Goal: Task Accomplishment & Management: Use online tool/utility

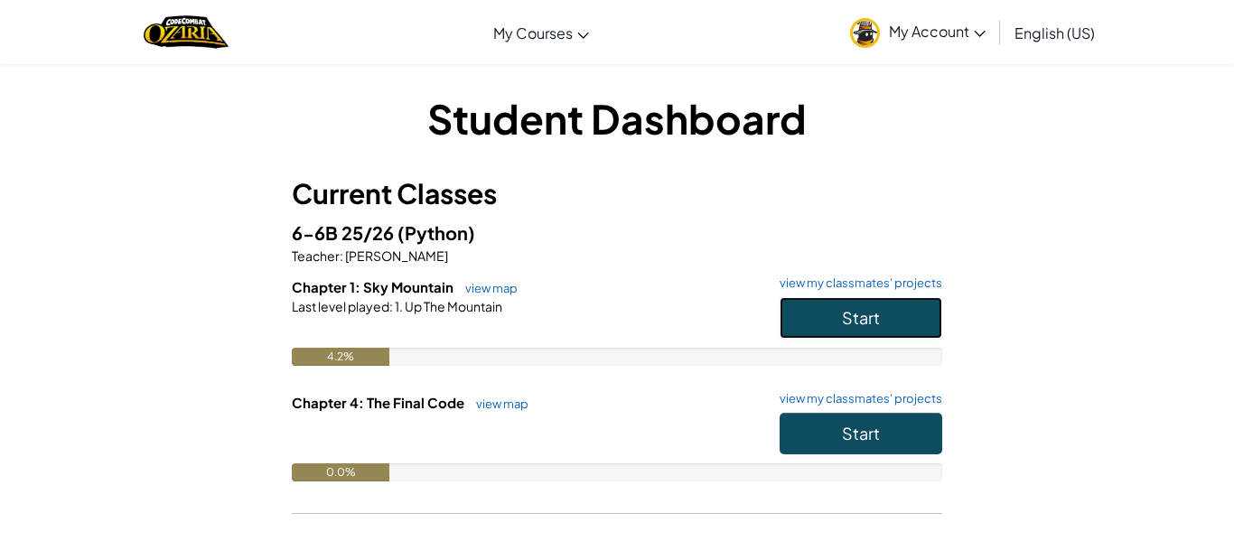
click at [830, 319] on button "Start" at bounding box center [861, 318] width 163 height 42
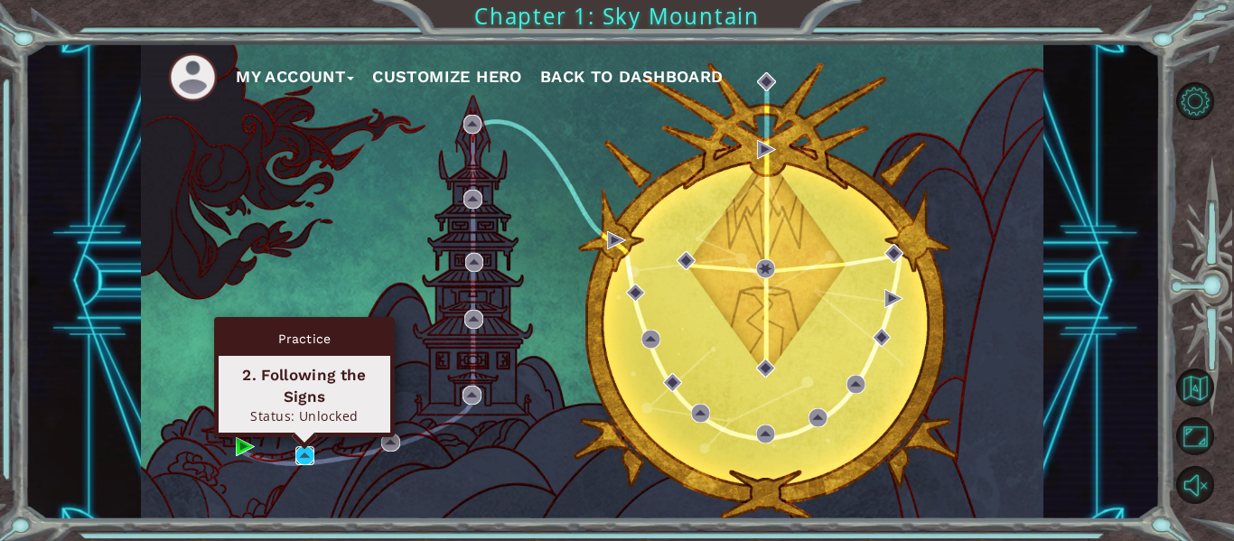
click at [304, 460] on img at bounding box center [304, 455] width 19 height 19
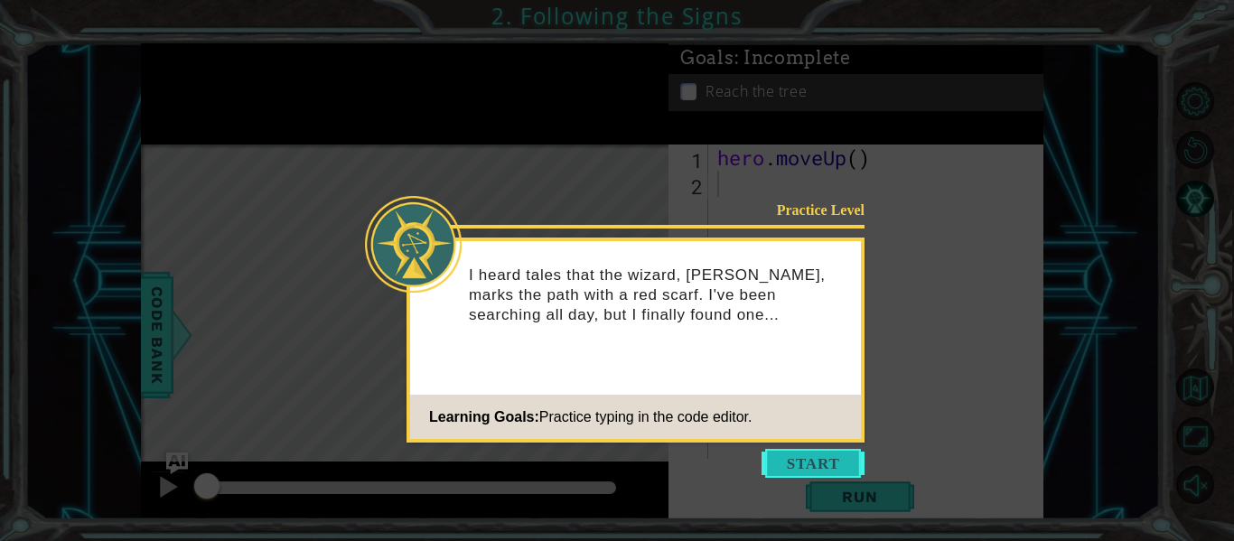
click at [813, 461] on button "Start" at bounding box center [813, 463] width 103 height 29
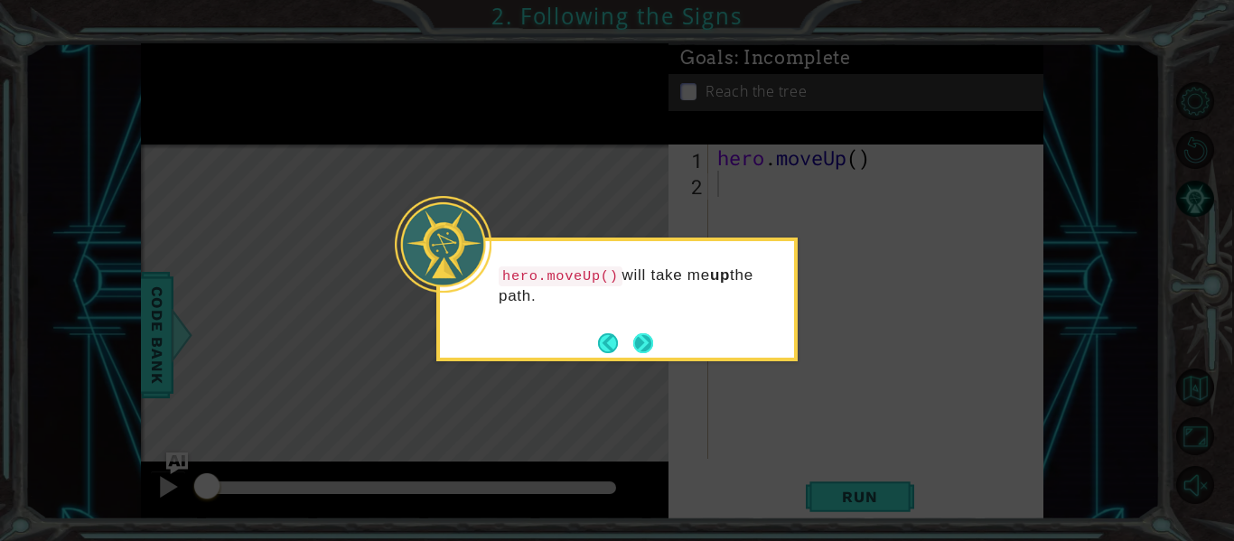
click at [652, 336] on button "Next" at bounding box center [643, 343] width 20 height 20
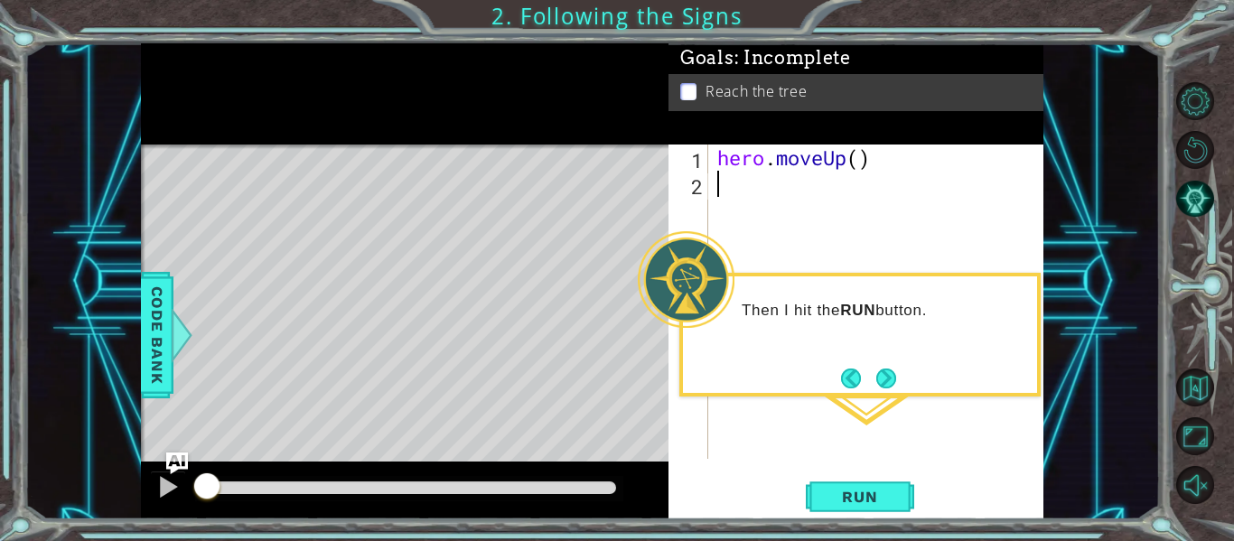
click at [839, 381] on div "Then I hit the RUN button." at bounding box center [860, 335] width 361 height 124
click at [888, 372] on button "Next" at bounding box center [886, 378] width 27 height 27
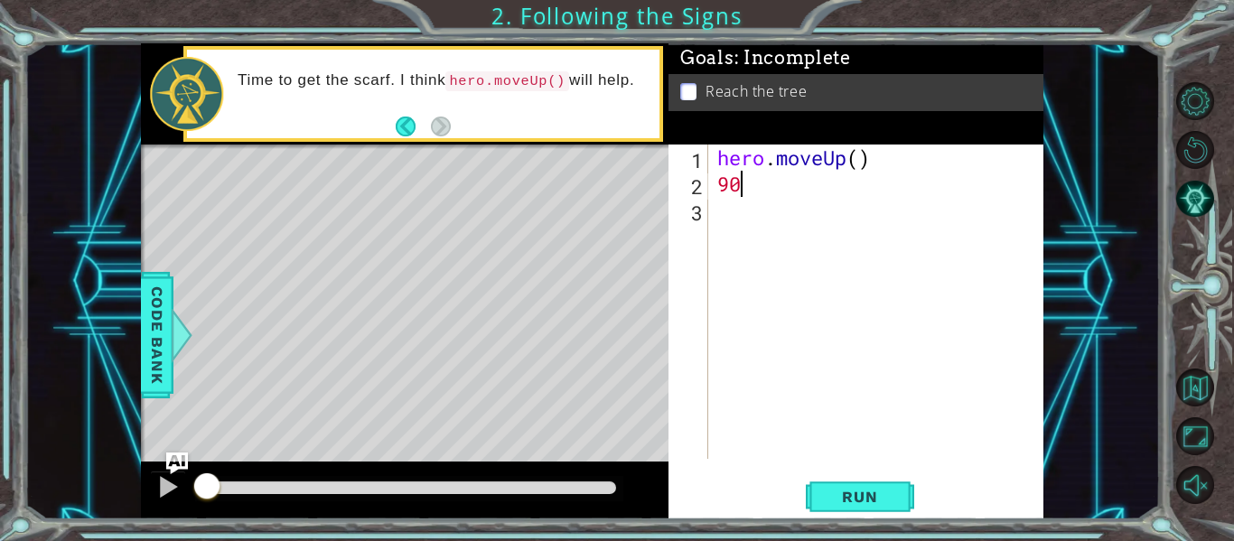
type textarea "9"
type textarea "hero.moveUp()"
click at [411, 224] on div "Level Map" at bounding box center [558, 411] width 835 height 532
click at [419, 207] on div "Level Map" at bounding box center [558, 411] width 835 height 532
click at [410, 399] on div "Level Map" at bounding box center [558, 411] width 835 height 532
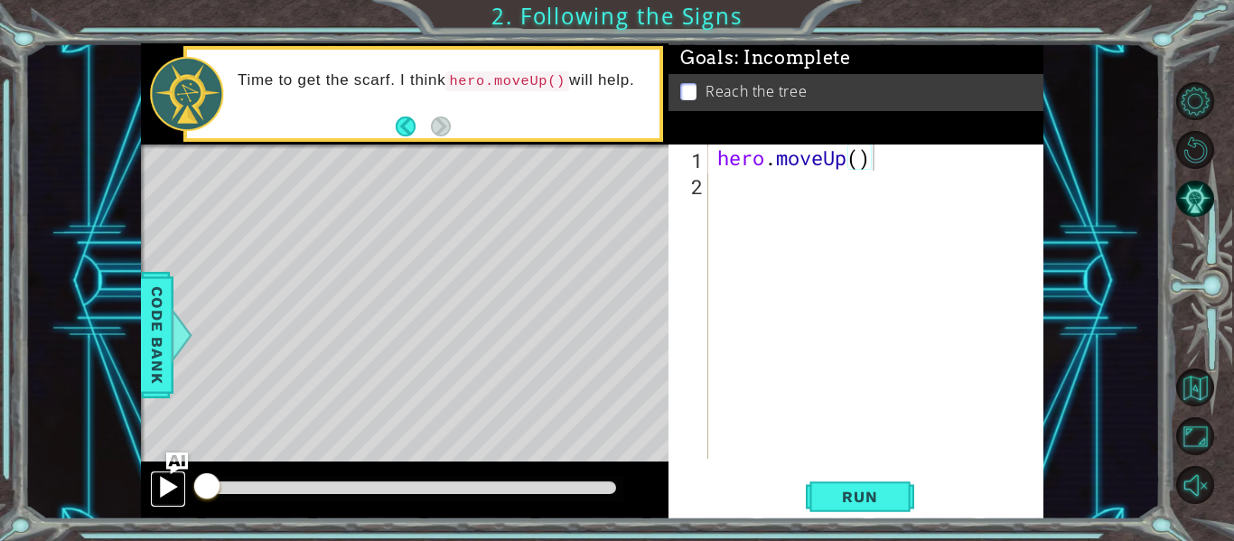
click at [169, 483] on div at bounding box center [167, 486] width 23 height 23
drag, startPoint x: 611, startPoint y: 491, endPoint x: 4, endPoint y: 464, distance: 607.8
click at [4, 464] on div "1 ההההההההההההההההההההההההההההההההההההההההההההההההההההההההההההההההההההההההההההה…" at bounding box center [617, 270] width 1234 height 541
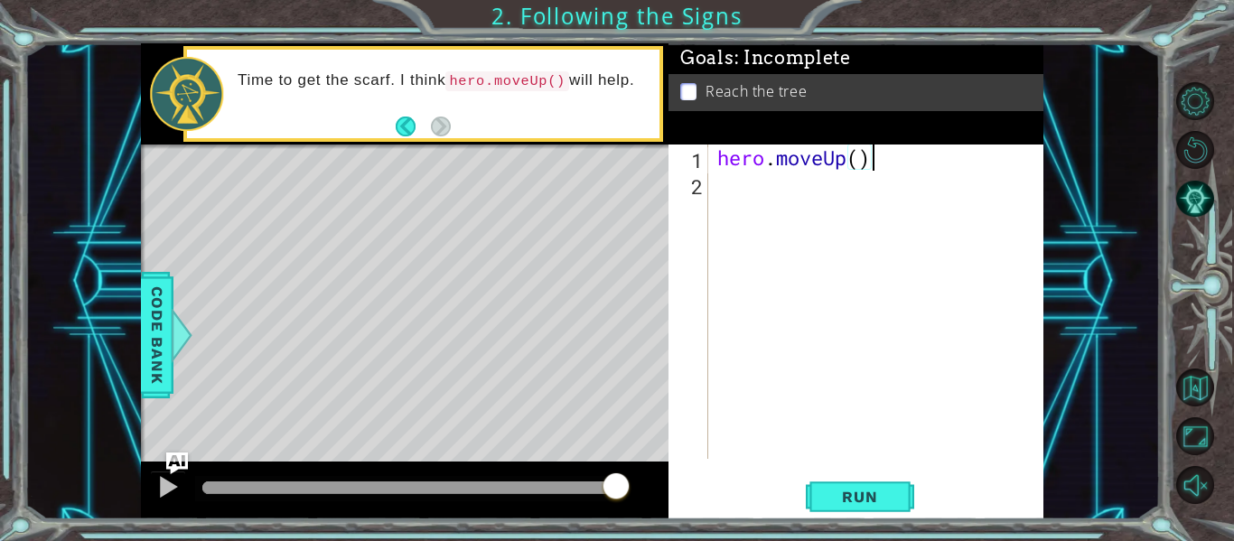
drag, startPoint x: 201, startPoint y: 483, endPoint x: 723, endPoint y: 484, distance: 522.3
click at [723, 484] on div "1 ההההההההההההההההההההההההההההההההההההההההההההההההההההההההההההההההההההההההההההה…" at bounding box center [592, 281] width 903 height 476
click at [166, 487] on div at bounding box center [167, 486] width 23 height 23
click at [0, 0] on div at bounding box center [0, 0] width 0 height 0
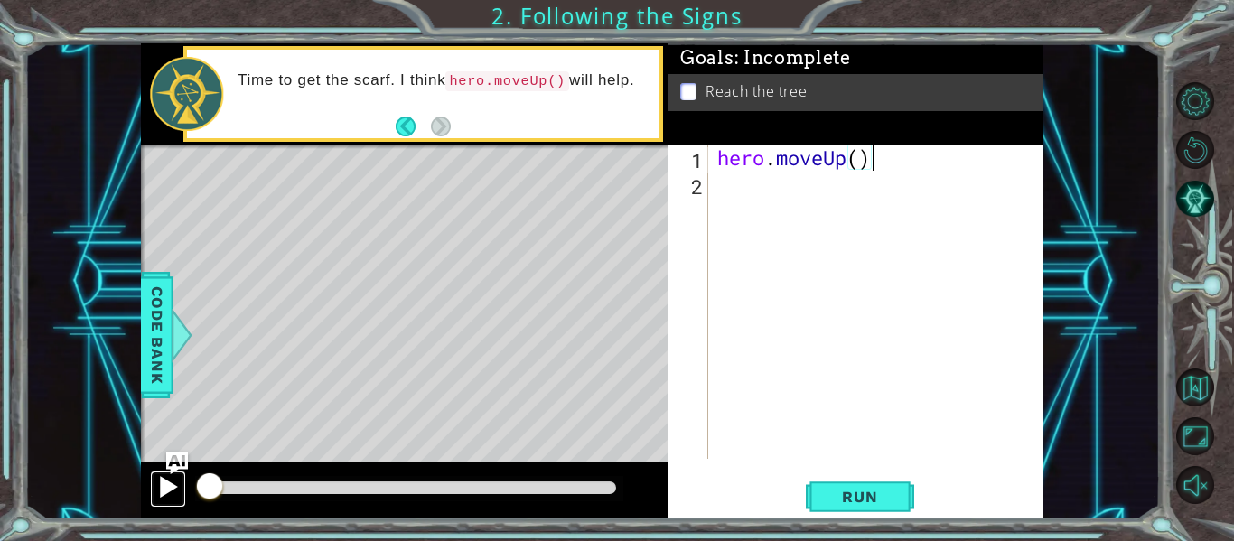
click at [166, 487] on div at bounding box center [167, 486] width 23 height 23
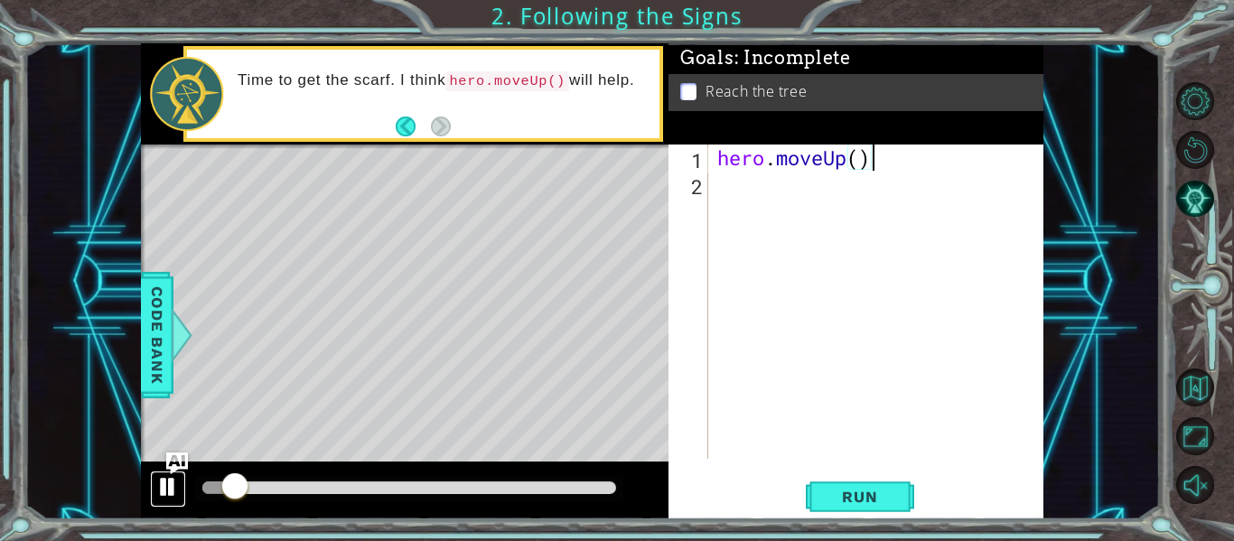
click at [166, 487] on div at bounding box center [167, 486] width 23 height 23
drag, startPoint x: 333, startPoint y: 485, endPoint x: 0, endPoint y: 462, distance: 334.3
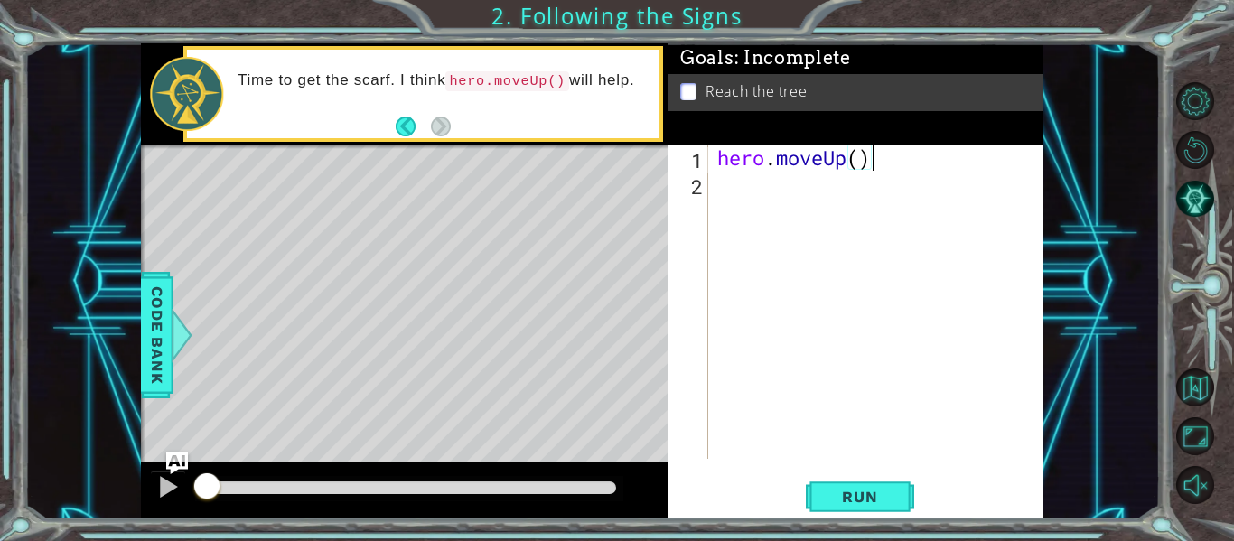
click at [0, 462] on div "1 ההההההההההההההההההההההההההההההההההההההההההההההההההההההההההההההההההההההההההההה…" at bounding box center [617, 270] width 1234 height 541
drag, startPoint x: 287, startPoint y: 493, endPoint x: 207, endPoint y: 505, distance: 81.3
click at [207, 505] on div at bounding box center [405, 491] width 528 height 58
click at [176, 492] on div at bounding box center [167, 486] width 23 height 23
drag, startPoint x: 241, startPoint y: 489, endPoint x: 206, endPoint y: 492, distance: 35.4
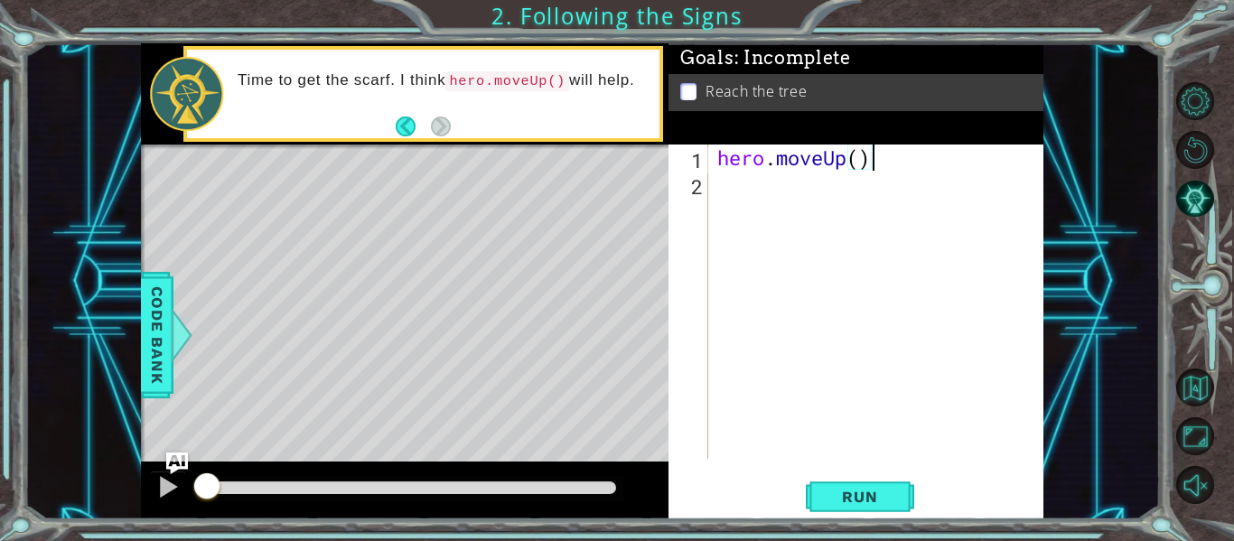
click at [206, 492] on div at bounding box center [207, 488] width 33 height 33
click at [750, 187] on div "hero . moveUp ( )" at bounding box center [881, 328] width 335 height 367
click at [891, 494] on span "Run" at bounding box center [859, 497] width 71 height 18
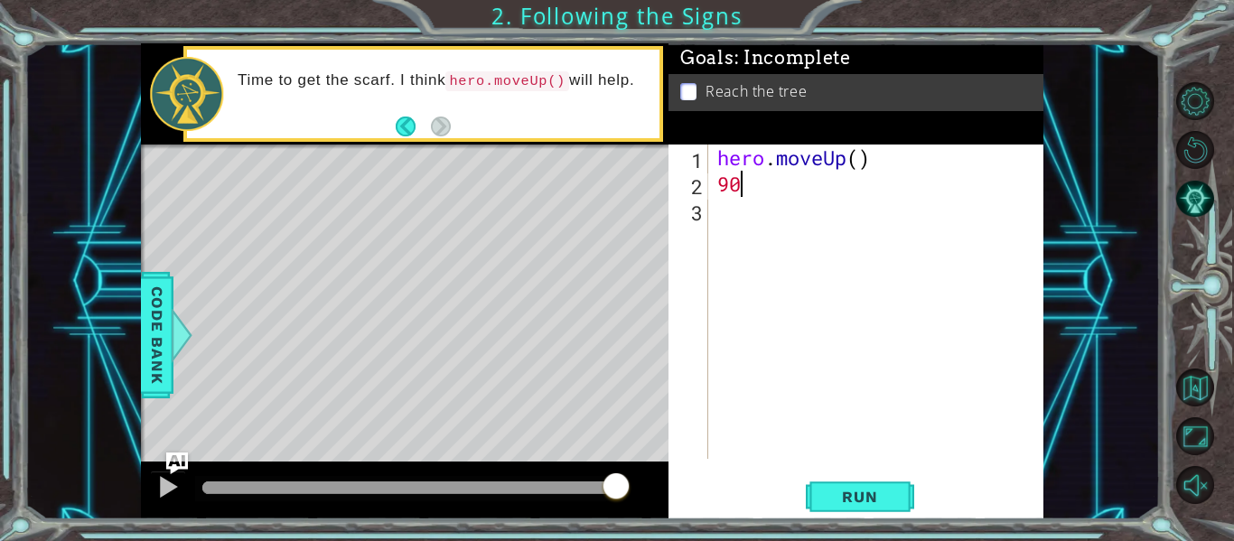
type textarea "9"
type textarea "()"
click at [859, 504] on span "Run" at bounding box center [859, 497] width 71 height 18
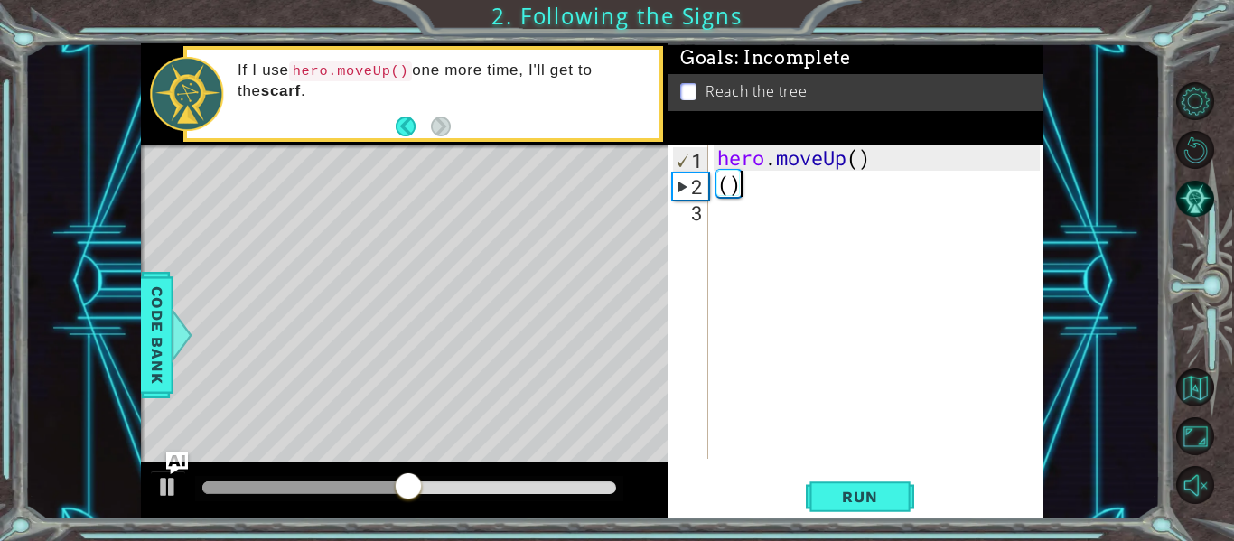
click at [796, 230] on div "hero . moveUp ( ) ( )" at bounding box center [881, 328] width 335 height 367
click at [753, 193] on div "hero . moveUp ( ) ( )" at bounding box center [881, 328] width 335 height 367
type textarea "("
type textarea "hero.moveUp()"
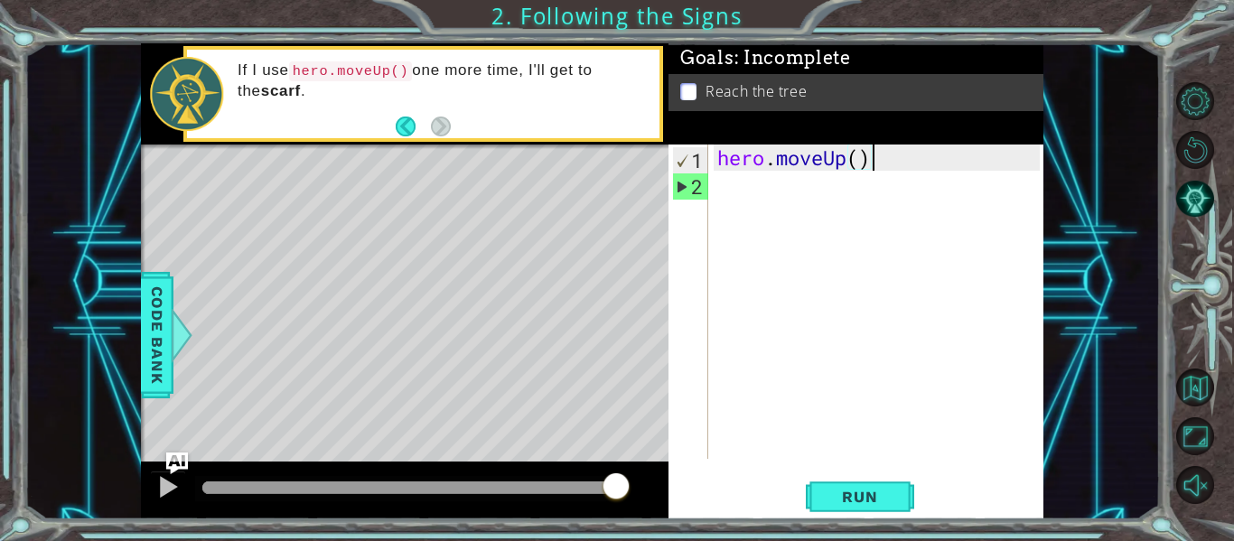
click at [719, 191] on div "hero . moveUp ( )" at bounding box center [881, 328] width 335 height 367
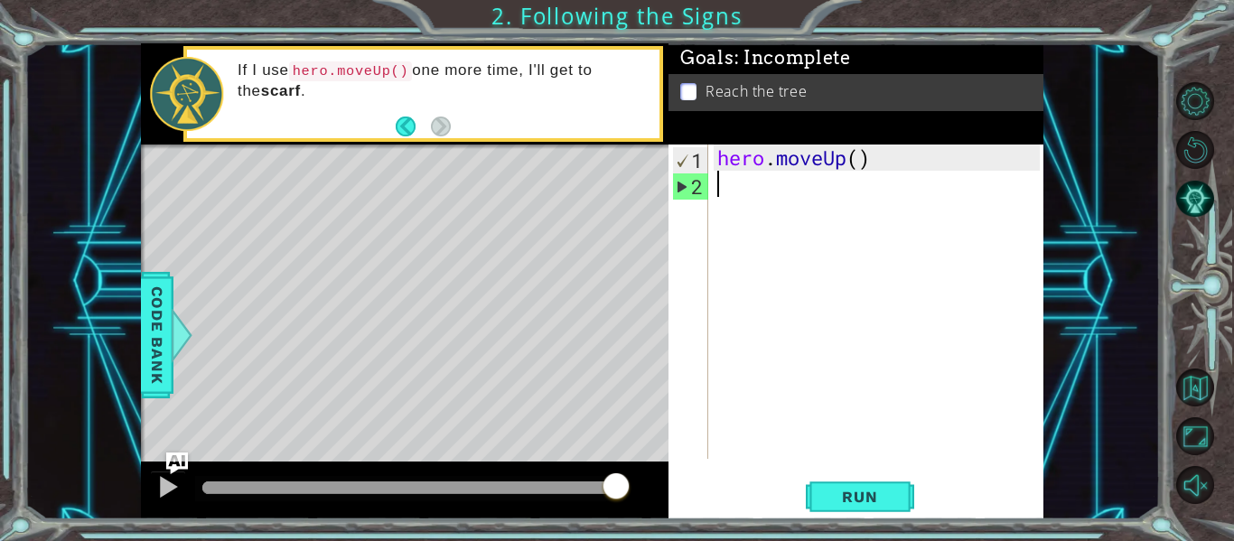
click at [719, 191] on div "hero . moveUp ( )" at bounding box center [881, 328] width 335 height 367
type textarea "h"
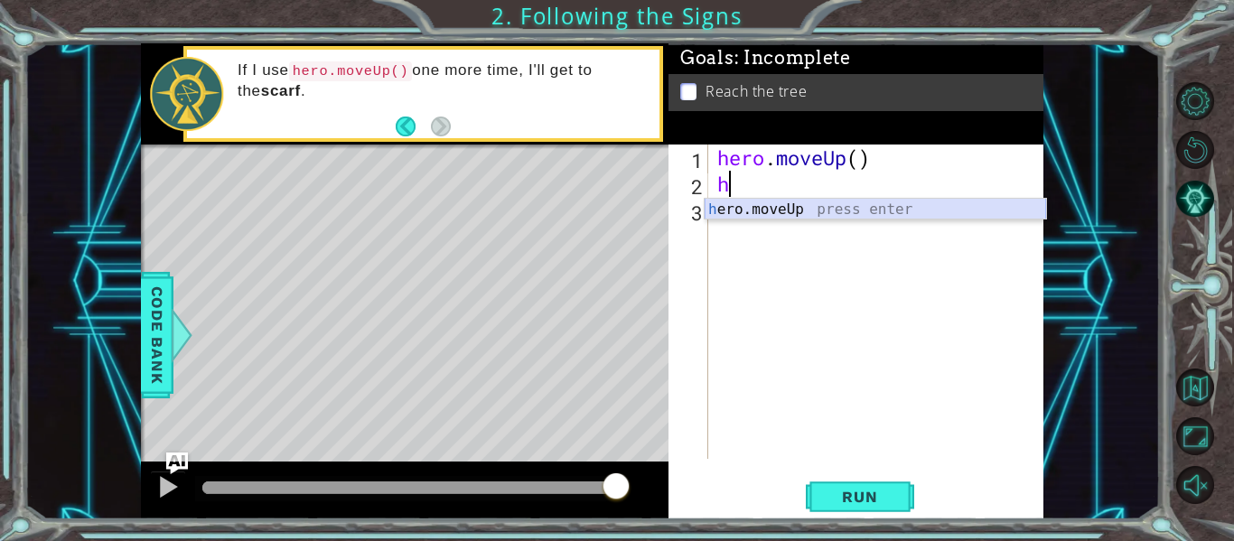
click at [753, 210] on div "h ero.moveUp press enter" at bounding box center [876, 231] width 342 height 65
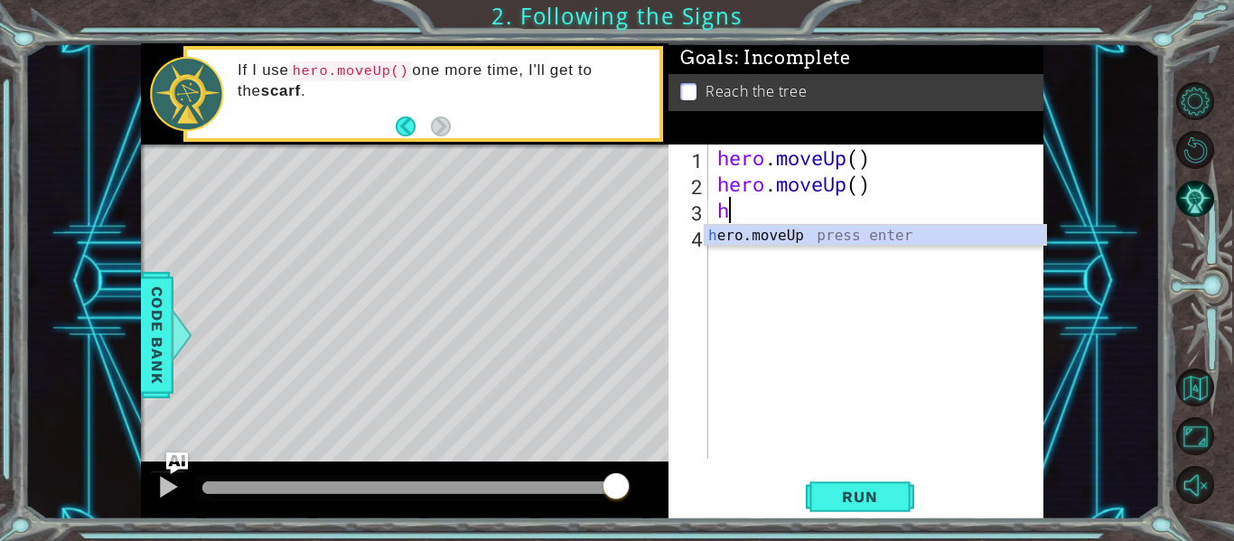
type textarea "he"
click at [788, 240] on div "he ro.moveUp press enter" at bounding box center [876, 257] width 342 height 65
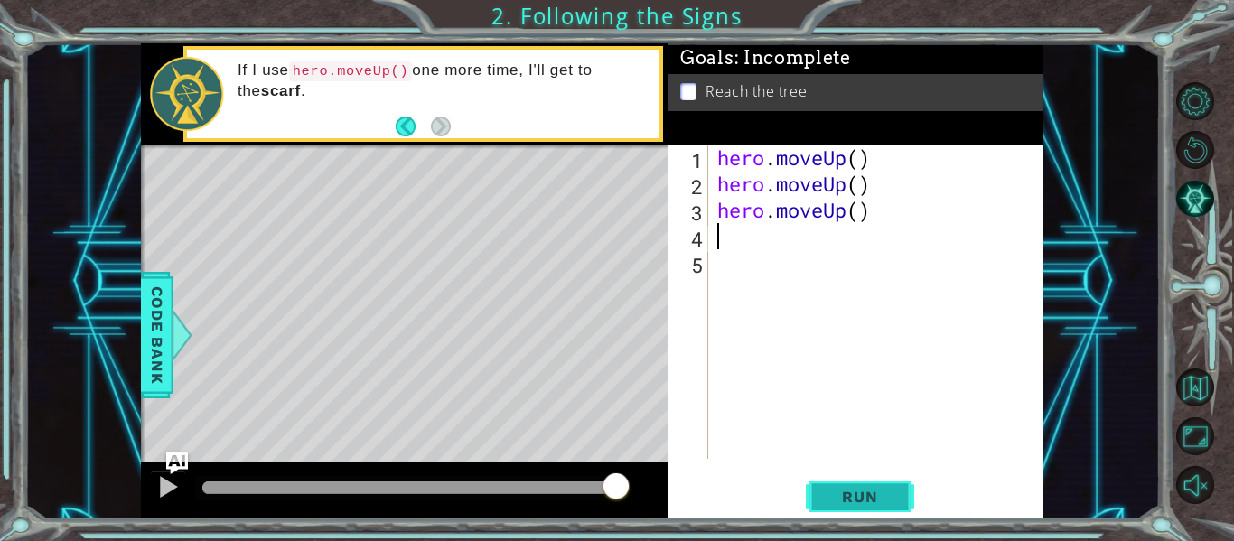
click at [868, 502] on span "Run" at bounding box center [859, 497] width 71 height 18
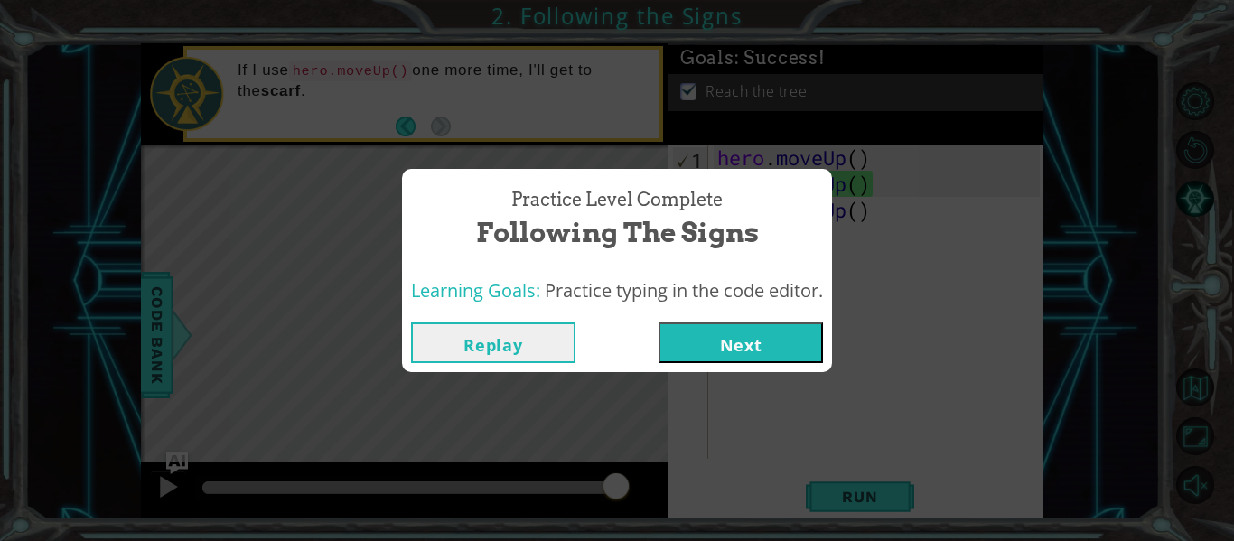
click at [772, 342] on button "Next" at bounding box center [741, 343] width 164 height 41
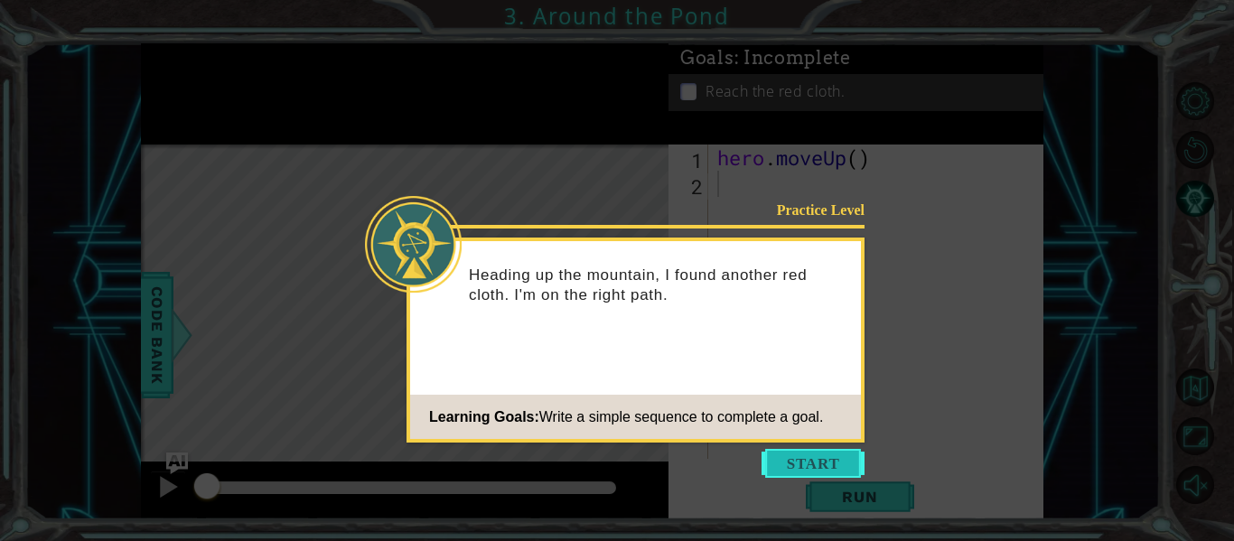
click at [791, 457] on button "Start" at bounding box center [813, 463] width 103 height 29
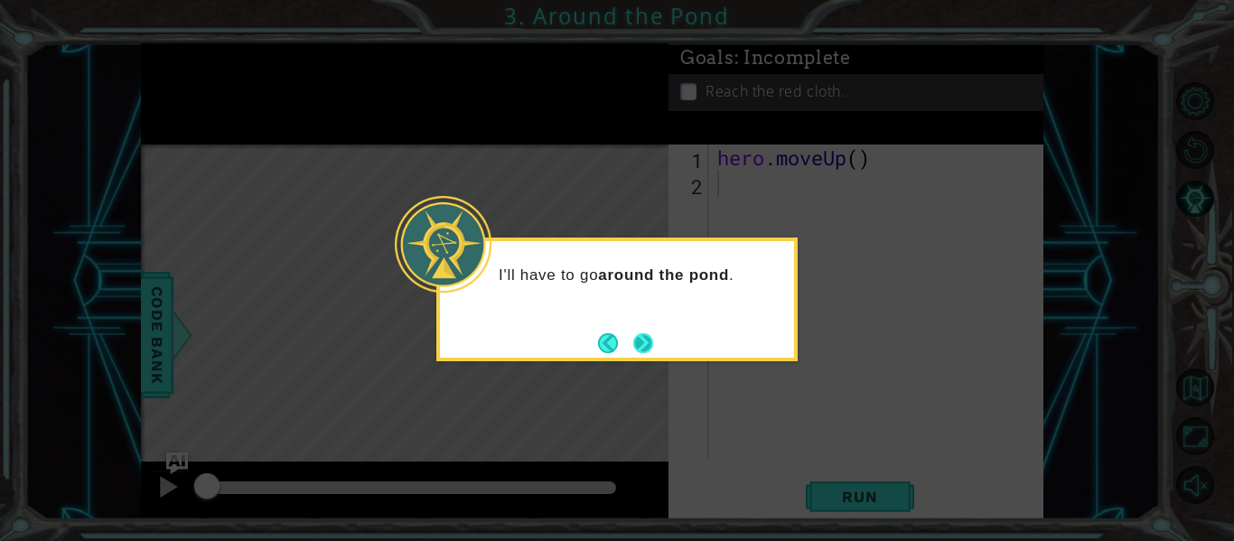
click at [640, 342] on button "Next" at bounding box center [643, 343] width 20 height 20
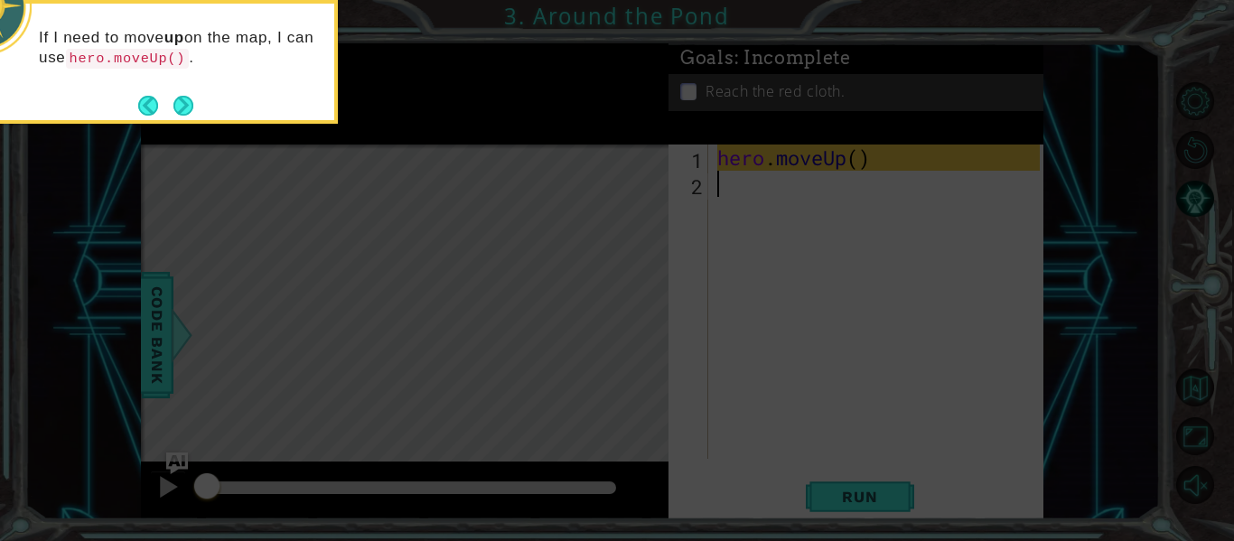
click at [642, 344] on icon at bounding box center [617, 80] width 1234 height 921
click at [177, 113] on button "Next" at bounding box center [184, 106] width 20 height 20
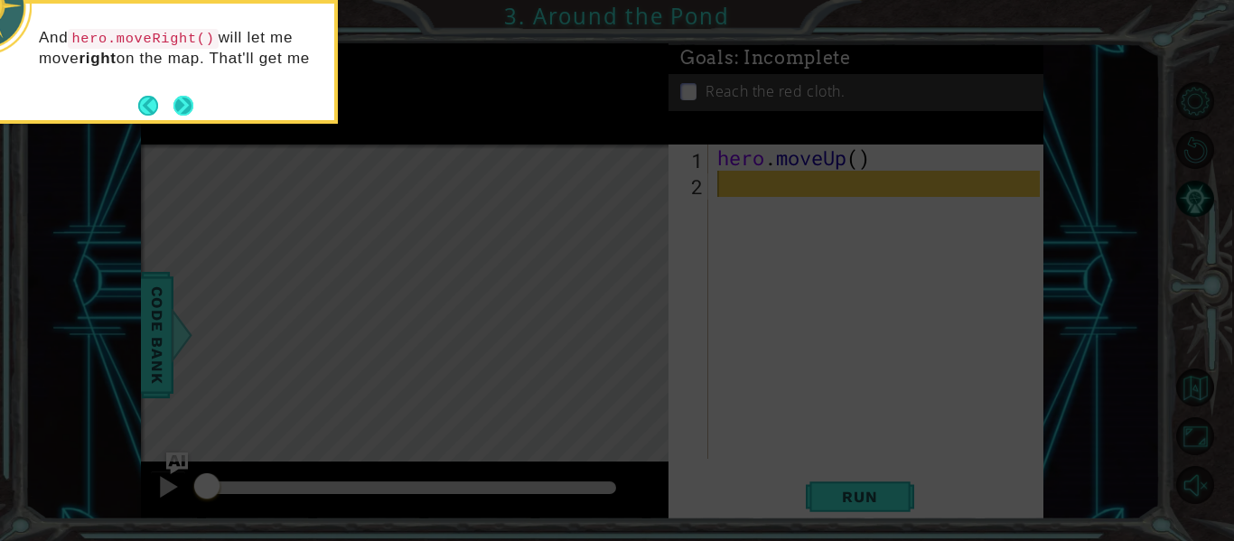
click at [189, 112] on button "Next" at bounding box center [183, 105] width 33 height 33
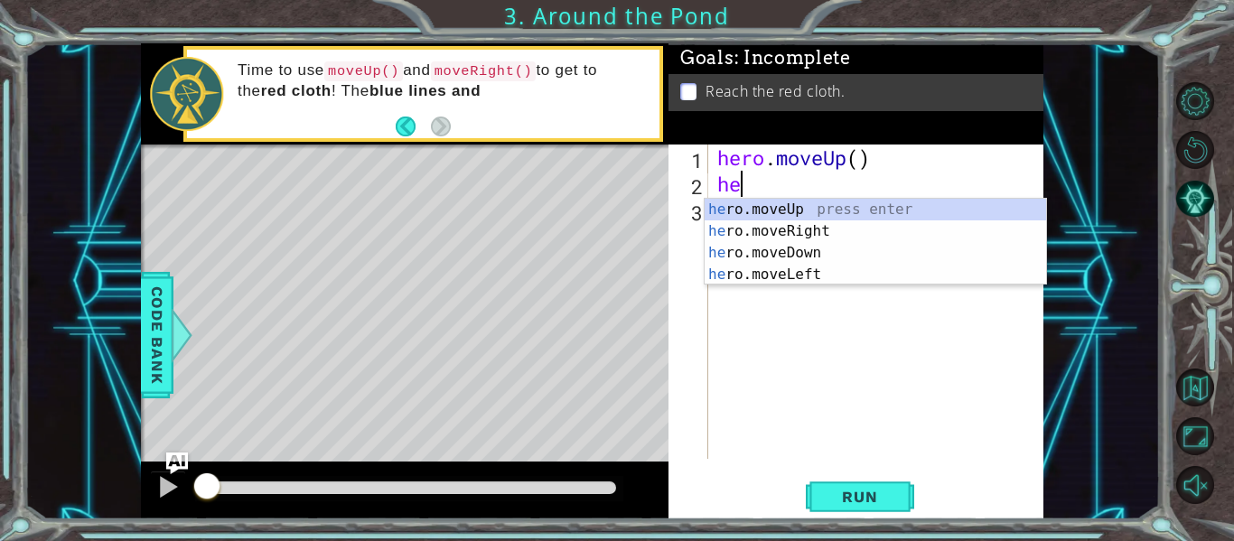
scroll to position [0, 1]
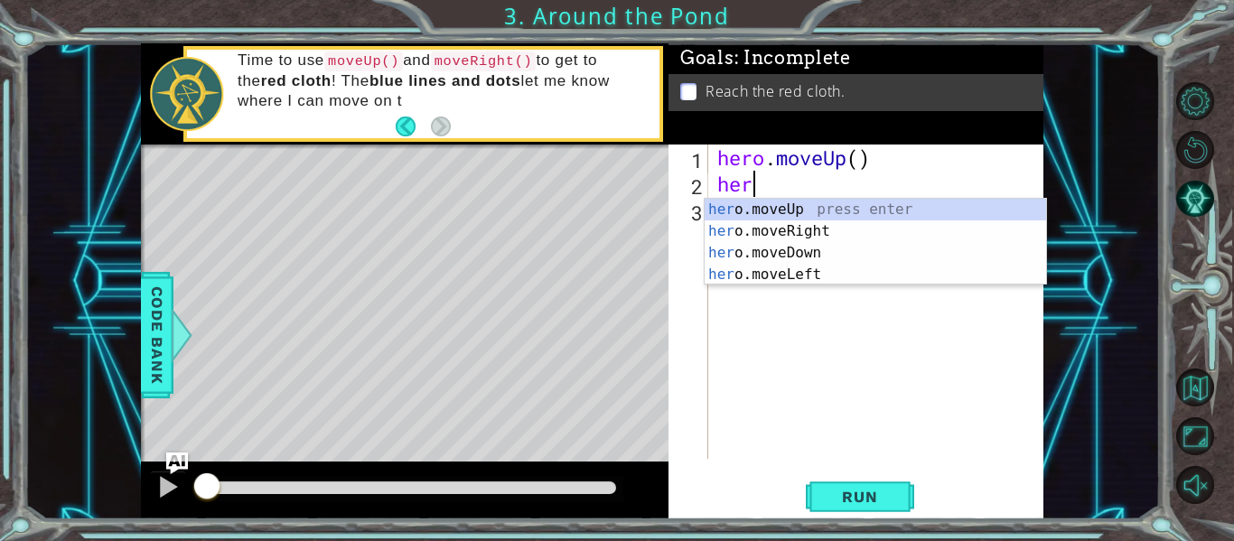
type textarea "hero"
click at [832, 212] on div "hero .moveUp press enter hero .moveRight press enter hero .moveDown press enter…" at bounding box center [876, 264] width 342 height 130
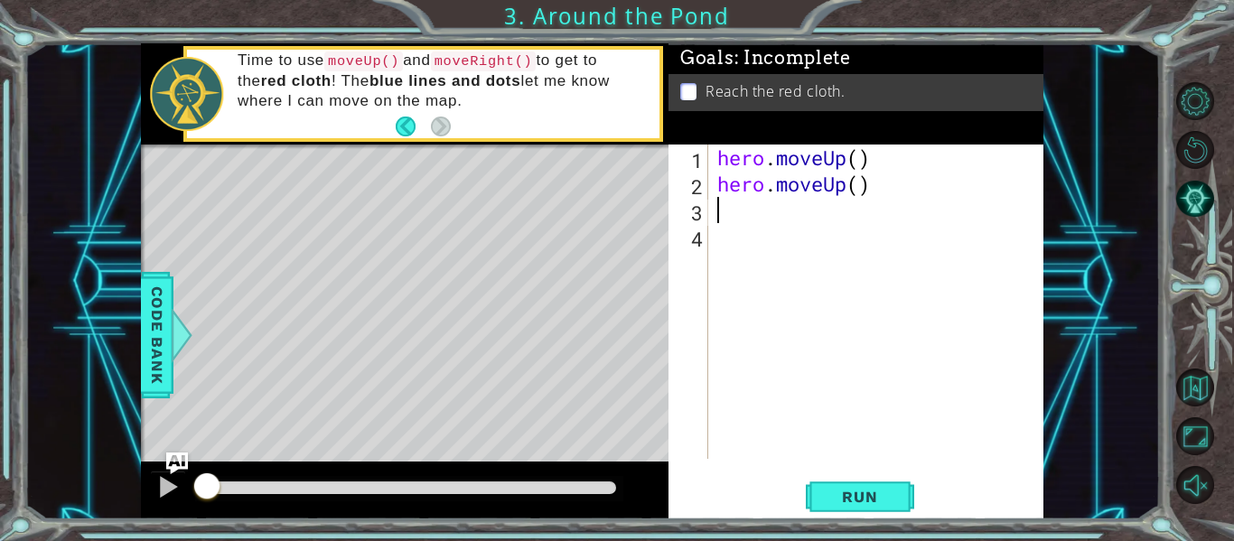
scroll to position [0, 0]
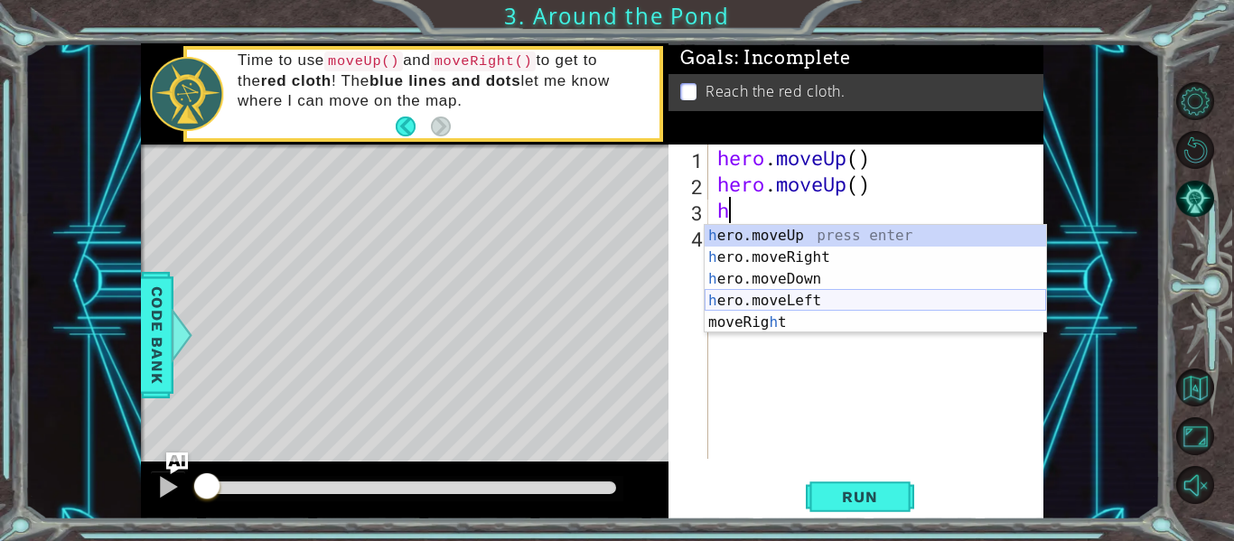
click at [770, 293] on div "h ero.moveUp press enter h ero.moveRight press enter h ero.moveDown press enter…" at bounding box center [876, 301] width 342 height 152
type textarea "hero.moveLeft(1)"
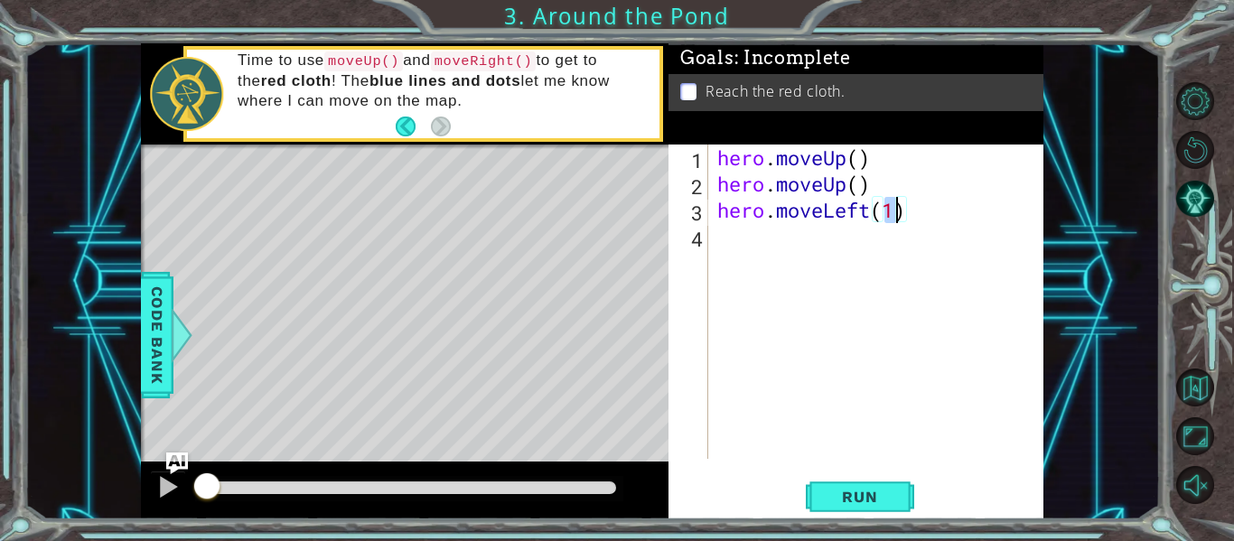
click at [736, 254] on div "hero . moveUp ( ) hero . moveUp ( ) hero . moveLeft ( 1 )" at bounding box center [881, 328] width 335 height 367
type textarea "h"
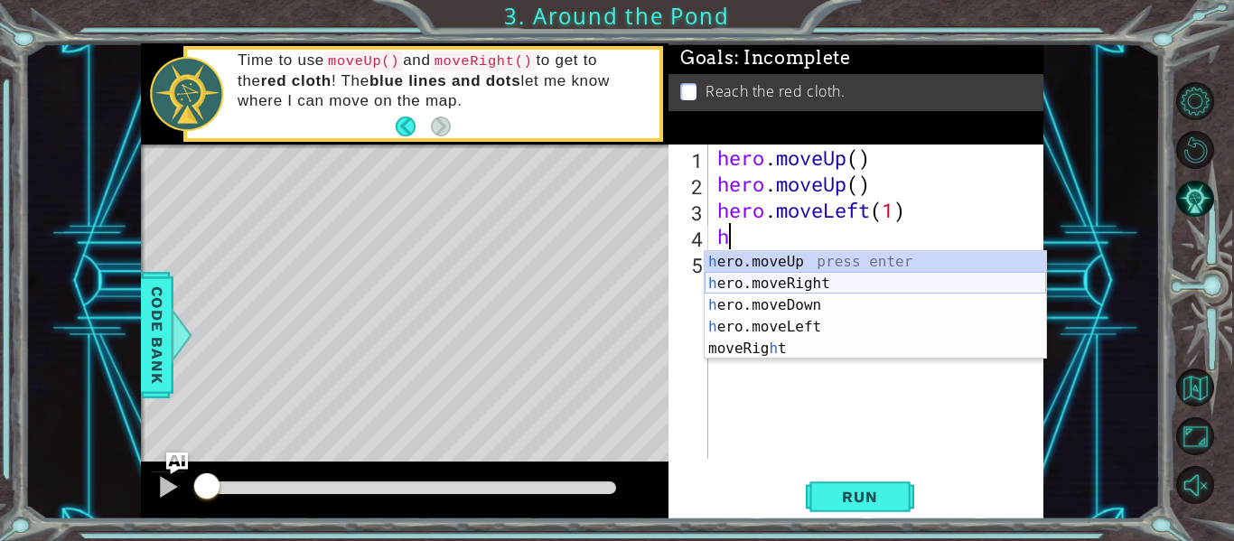
click at [790, 285] on div "h ero.moveUp press enter h ero.moveRight press enter h ero.moveDown press enter…" at bounding box center [876, 327] width 342 height 152
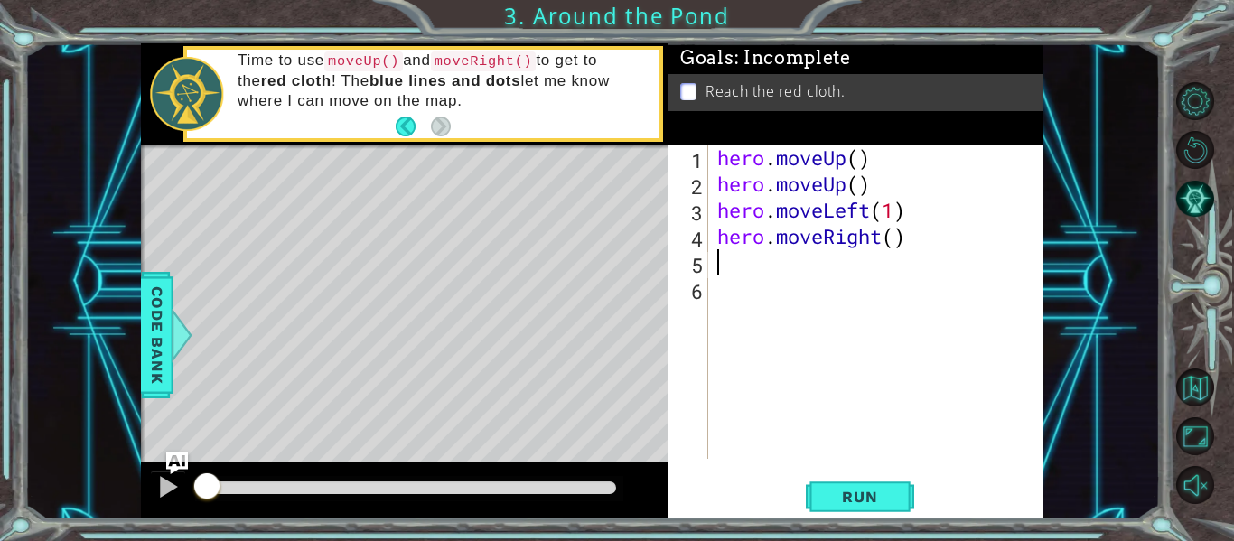
type textarea "h"
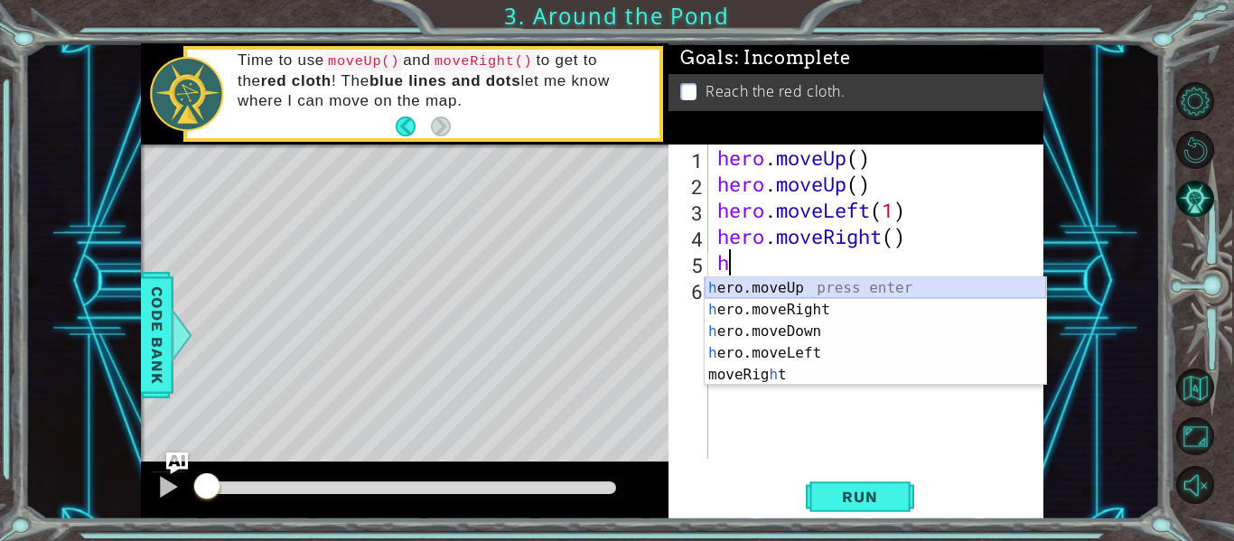
click at [802, 282] on div "h ero.moveUp press enter h ero.moveRight press enter h ero.moveDown press enter…" at bounding box center [876, 353] width 342 height 152
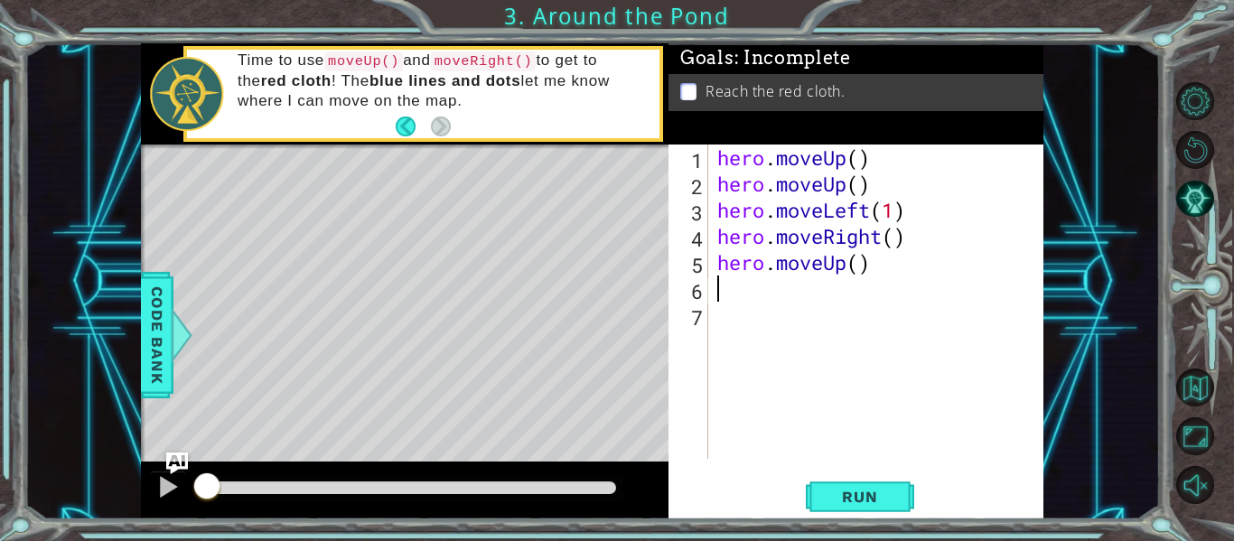
type textarea "h"
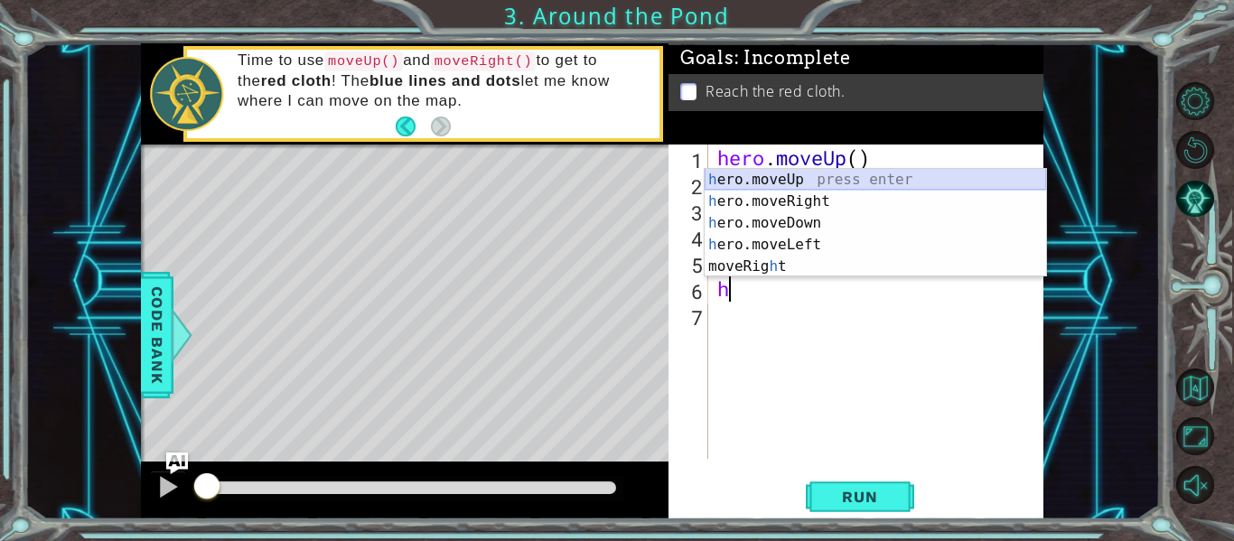
click at [838, 178] on div "h ero.moveUp press enter h ero.moveRight press enter h ero.moveDown press enter…" at bounding box center [876, 245] width 342 height 152
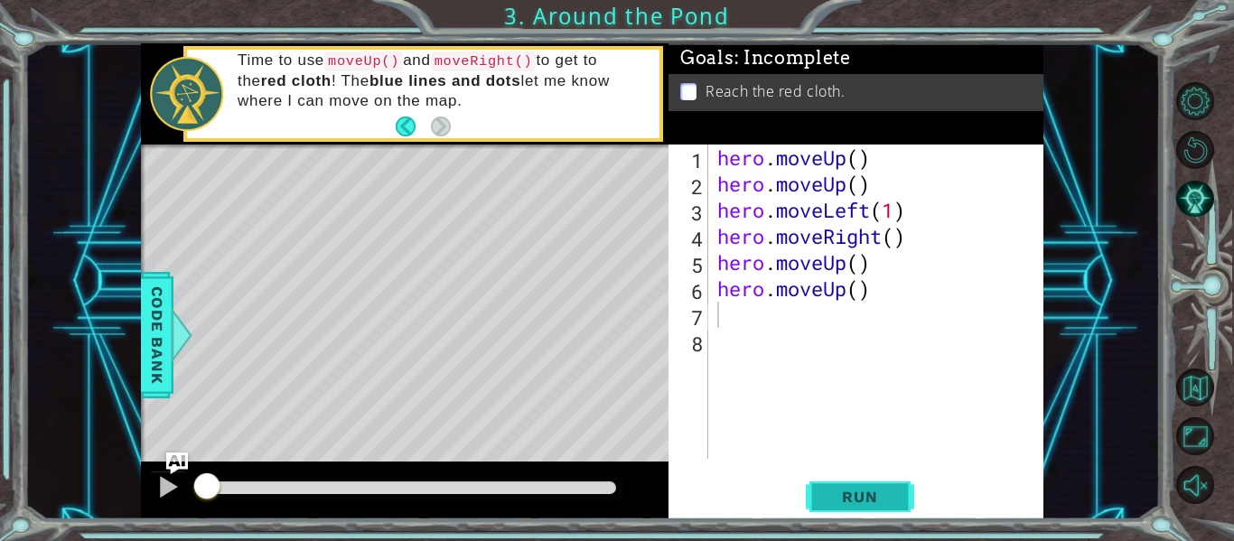
click at [856, 488] on span "Run" at bounding box center [859, 497] width 71 height 18
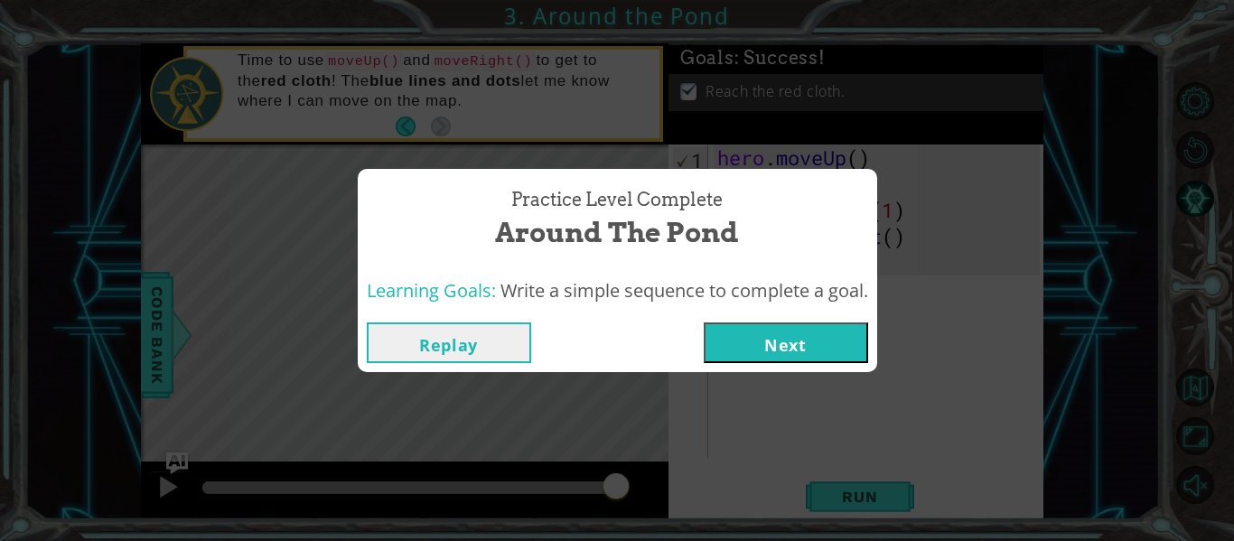
click at [825, 341] on button "Next" at bounding box center [786, 343] width 164 height 41
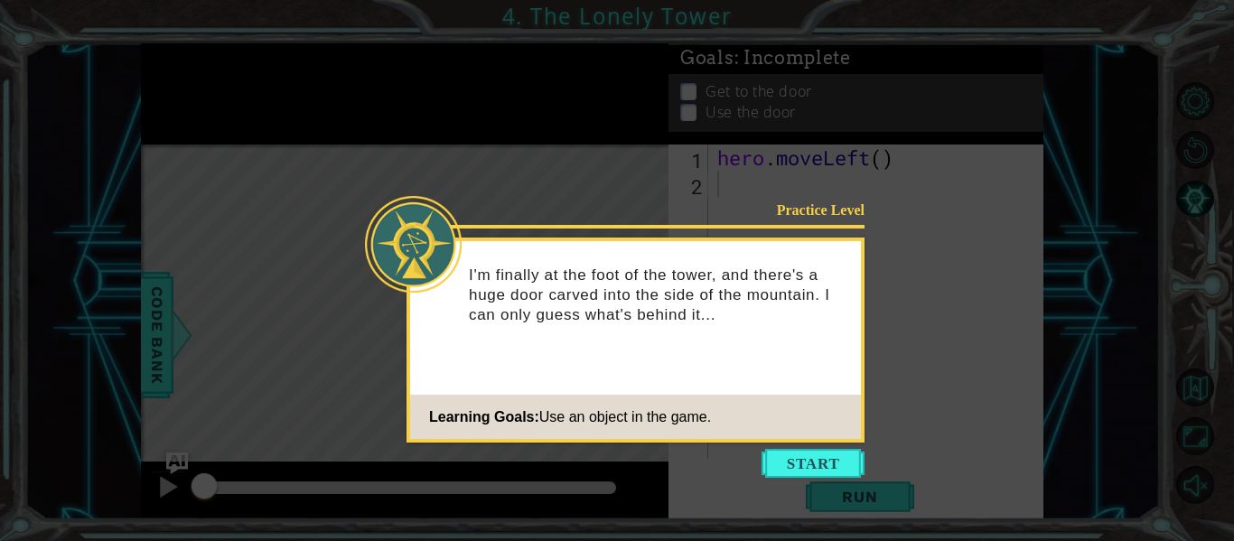
click at [813, 444] on icon at bounding box center [617, 270] width 1234 height 541
click at [821, 467] on button "Start" at bounding box center [813, 463] width 103 height 29
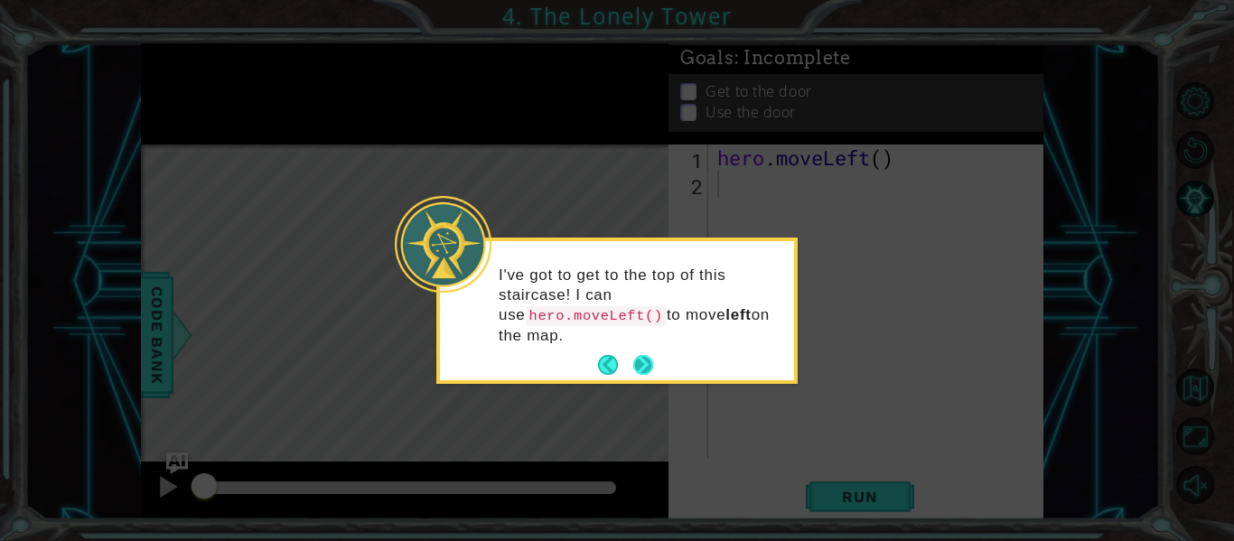
click at [640, 356] on button "Next" at bounding box center [643, 365] width 20 height 20
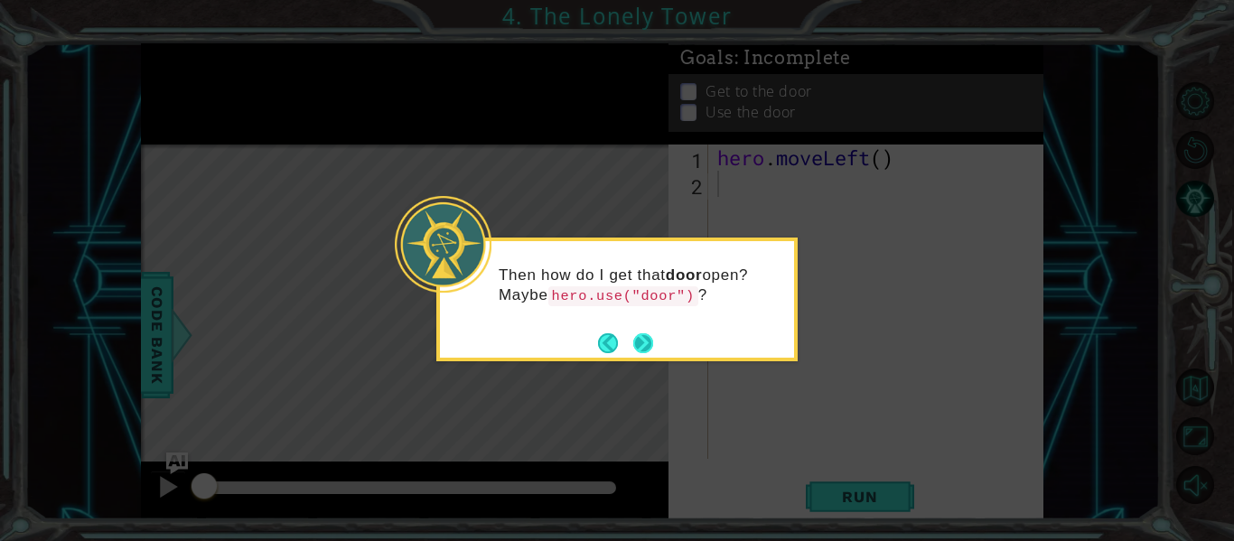
click at [643, 336] on button "Next" at bounding box center [643, 343] width 33 height 33
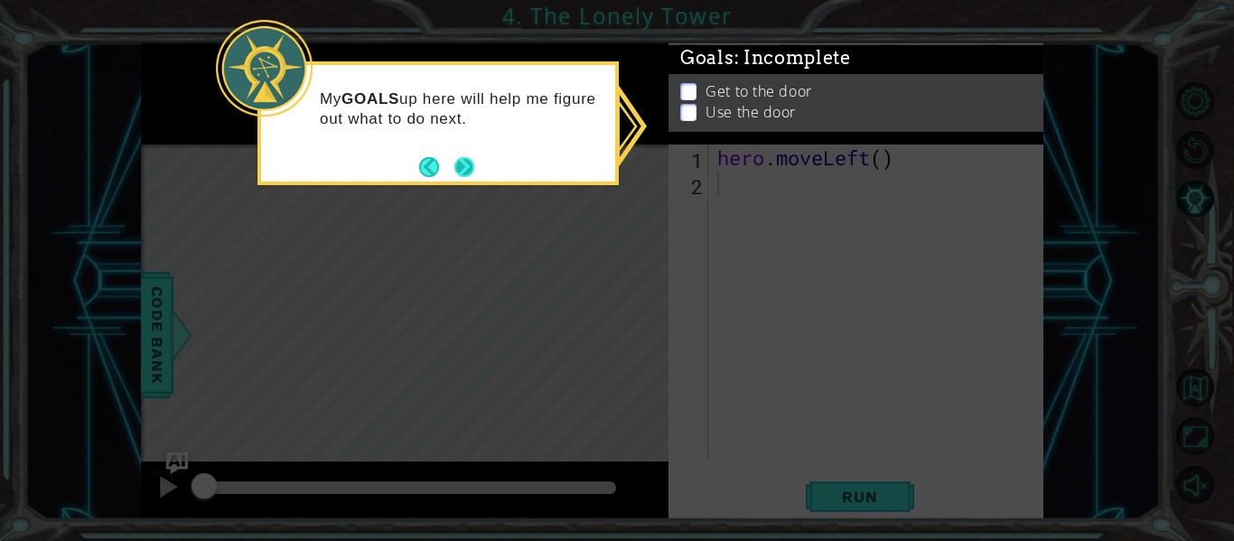
click at [455, 167] on button "Next" at bounding box center [465, 167] width 20 height 20
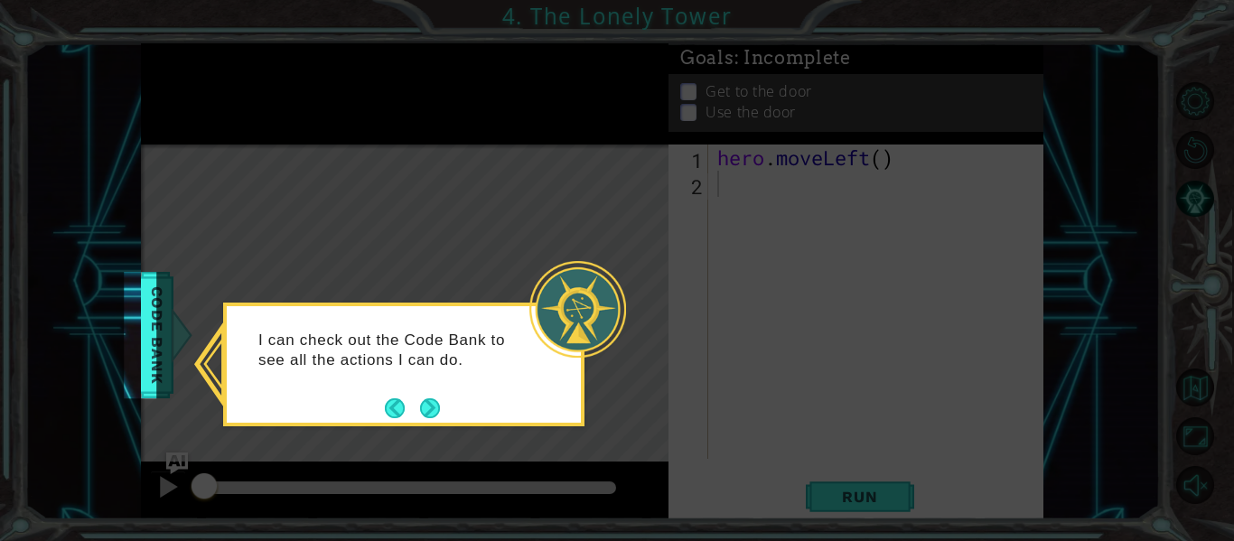
click at [160, 345] on icon at bounding box center [617, 270] width 1234 height 541
click at [160, 345] on span "Code Bank" at bounding box center [163, 335] width 29 height 110
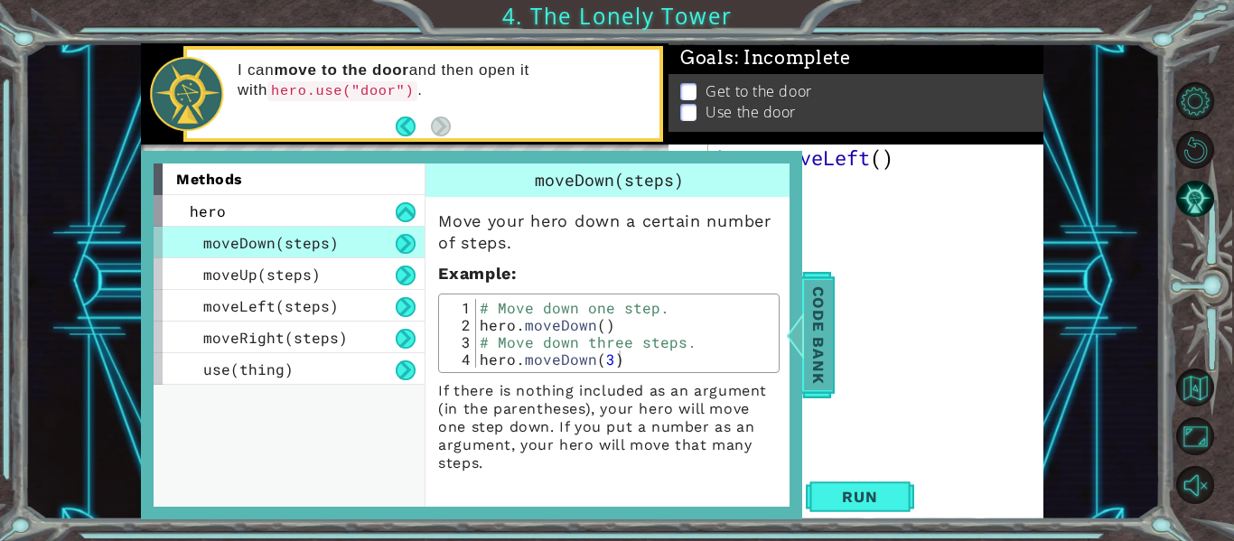
click at [823, 324] on span "Code Bank" at bounding box center [817, 335] width 29 height 110
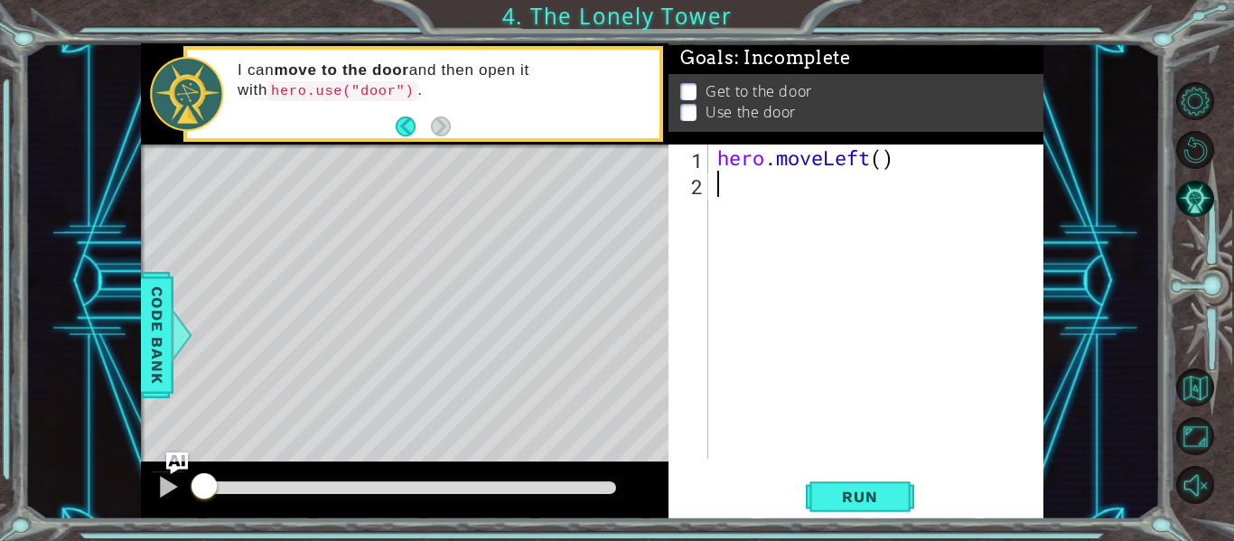
click at [745, 178] on div "hero . moveLeft ( )" at bounding box center [881, 328] width 335 height 367
type textarea "h"
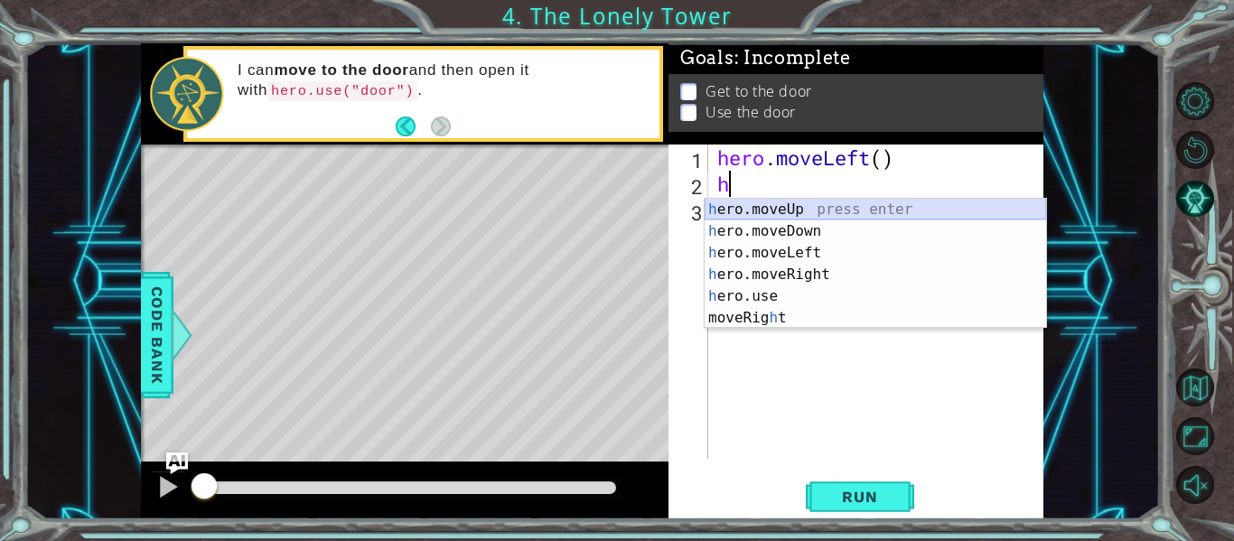
click at [874, 201] on div "h ero.moveUp press enter h ero.moveDown press enter h ero.moveLeft press enter …" at bounding box center [876, 286] width 342 height 174
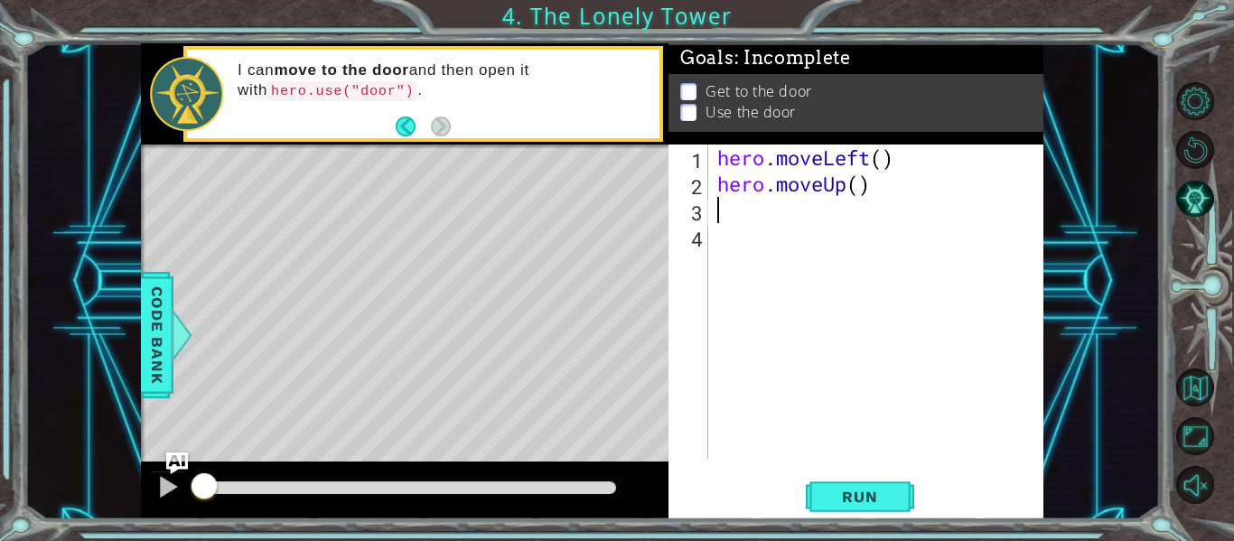
click at [778, 210] on div "hero . moveLeft ( ) hero . moveUp ( )" at bounding box center [881, 328] width 335 height 367
type textarea "h"
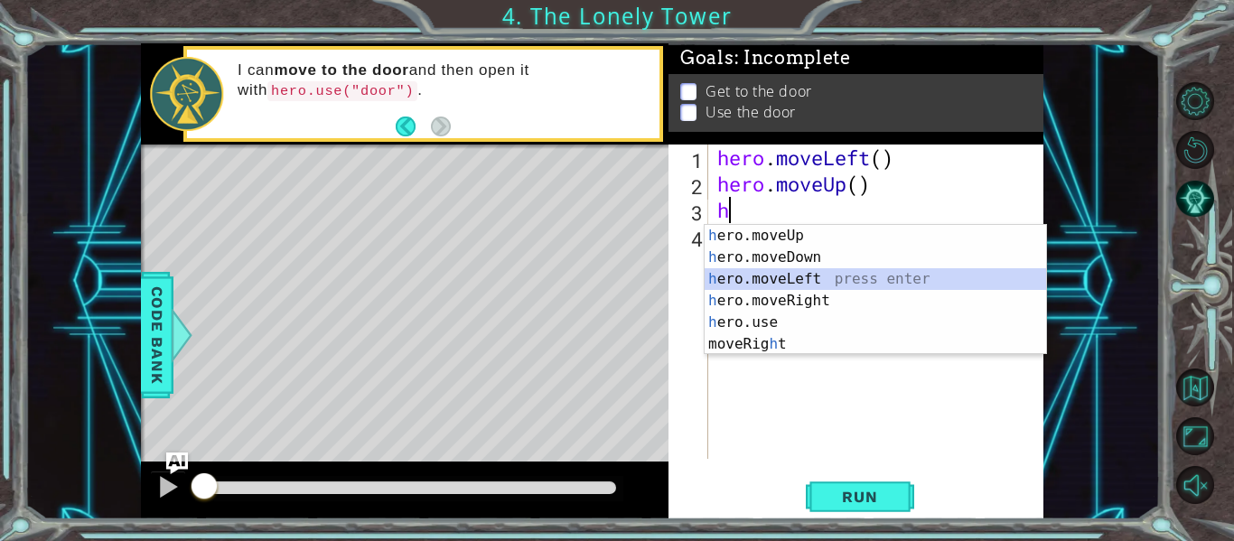
click at [877, 273] on div "h ero.moveUp press enter h ero.moveDown press enter h ero.moveLeft press enter …" at bounding box center [876, 312] width 342 height 174
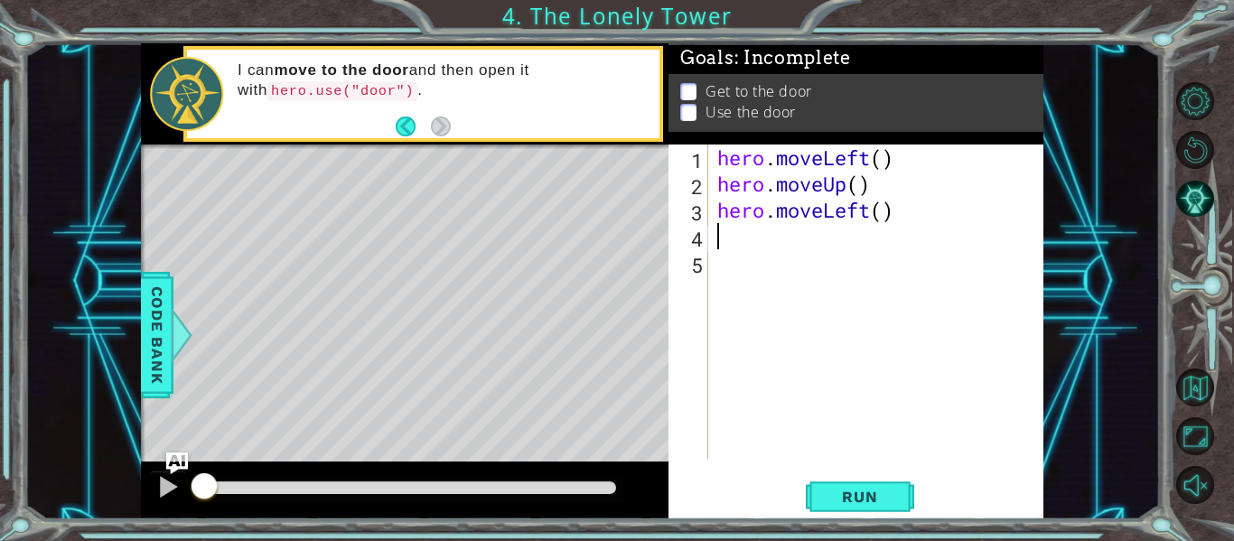
type textarea "h"
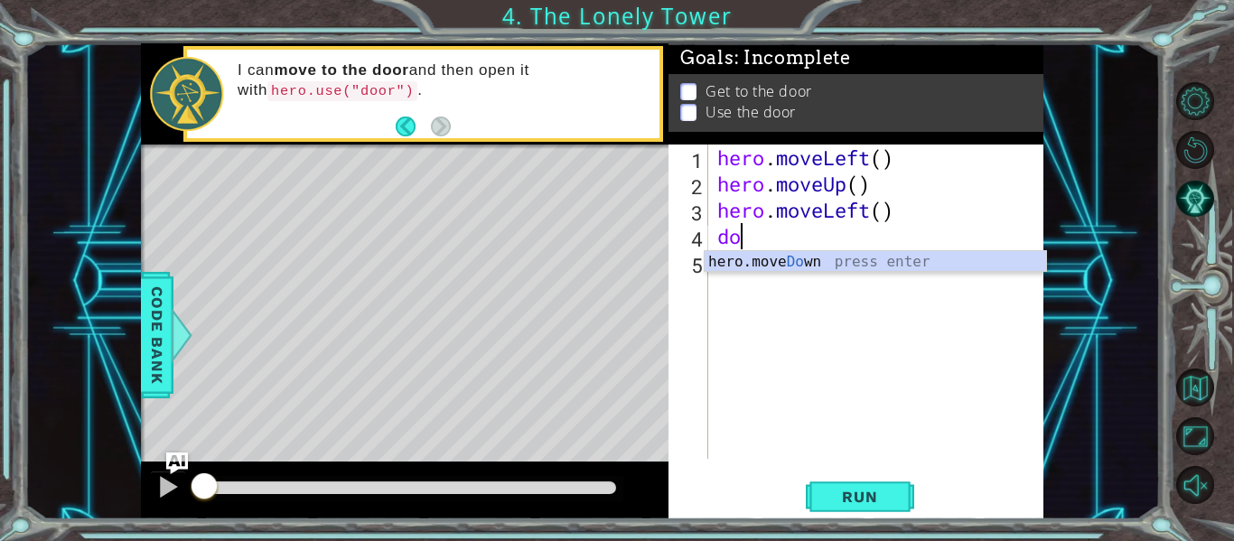
scroll to position [0, 1]
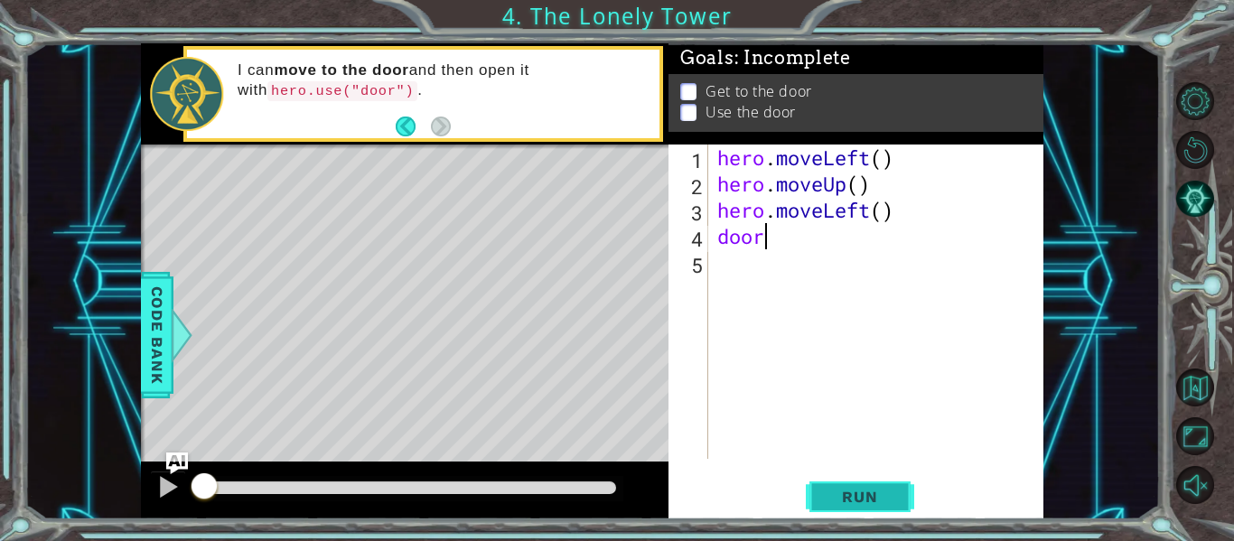
click at [886, 497] on span "Run" at bounding box center [859, 497] width 71 height 18
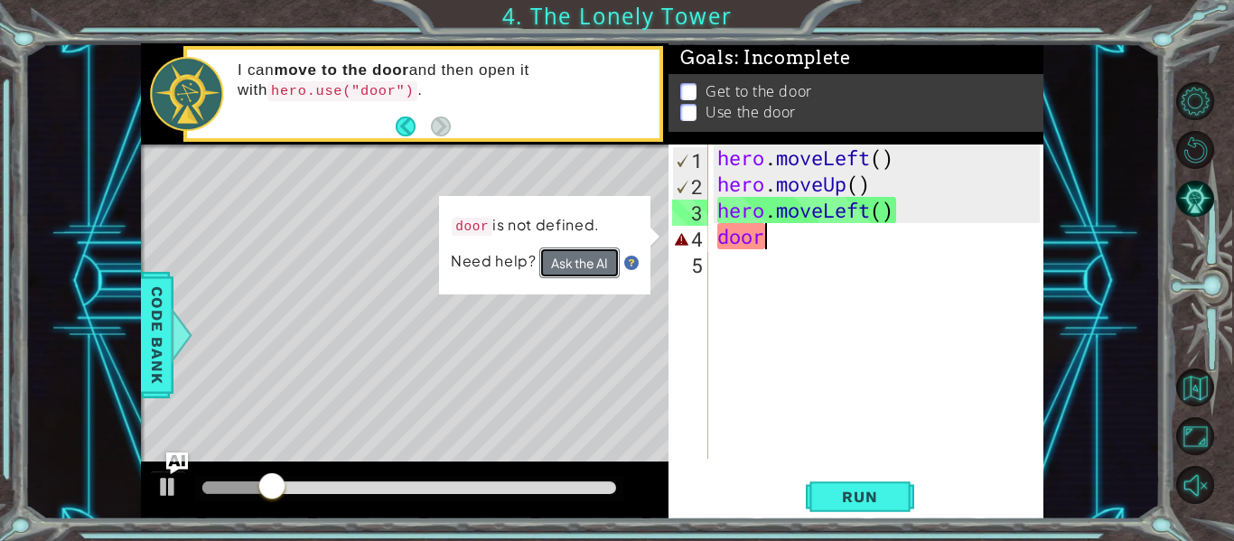
click at [578, 255] on button "Ask the AI" at bounding box center [579, 263] width 80 height 31
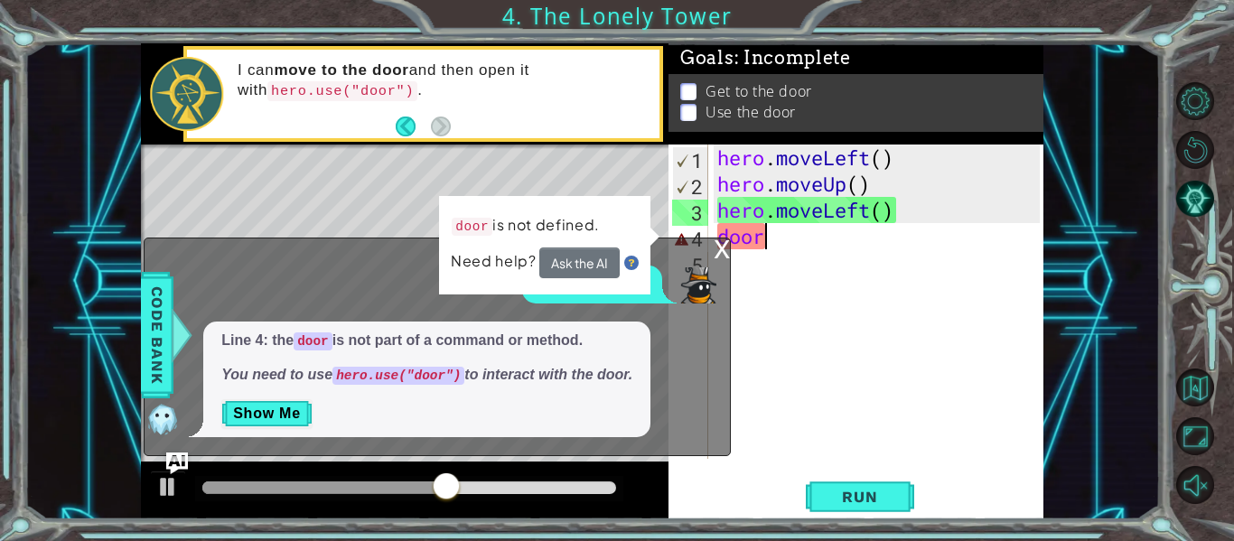
click at [781, 239] on div "hero . moveLeft ( ) hero . moveUp ( ) hero . moveLeft ( ) door" at bounding box center [881, 328] width 335 height 367
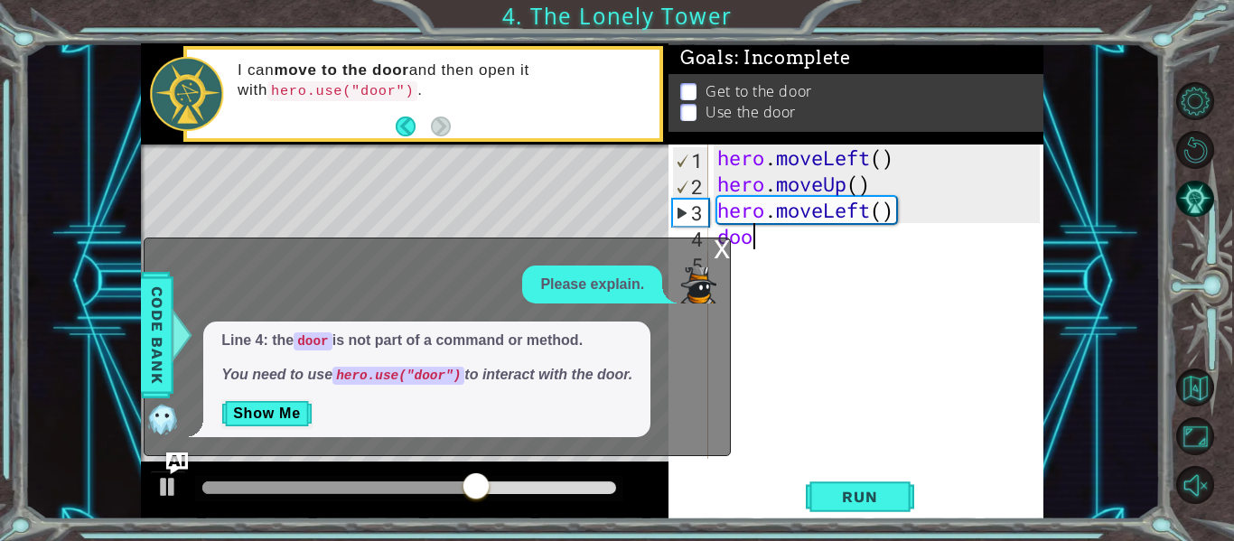
scroll to position [0, 0]
type textarea "d"
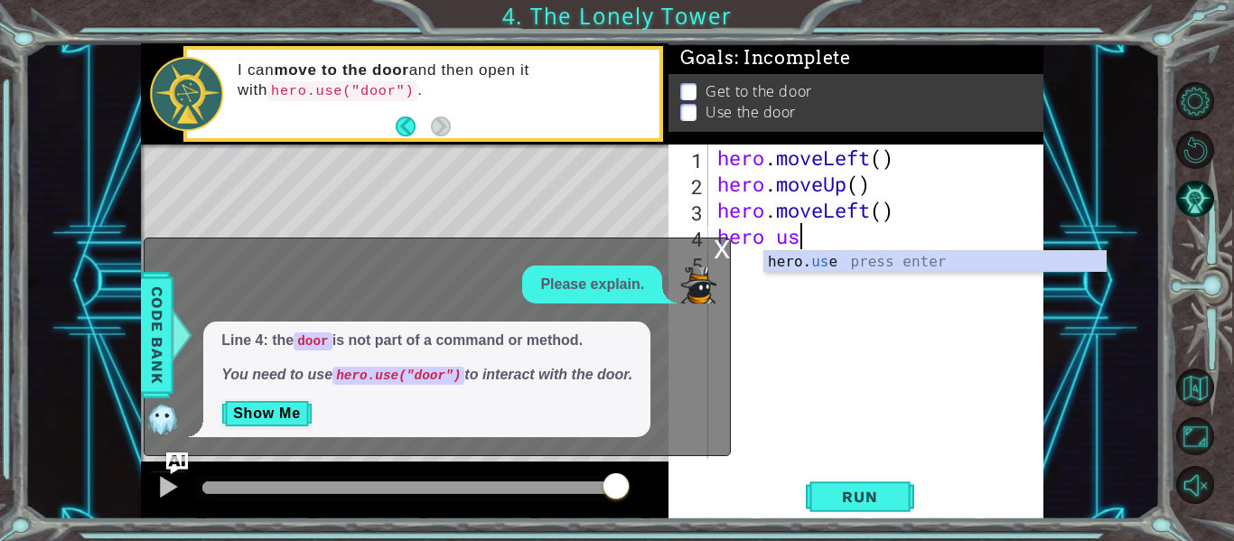
scroll to position [0, 4]
click at [799, 259] on div "hero. use press enter" at bounding box center [935, 283] width 342 height 65
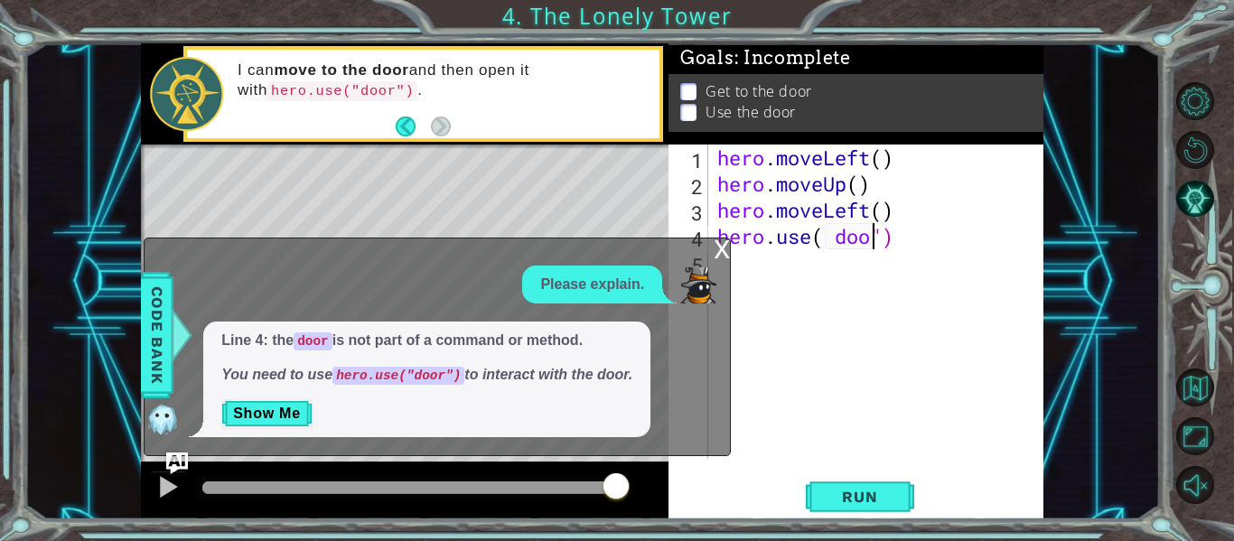
scroll to position [0, 8]
type textarea "hero.use( door")"
click at [867, 483] on button "Run" at bounding box center [860, 497] width 108 height 37
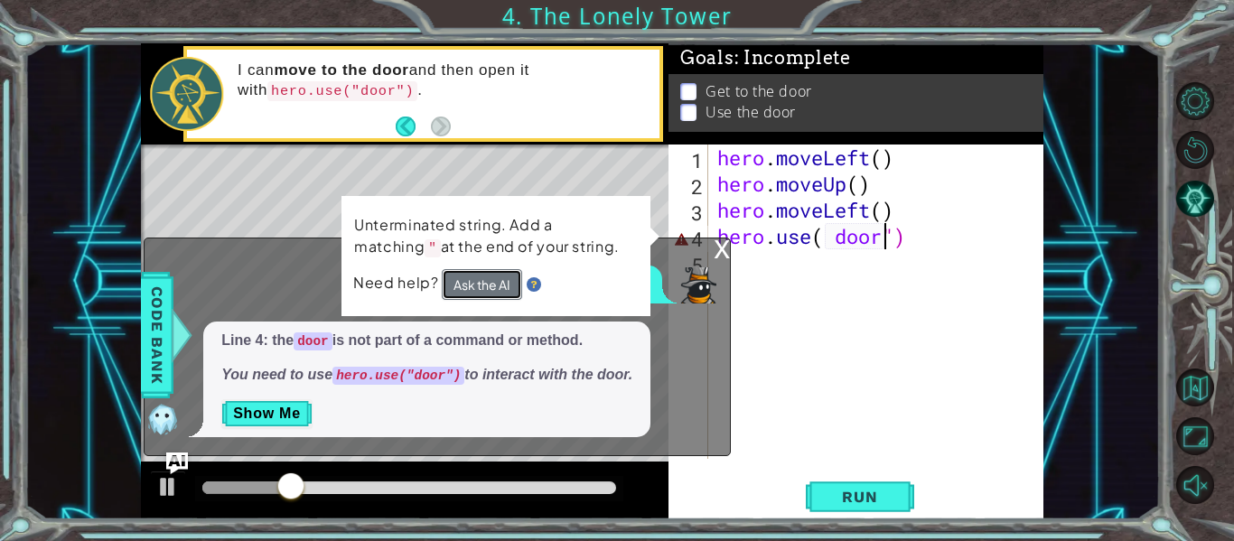
click at [489, 279] on button "Ask the AI" at bounding box center [482, 284] width 80 height 31
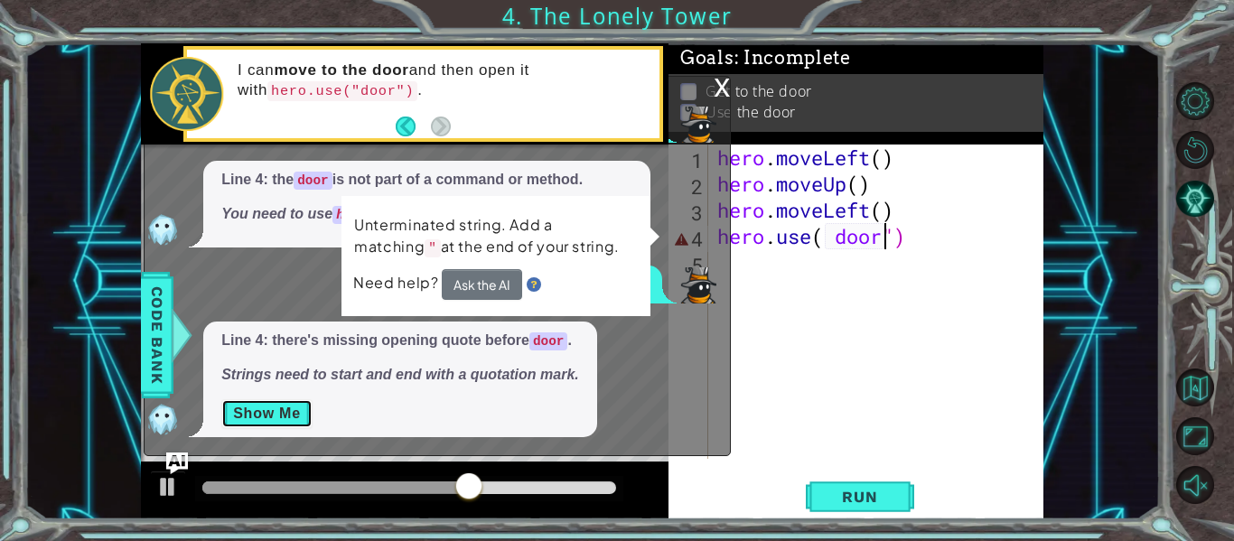
click at [271, 416] on button "Show Me" at bounding box center [266, 413] width 91 height 29
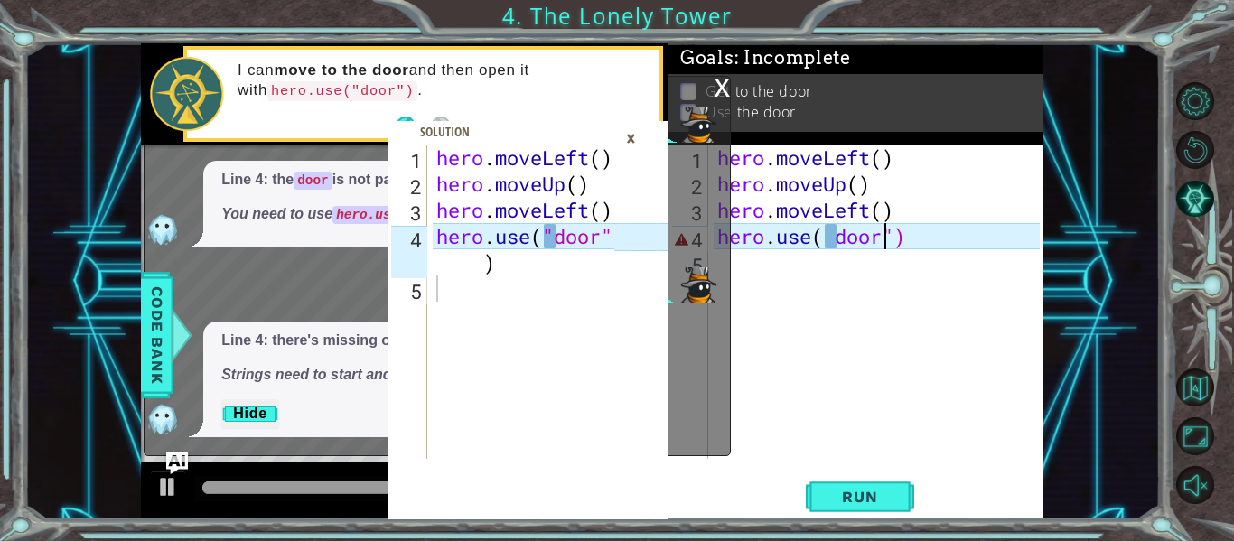
type textarea "hero.use("door")"
click at [574, 240] on div "hero . moveLeft ( ) hero . moveUp ( ) hero . moveLeft ( ) hero . use ( "door" )" at bounding box center [528, 328] width 191 height 367
click at [619, 237] on icon at bounding box center [642, 237] width 56 height 27
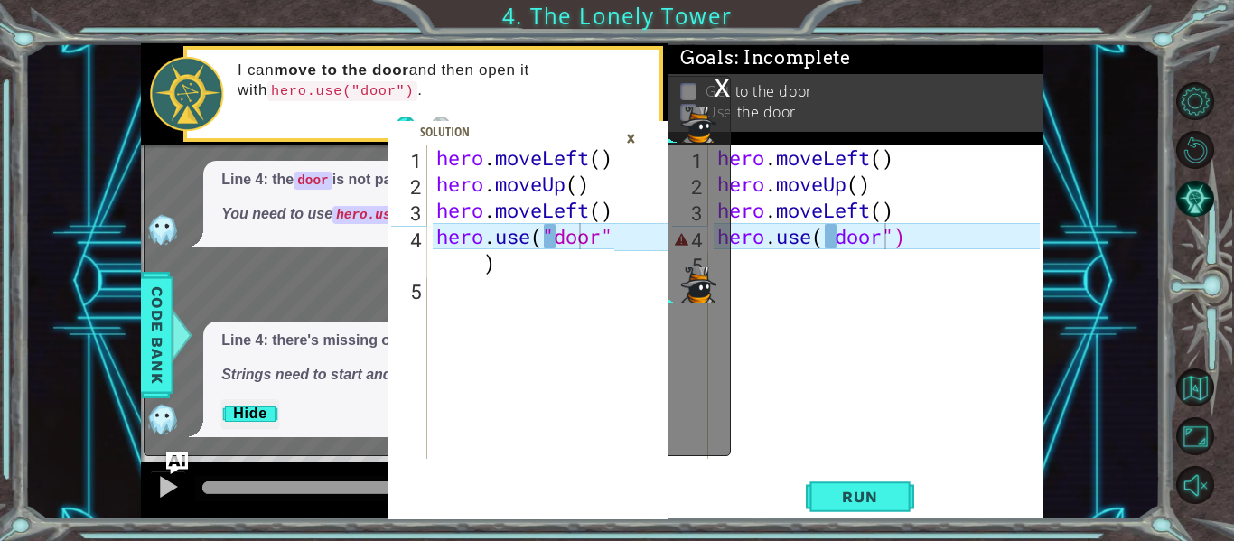
click at [631, 140] on div "×" at bounding box center [631, 138] width 28 height 31
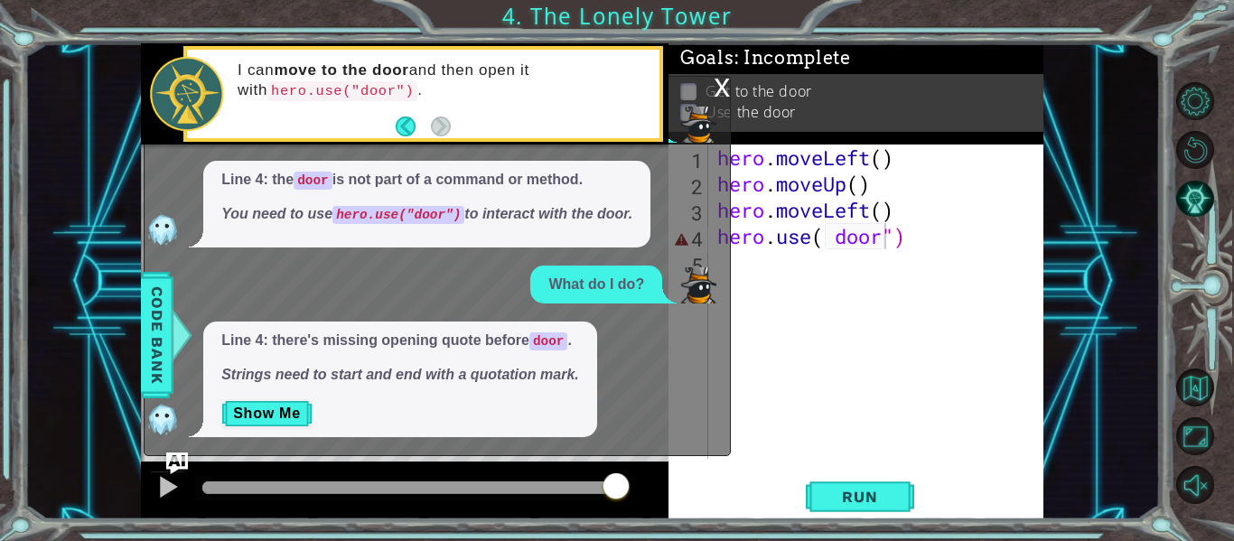
click at [715, 78] on div "x" at bounding box center [722, 86] width 16 height 18
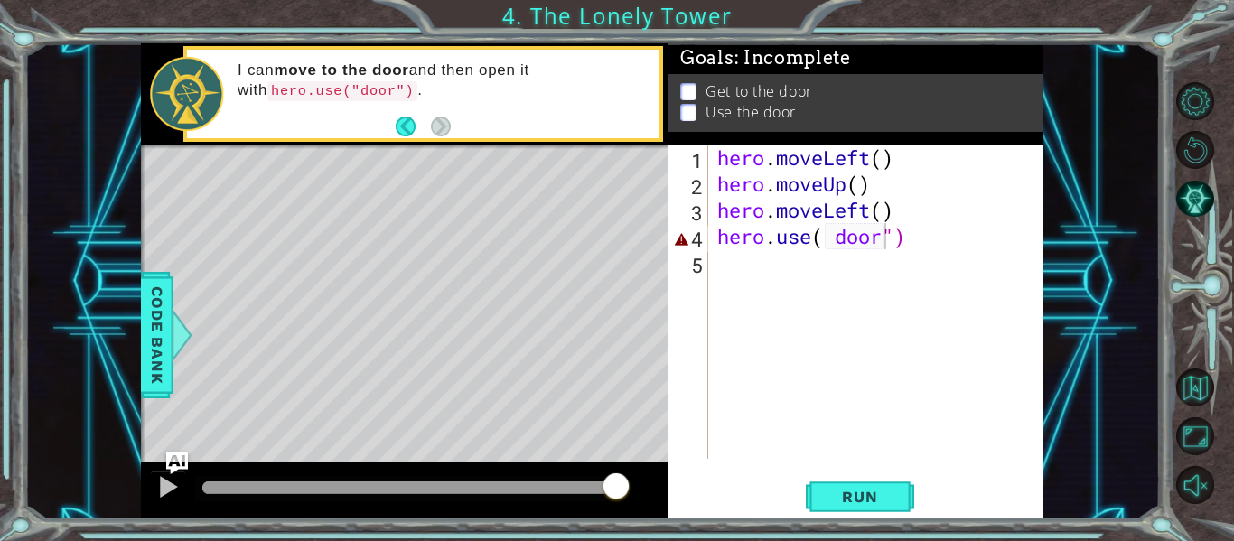
click at [959, 239] on div "hero . moveLeft ( ) hero . moveUp ( ) hero . moveLeft ( ) hero . use ( door ")" at bounding box center [881, 328] width 335 height 367
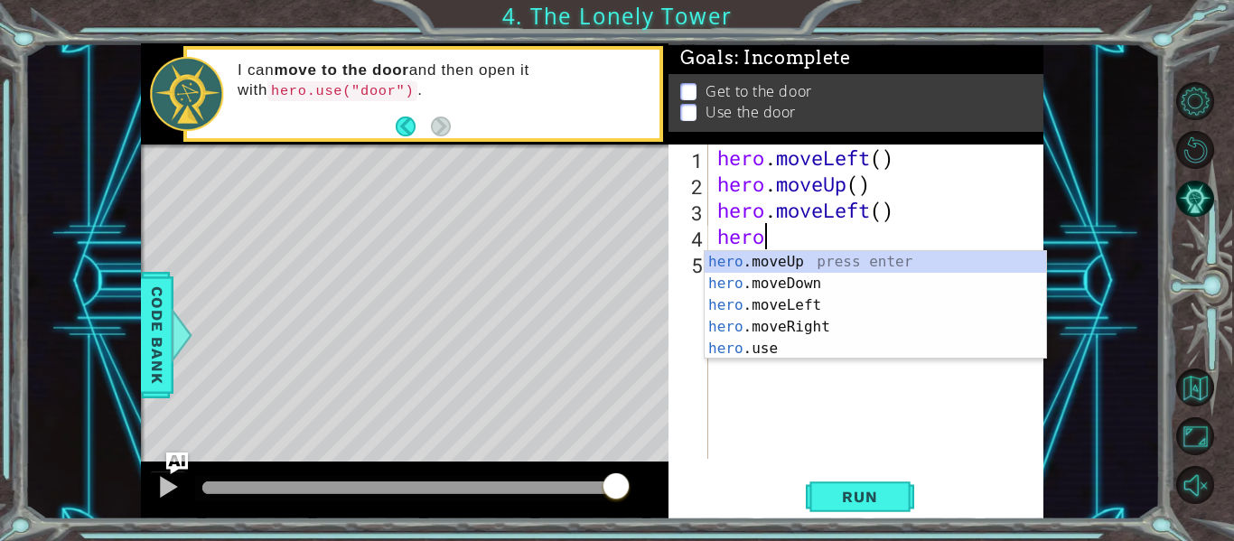
scroll to position [0, 1]
type textarea "h"
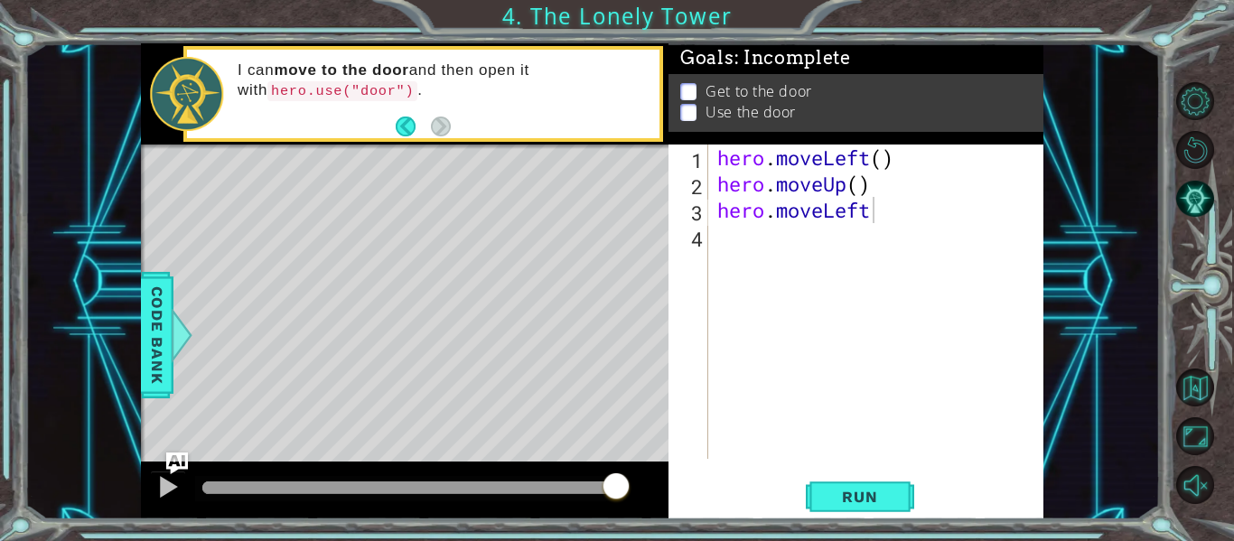
click at [892, 474] on div "hero.moveLeft 1 2 3 4 hero . moveLeft ( ) hero . moveUp ( ) hero . moveLeft ההה…" at bounding box center [856, 332] width 375 height 375
click at [892, 488] on span "Run" at bounding box center [859, 497] width 71 height 18
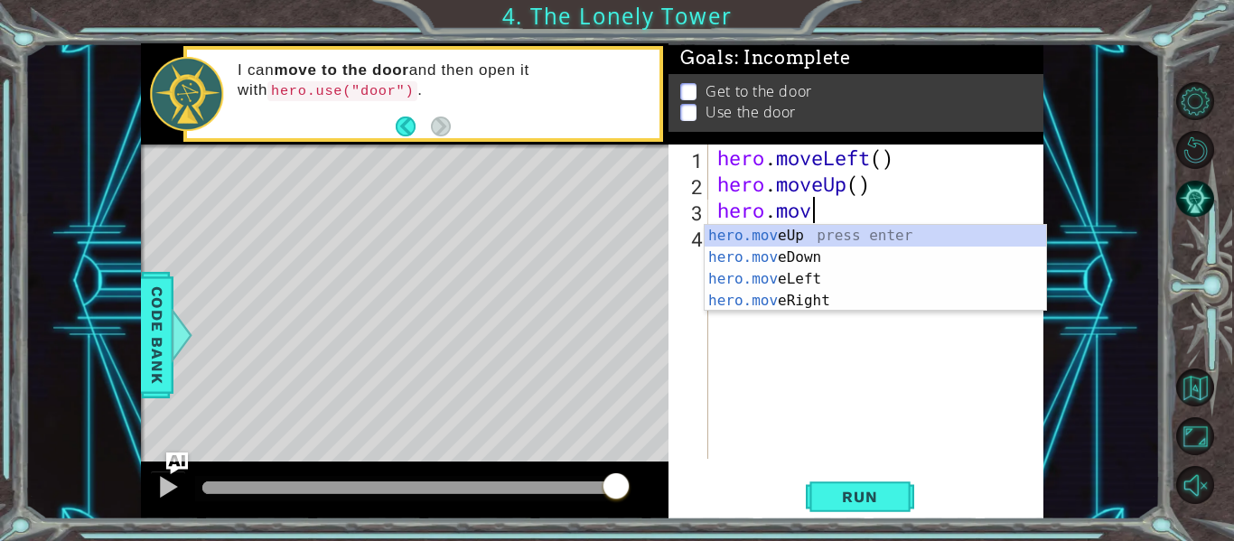
scroll to position [0, 3]
type textarea "hero.m"
click at [890, 227] on div "hero.m oveUp press enter hero.m oveDown press enter hero.m oveLeft press enter …" at bounding box center [876, 290] width 342 height 130
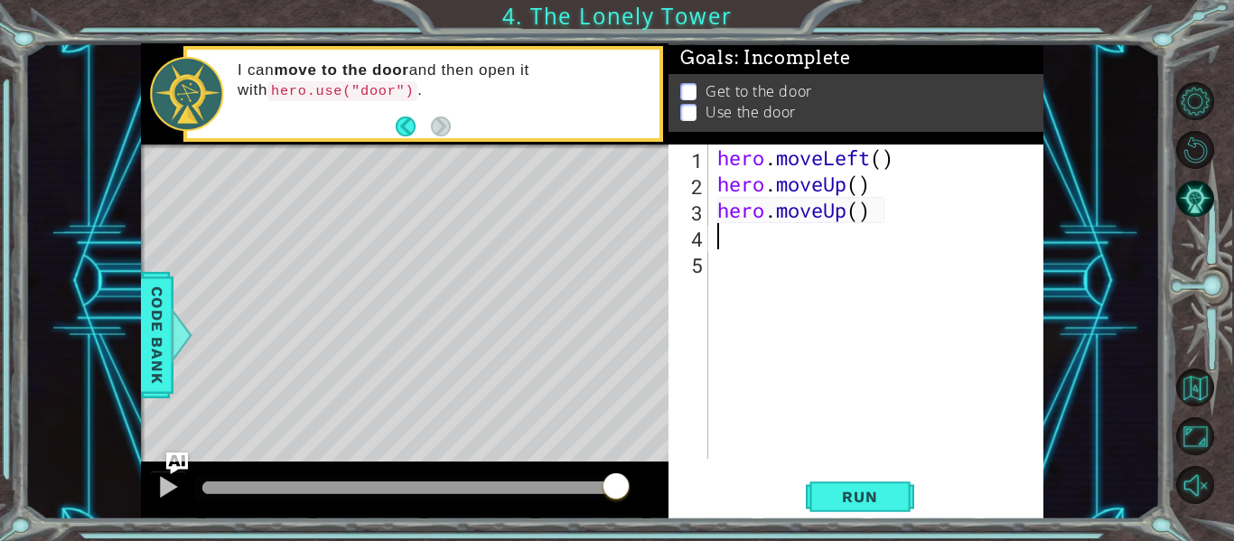
scroll to position [0, 0]
type textarea "h"
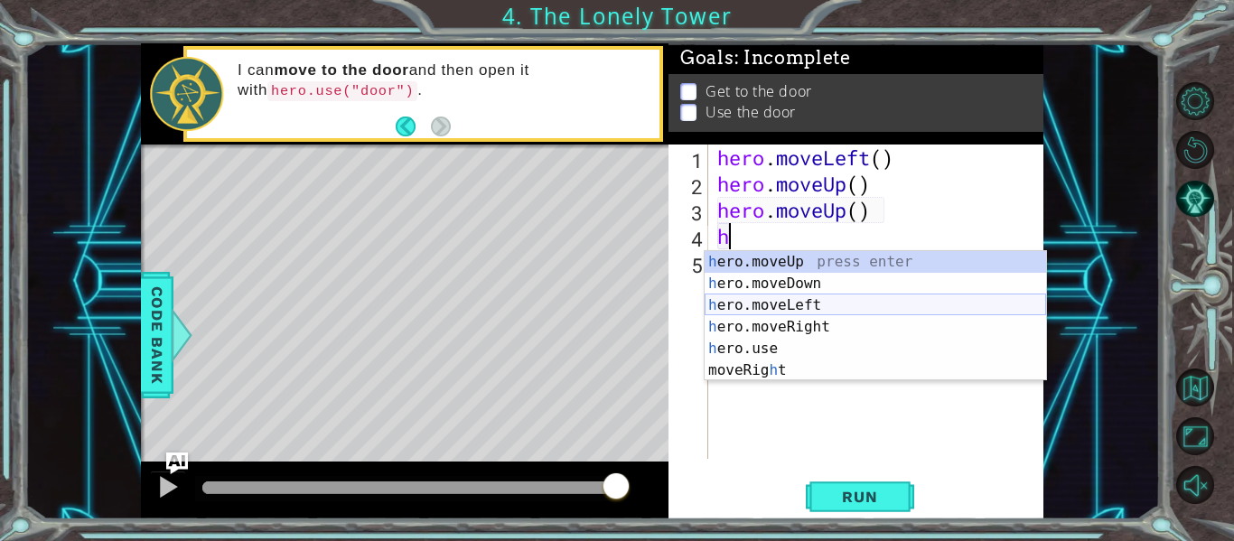
click at [877, 314] on div "h ero.moveUp press enter h ero.moveDown press enter h ero.moveLeft press enter …" at bounding box center [876, 338] width 342 height 174
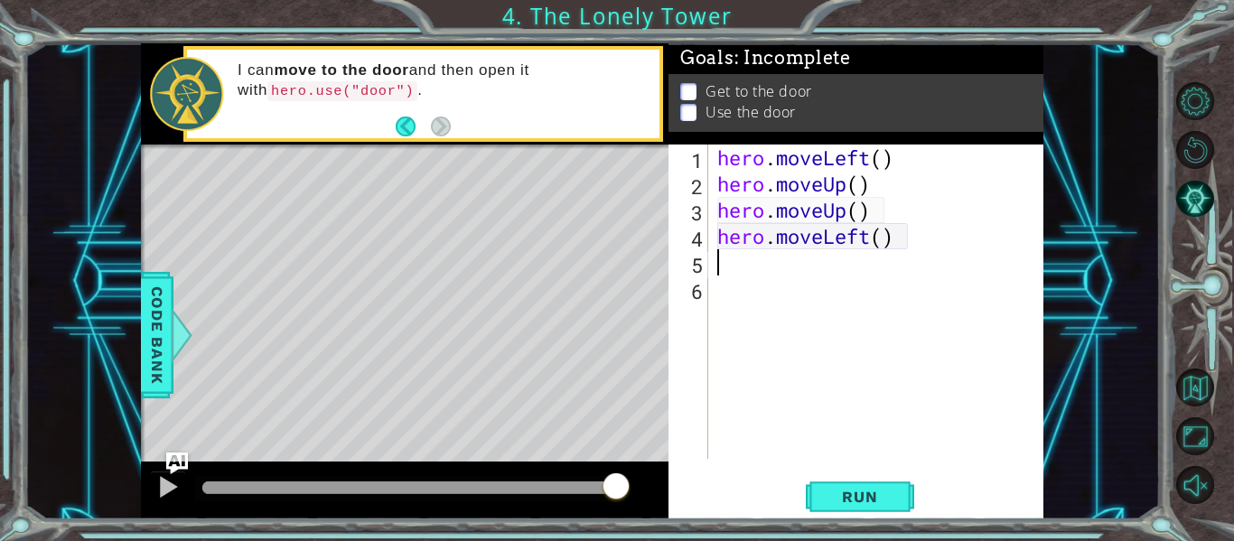
type textarea "h"
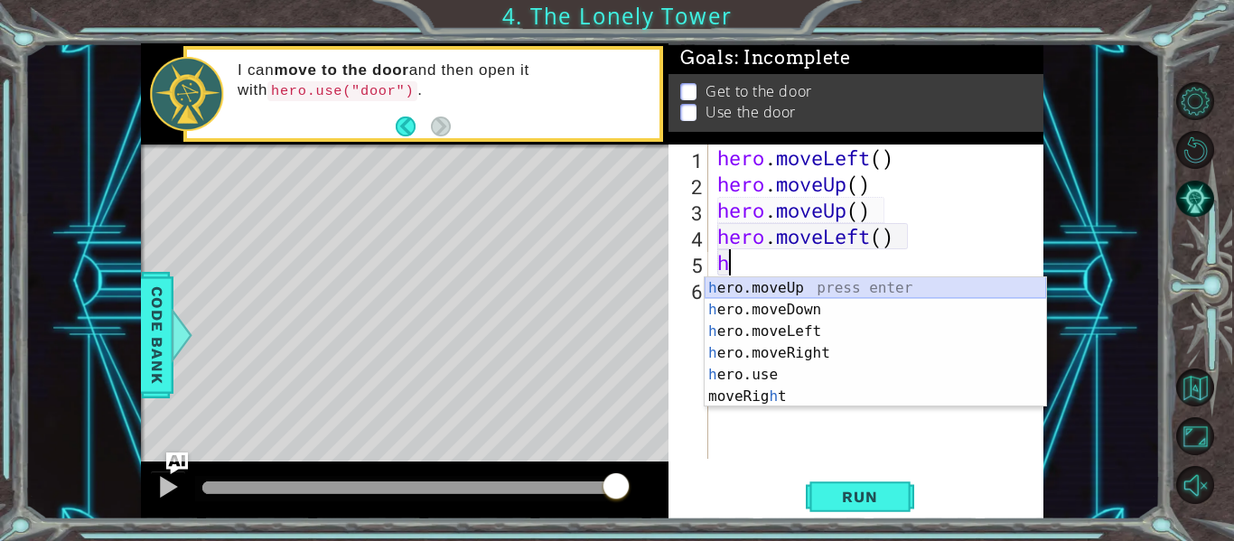
click at [906, 286] on div "h ero.moveUp press enter h ero.moveDown press enter h ero.moveLeft press enter …" at bounding box center [876, 364] width 342 height 174
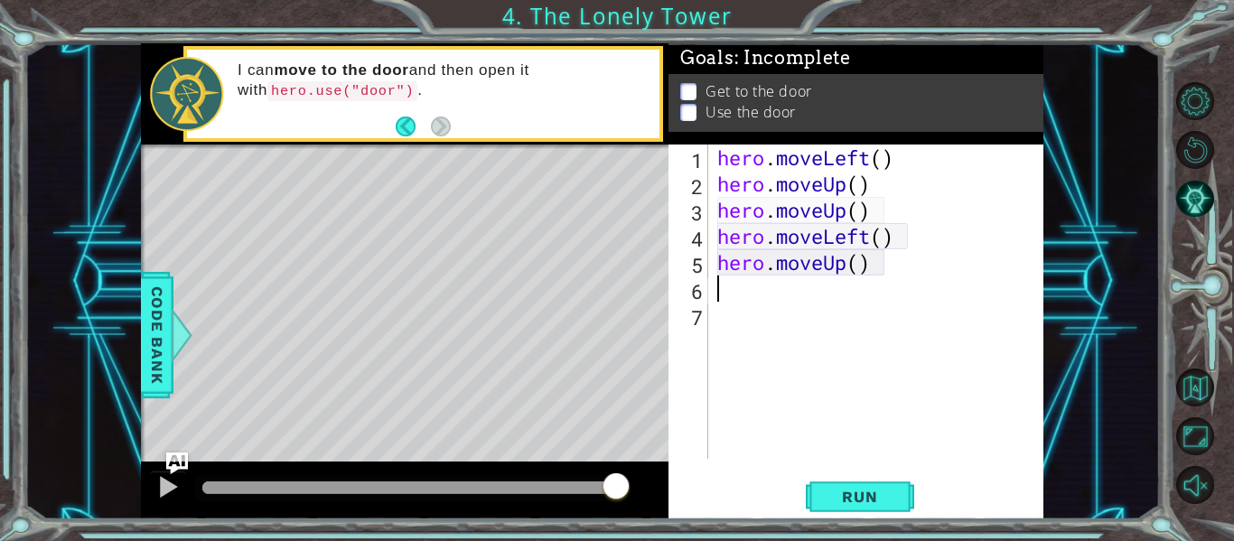
type textarea "h"
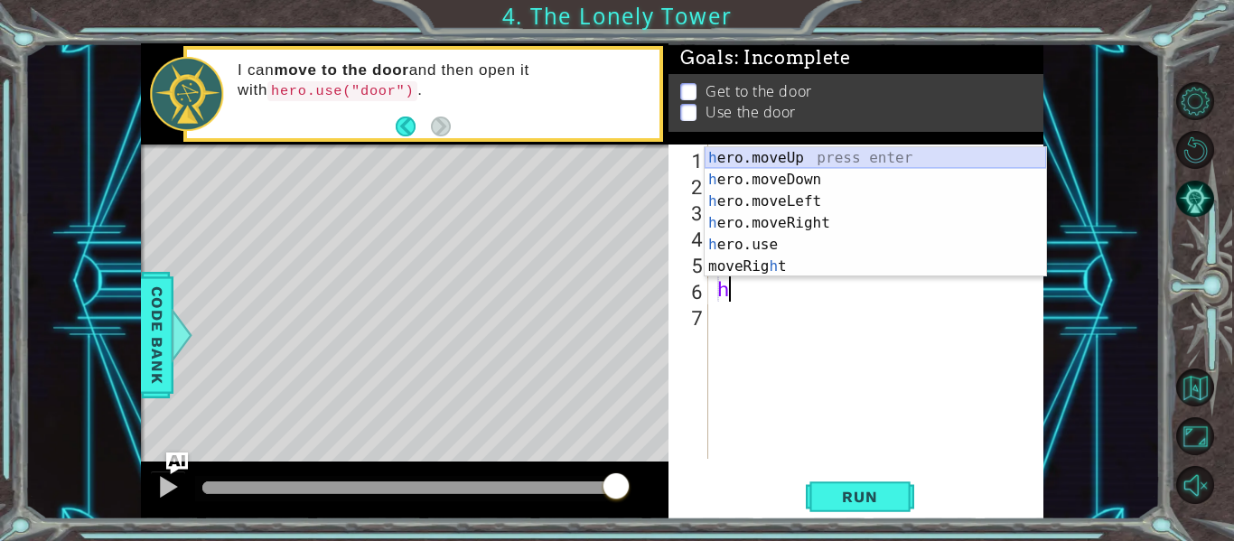
click at [874, 150] on div "h ero.moveUp press enter h ero.moveDown press enter h ero.moveLeft press enter …" at bounding box center [876, 234] width 342 height 174
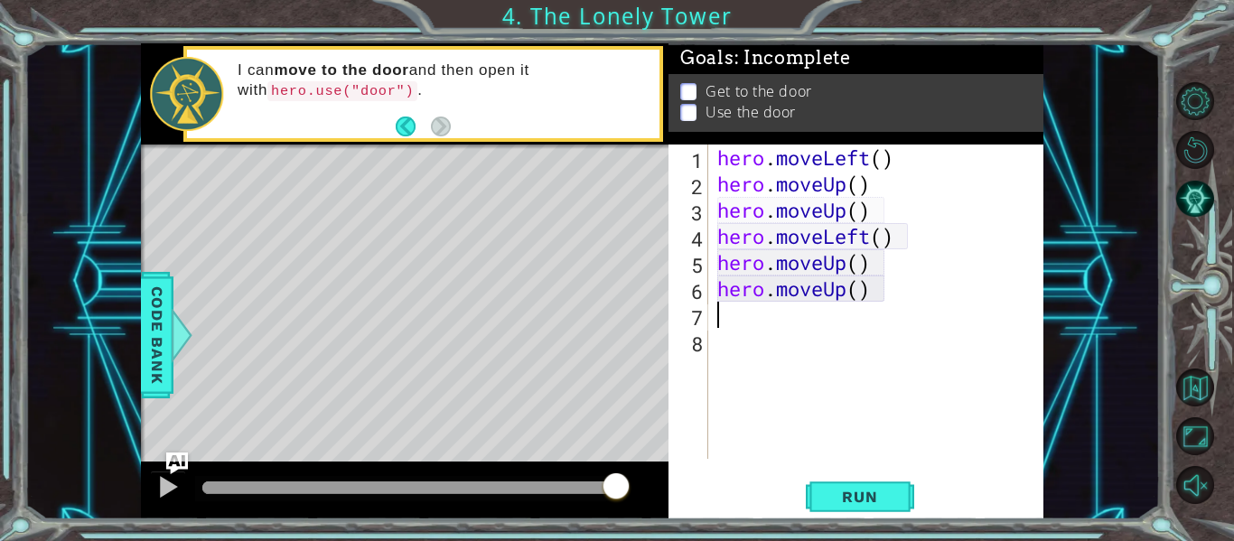
click at [874, 150] on div "hero . moveLeft ( ) hero . moveUp ( ) hero . moveUp ( ) hero . moveLeft ( ) her…" at bounding box center [881, 328] width 335 height 367
type textarea "hero.moveLeft()"
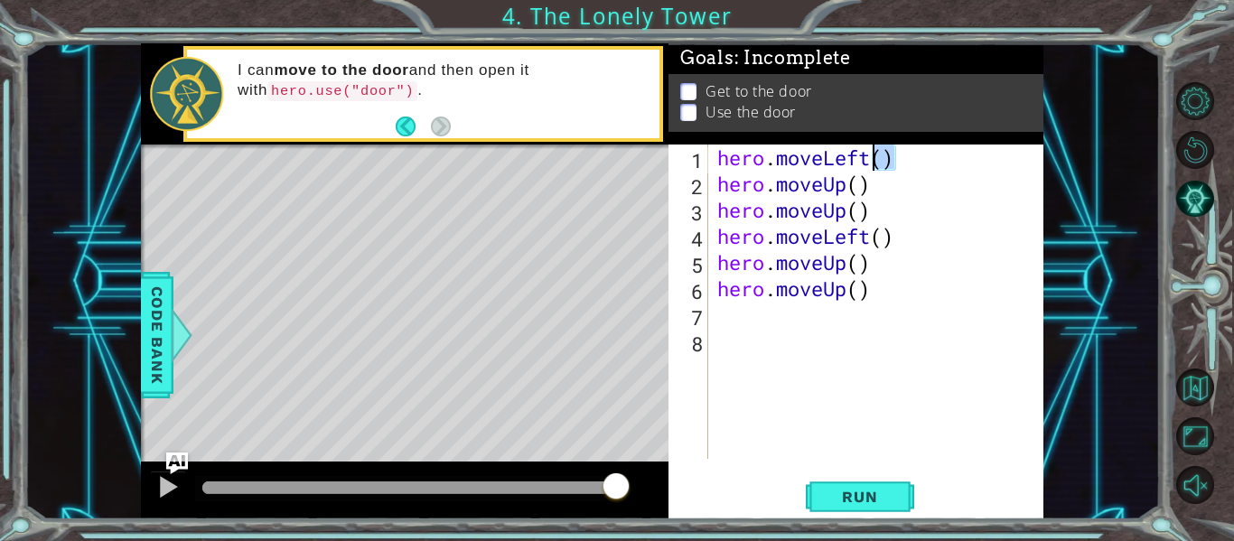
click at [740, 314] on div "hero . moveLeft ( ) hero . moveUp ( ) hero . moveUp ( ) hero . moveLeft ( ) her…" at bounding box center [881, 328] width 335 height 367
type textarea "h"
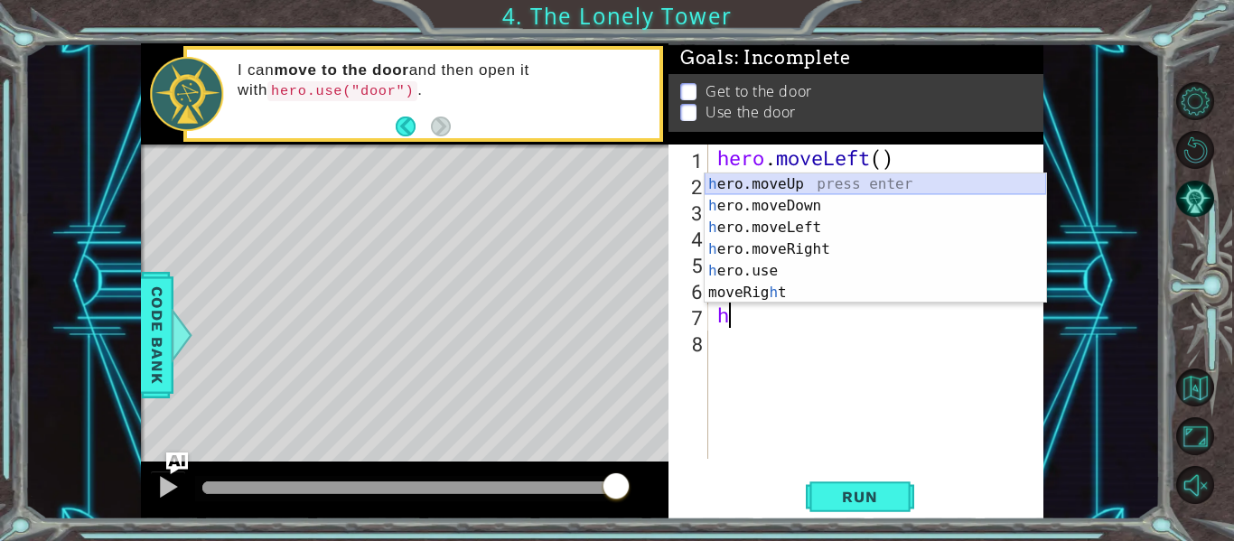
click at [817, 180] on div "h ero.moveUp press enter h ero.moveDown press enter h ero.moveLeft press enter …" at bounding box center [876, 261] width 342 height 174
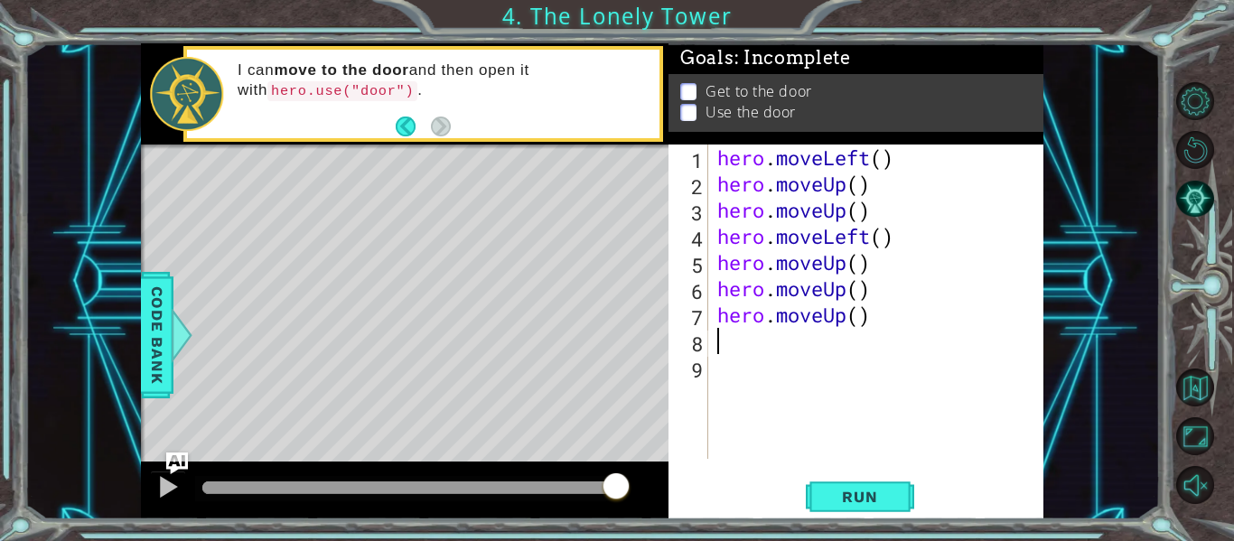
type textarea "h"
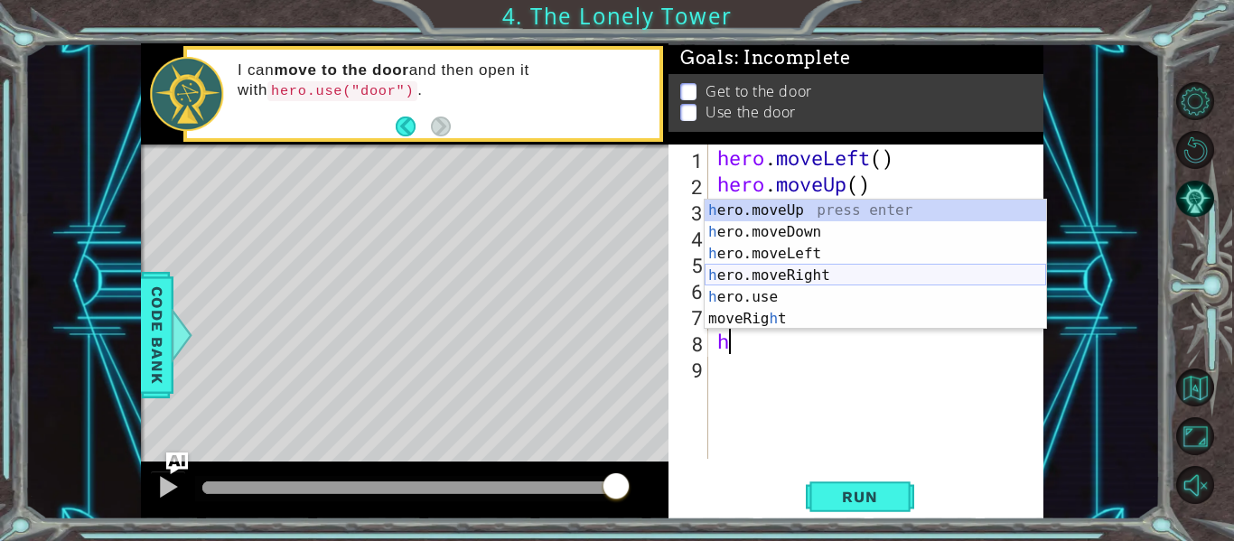
click at [814, 267] on div "h ero.moveUp press enter h ero.moveDown press enter h ero.moveLeft press enter …" at bounding box center [876, 287] width 342 height 174
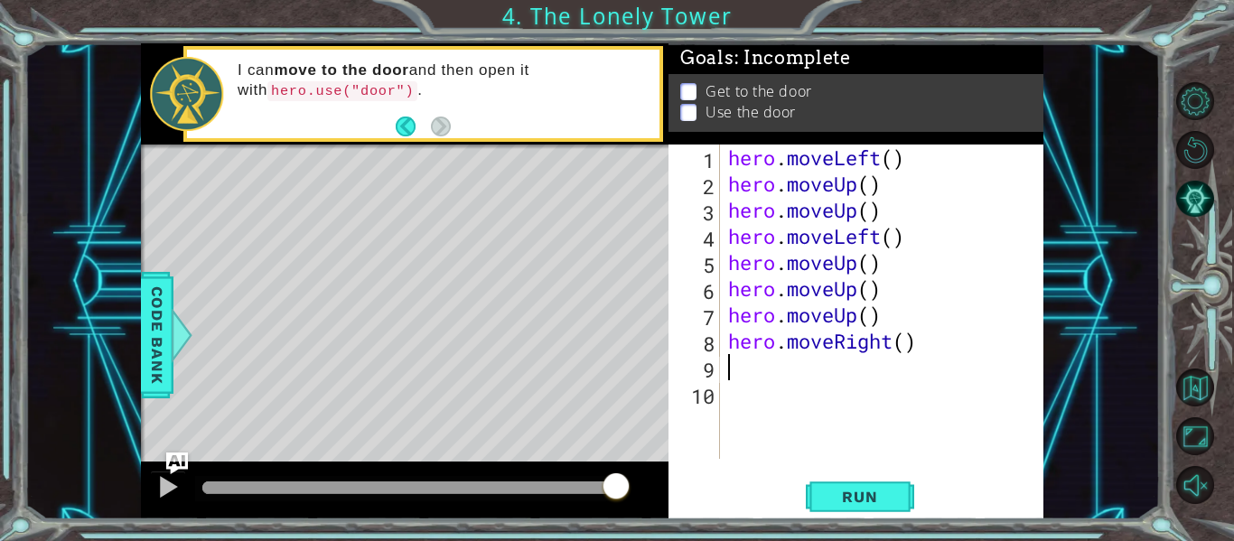
type textarea "h"
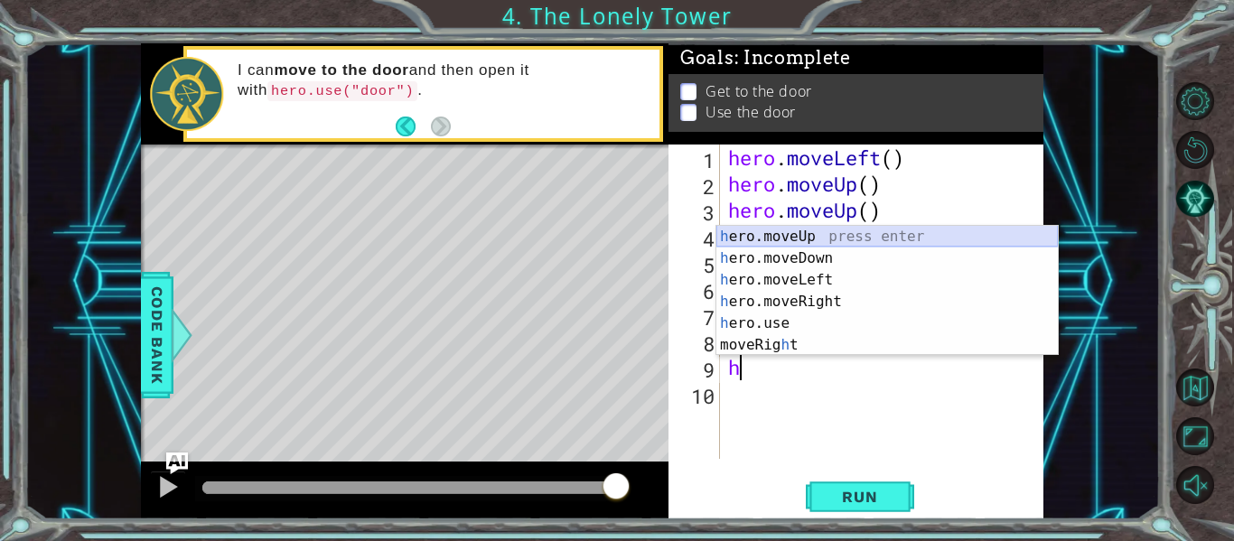
click at [848, 236] on div "h ero.moveUp press enter h ero.moveDown press enter h ero.moveLeft press enter …" at bounding box center [888, 313] width 342 height 174
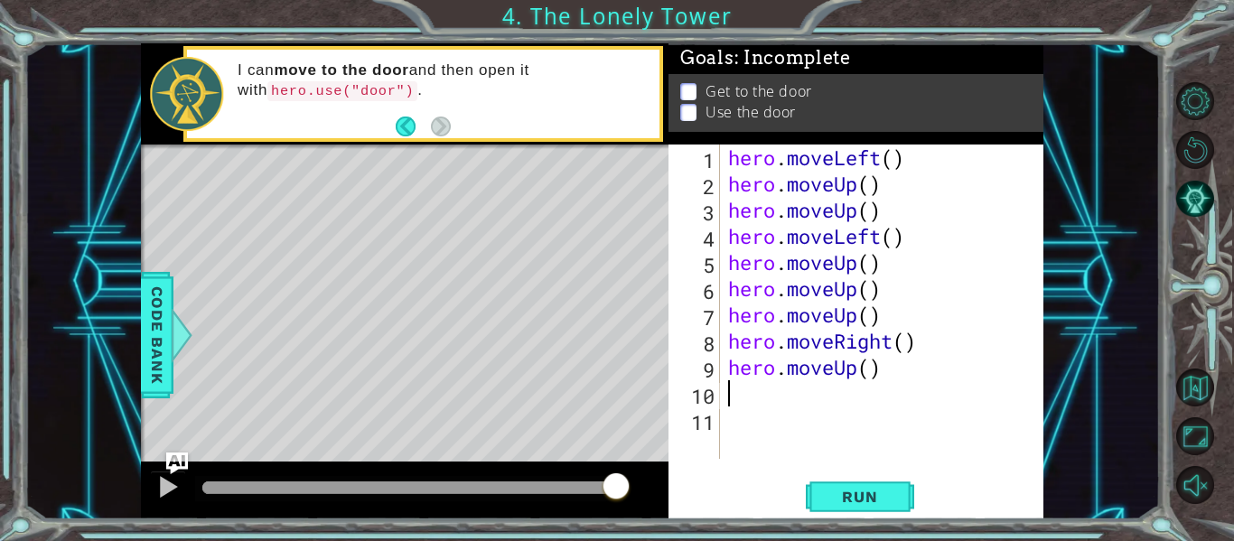
type textarea "h"
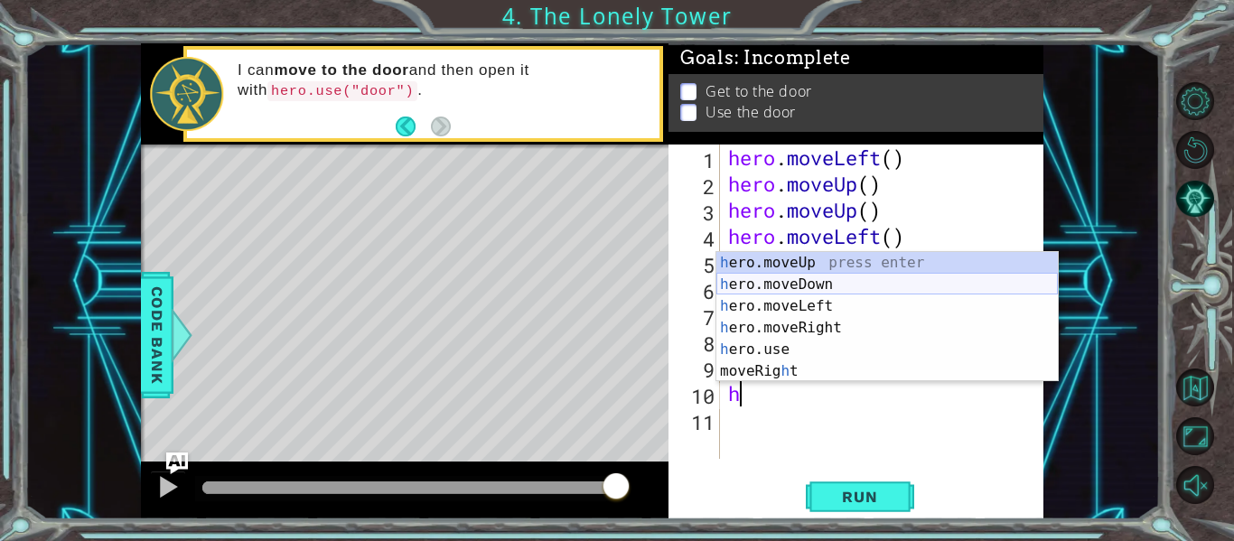
click at [850, 287] on div "h ero.moveUp press enter h ero.moveDown press enter h ero.moveLeft press enter …" at bounding box center [888, 339] width 342 height 174
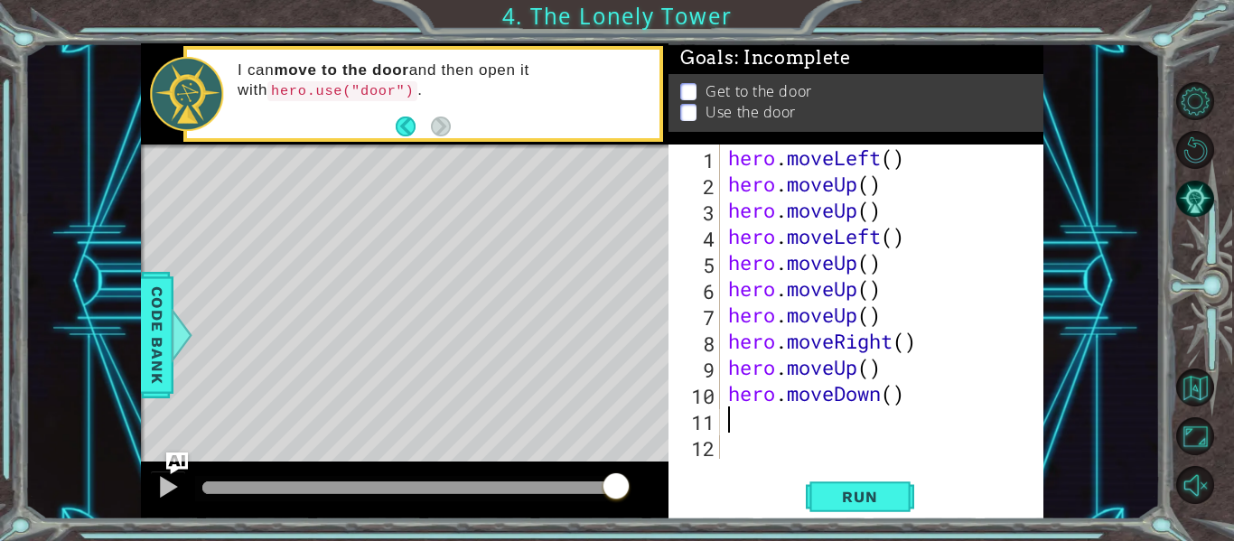
click at [896, 399] on div "hero . moveLeft ( ) hero . moveUp ( ) hero . moveUp ( ) hero . moveLeft ( ) her…" at bounding box center [887, 328] width 324 height 367
click at [906, 398] on div "hero . moveLeft ( ) hero . moveUp ( ) hero . moveUp ( ) hero . moveLeft ( ) her…" at bounding box center [887, 328] width 324 height 367
click at [882, 395] on div "hero . moveLeft ( ) hero . moveUp ( ) hero . moveUp ( ) hero . moveLeft ( ) her…" at bounding box center [887, 328] width 324 height 367
click at [922, 395] on div "hero . moveLeft ( ) hero . moveUp ( ) hero . moveUp ( ) hero . moveLeft ( ) her…" at bounding box center [887, 328] width 324 height 367
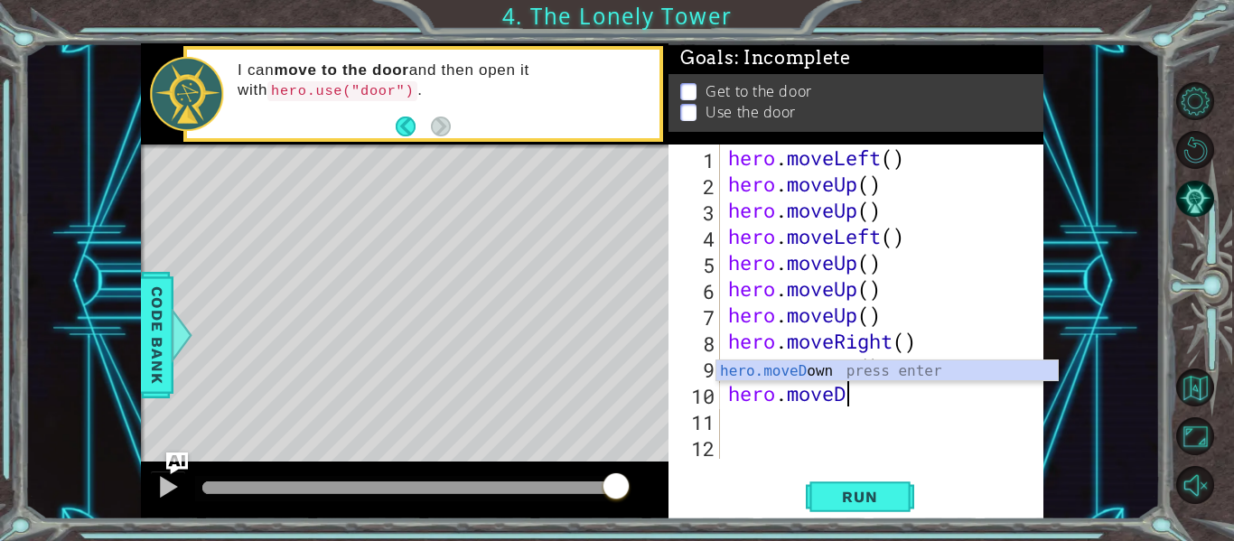
type textarea "hero.move"
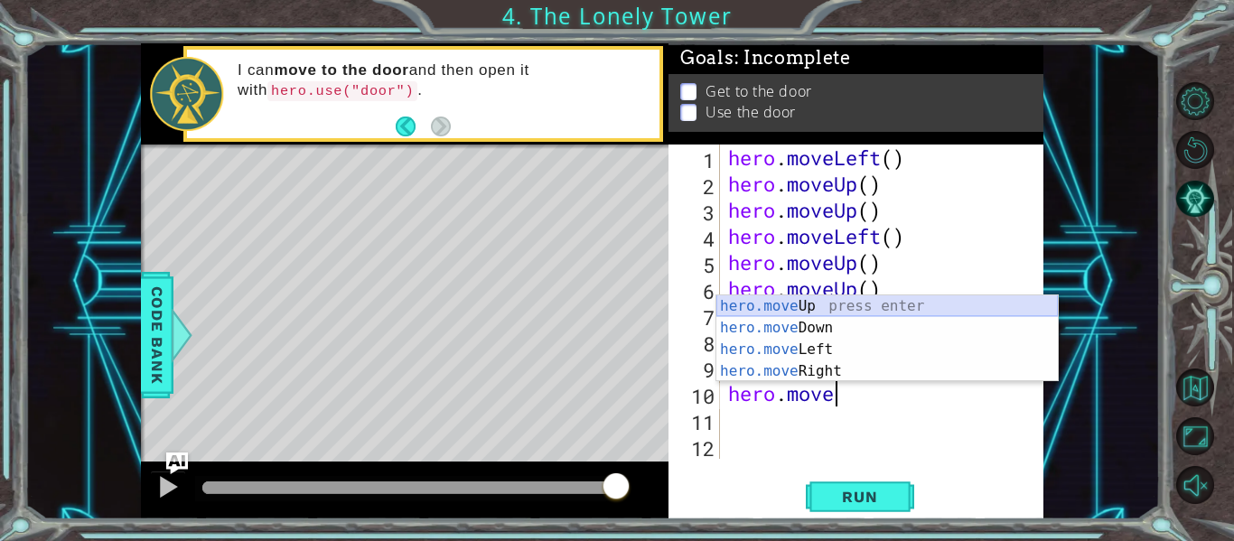
click at [953, 301] on div "hero.move Up press enter hero.move Down press enter hero.move Left press enter …" at bounding box center [888, 360] width 342 height 130
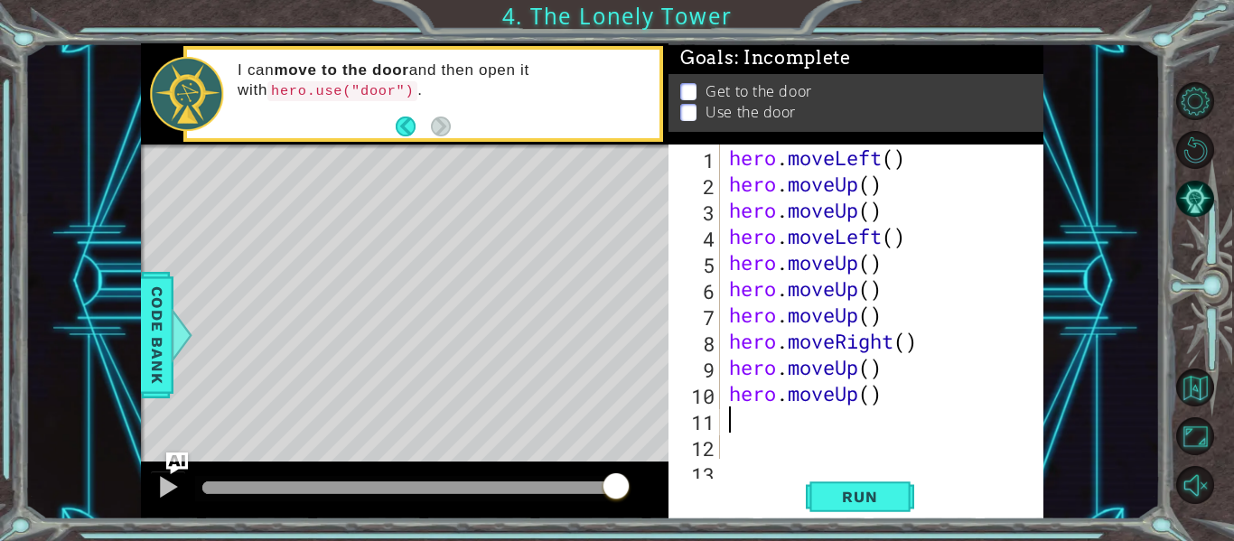
type textarea "h"
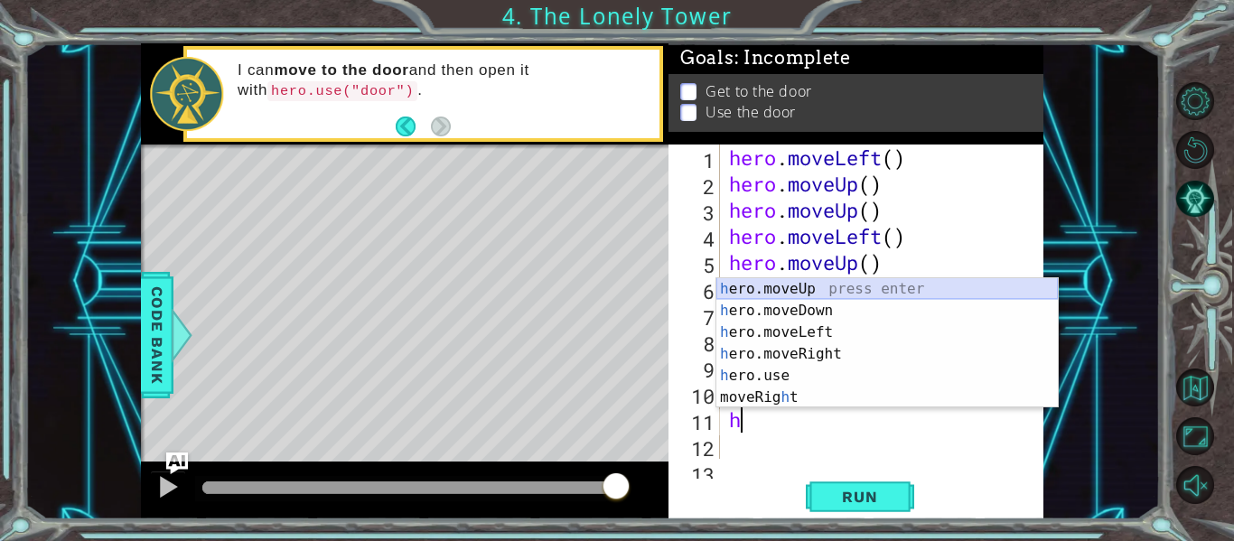
click at [892, 289] on div "h ero.moveUp press enter h ero.moveDown press enter h ero.moveLeft press enter …" at bounding box center [888, 365] width 342 height 174
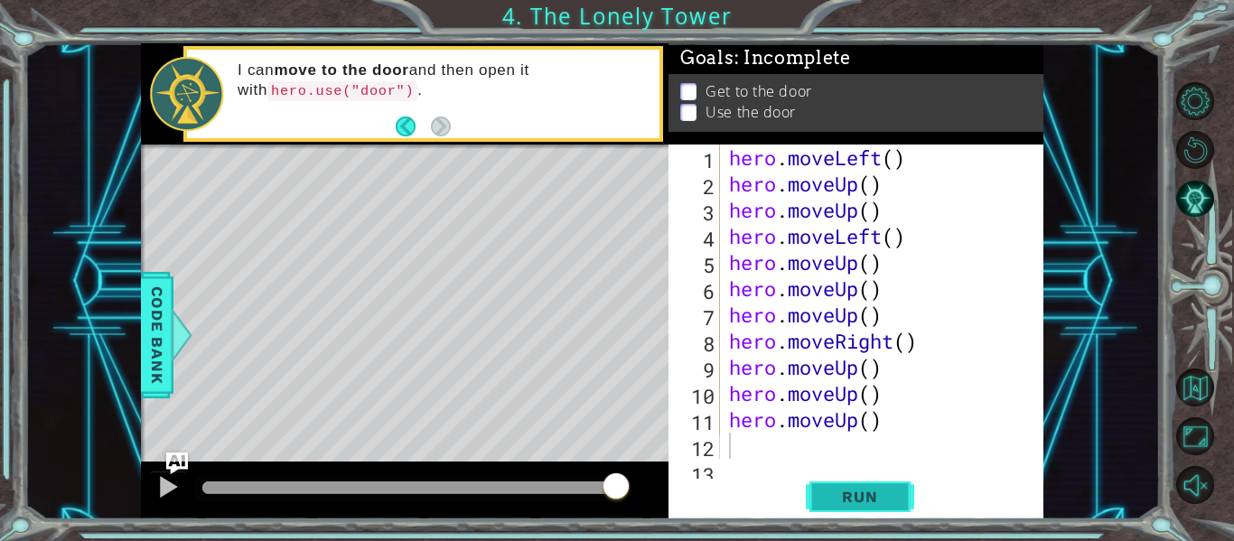
click at [849, 488] on span "Run" at bounding box center [859, 497] width 71 height 18
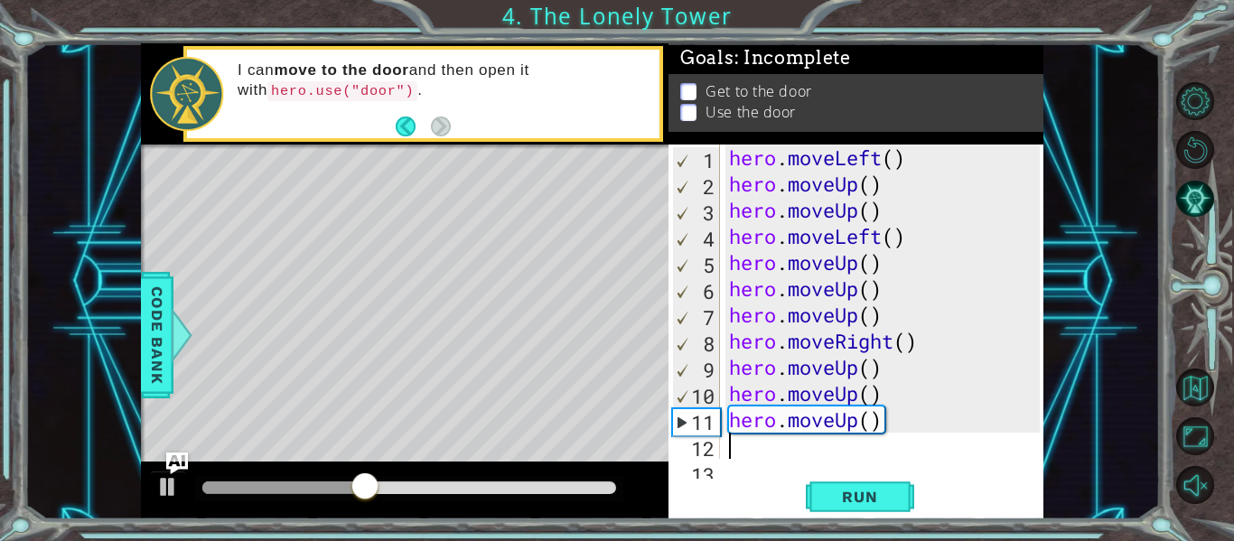
click at [761, 456] on div "hero . moveLeft ( ) hero . moveUp ( ) hero . moveUp ( ) hero . moveLeft ( ) her…" at bounding box center [888, 328] width 324 height 367
type textarea "h"
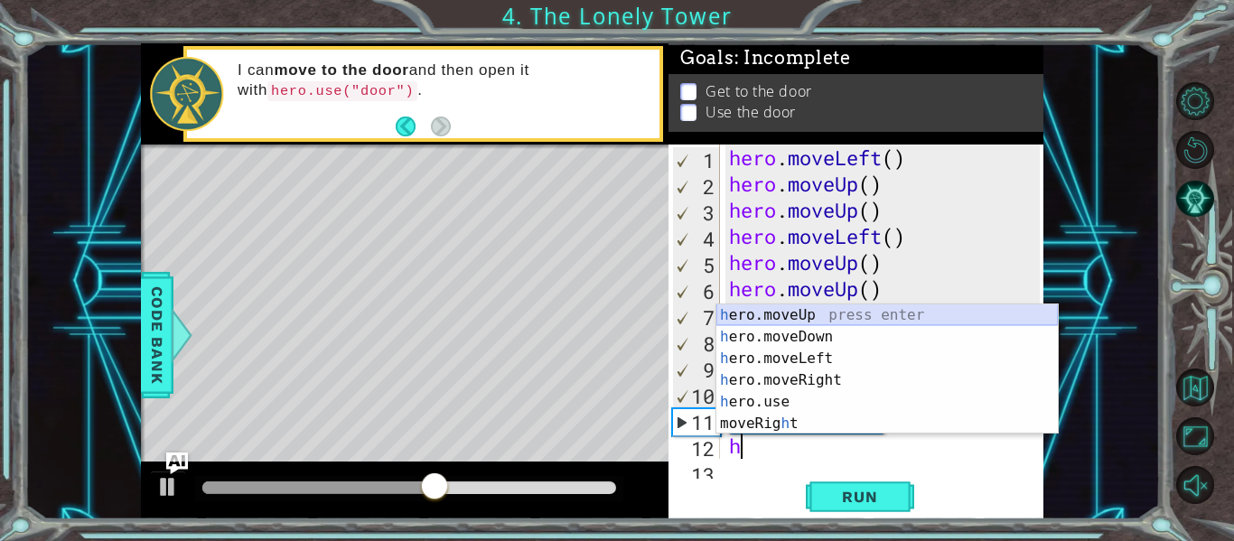
click at [856, 314] on div "h ero.moveUp press enter h ero.moveDown press enter h ero.moveLeft press enter …" at bounding box center [888, 392] width 342 height 174
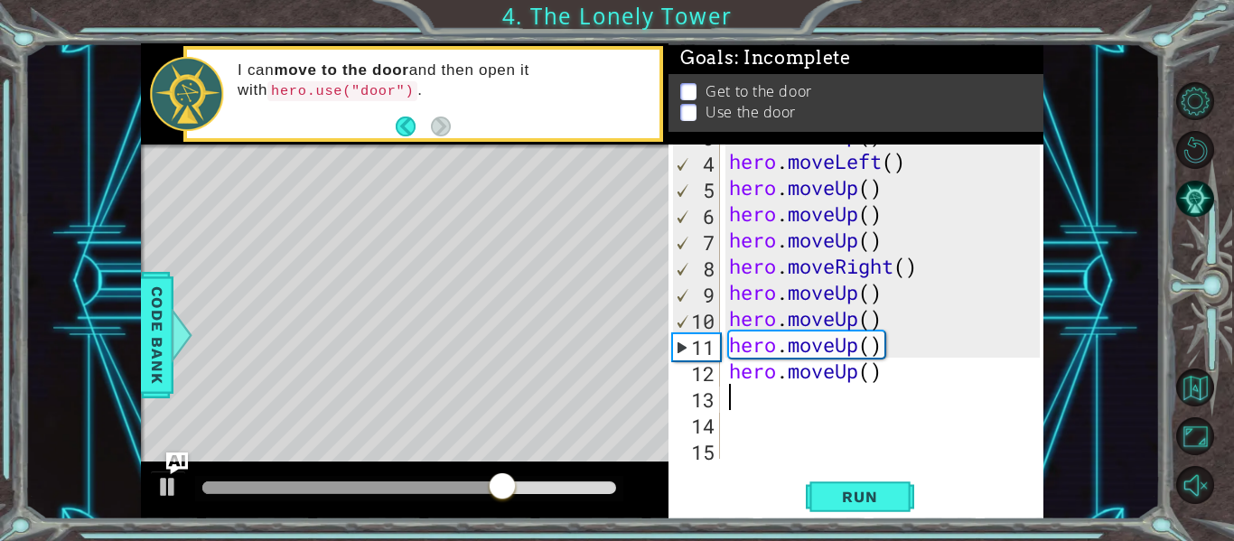
scroll to position [79, 0]
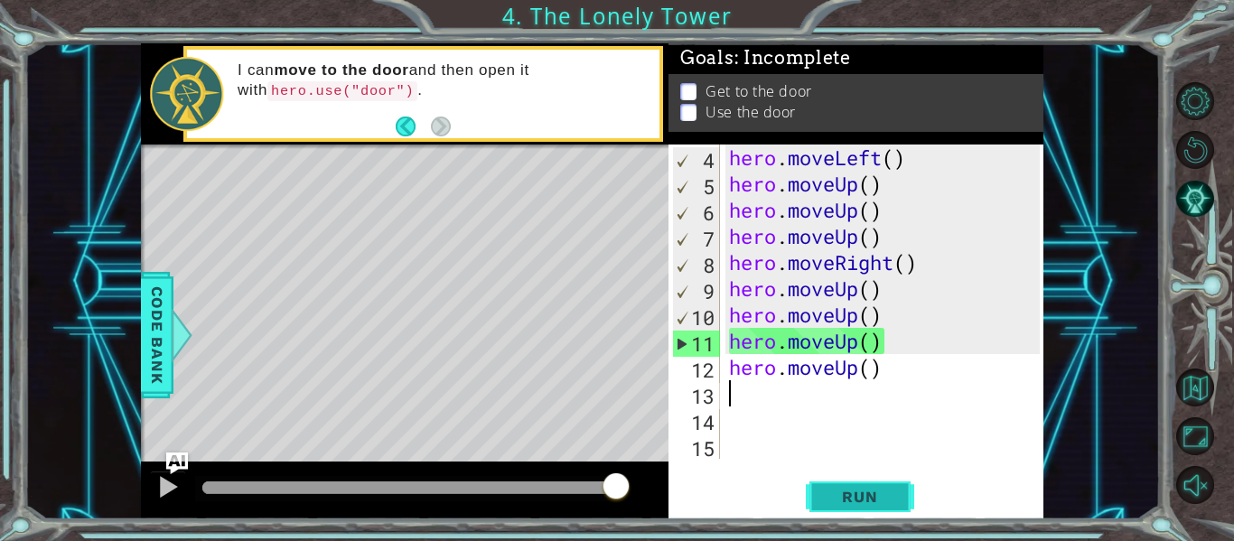
click at [859, 493] on span "Run" at bounding box center [859, 497] width 71 height 18
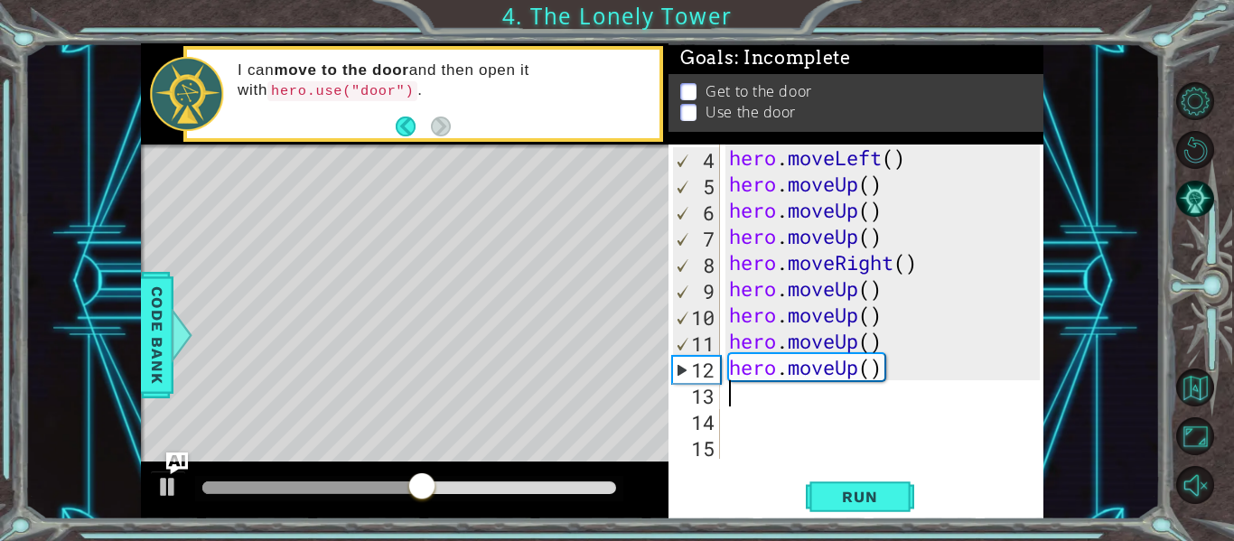
click at [927, 156] on div "hero . moveLeft ( ) hero . moveUp ( ) hero . moveUp ( ) hero . moveUp ( ) hero …" at bounding box center [888, 328] width 324 height 367
type textarea "hero.moveLeft()"
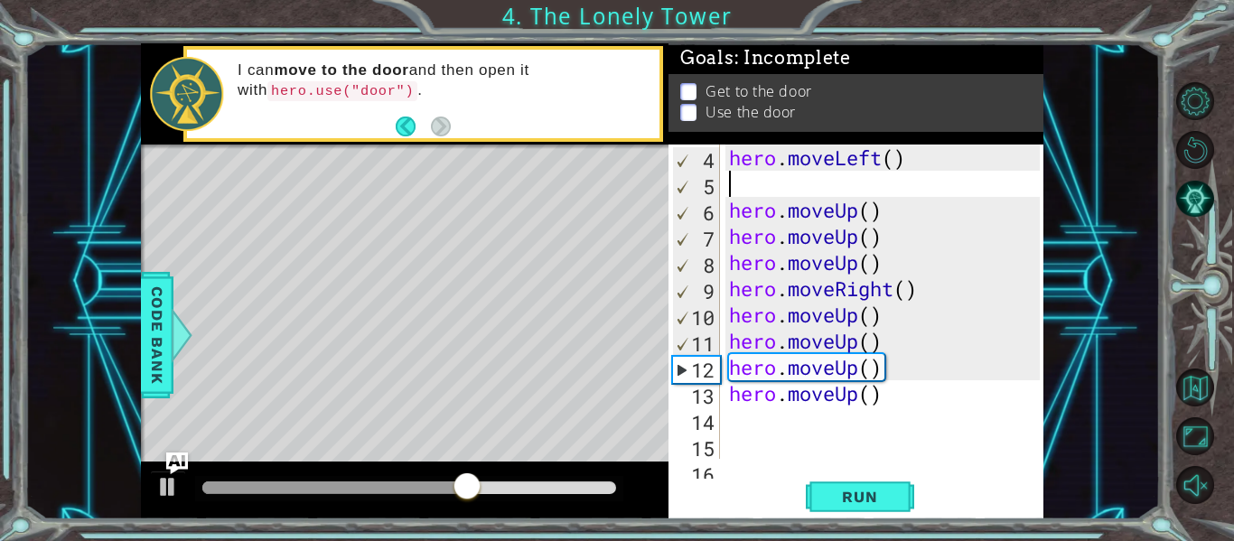
type textarea "h"
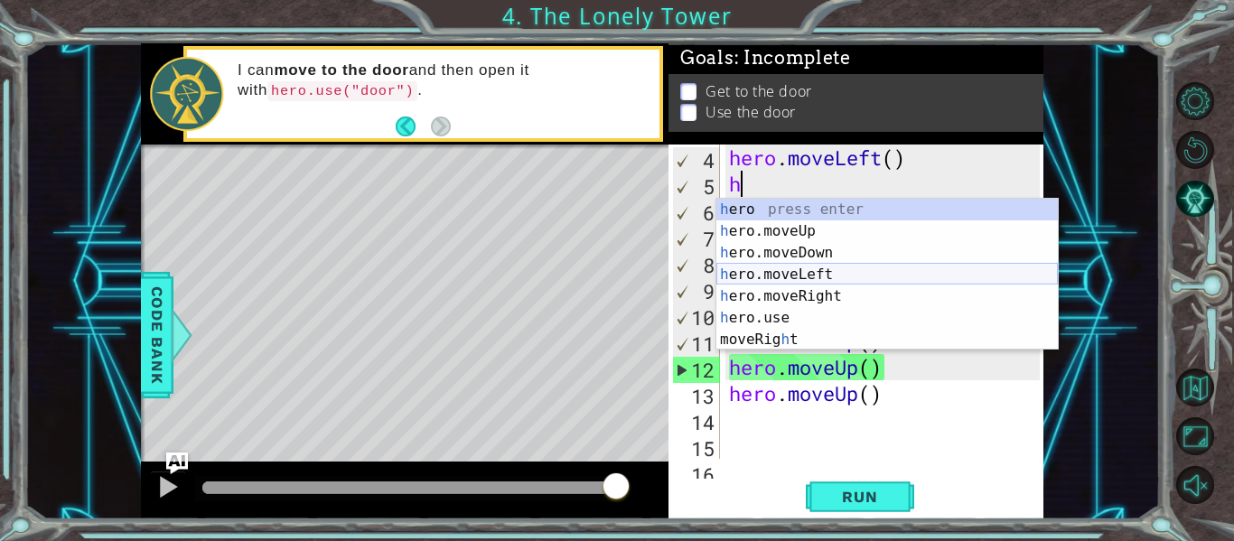
click at [851, 273] on div "h ero press enter h ero.moveUp press enter h ero.moveDown press enter h ero.mov…" at bounding box center [888, 296] width 342 height 195
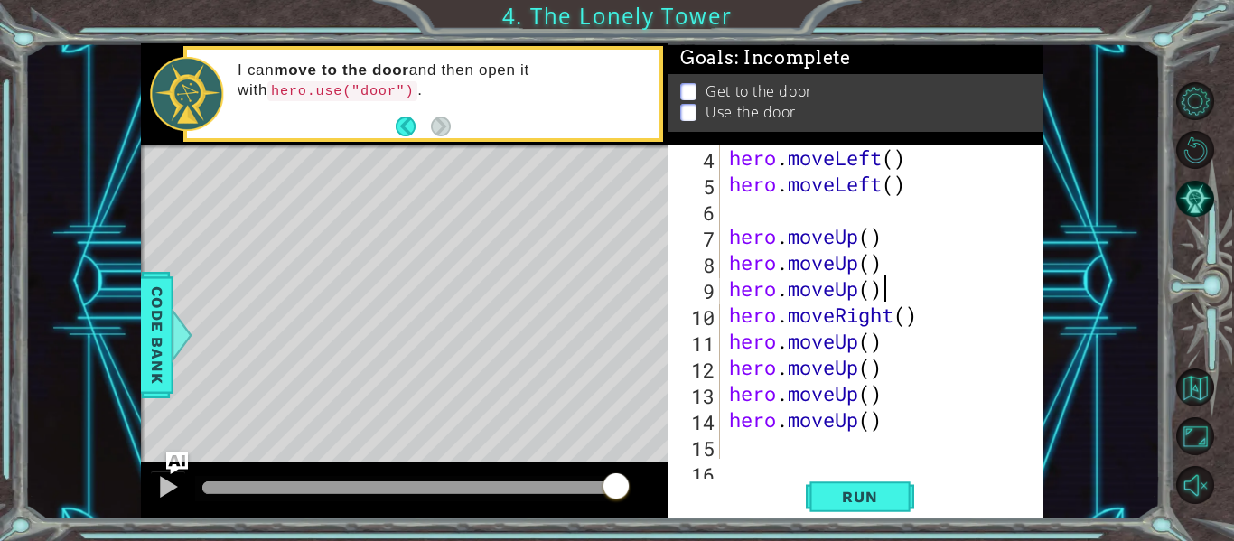
click at [884, 287] on div "hero . moveLeft ( ) hero . moveLeft ( ) hero . moveUp ( ) hero . moveUp ( ) her…" at bounding box center [888, 328] width 324 height 367
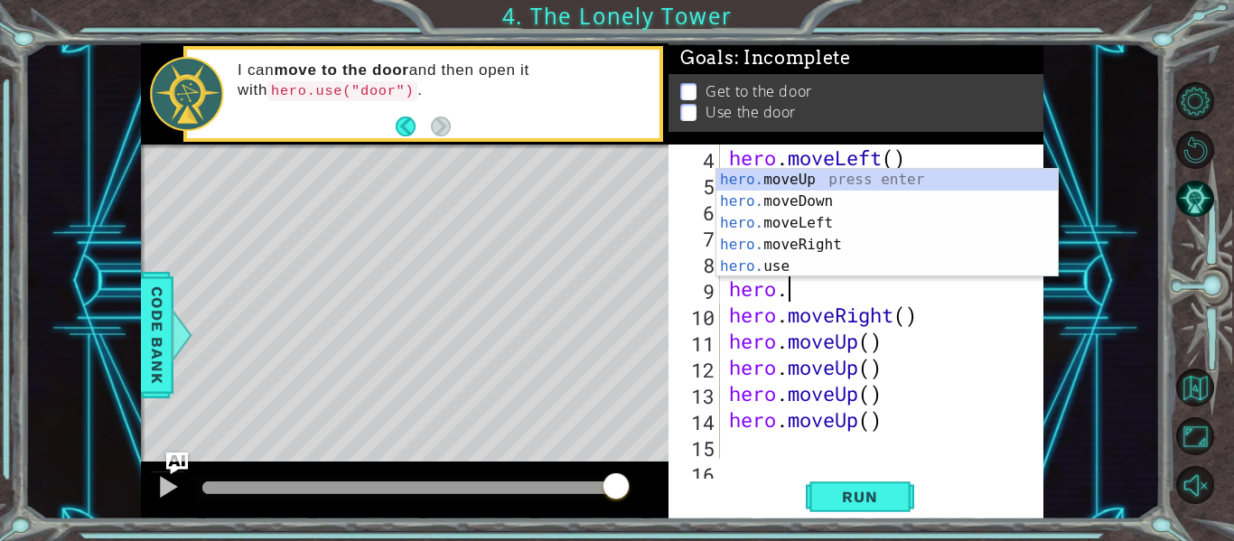
type textarea "h"
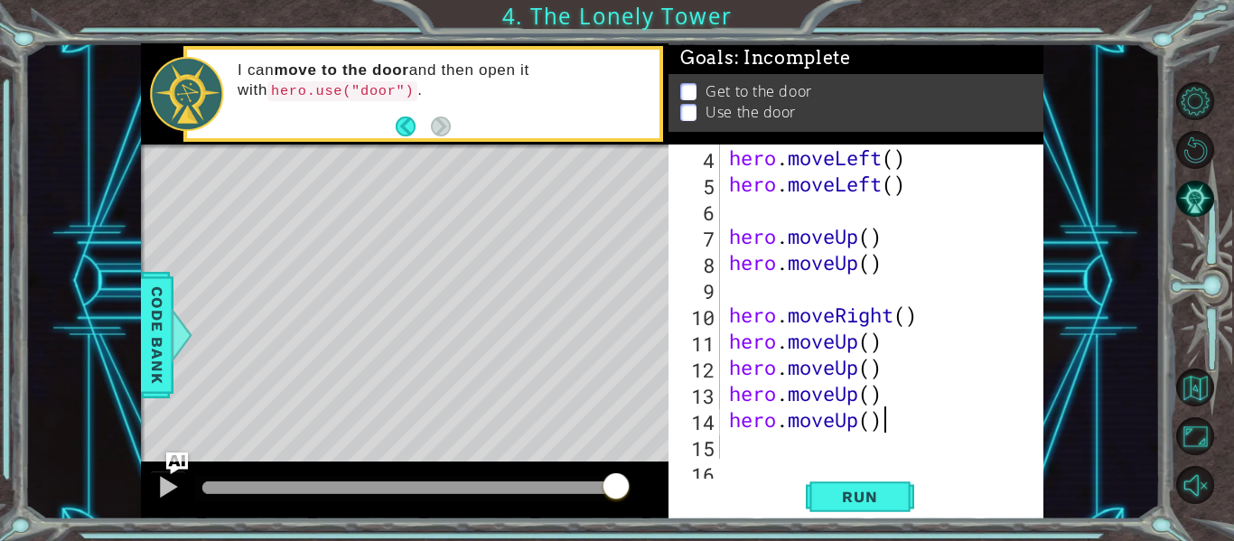
click at [891, 422] on div "hero . moveLeft ( ) hero . moveLeft ( ) hero . moveUp ( ) hero . moveUp ( ) her…" at bounding box center [888, 328] width 324 height 367
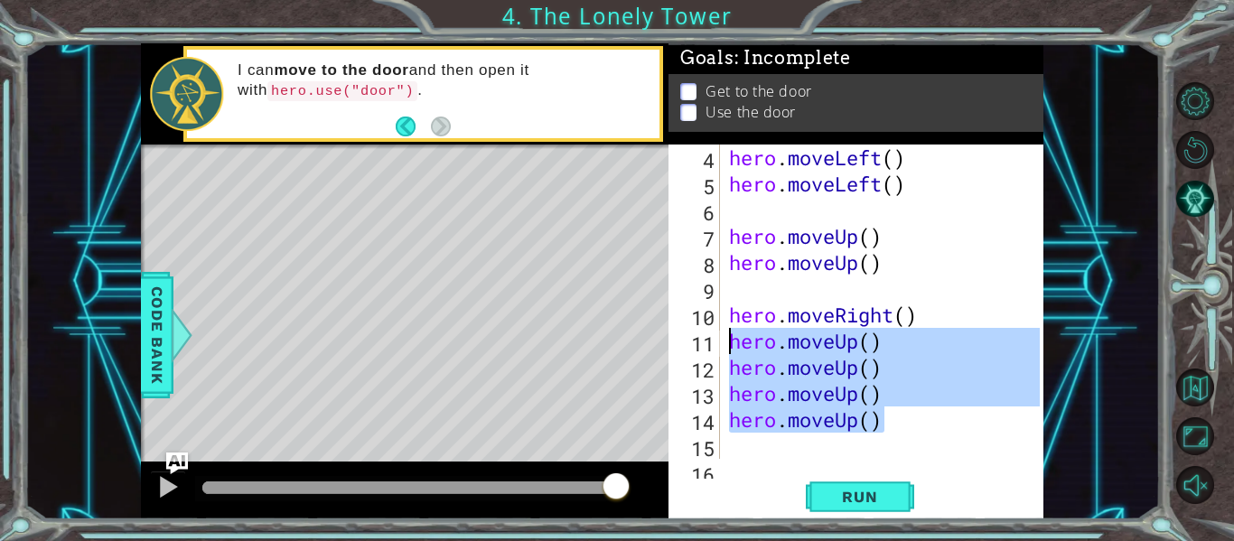
drag, startPoint x: 891, startPoint y: 422, endPoint x: 696, endPoint y: 345, distance: 209.8
click at [696, 345] on div "hero.moveUp() 4 5 6 7 8 9 10 11 12 13 14 15 16 hero . moveLeft ( ) hero . moveL…" at bounding box center [854, 302] width 371 height 314
type textarea "hero.moveUp() hero.moveUp()"
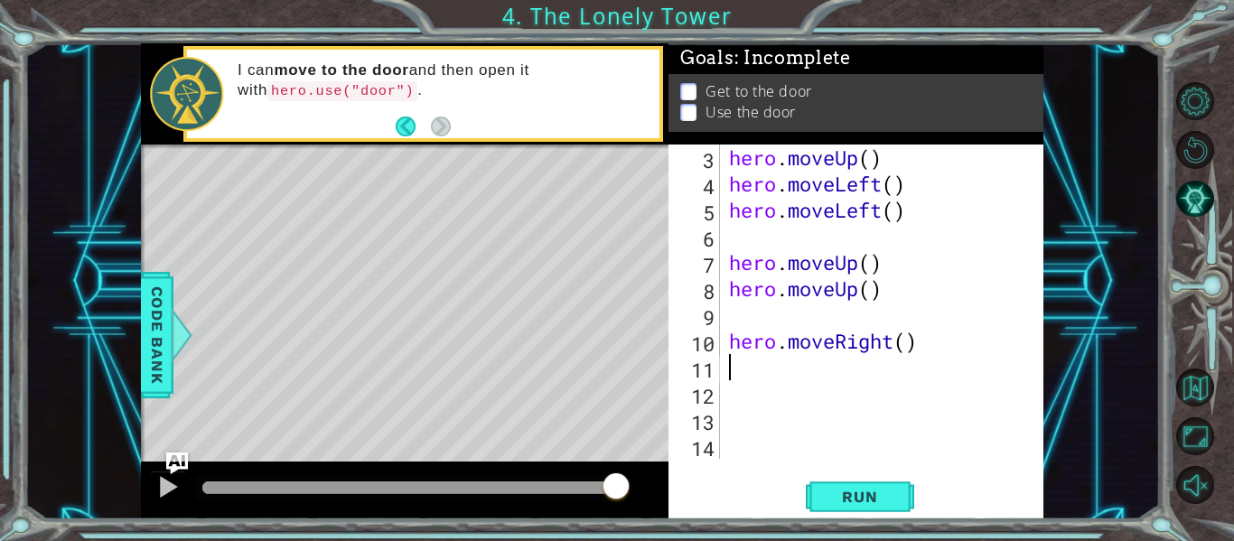
scroll to position [52, 0]
click at [865, 342] on div "hero . moveUp ( ) hero . moveLeft ( ) hero . moveLeft ( ) hero . moveUp ( ) her…" at bounding box center [888, 328] width 324 height 367
click at [956, 337] on div "hero . moveUp ( ) hero . moveLeft ( ) hero . moveLeft ( ) hero . moveUp ( ) her…" at bounding box center [888, 328] width 324 height 367
click at [899, 159] on div "hero . moveUp ( ) hero . moveLeft ( ) hero . moveLeft ( ) hero . moveUp ( ) her…" at bounding box center [888, 328] width 324 height 367
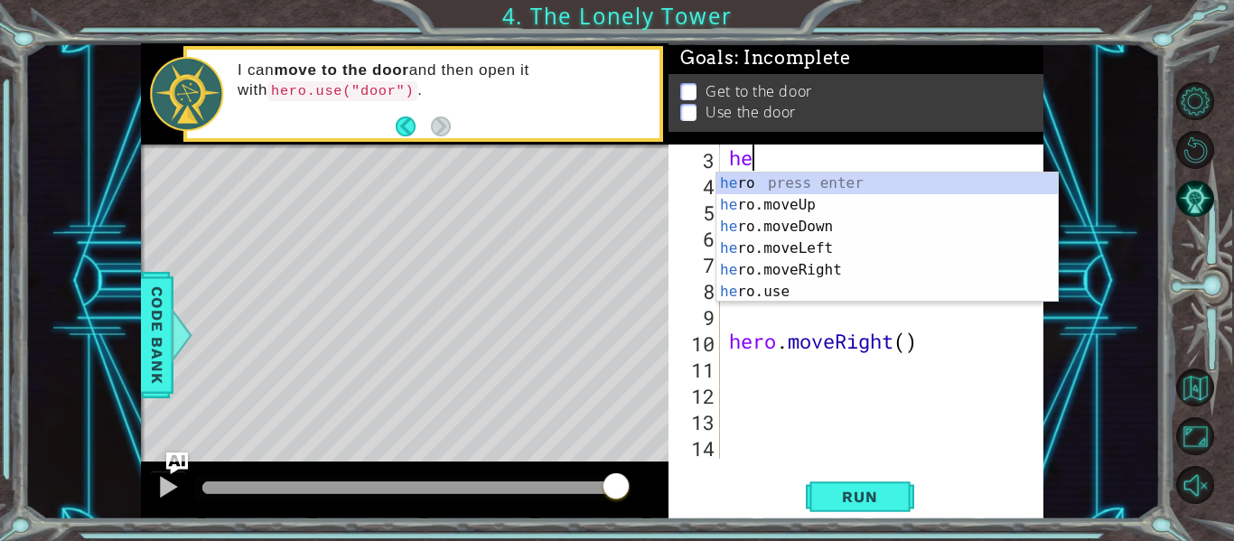
type textarea "h"
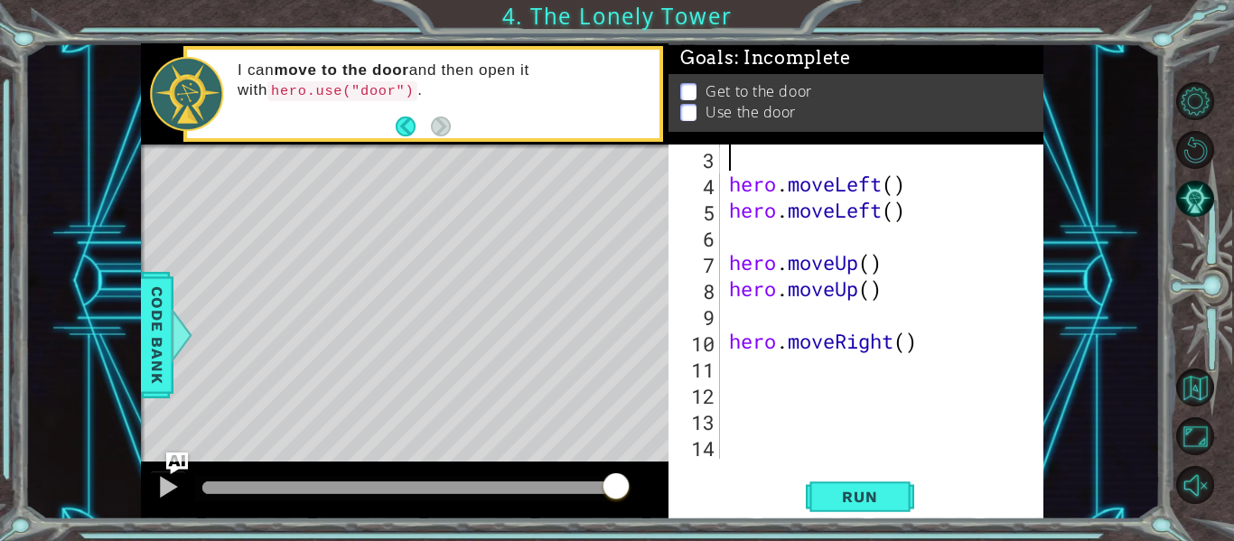
click at [933, 332] on div "hero . moveLeft ( ) hero . moveLeft ( ) hero . moveUp ( ) hero . moveUp ( ) her…" at bounding box center [888, 328] width 324 height 367
type textarea "hero.moveRight()"
type textarea "h"
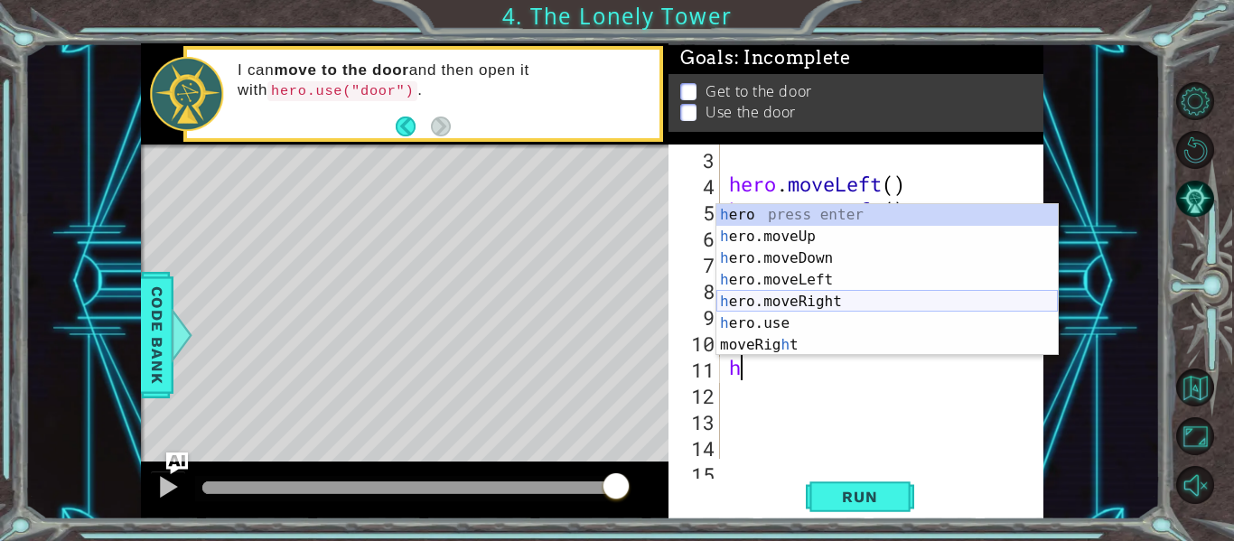
click at [902, 296] on div "h ero press enter h ero.moveUp press enter h ero.moveDown press enter h ero.mov…" at bounding box center [888, 301] width 342 height 195
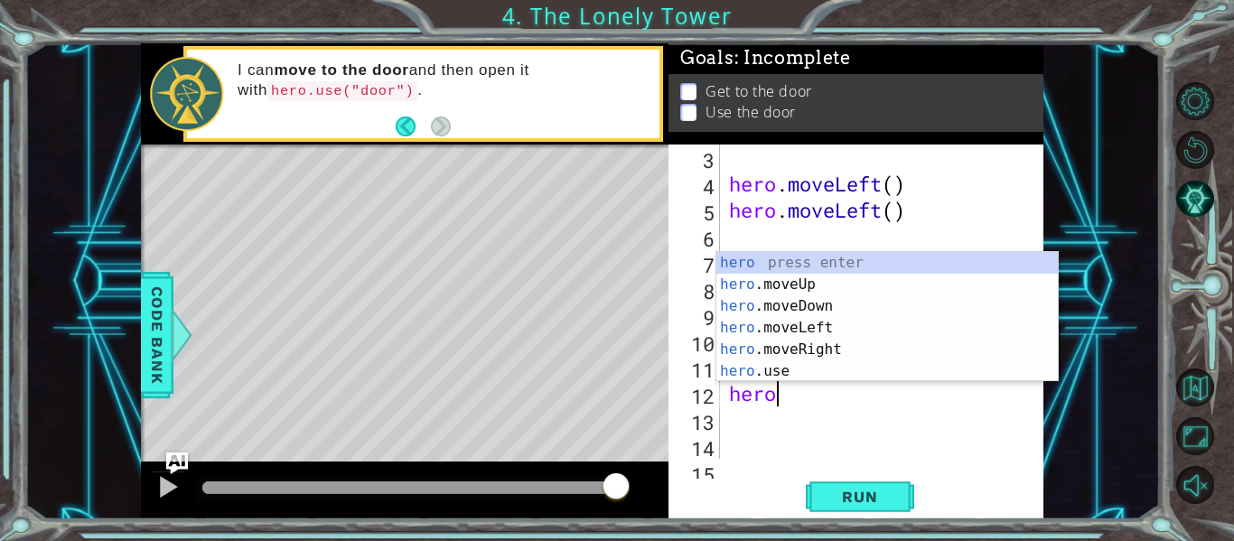
scroll to position [0, 2]
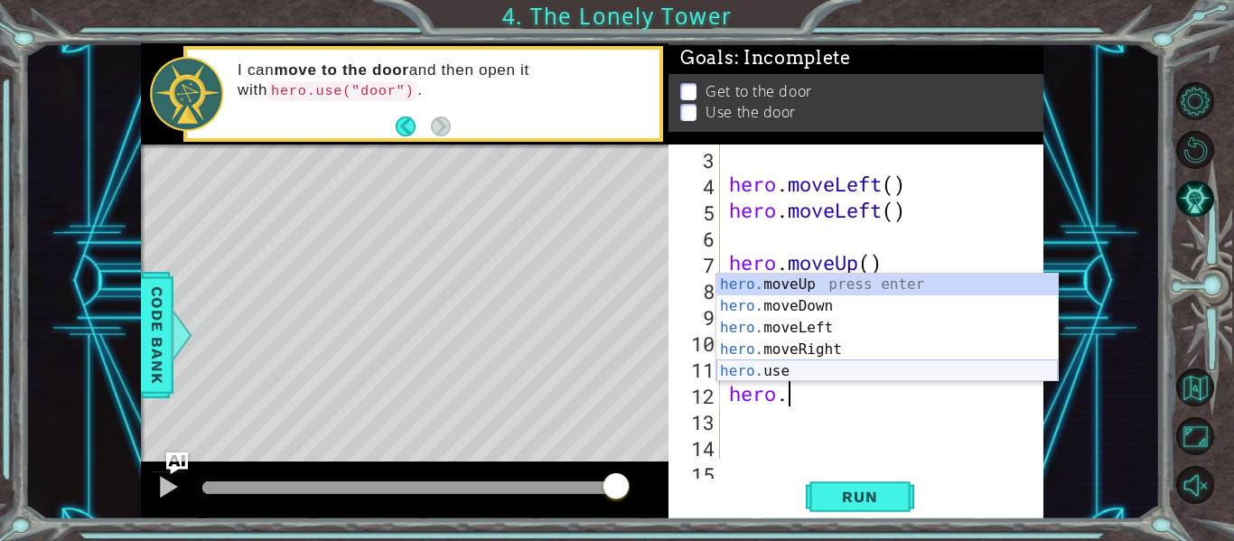
click at [802, 375] on div "hero. moveUp press enter hero. moveDown press enter hero. moveLeft press enter …" at bounding box center [888, 350] width 342 height 152
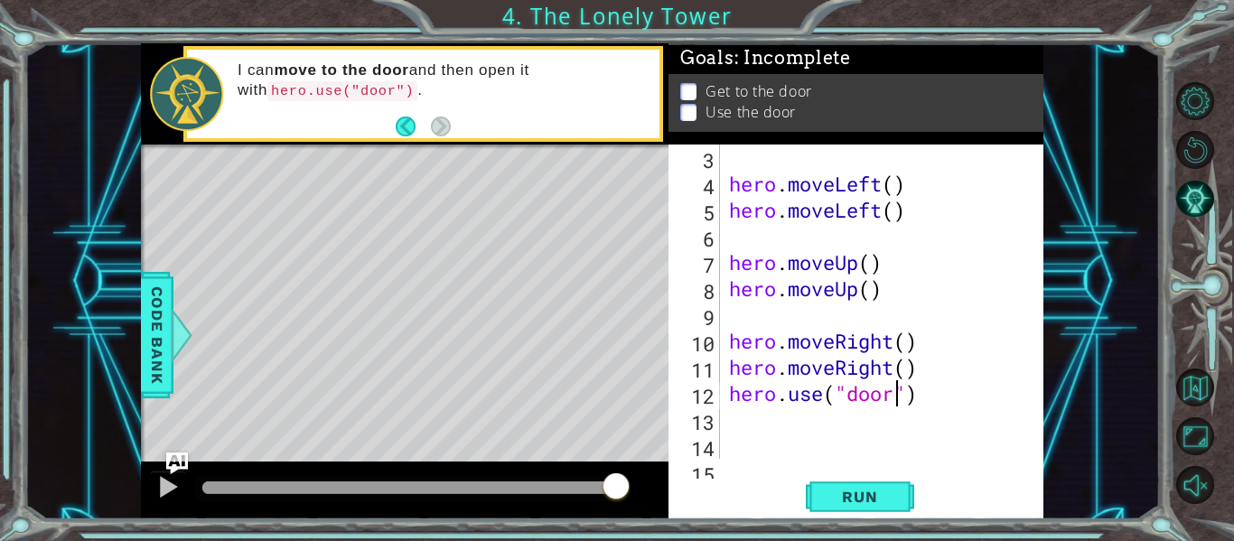
scroll to position [0, 8]
click at [877, 499] on span "Run" at bounding box center [859, 497] width 71 height 18
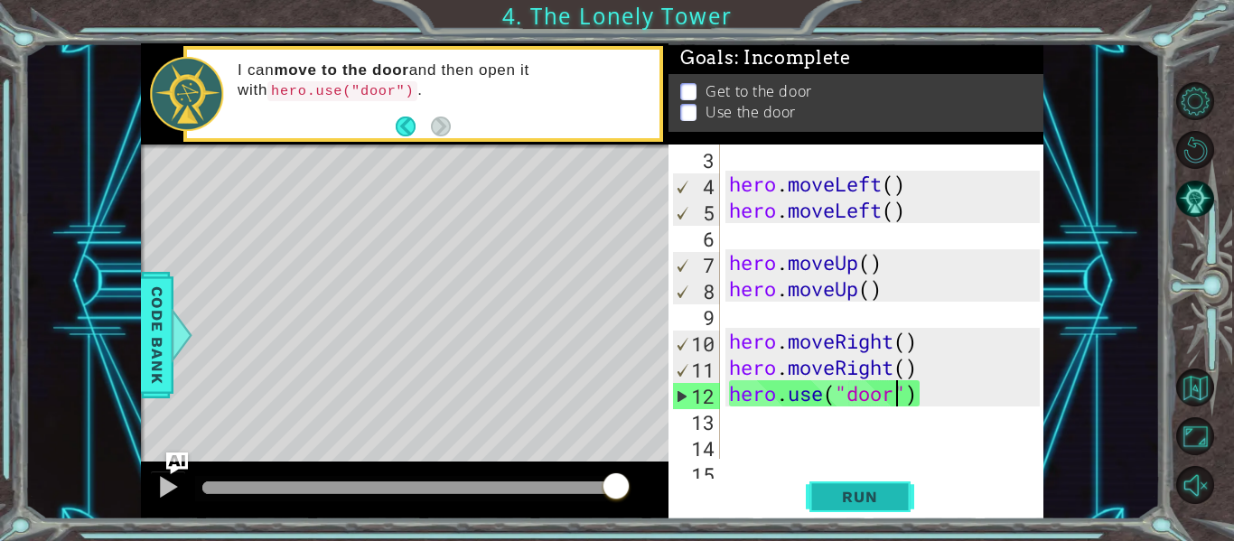
click at [877, 499] on span "Run" at bounding box center [859, 497] width 71 height 18
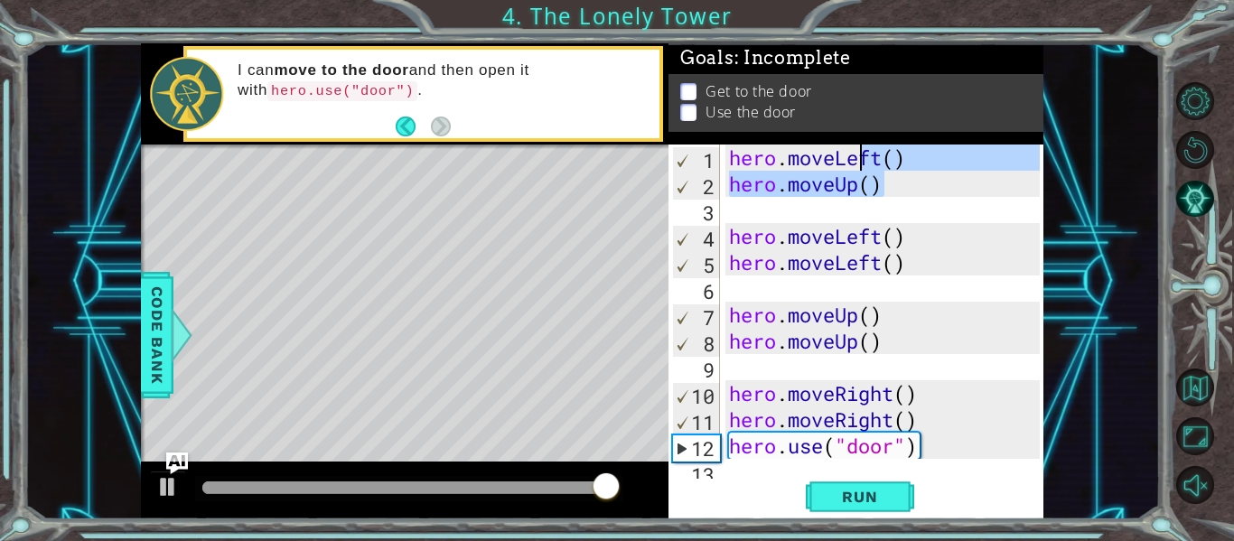
scroll to position [0, 0]
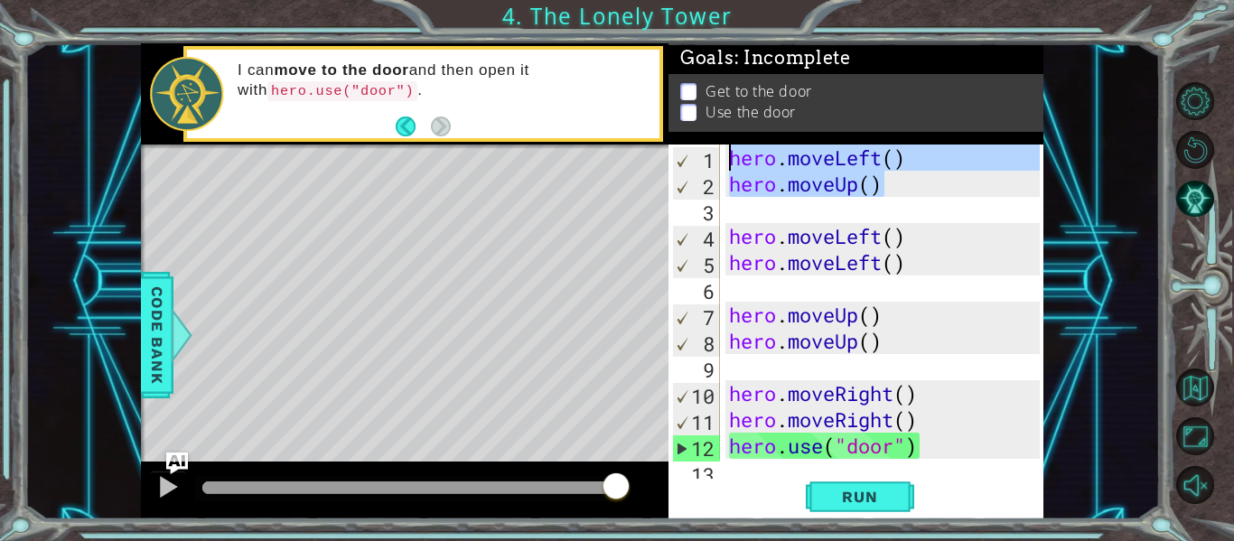
drag, startPoint x: 895, startPoint y: 179, endPoint x: 686, endPoint y: 137, distance: 212.8
click at [686, 137] on div "Goals : Incomplete Get to the door Use the door hero.use("door") 1 2 3 4 5 6 7 …" at bounding box center [856, 281] width 375 height 476
type textarea "hero.moveLeft() hero.moveUp()"
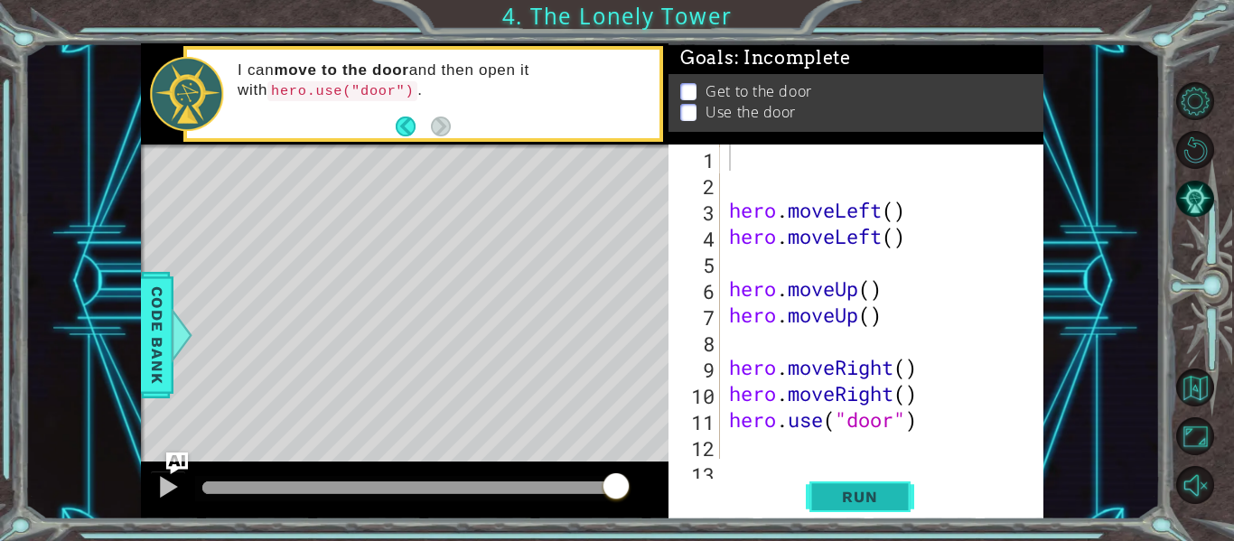
click at [839, 488] on span "Run" at bounding box center [859, 497] width 71 height 18
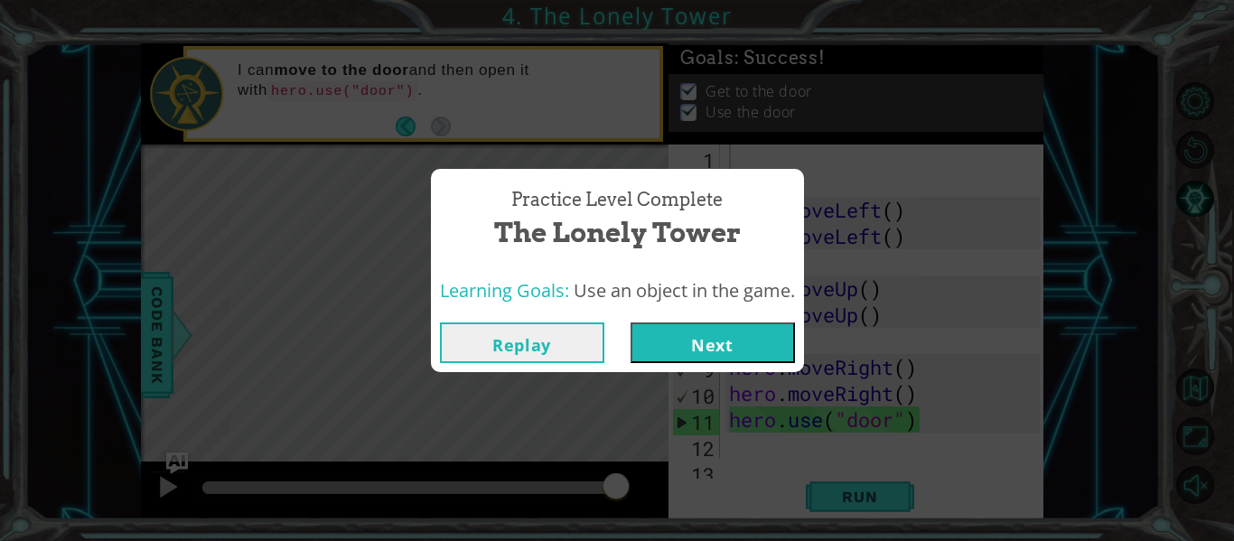
click at [774, 351] on button "Next" at bounding box center [713, 343] width 164 height 41
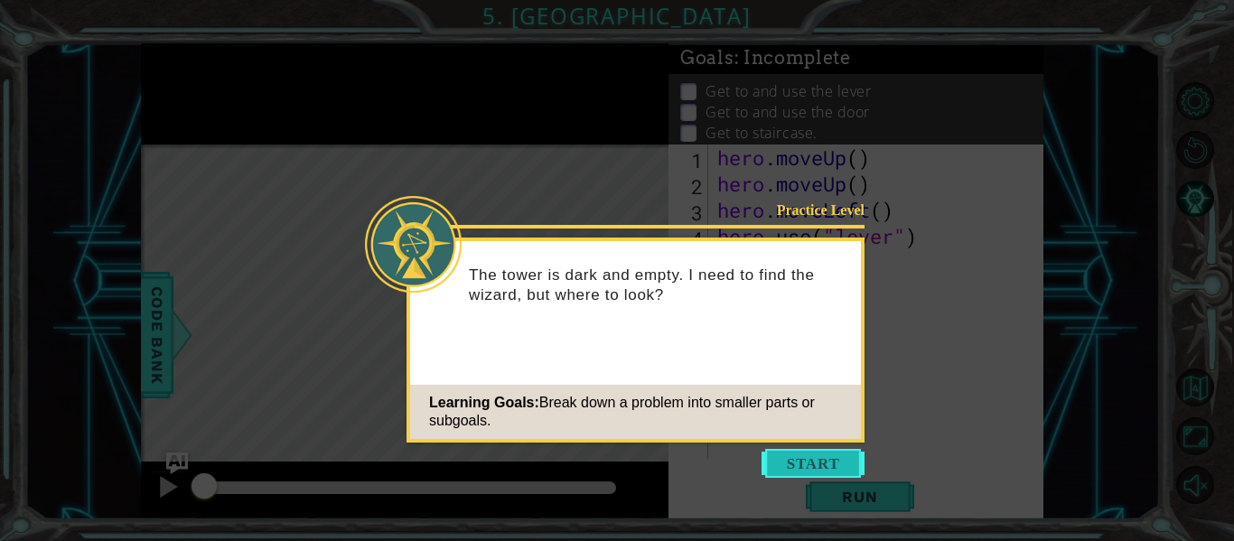
click at [813, 465] on button "Start" at bounding box center [813, 463] width 103 height 29
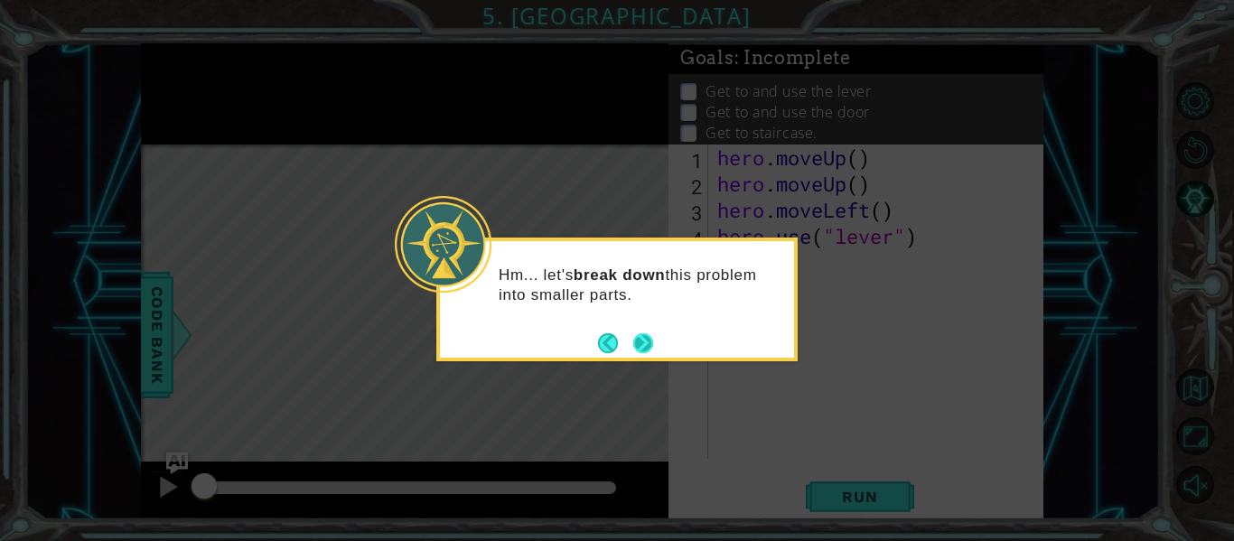
click at [645, 336] on button "Next" at bounding box center [643, 343] width 20 height 20
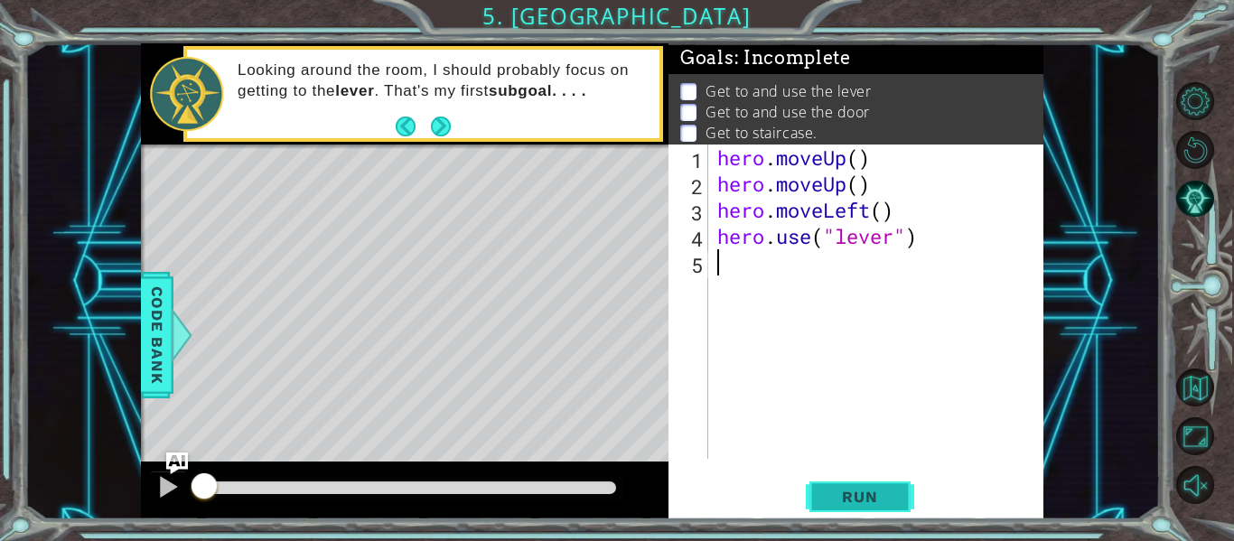
click at [896, 493] on button "Run" at bounding box center [860, 497] width 108 height 37
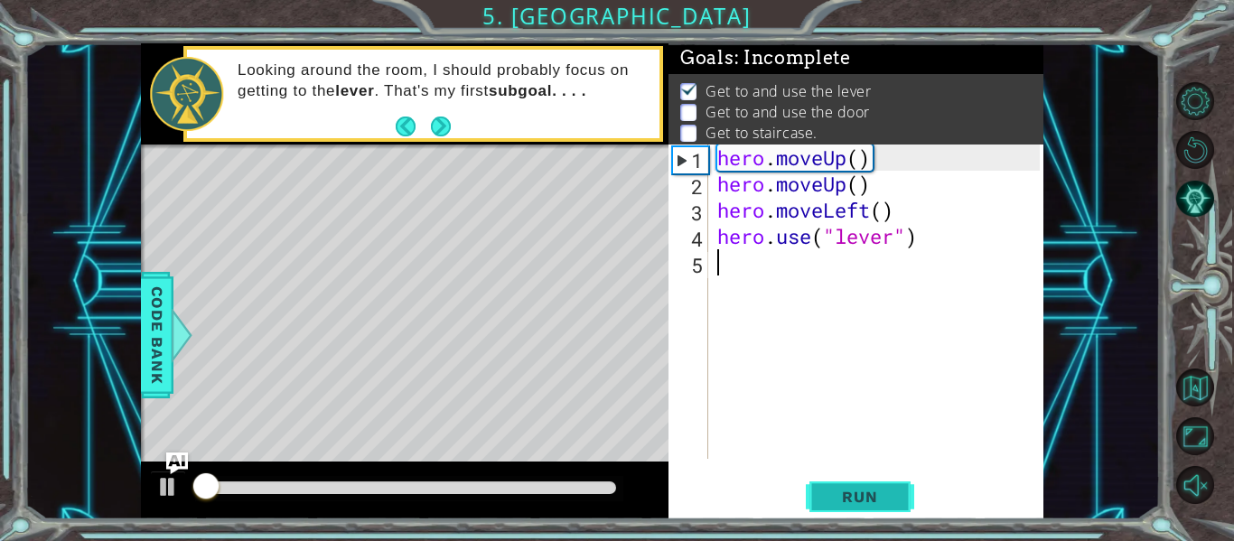
scroll to position [4, 0]
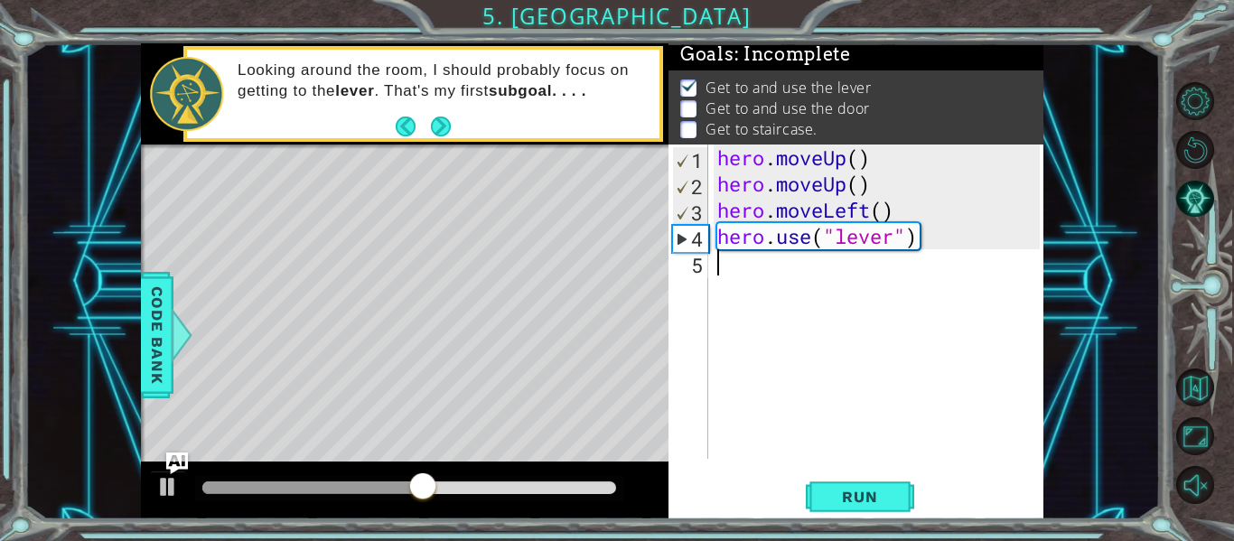
type textarea "h"
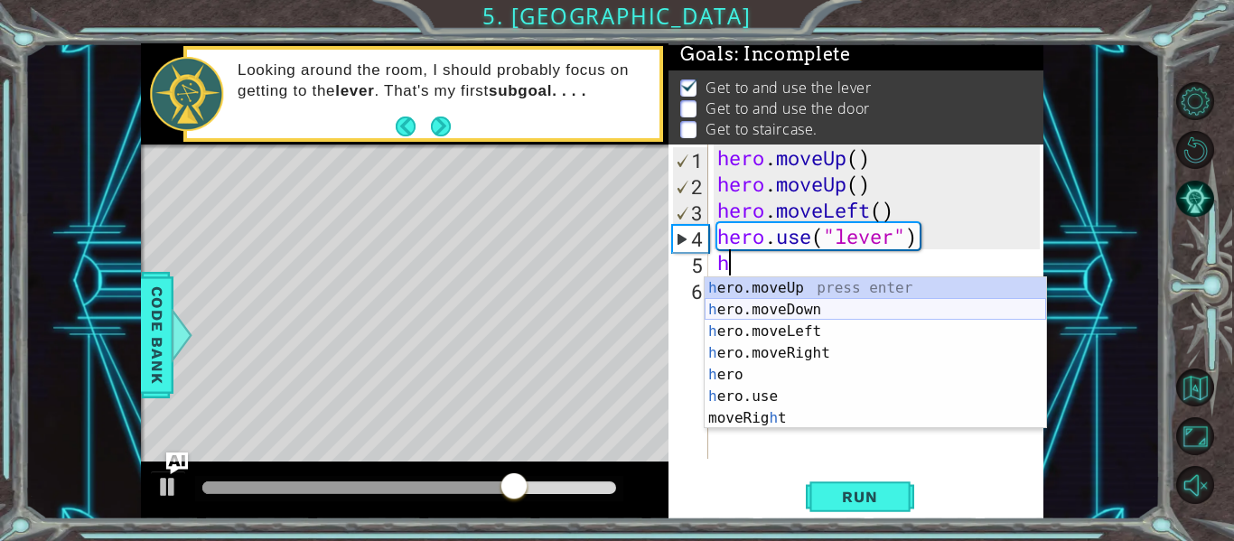
click at [811, 304] on div "h ero.moveUp press enter h ero.moveDown press enter h ero.moveLeft press enter …" at bounding box center [876, 374] width 342 height 195
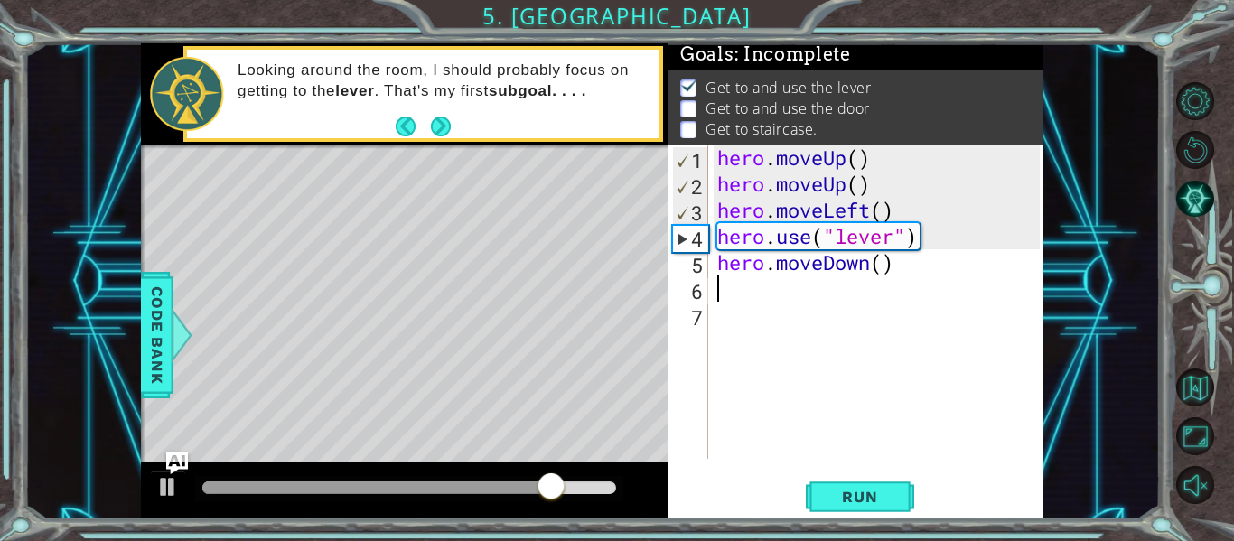
type textarea "h"
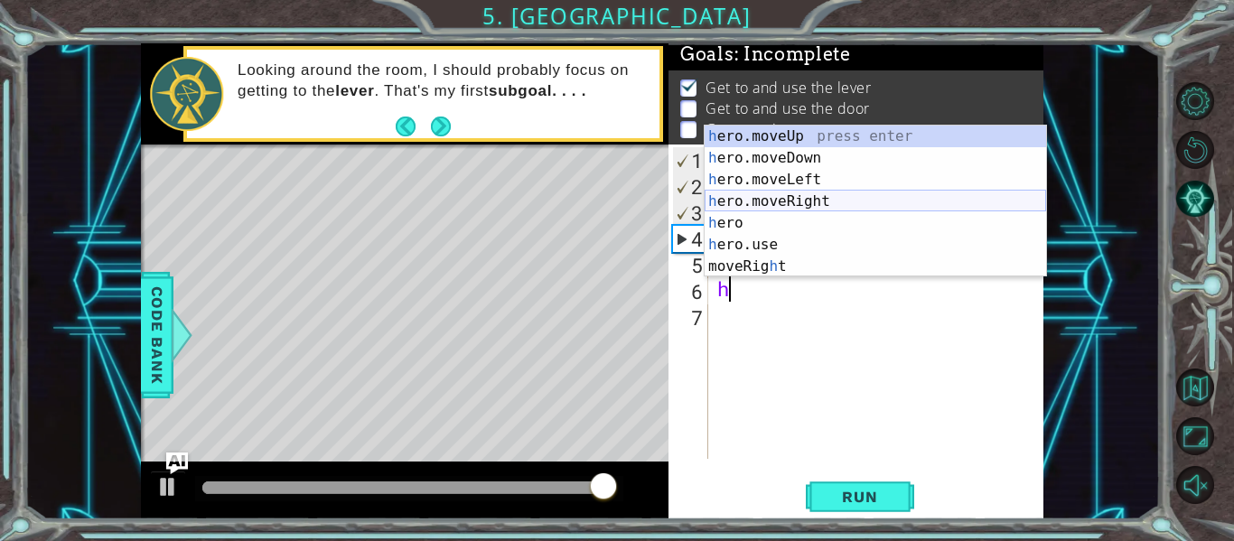
click at [825, 202] on div "h ero.moveUp press enter h ero.moveDown press enter h ero.moveLeft press enter …" at bounding box center [876, 223] width 342 height 195
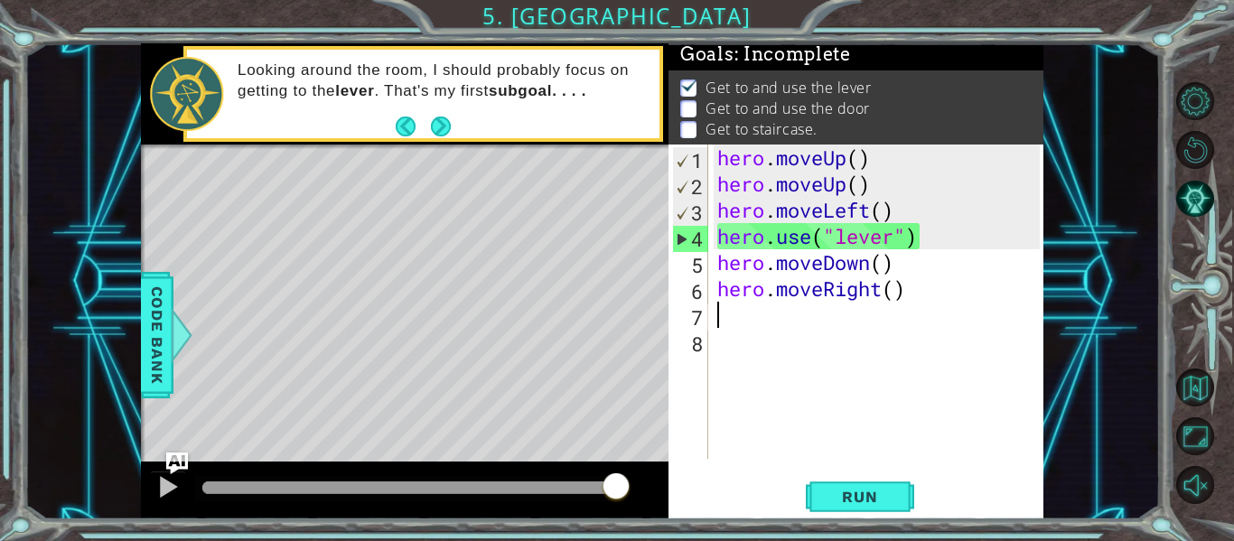
type textarea "h"
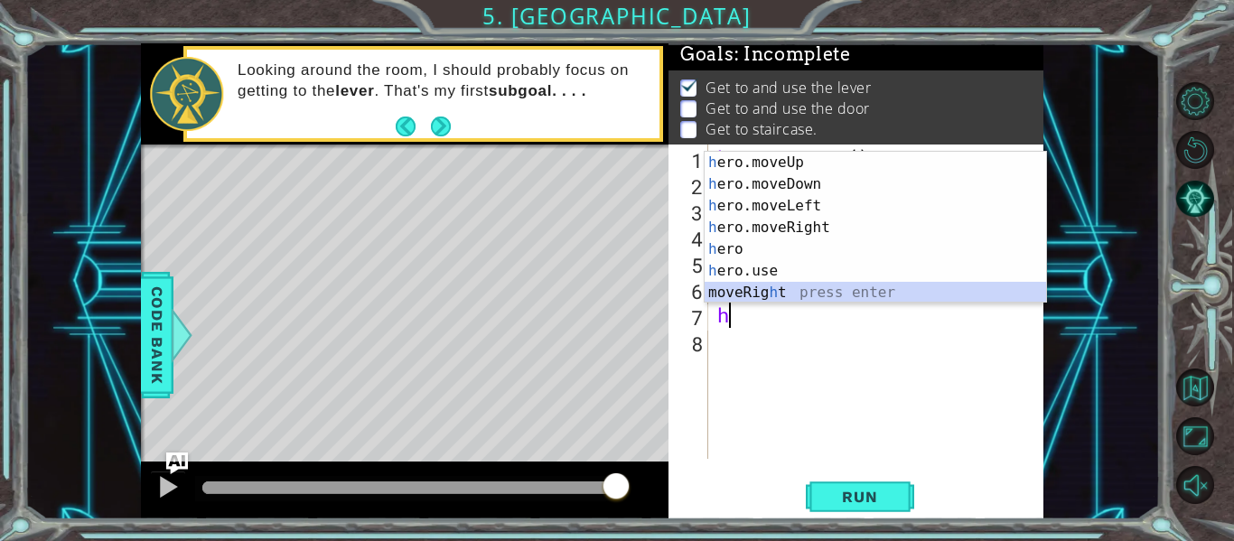
click at [772, 299] on div "h ero.moveUp press enter h ero.moveDown press enter h ero.moveLeft press enter …" at bounding box center [876, 249] width 342 height 195
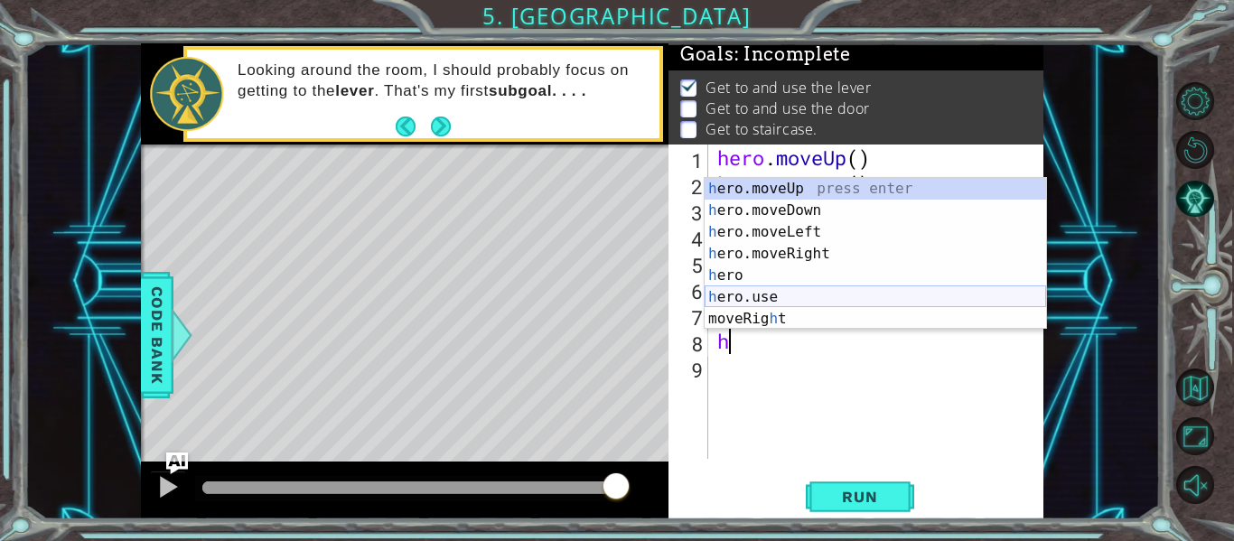
click at [824, 305] on div "h ero.moveUp press enter h ero.moveDown press enter h ero.moveLeft press enter …" at bounding box center [876, 275] width 342 height 195
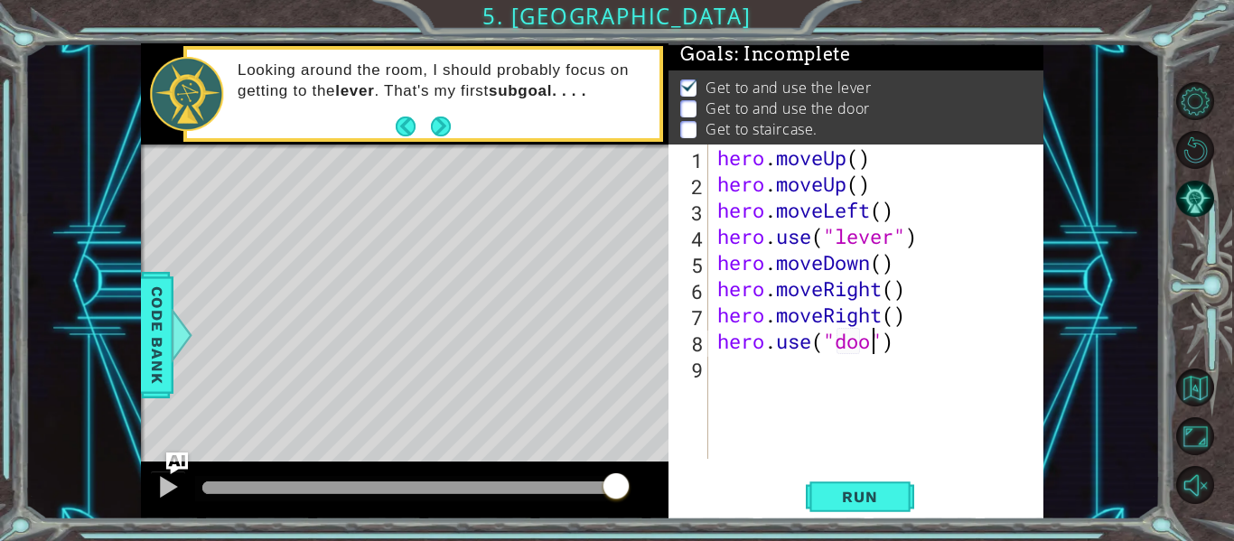
scroll to position [0, 7]
type textarea "hero.use("door")"
click at [778, 371] on div "hero . moveUp ( ) hero . moveUp ( ) hero . moveLeft ( ) hero . use ( "lever" ) …" at bounding box center [881, 328] width 335 height 367
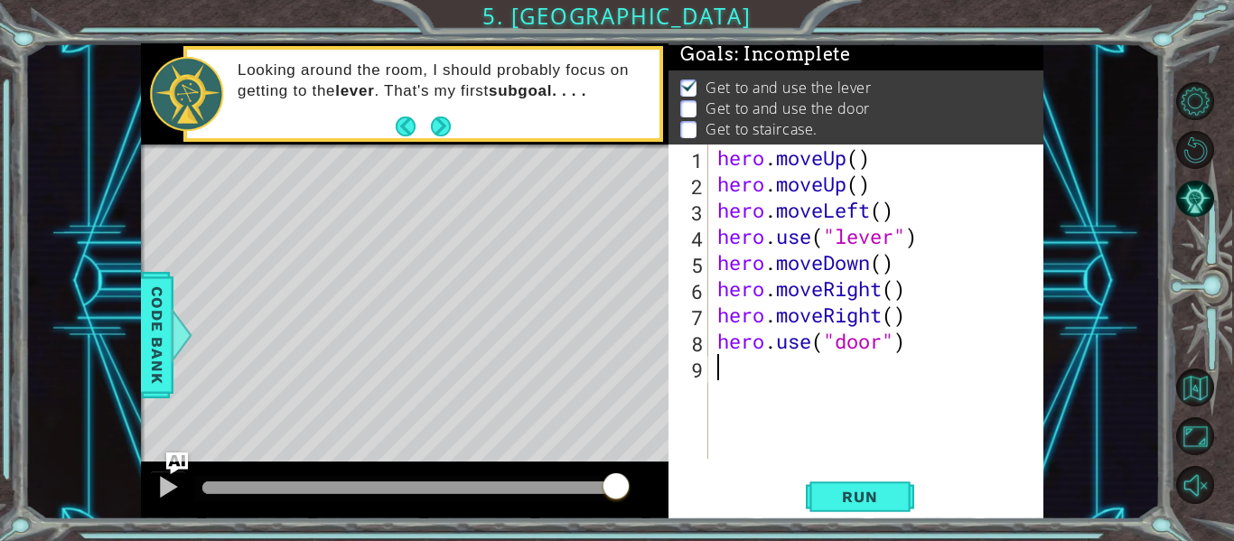
type textarea "h"
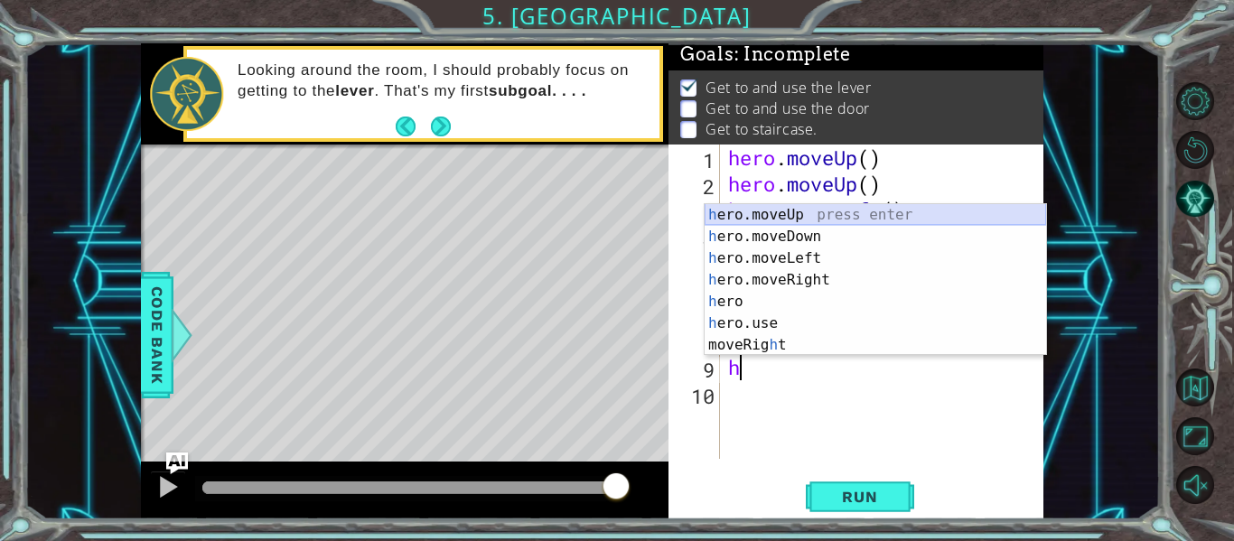
click at [848, 204] on div "h ero.moveUp press enter h ero.moveDown press enter h ero.moveLeft press enter …" at bounding box center [876, 301] width 342 height 195
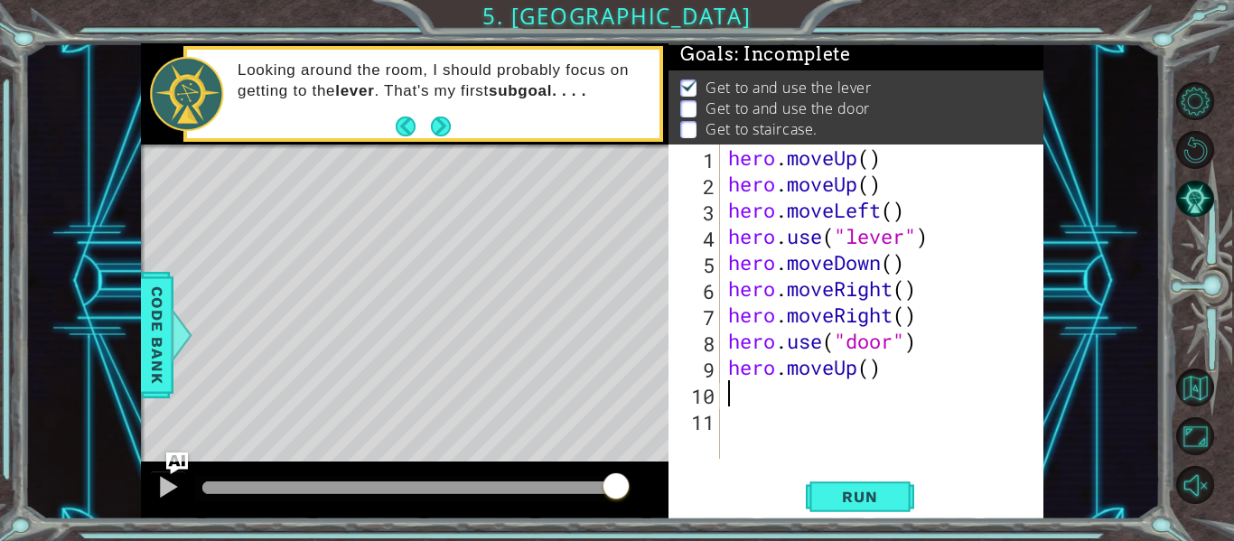
type textarea "h"
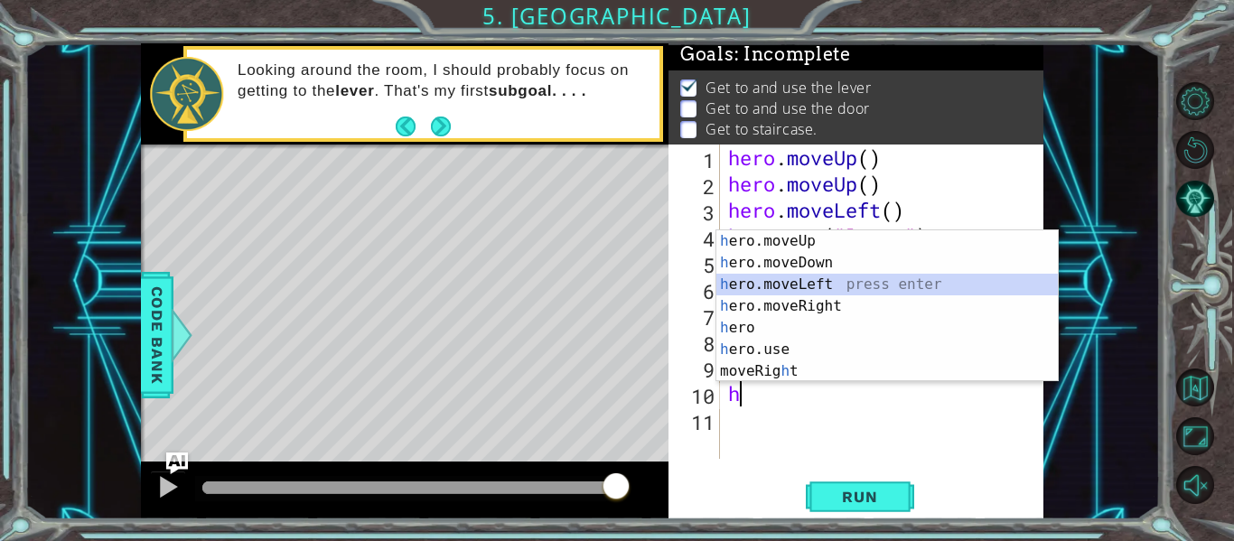
click at [840, 281] on div "h ero.moveUp press enter h ero.moveDown press enter h ero.moveLeft press enter …" at bounding box center [888, 327] width 342 height 195
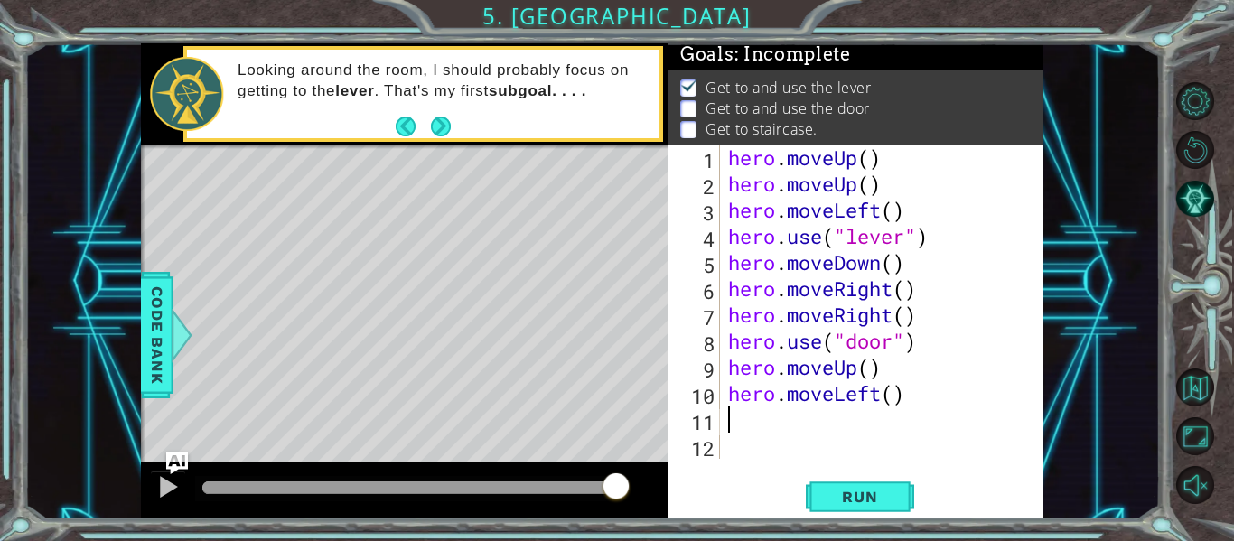
type textarea "h"
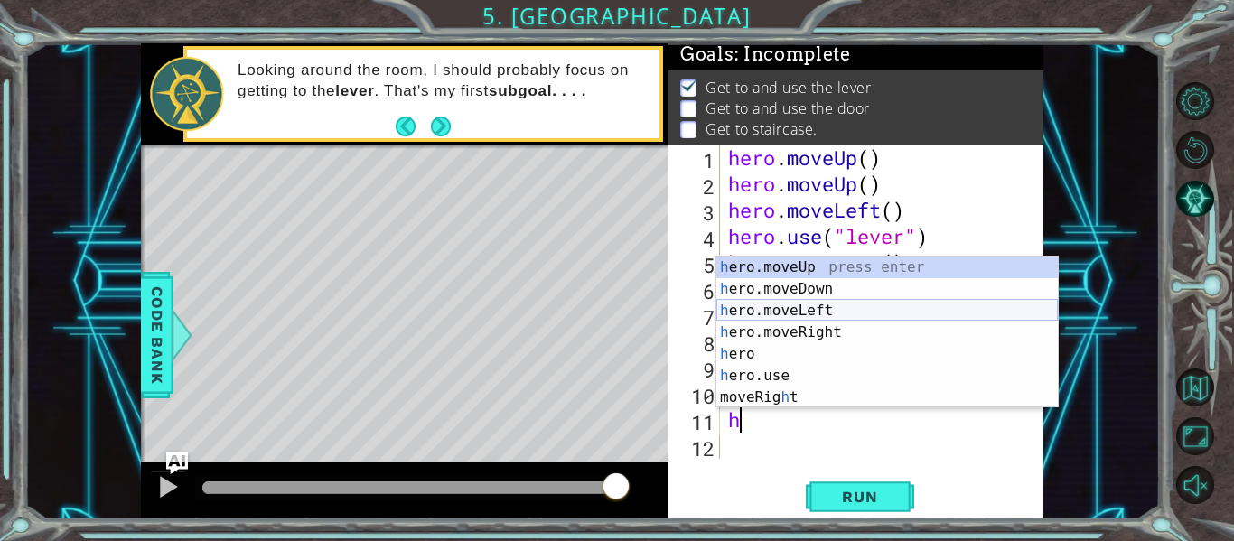
click at [821, 316] on div "h ero.moveUp press enter h ero.moveDown press enter h ero.moveLeft press enter …" at bounding box center [888, 354] width 342 height 195
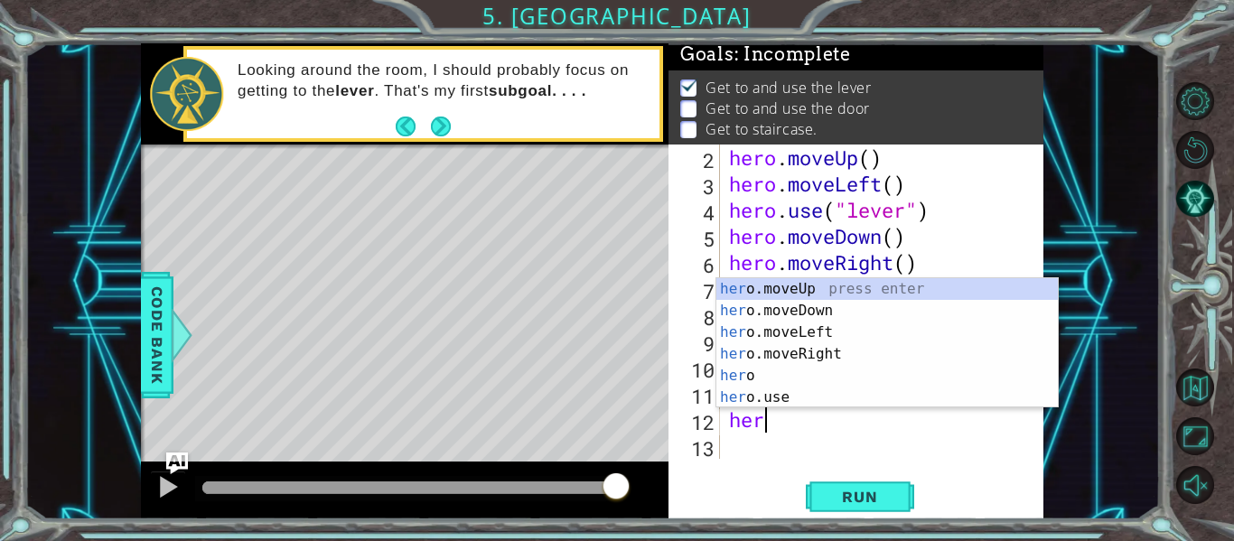
scroll to position [0, 1]
type textarea "hero"
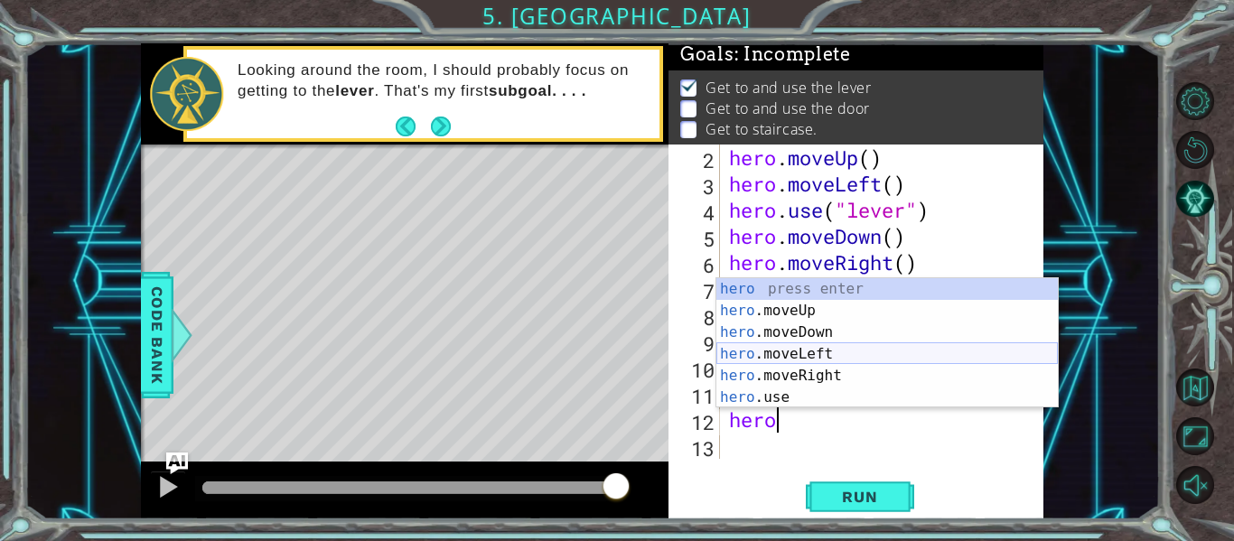
click at [845, 364] on div "hero press enter hero .moveUp press enter hero .moveDown press enter hero .move…" at bounding box center [888, 365] width 342 height 174
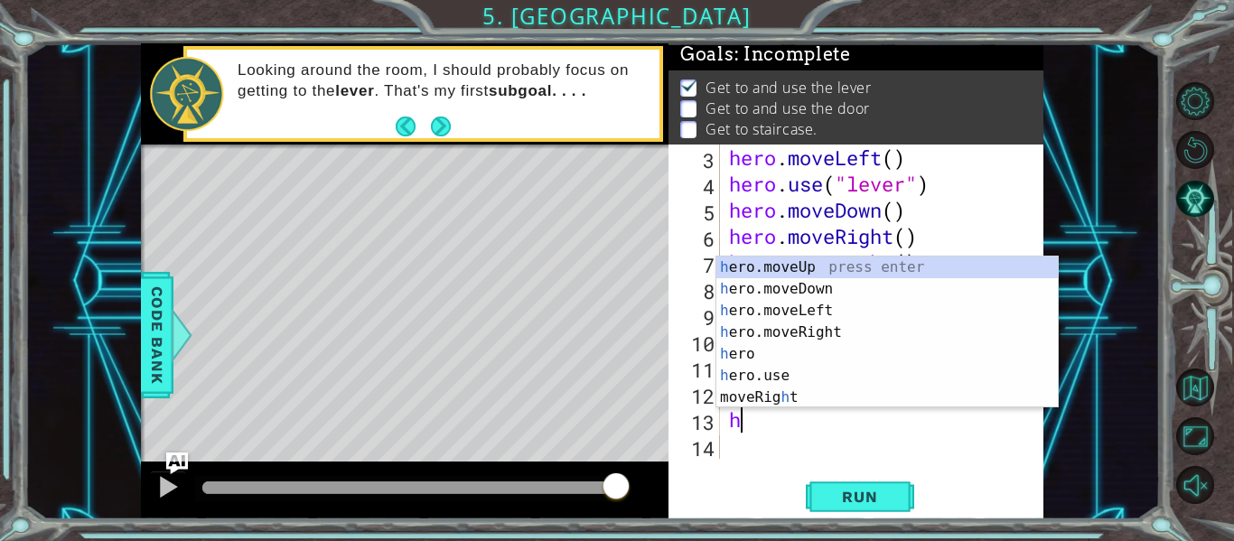
type textarea "he"
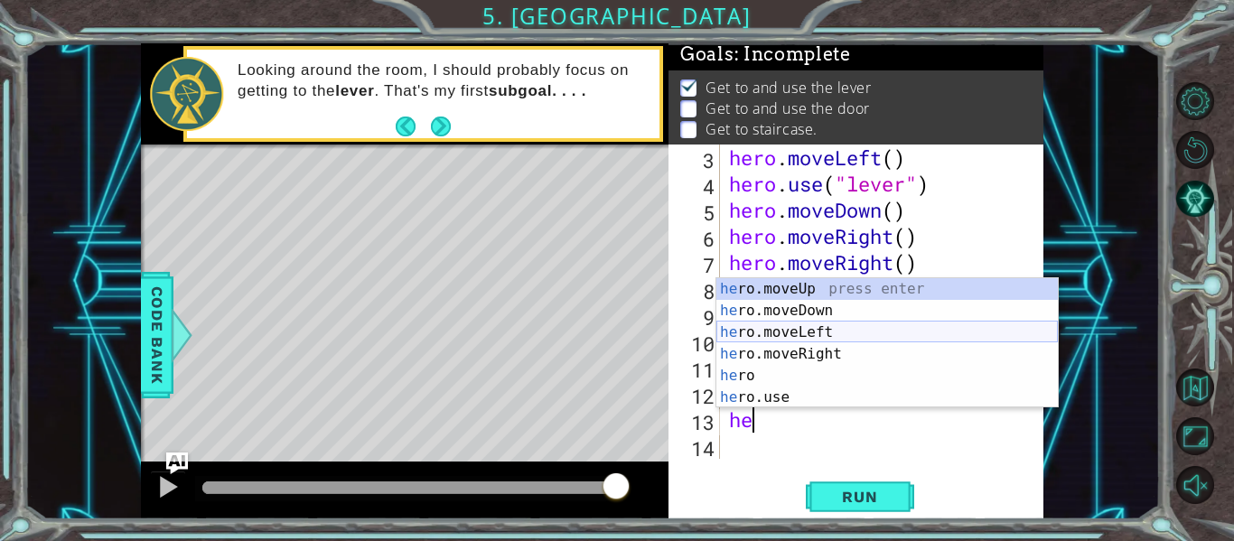
click at [873, 336] on div "he ro.moveUp press enter he ro.moveDown press enter he ro.moveLeft press enter …" at bounding box center [888, 365] width 342 height 174
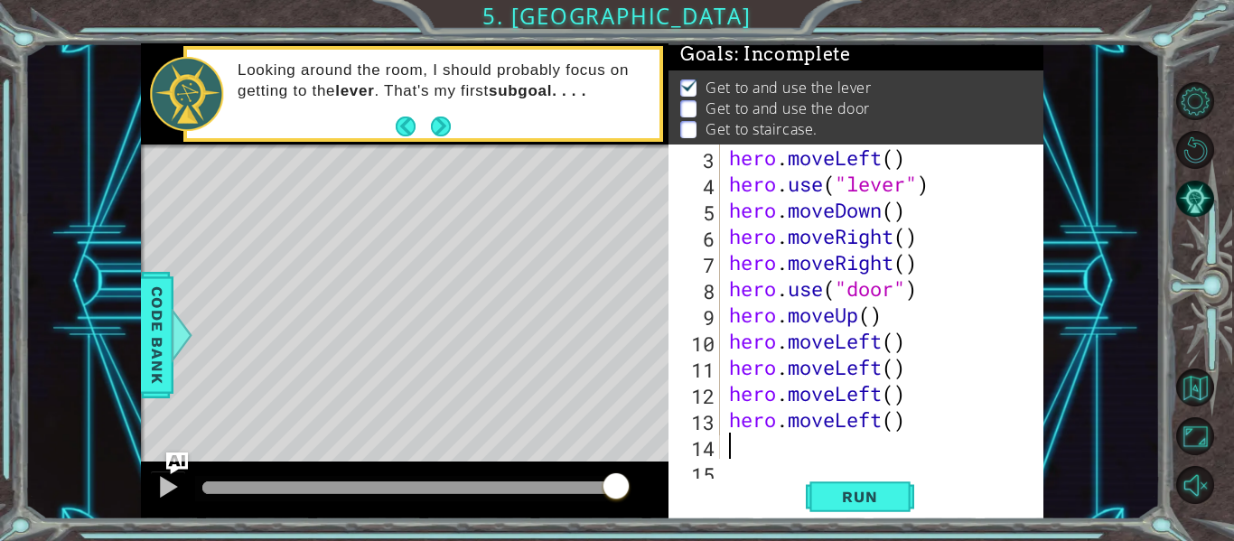
scroll to position [79, 0]
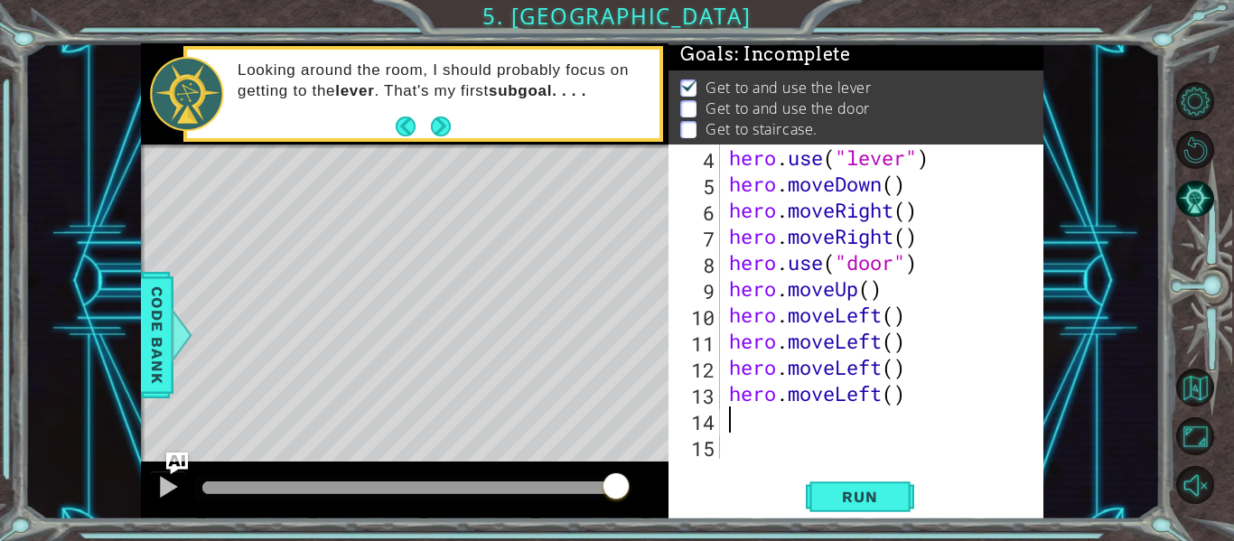
type textarea "h"
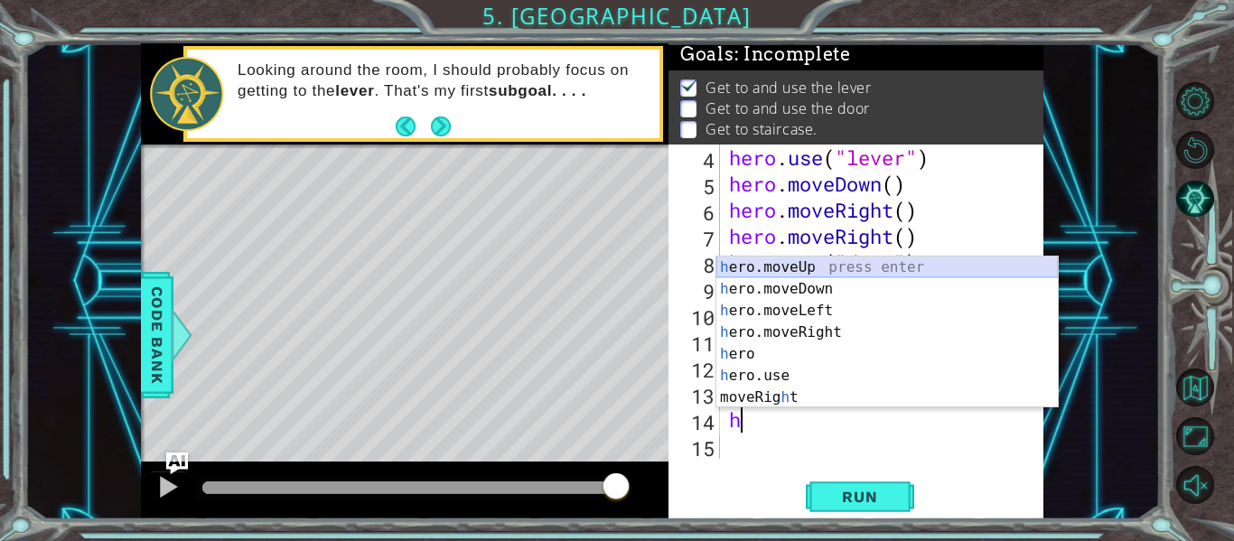
click at [887, 262] on div "h ero.moveUp press enter h ero.moveDown press enter h ero.moveLeft press enter …" at bounding box center [888, 354] width 342 height 195
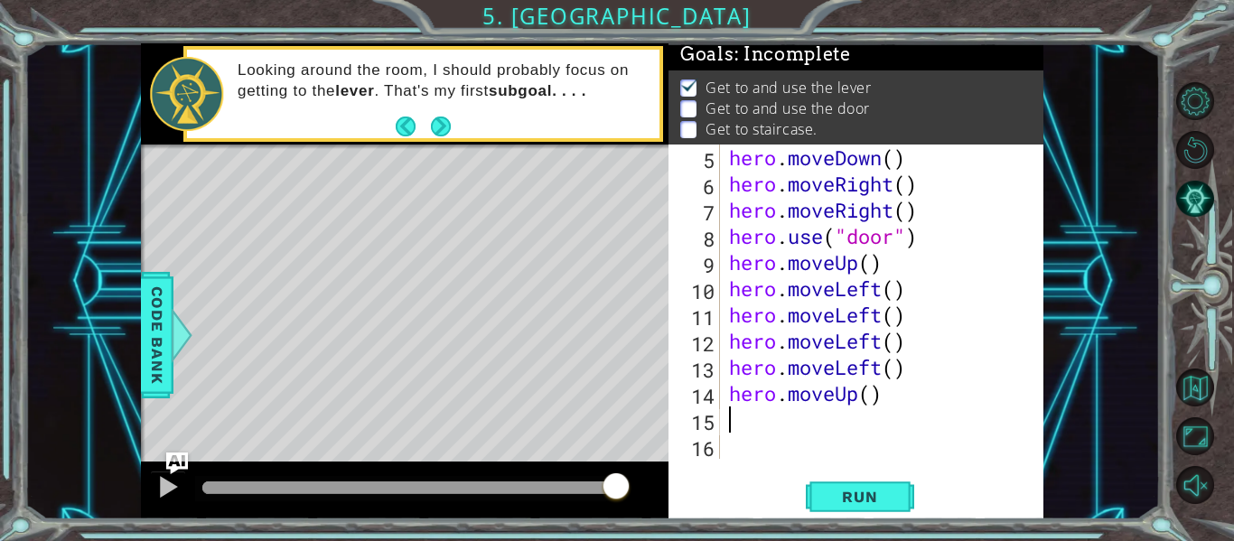
scroll to position [105, 0]
type textarea "h"
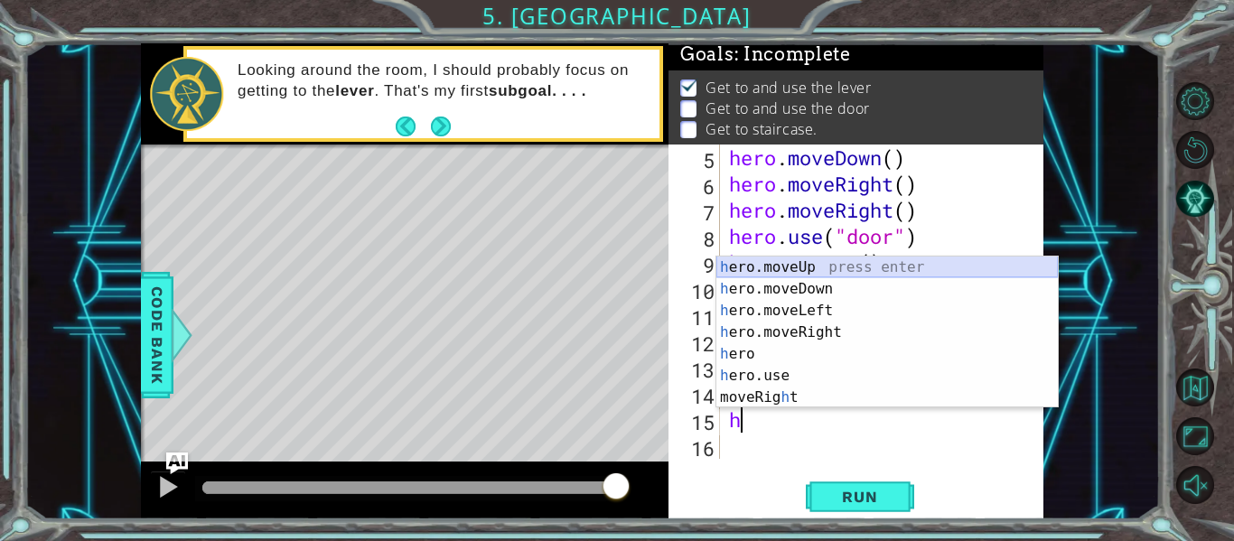
click at [886, 269] on div "h ero.moveUp press enter h ero.moveDown press enter h ero.moveLeft press enter …" at bounding box center [888, 354] width 342 height 195
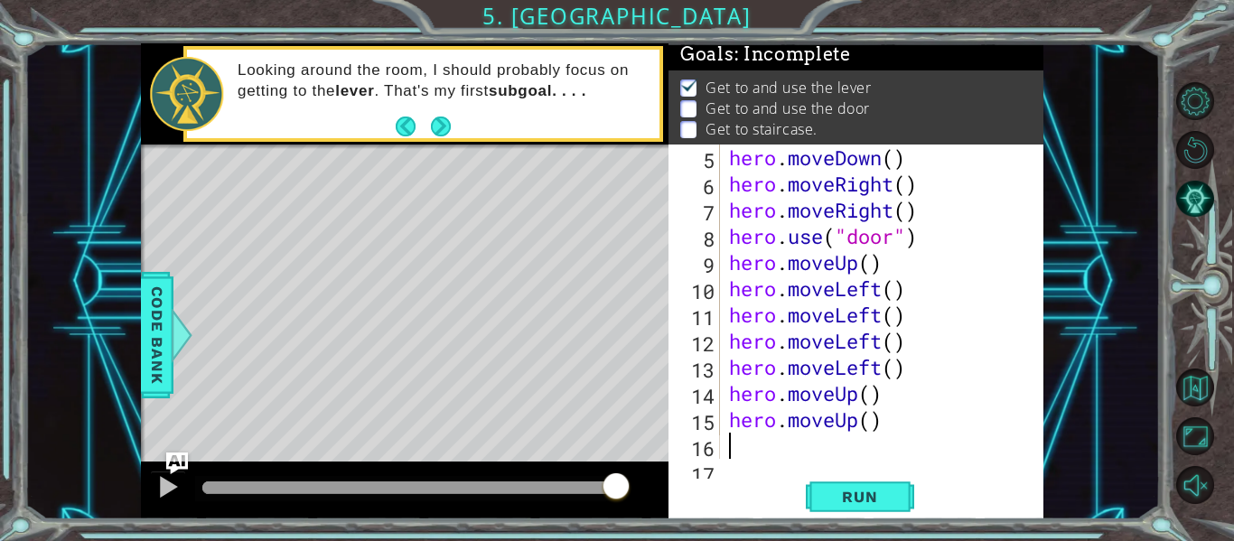
scroll to position [131, 0]
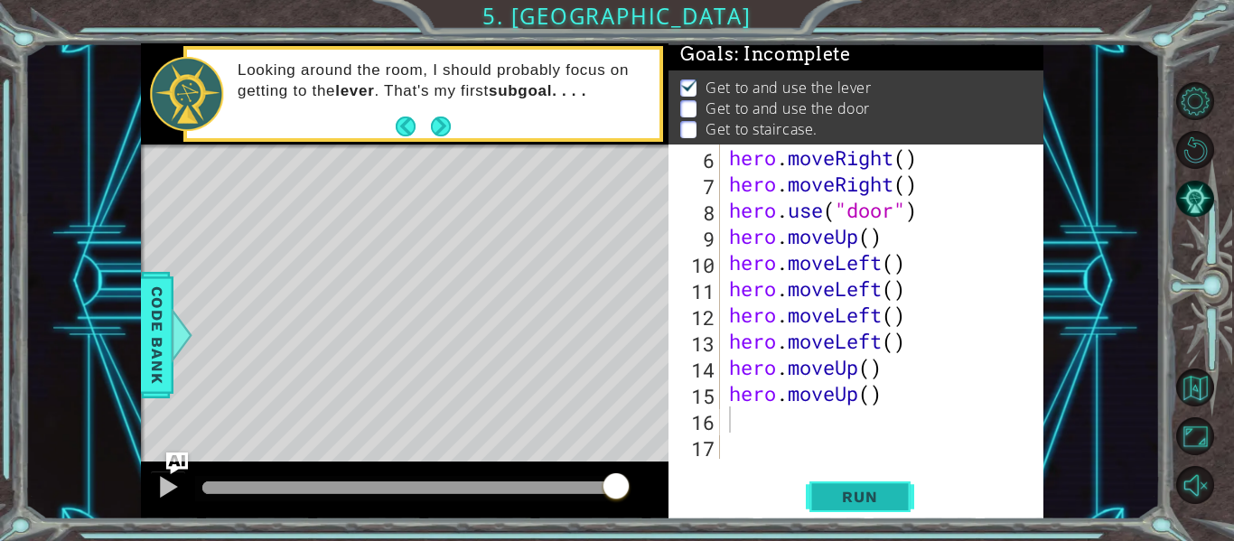
click at [837, 498] on span "Run" at bounding box center [859, 497] width 71 height 18
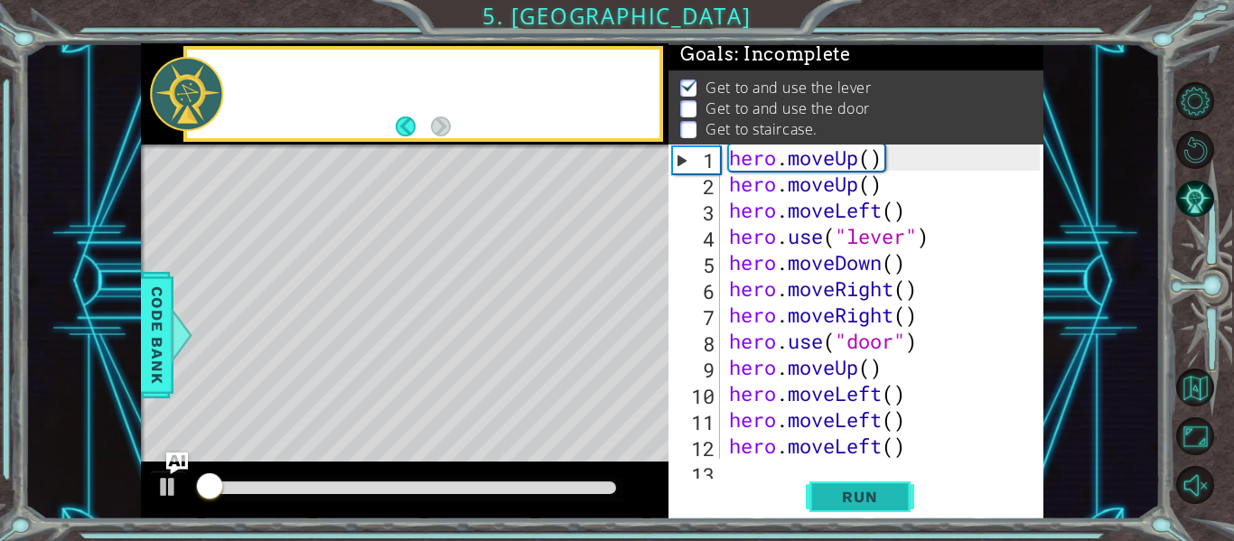
scroll to position [0, 0]
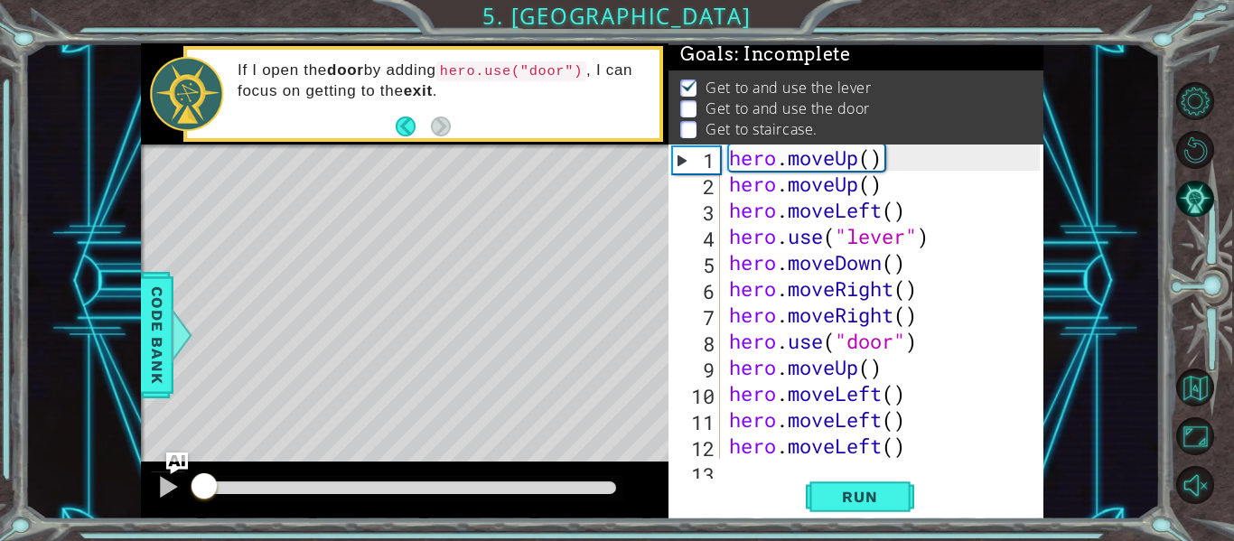
drag, startPoint x: 443, startPoint y: 486, endPoint x: 160, endPoint y: 545, distance: 288.9
click at [160, 540] on html "1 ההההההההההההההההההההההההההההההההההההההההההההההההההההההההההההההההההההההההההההה…" at bounding box center [617, 270] width 1234 height 541
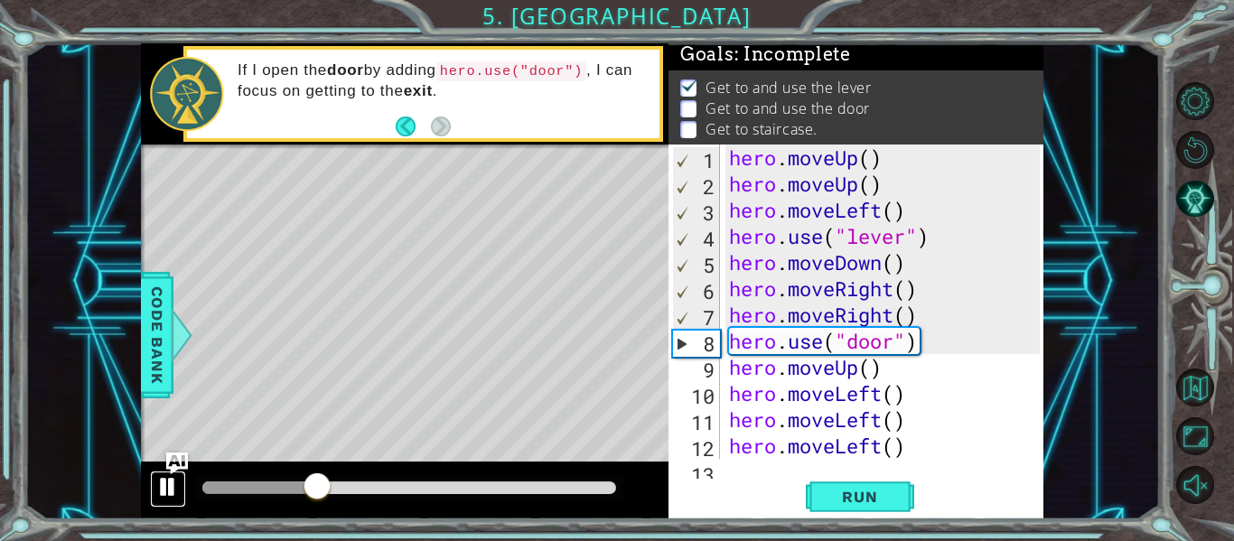
click at [173, 490] on div at bounding box center [167, 486] width 23 height 23
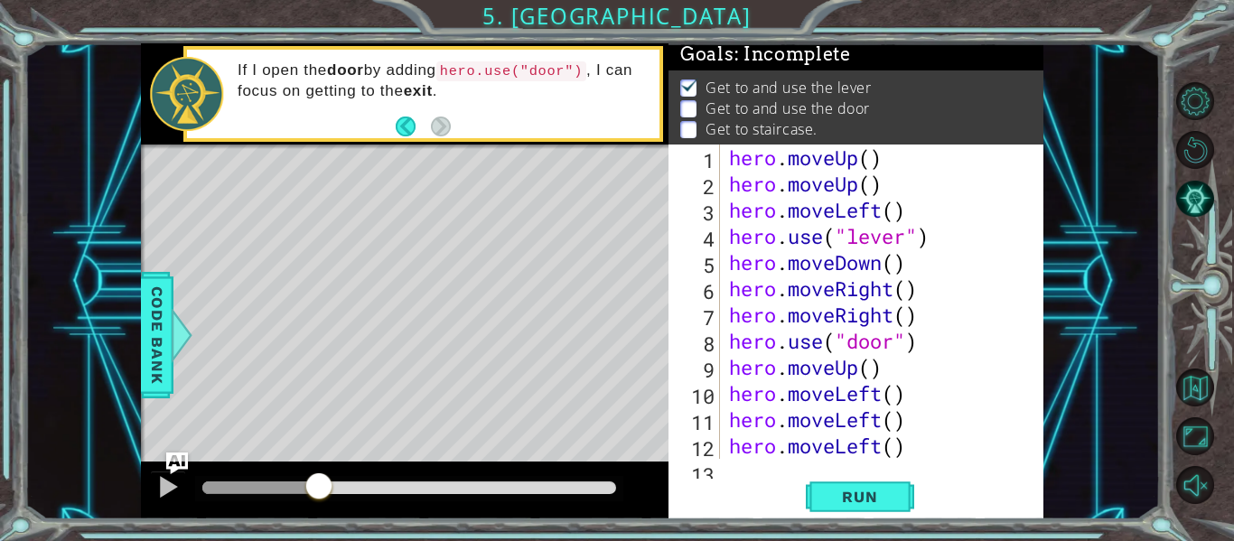
click at [948, 232] on div "hero . moveUp ( ) hero . moveUp ( ) hero . moveLeft ( ) hero . use ( "lever" ) …" at bounding box center [888, 328] width 324 height 367
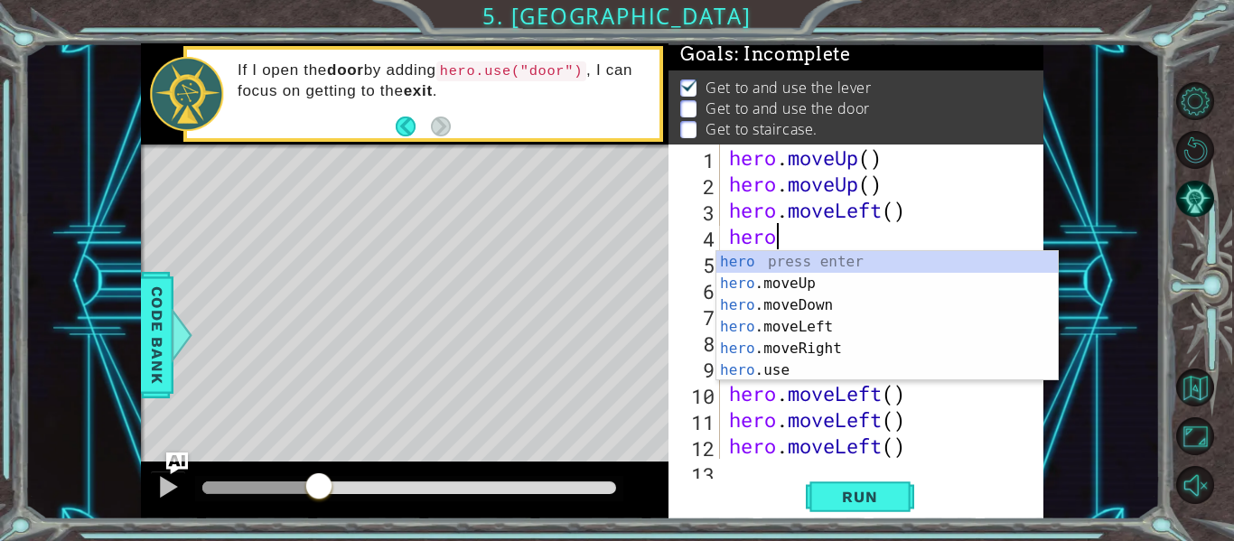
type textarea "h"
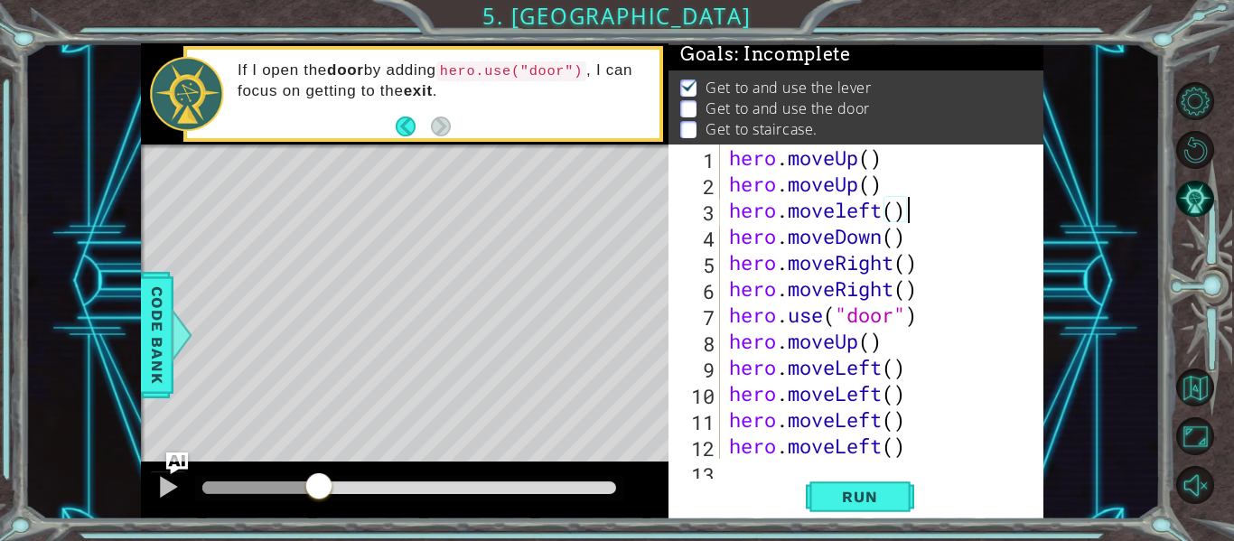
scroll to position [0, 7]
click at [924, 233] on div "hero . moveUp ( ) hero . moveUp ( ) hero . moveleft ( ) hero . moveDown ( ) her…" at bounding box center [888, 328] width 324 height 367
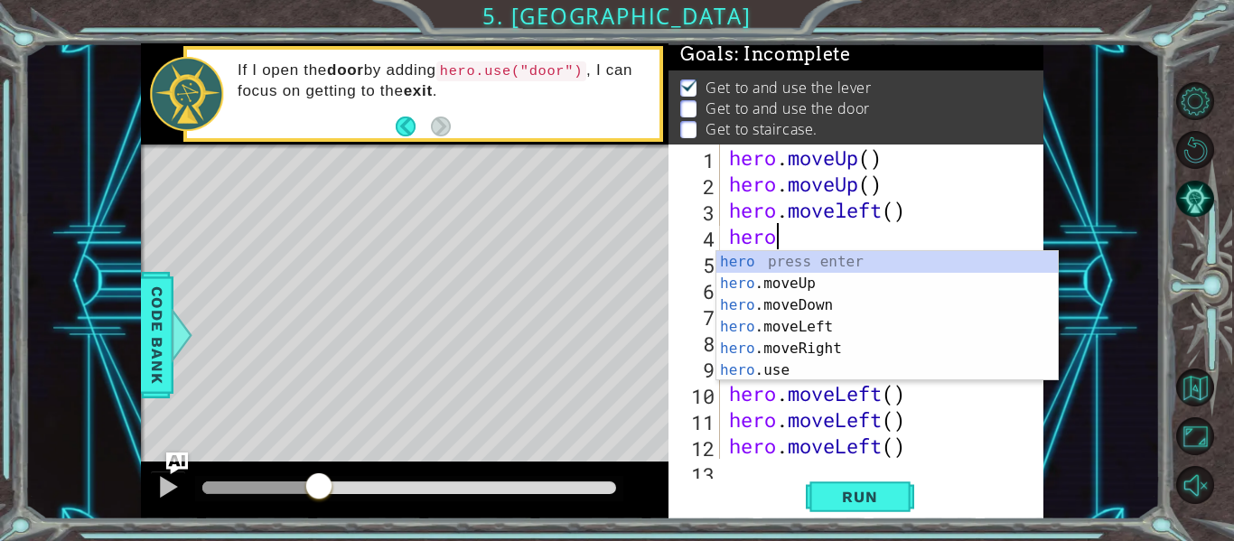
scroll to position [0, 1]
type textarea "h"
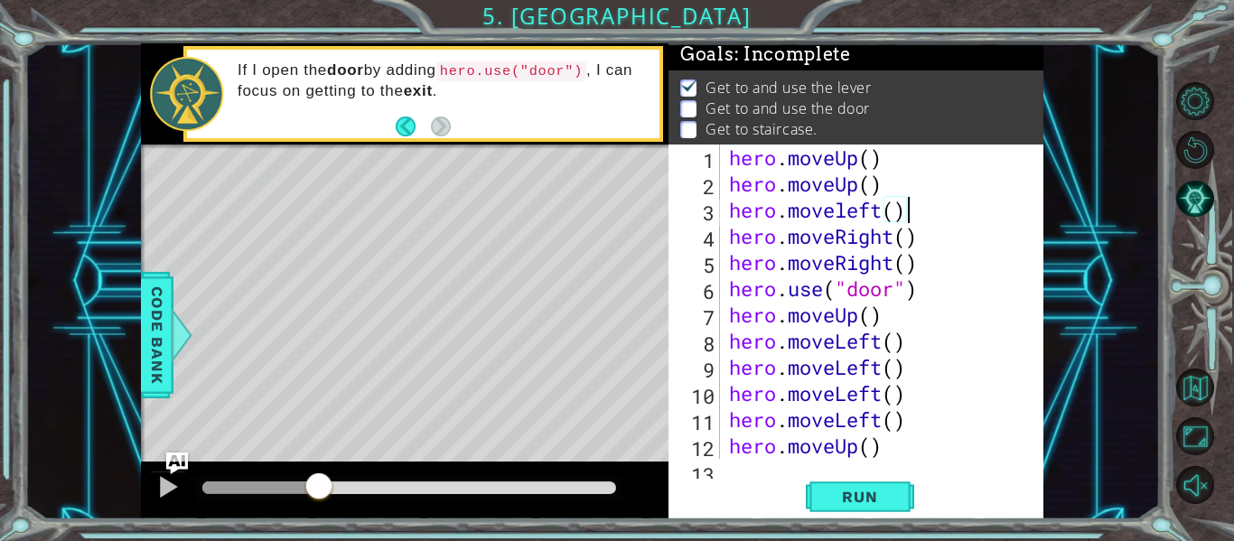
scroll to position [0, 7]
click at [738, 223] on div "hero . moveUp ( ) hero . moveUp ( ) hero . moveleft ( ) hero . moveRight ( ) he…" at bounding box center [888, 328] width 324 height 367
click at [920, 241] on div "hero . moveUp ( ) hero . moveUp ( ) hero . moveleft ( ) hero . moveRight ( ) he…" at bounding box center [888, 328] width 324 height 367
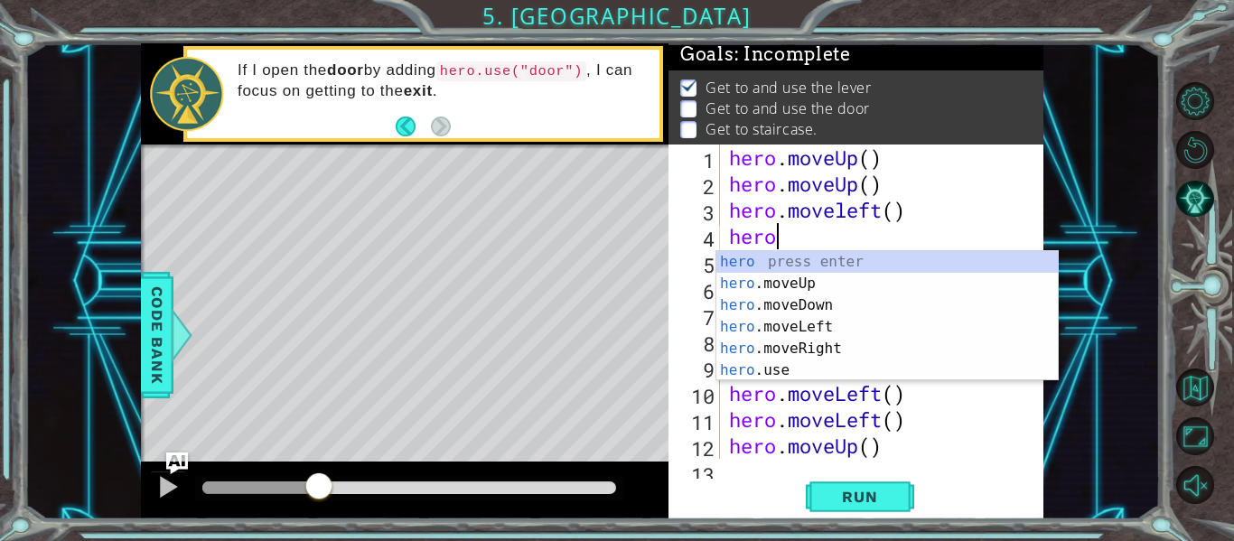
scroll to position [0, 1]
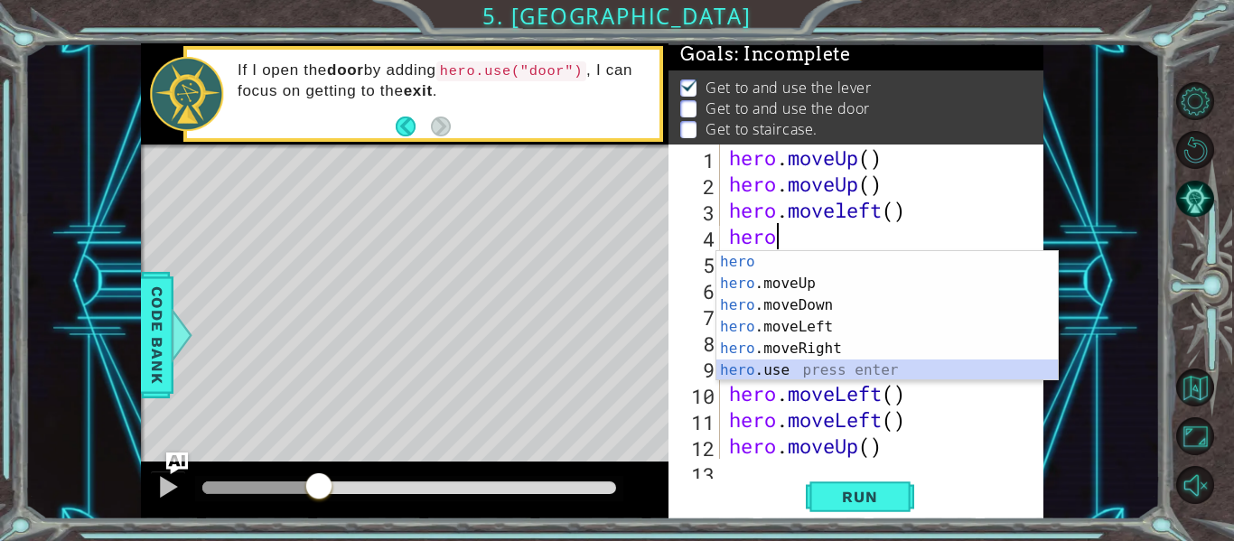
click at [933, 371] on div "hero press enter hero .moveUp press enter hero .moveDown press enter hero .move…" at bounding box center [888, 338] width 342 height 174
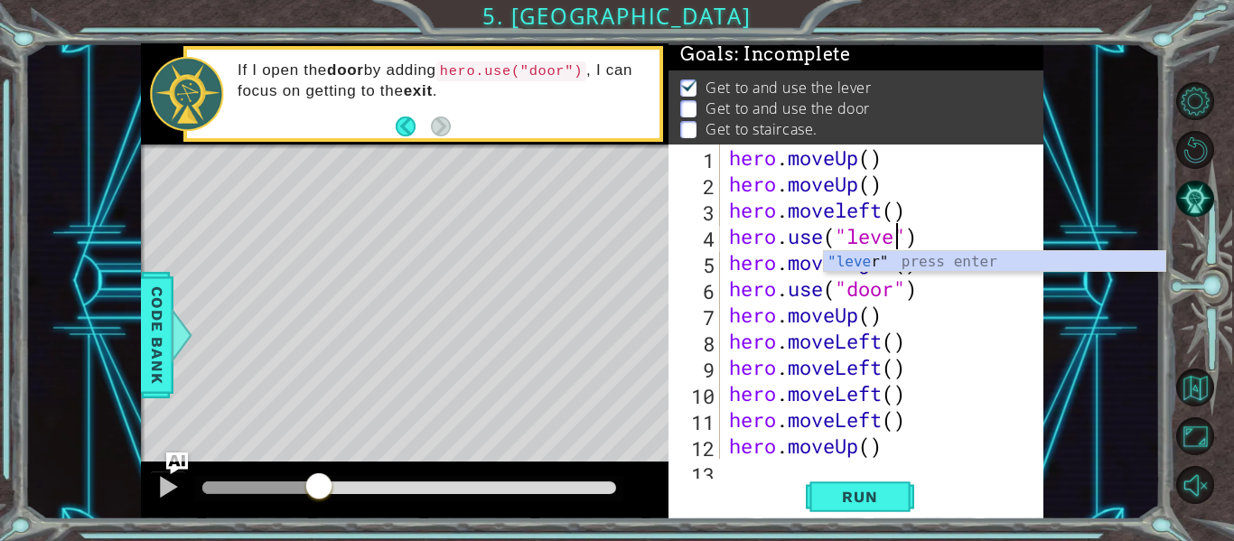
scroll to position [0, 8]
click at [961, 247] on div "hero . moveUp ( ) hero . moveUp ( ) hero . moveleft ( ) hero . use ( "lever" ) …" at bounding box center [888, 328] width 324 height 367
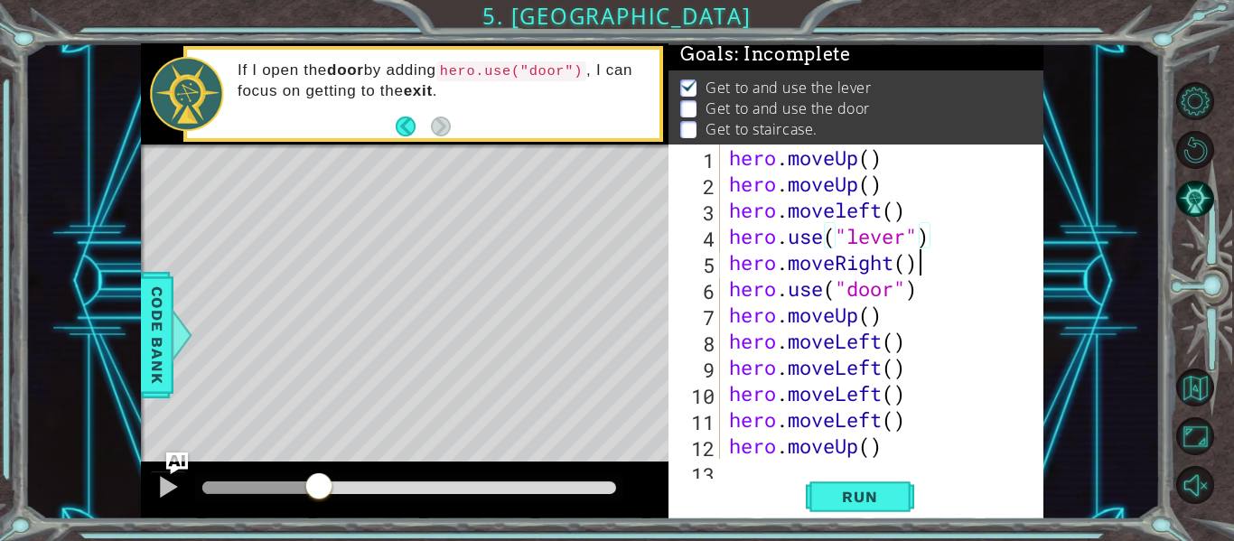
click at [958, 271] on div "hero . moveUp ( ) hero . moveUp ( ) hero . moveleft ( ) hero . use ( "lever" ) …" at bounding box center [888, 328] width 324 height 367
click at [956, 300] on div "hero . moveUp ( ) hero . moveUp ( ) hero . moveleft ( ) hero . use ( "lever" ) …" at bounding box center [888, 328] width 324 height 367
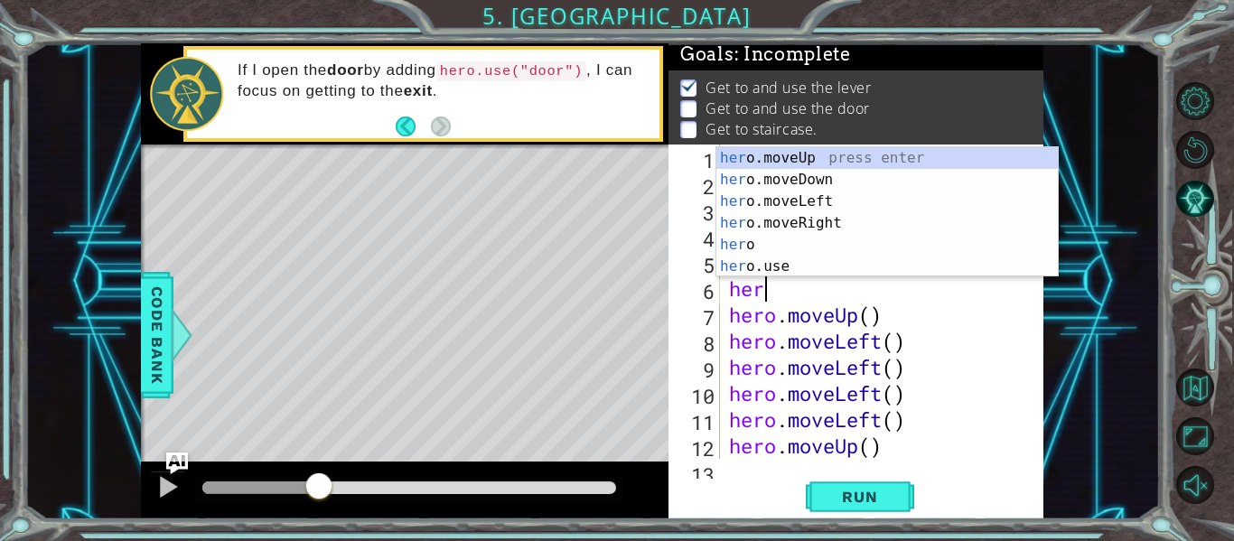
scroll to position [0, 0]
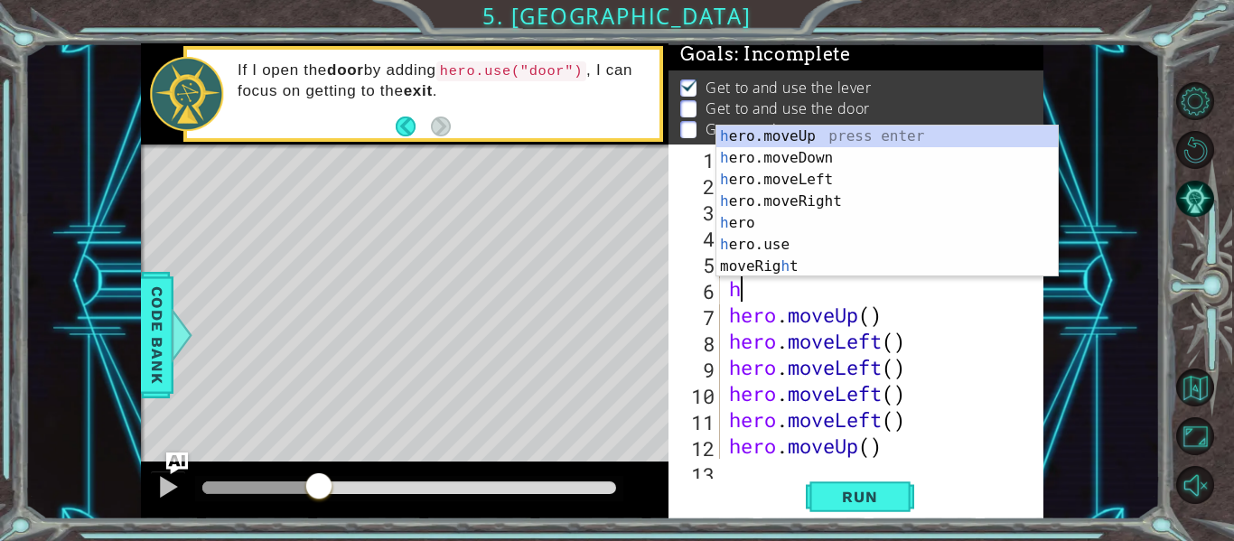
type textarea "h"
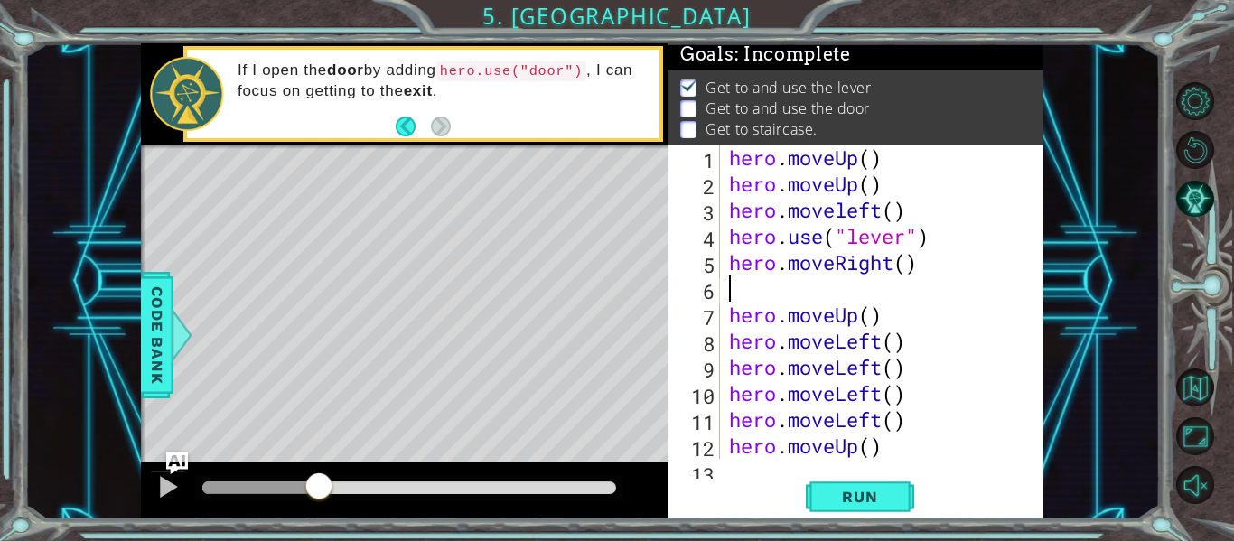
click at [924, 267] on div "hero . moveUp ( ) hero . moveUp ( ) hero . moveleft ( ) hero . use ( "lever" ) …" at bounding box center [888, 328] width 324 height 367
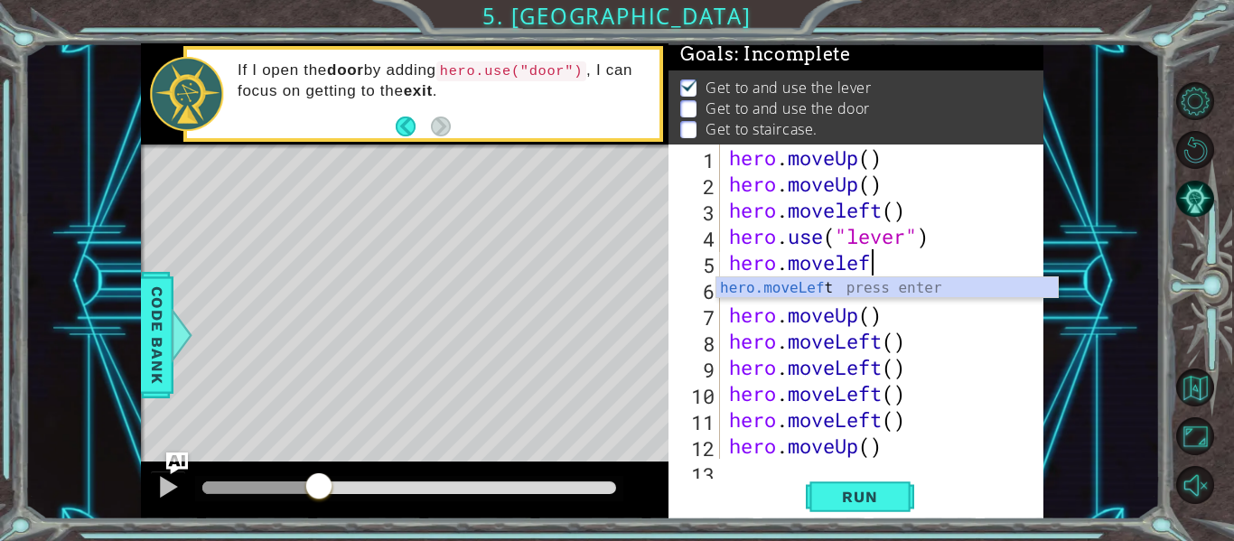
scroll to position [0, 6]
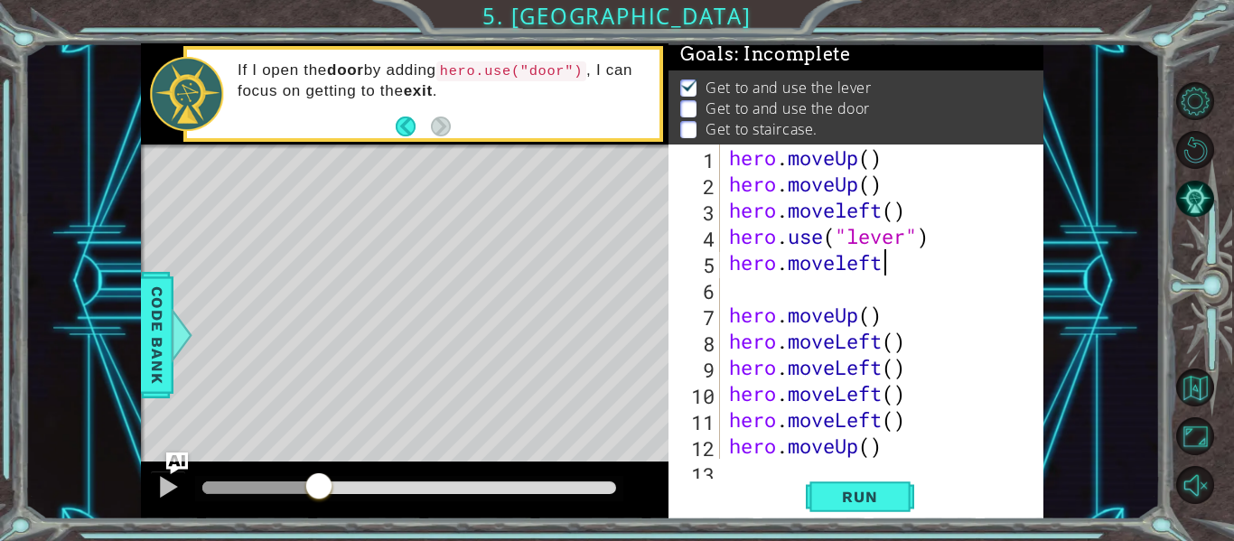
type textarea "hero.moveleft()"
click at [791, 285] on div "hero . moveUp ( ) hero . moveUp ( ) hero . moveleft ( ) hero . use ( "lever" ) …" at bounding box center [888, 328] width 324 height 367
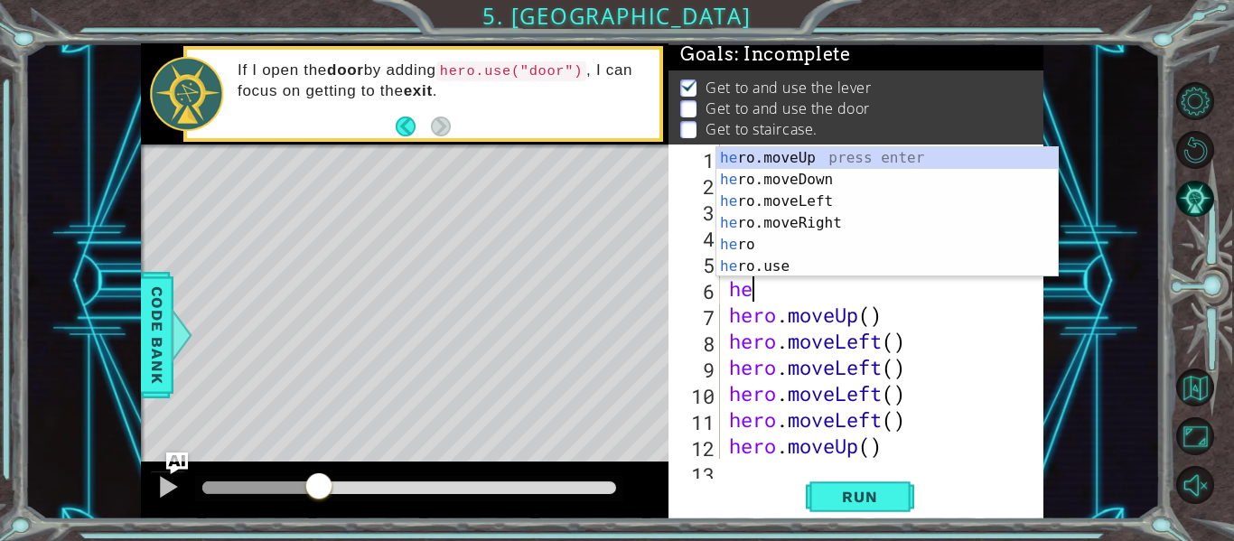
scroll to position [0, 1]
type textarea "hero"
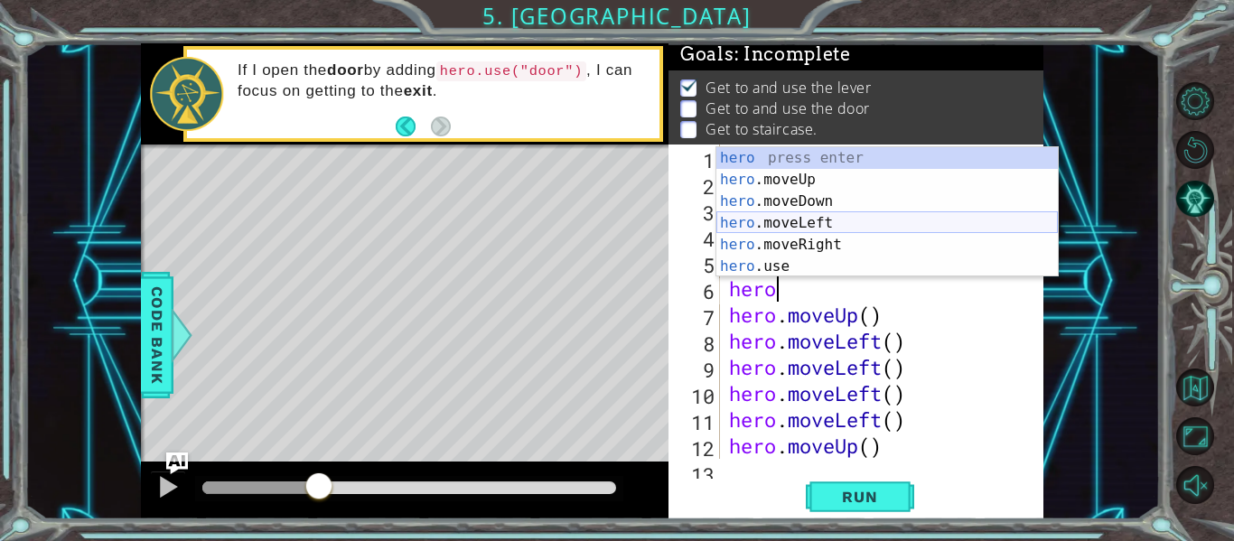
click at [839, 222] on div "hero press enter hero .moveUp press enter hero .moveDown press enter hero .move…" at bounding box center [888, 234] width 342 height 174
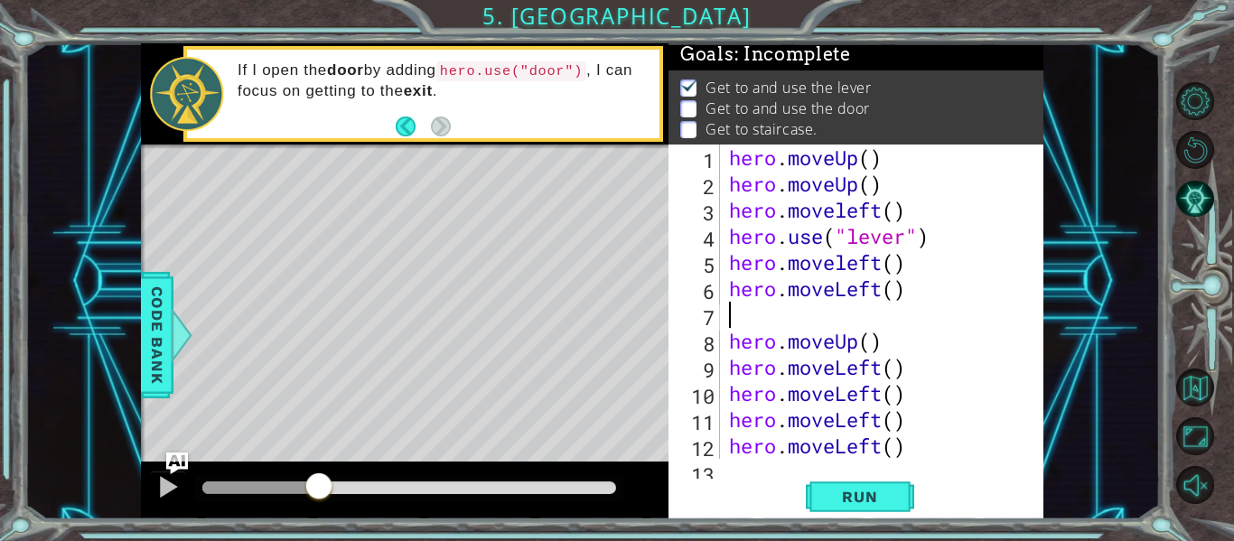
type textarea "h"
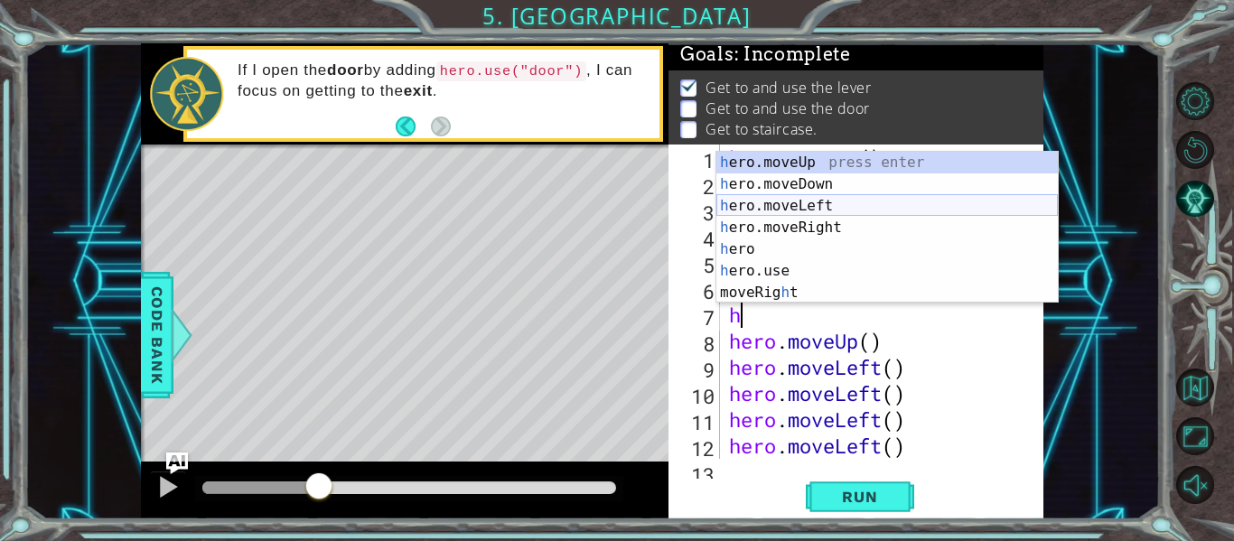
click at [894, 206] on div "h ero.moveUp press enter h ero.moveDown press enter h ero.moveLeft press enter …" at bounding box center [888, 249] width 342 height 195
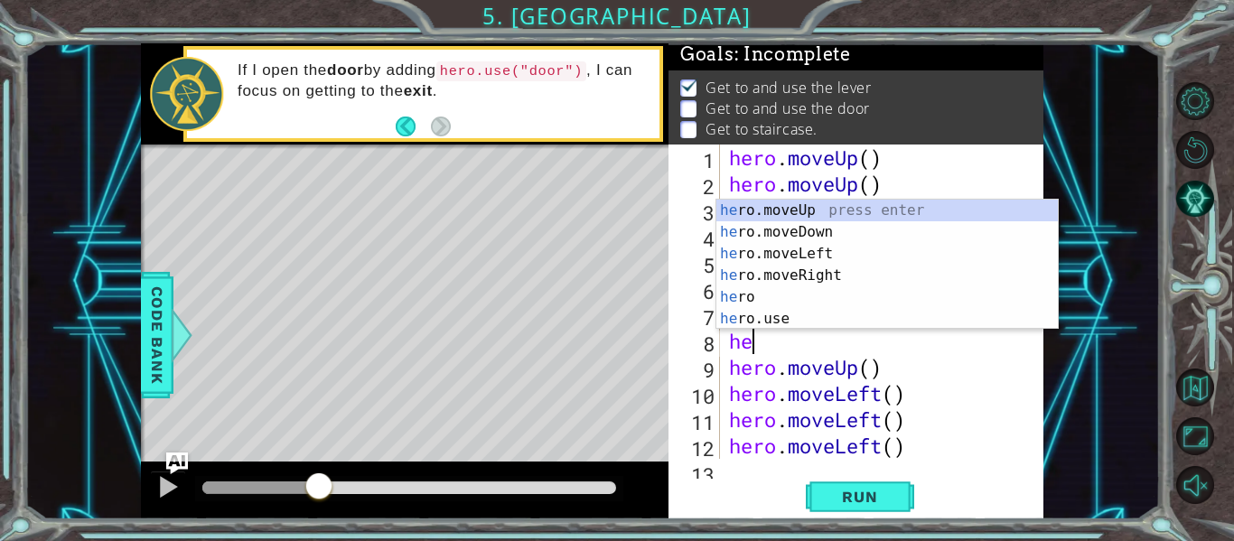
scroll to position [0, 1]
type textarea "hero"
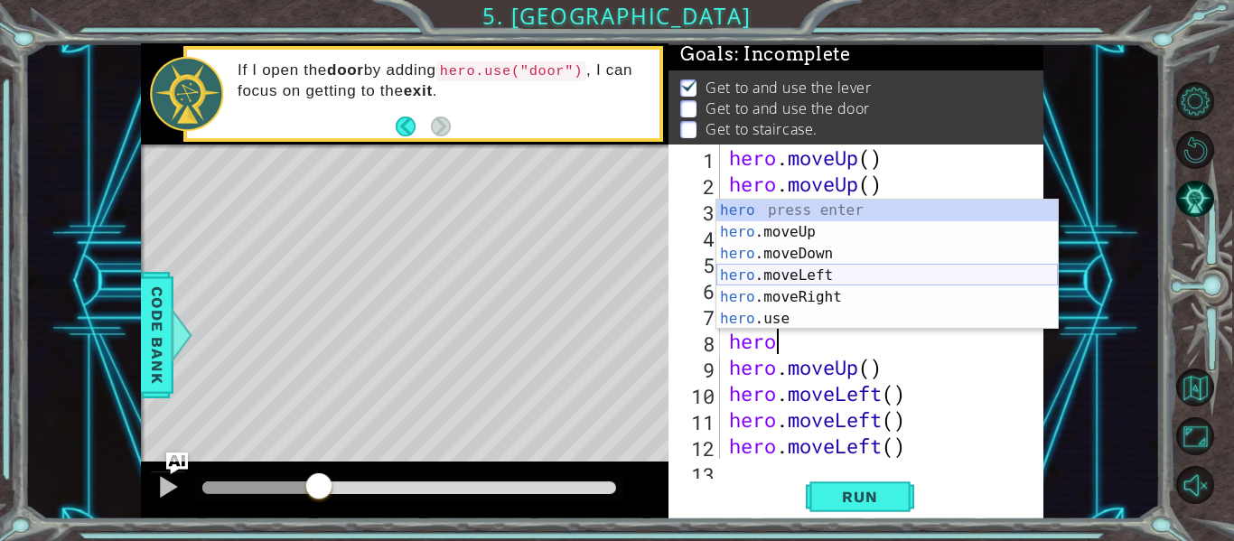
click at [861, 271] on div "hero press enter hero .moveUp press enter hero .moveDown press enter hero .move…" at bounding box center [888, 287] width 342 height 174
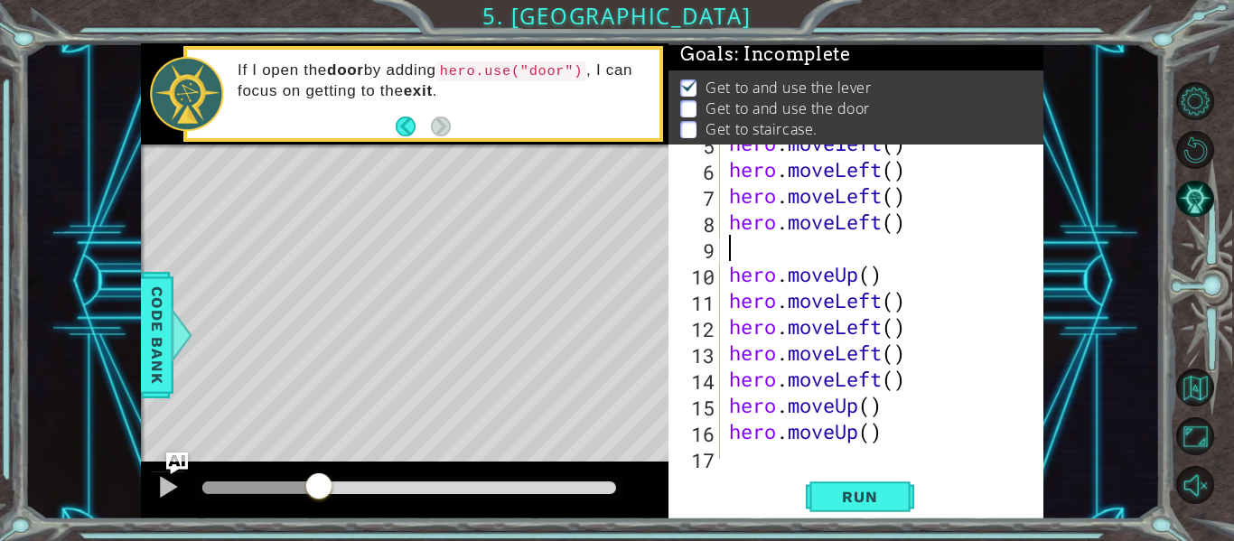
scroll to position [131, 0]
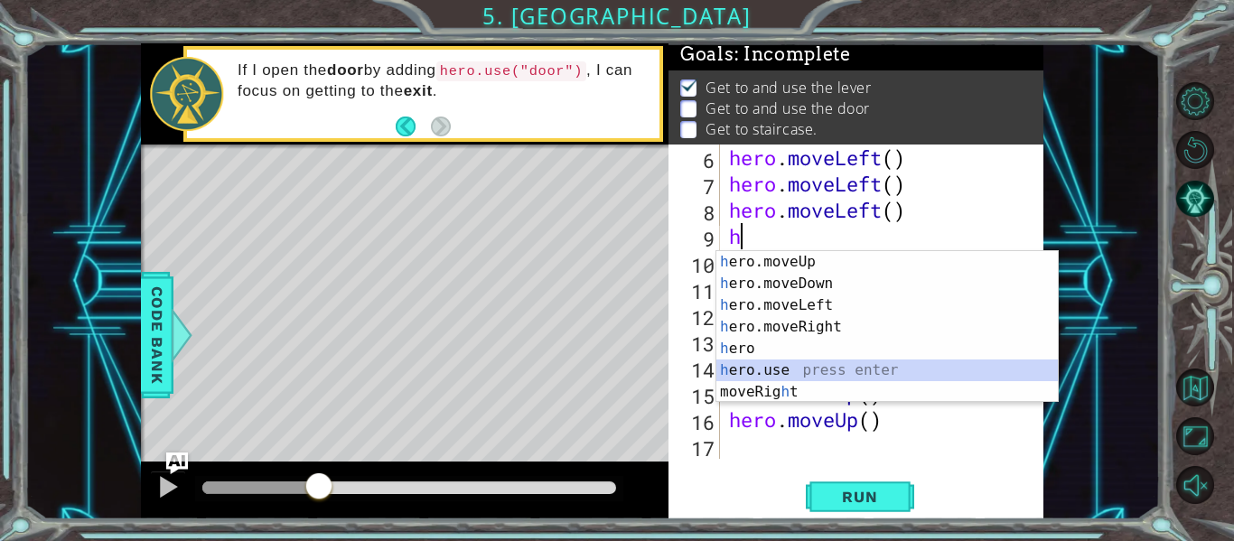
click at [836, 375] on div "h ero.moveUp press enter h ero.moveDown press enter h ero.moveLeft press enter …" at bounding box center [888, 348] width 342 height 195
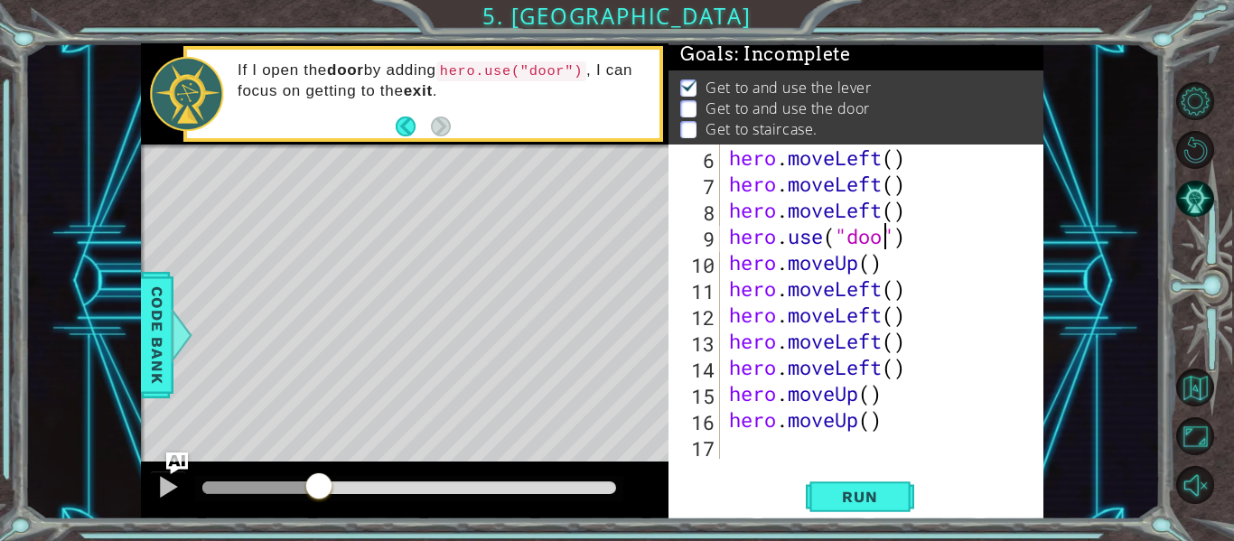
scroll to position [0, 8]
click at [856, 492] on span "Run" at bounding box center [859, 497] width 71 height 18
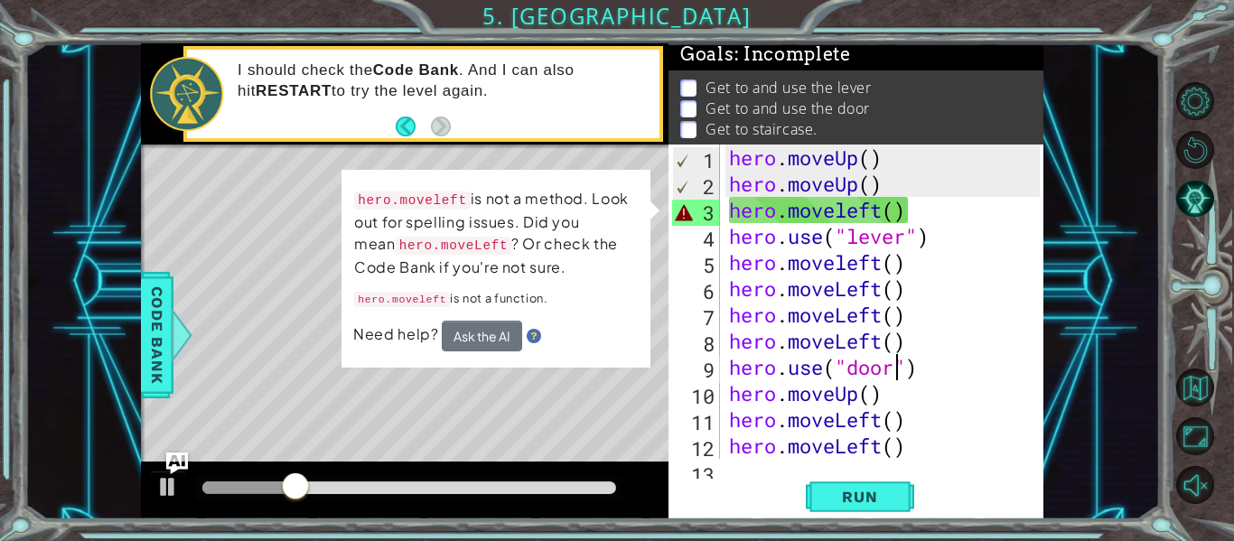
scroll to position [0, 7]
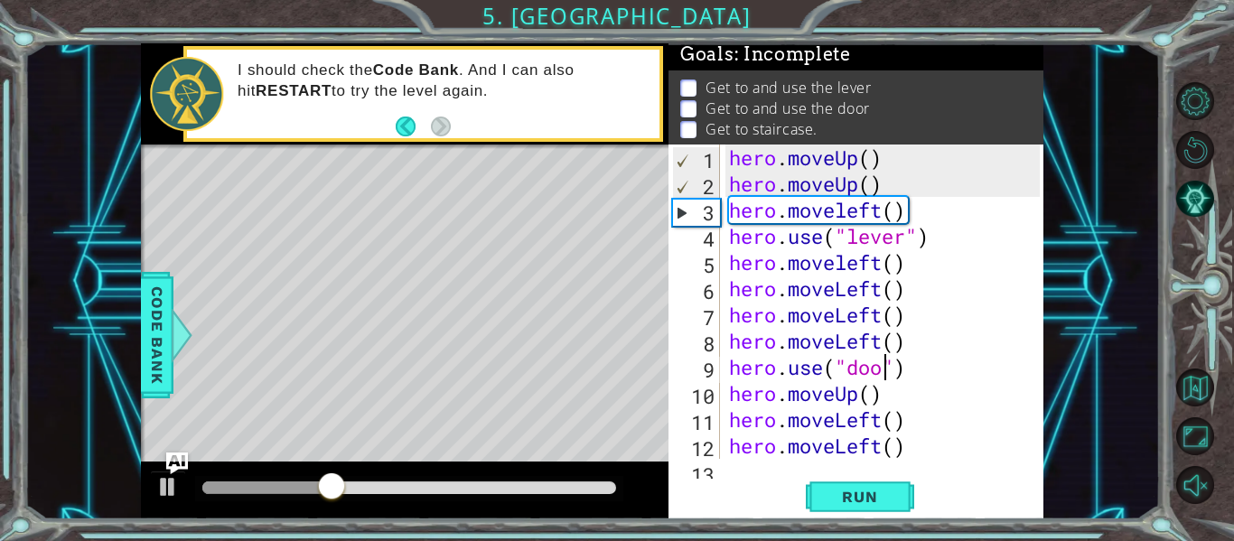
click at [880, 211] on div "hero . moveUp ( ) hero . moveUp ( ) hero . moveleft ( ) hero . use ( "lever" ) …" at bounding box center [888, 328] width 324 height 367
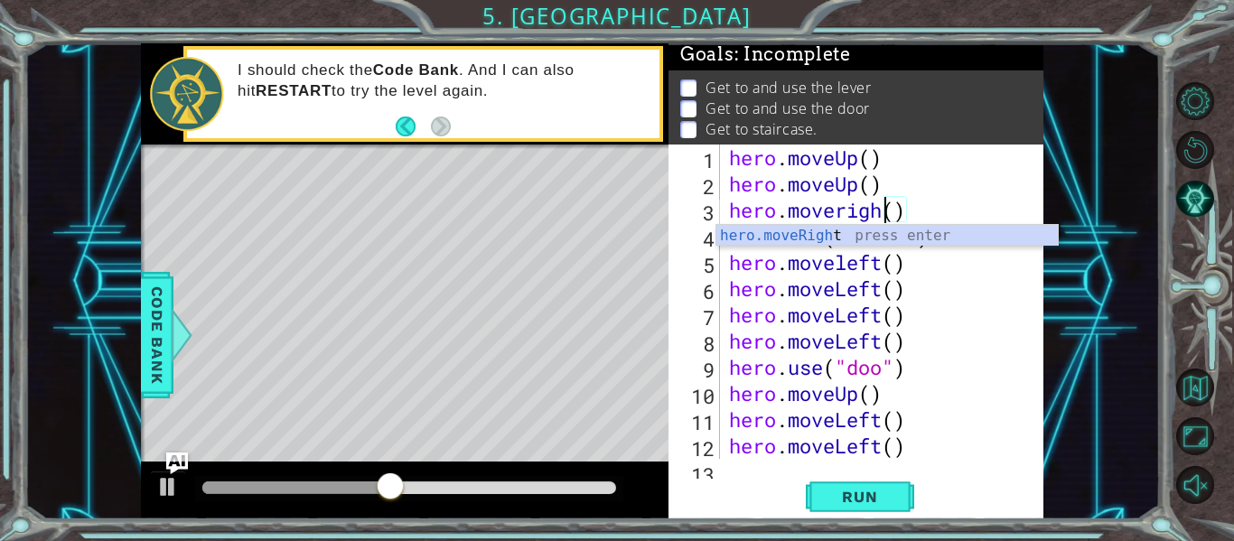
scroll to position [0, 8]
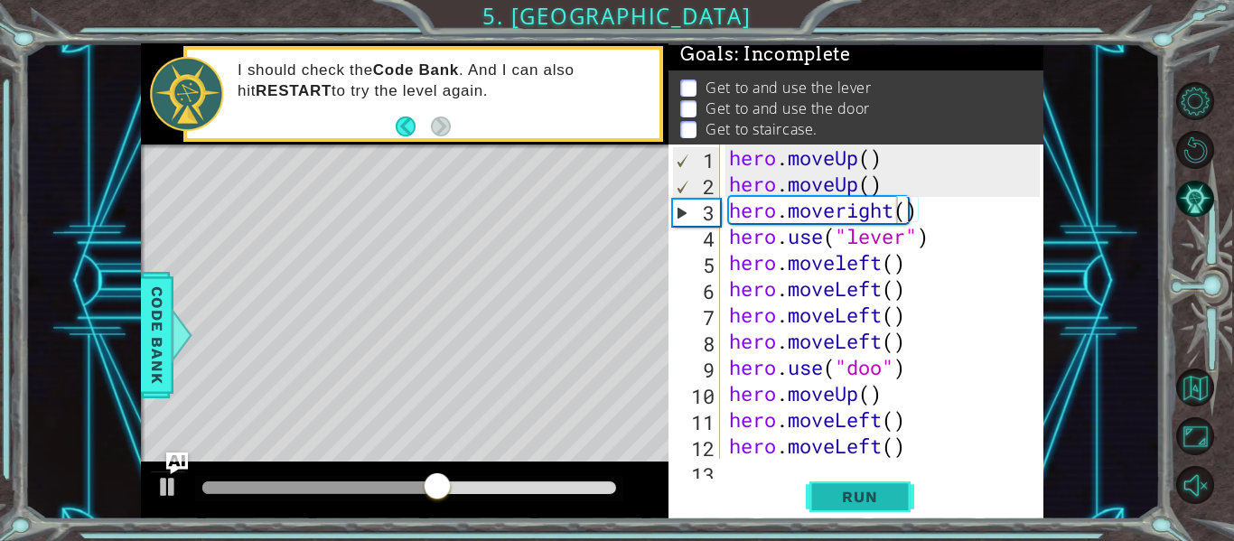
click at [870, 493] on span "Run" at bounding box center [859, 497] width 71 height 18
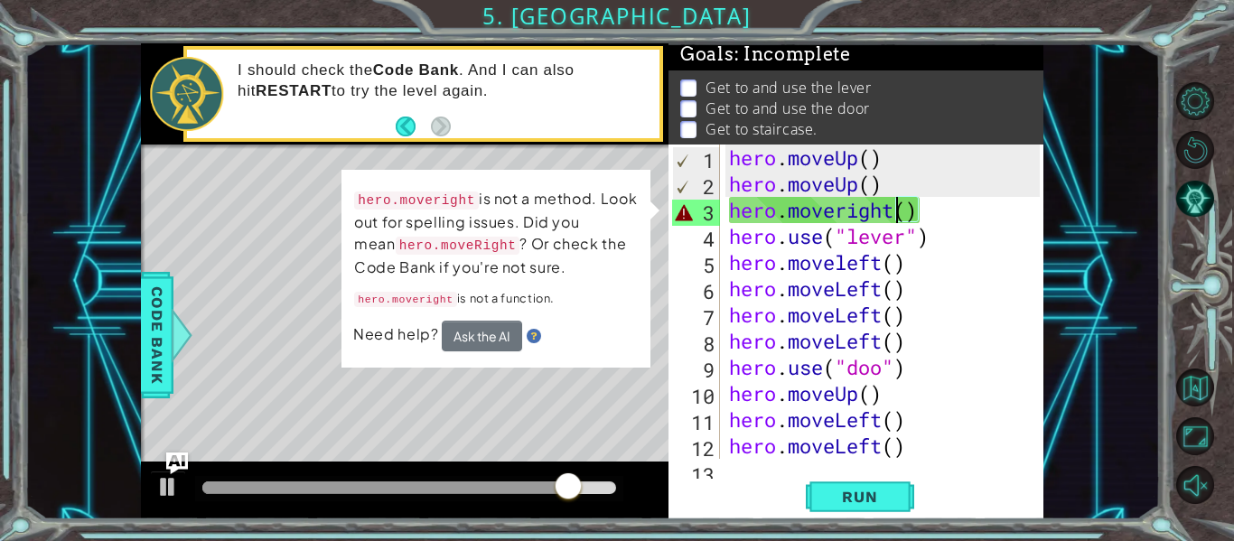
click at [896, 213] on div "hero . moveUp ( ) hero . moveUp ( ) hero . moveright ( ) hero . use ( "lever" )…" at bounding box center [888, 328] width 324 height 367
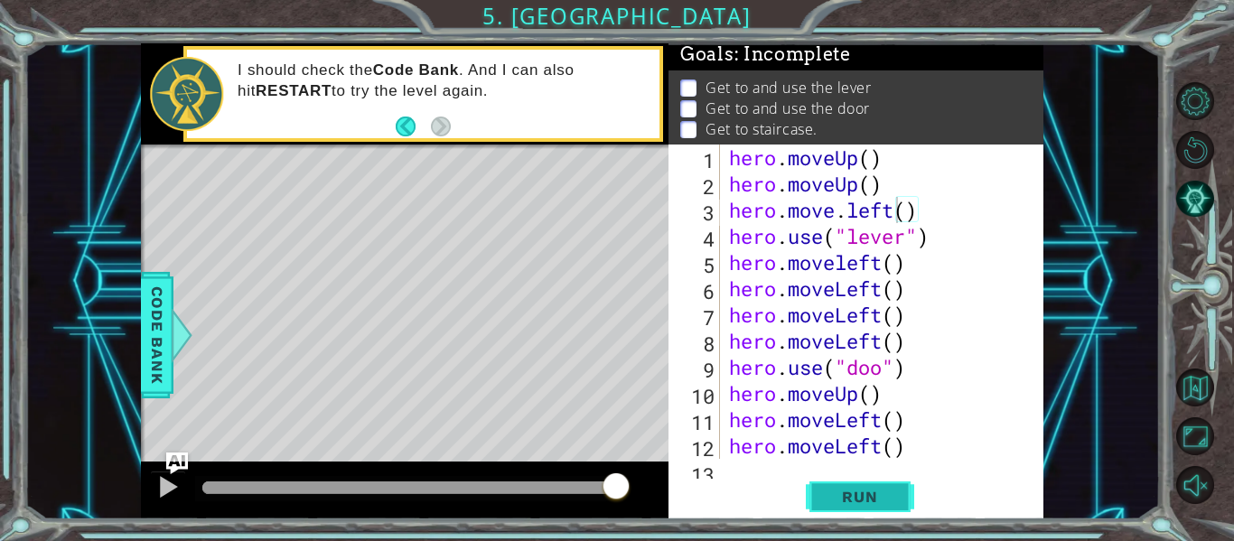
click at [856, 505] on span "Run" at bounding box center [859, 497] width 71 height 18
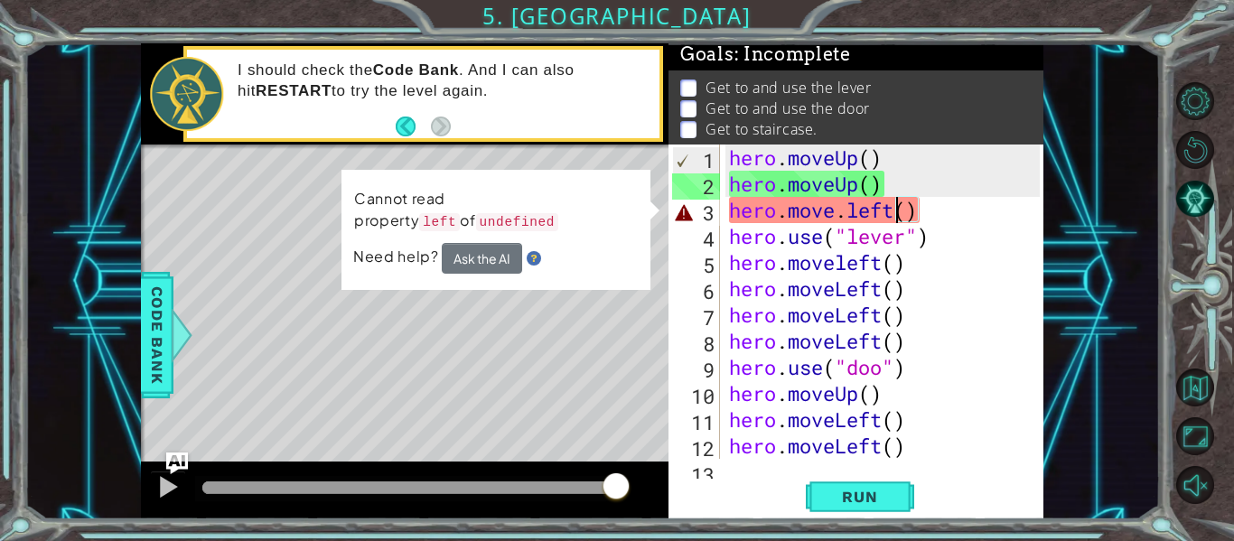
click at [893, 208] on div "hero . moveUp ( ) hero . moveUp ( ) hero . move . left ( ) hero . use ( "lever"…" at bounding box center [888, 328] width 324 height 367
click at [931, 205] on div "hero . moveUp ( ) hero . moveUp ( ) hero . move . left ( ) hero . use ( "lever"…" at bounding box center [888, 328] width 324 height 367
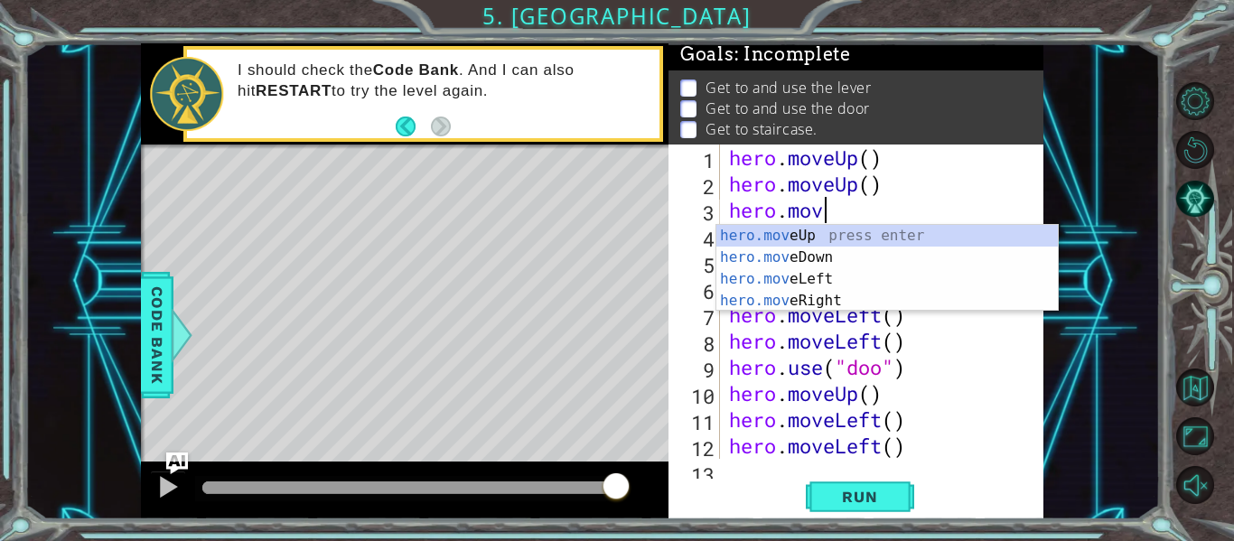
scroll to position [0, 3]
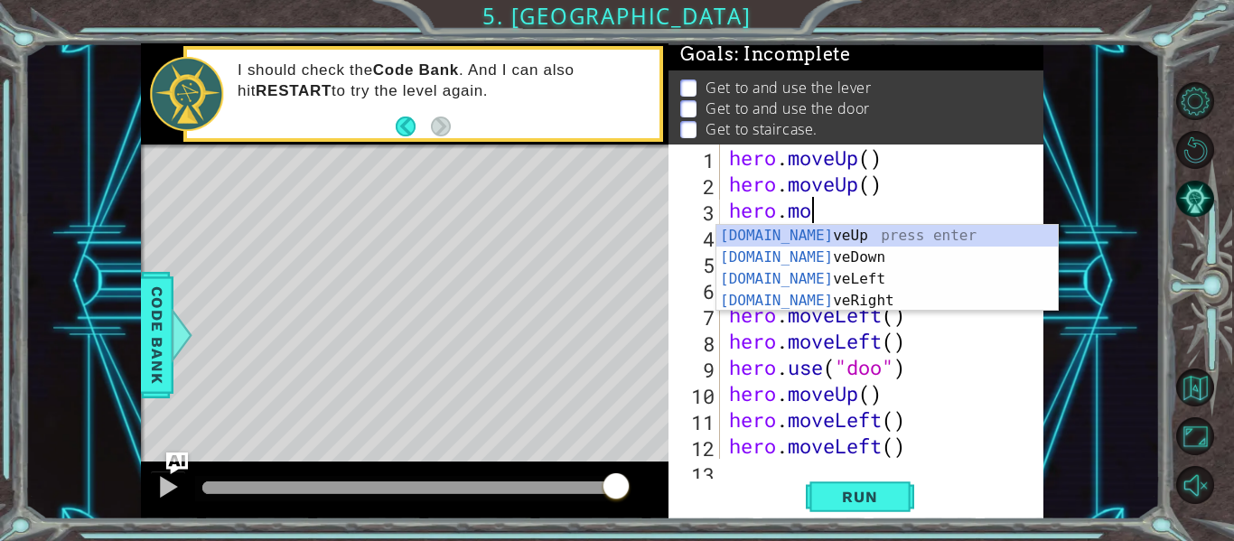
type textarea "hero.m"
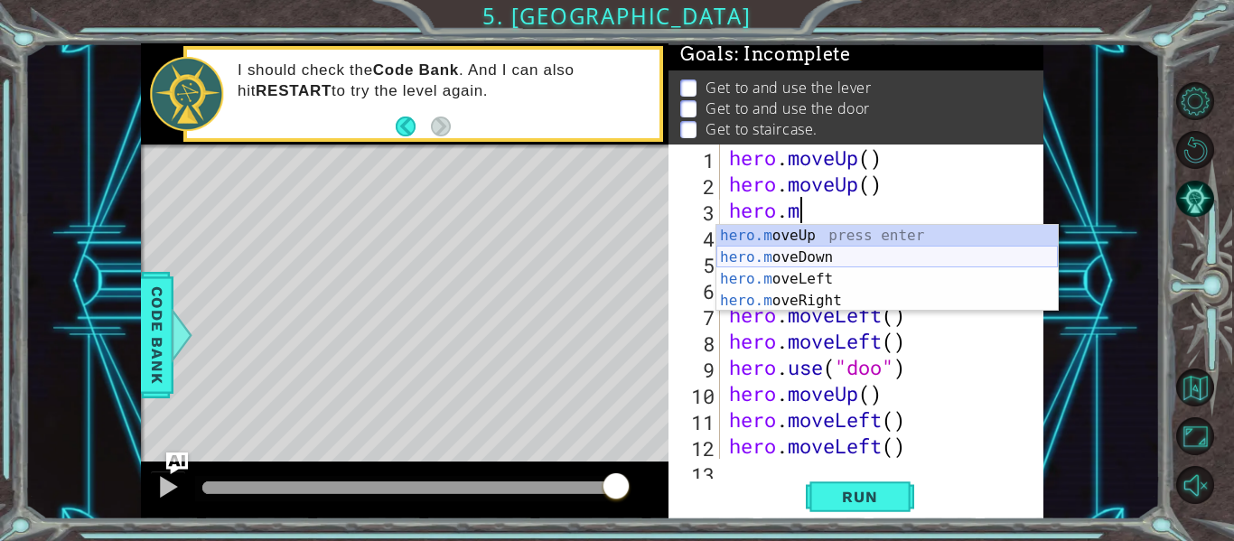
click at [901, 267] on div "hero.m oveUp press enter hero.m oveDown press enter hero.m oveLeft press enter …" at bounding box center [888, 290] width 342 height 130
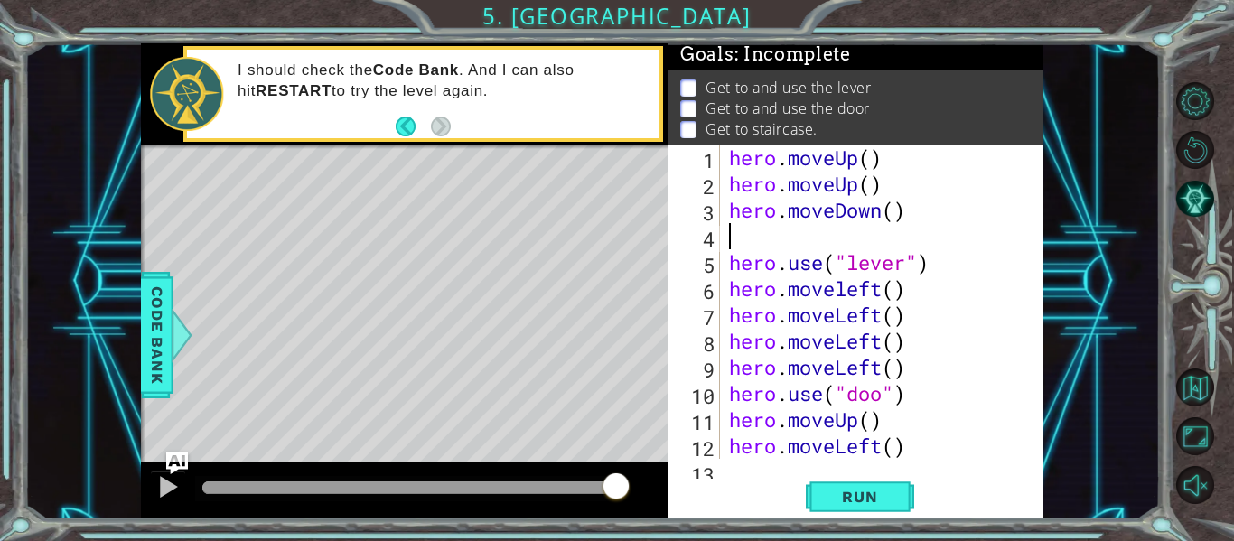
scroll to position [0, 0]
click at [936, 217] on div "hero . moveUp ( ) hero . moveUp ( ) hero . moveDown ( ) hero . use ( "lever" ) …" at bounding box center [888, 328] width 324 height 367
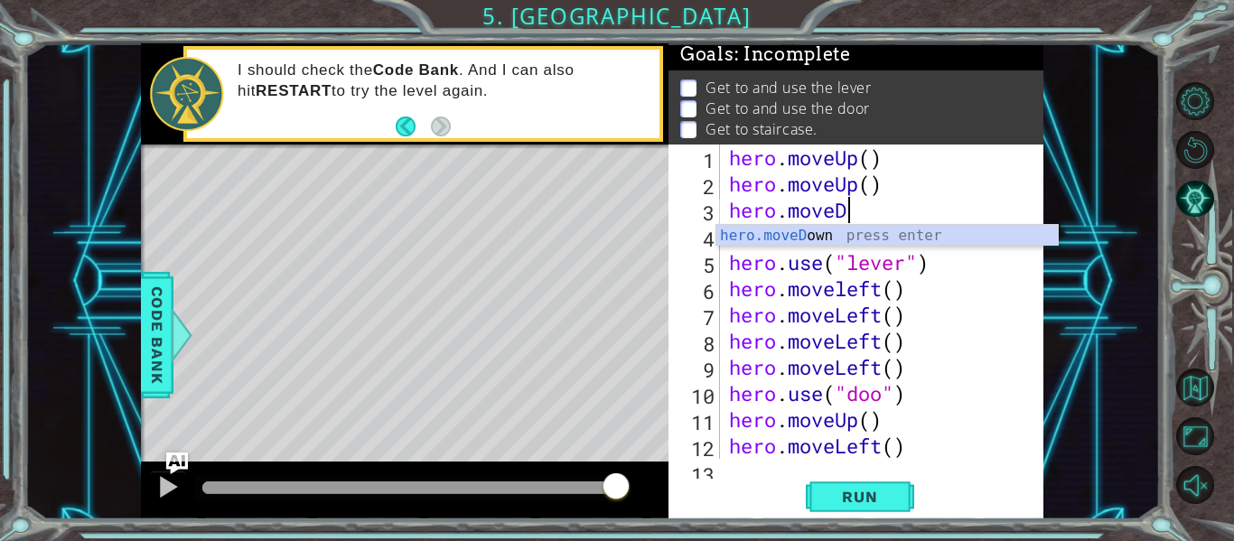
type textarea "hero.move"
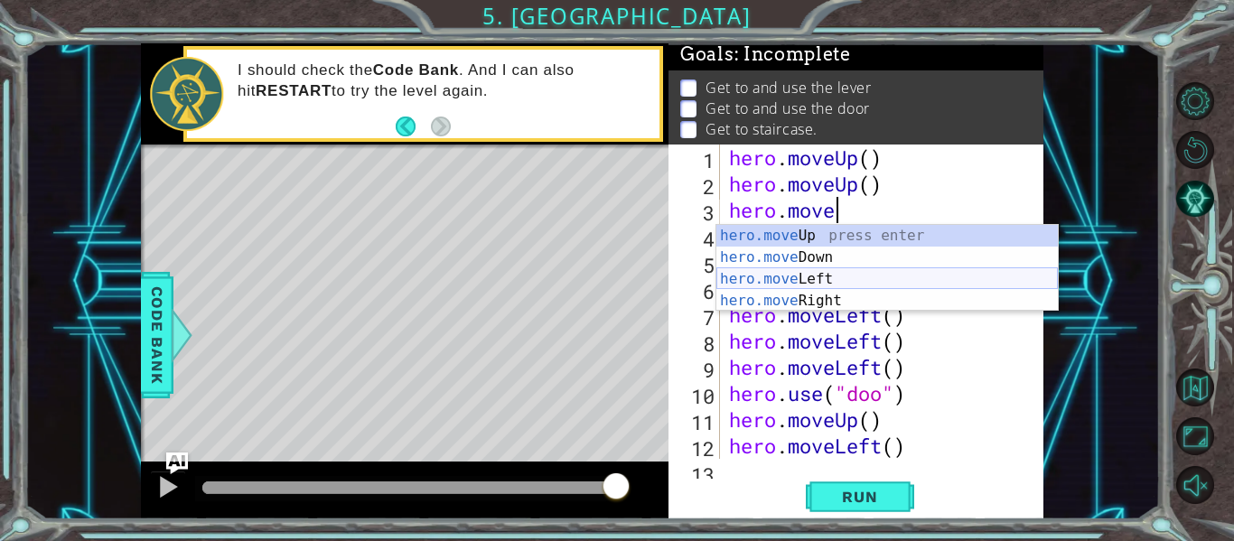
click at [952, 280] on div "hero.move Up press enter hero.move Down press enter hero.move Left press enter …" at bounding box center [888, 290] width 342 height 130
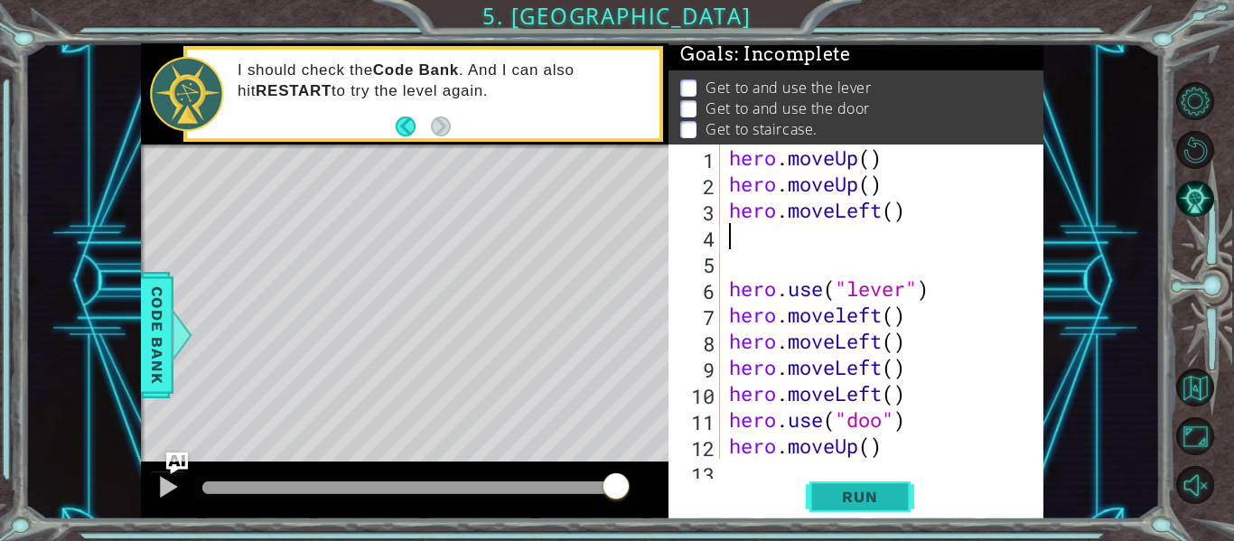
click at [872, 498] on span "Run" at bounding box center [859, 497] width 71 height 18
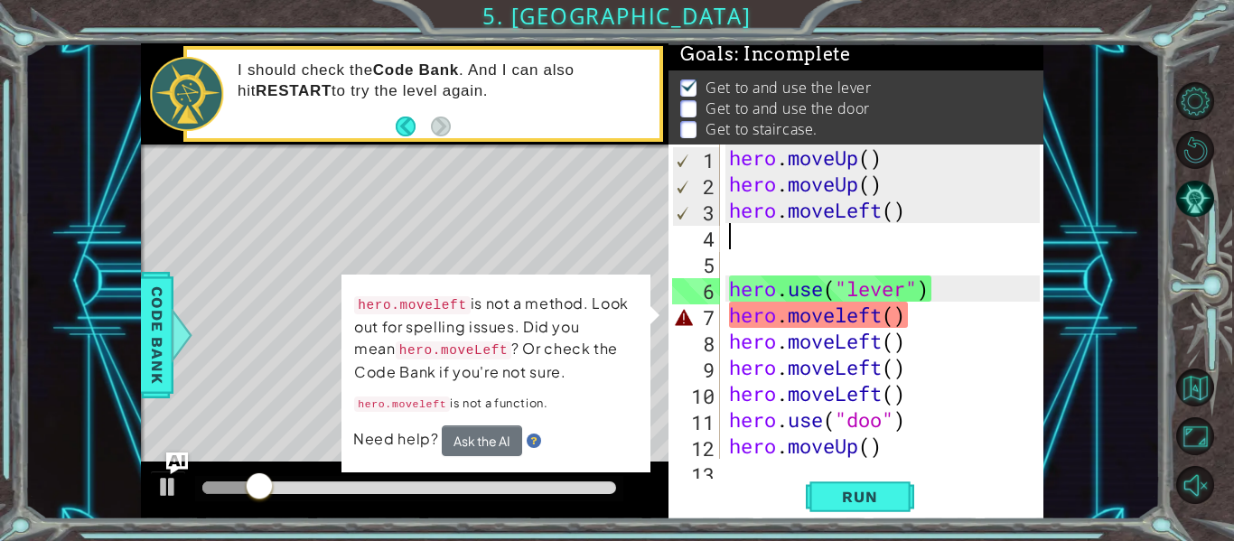
click at [886, 314] on div "hero . moveUp ( ) hero . moveUp ( ) hero . moveLeft ( ) hero . use ( "lever" ) …" at bounding box center [888, 328] width 324 height 367
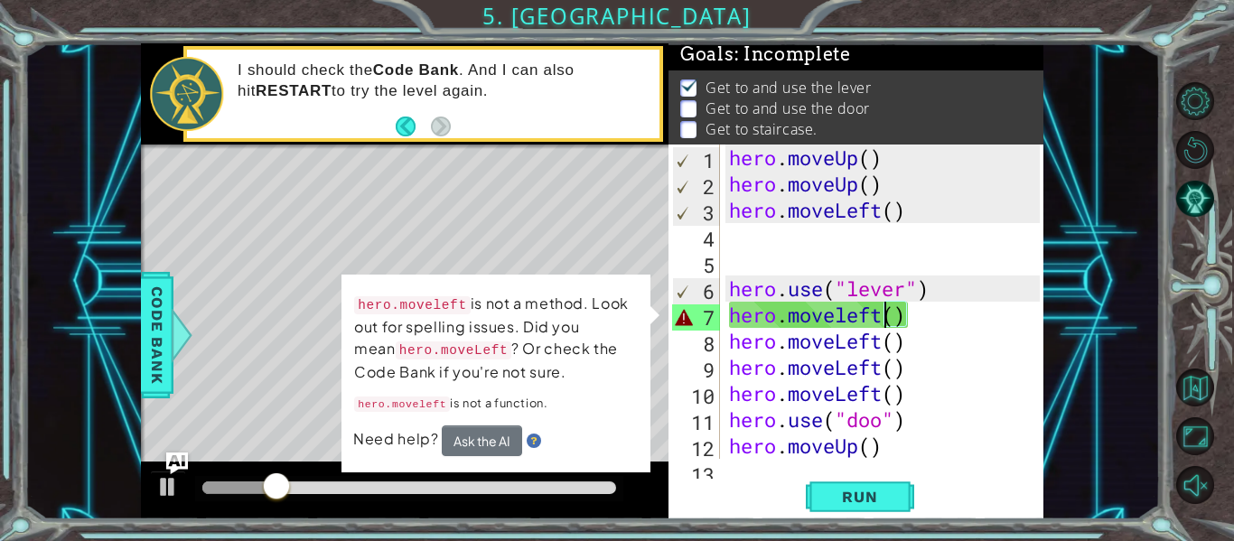
click at [881, 315] on div "hero . moveUp ( ) hero . moveUp ( ) hero . moveLeft ( ) hero . use ( "lever" ) …" at bounding box center [888, 328] width 324 height 367
click at [909, 322] on div "hero . moveUp ( ) hero . moveUp ( ) hero . moveLeft ( ) hero . use ( "lever" ) …" at bounding box center [888, 328] width 324 height 367
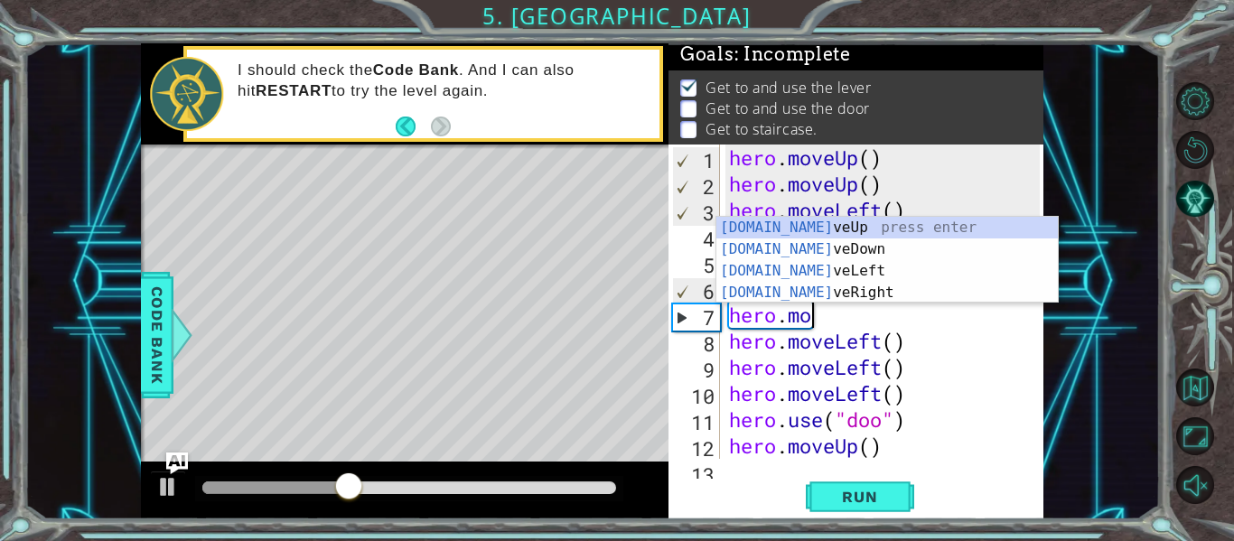
type textarea "hero.m"
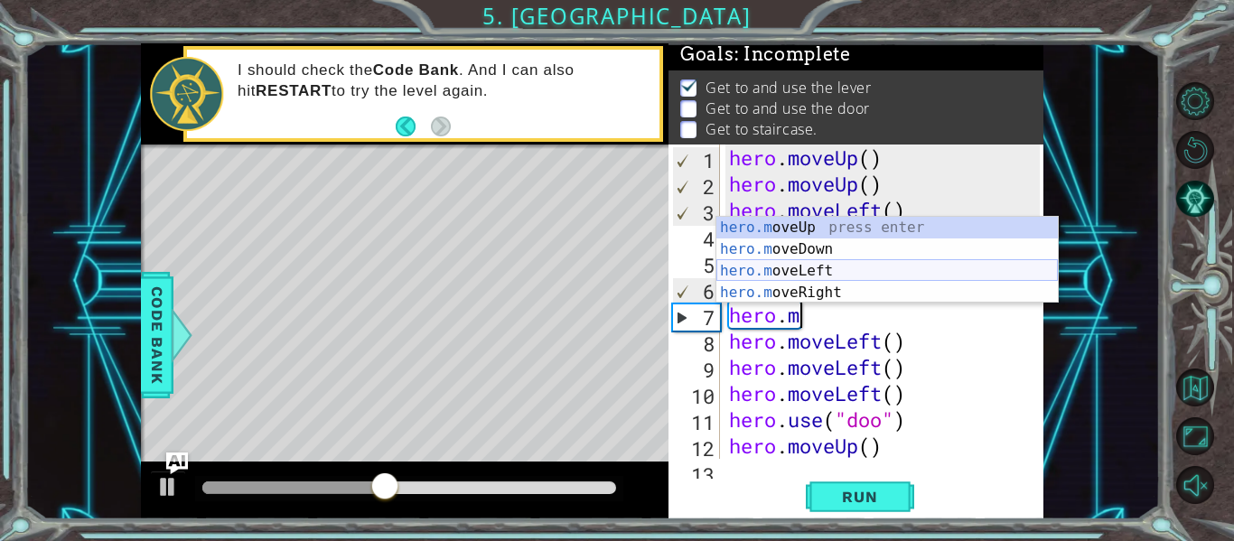
click at [901, 270] on div "hero.m oveUp press enter hero.m oveDown press enter hero.m oveLeft press enter …" at bounding box center [888, 282] width 342 height 130
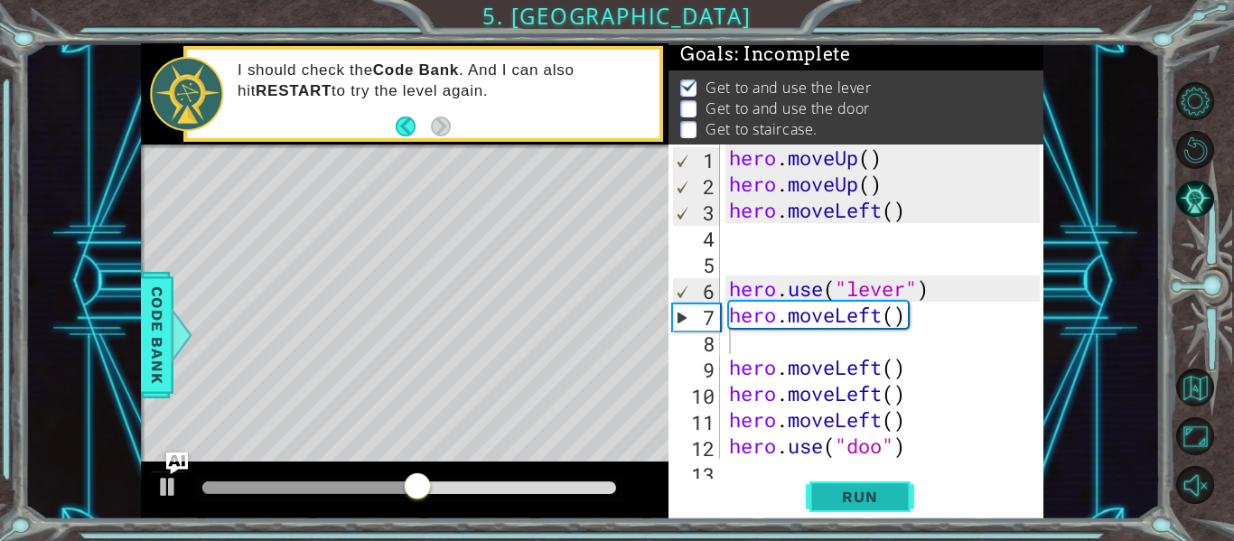
click at [869, 494] on span "Run" at bounding box center [859, 497] width 71 height 18
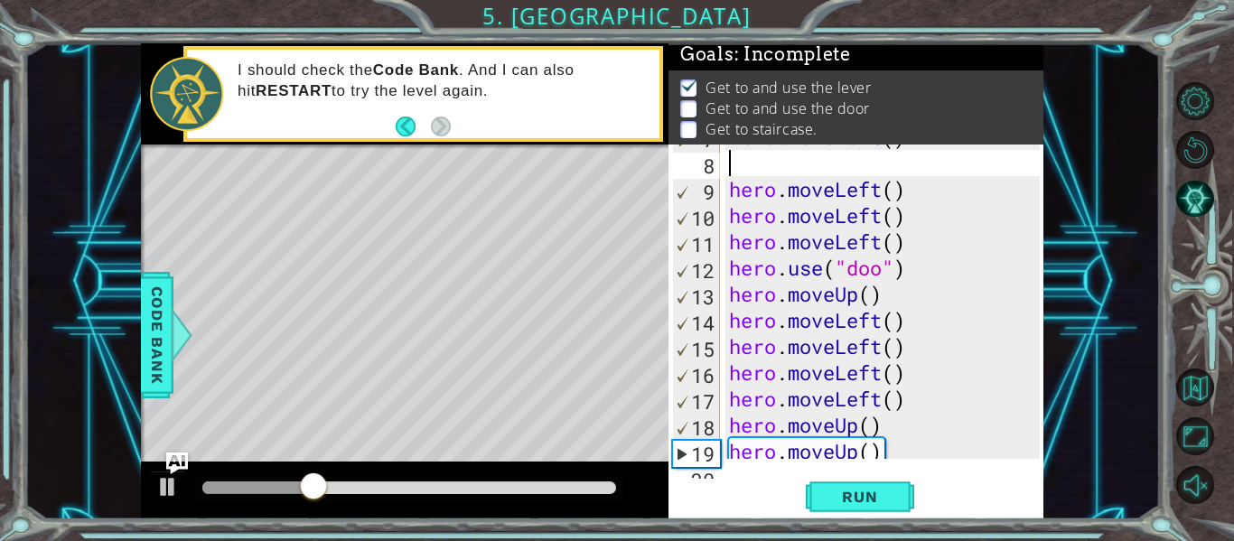
scroll to position [210, 0]
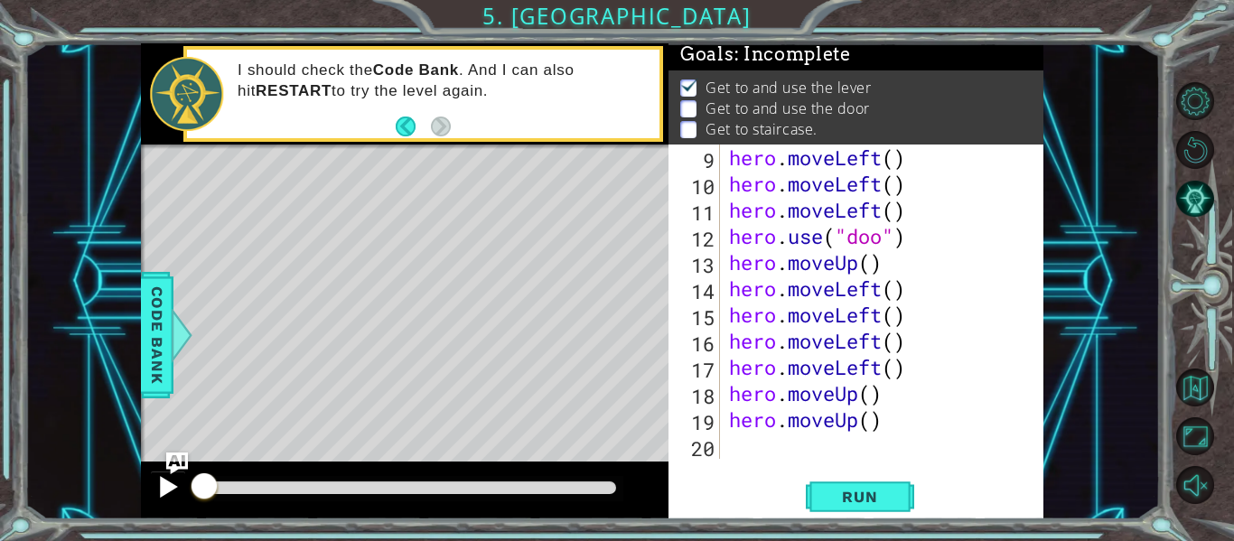
drag, startPoint x: 426, startPoint y: 477, endPoint x: 155, endPoint y: 507, distance: 271.8
click at [155, 507] on div at bounding box center [405, 491] width 528 height 58
click at [164, 490] on div at bounding box center [167, 486] width 23 height 23
drag, startPoint x: 228, startPoint y: 478, endPoint x: 90, endPoint y: 502, distance: 139.5
click at [90, 502] on div "1 ההההההההההההההההההההההההההההההההההההההההההההההההההההההההההההההההההההההההההההה…" at bounding box center [592, 281] width 1136 height 476
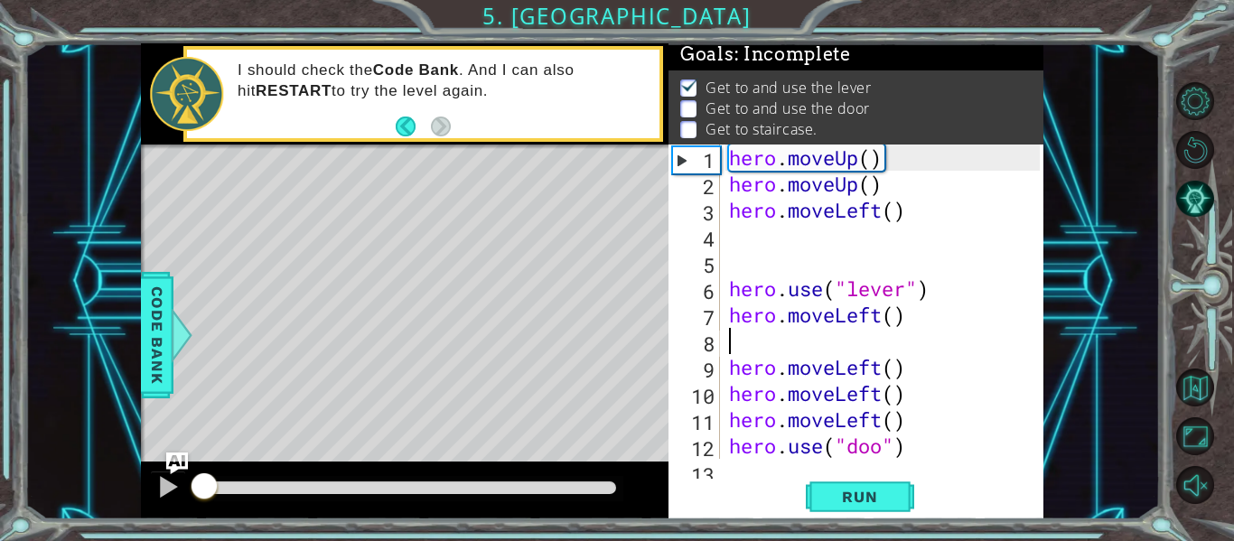
scroll to position [0, 0]
click at [169, 487] on div at bounding box center [167, 486] width 23 height 23
drag, startPoint x: 321, startPoint y: 488, endPoint x: 190, endPoint y: 483, distance: 131.1
click at [190, 483] on div at bounding box center [204, 488] width 33 height 33
click at [185, 483] on button at bounding box center [168, 489] width 36 height 37
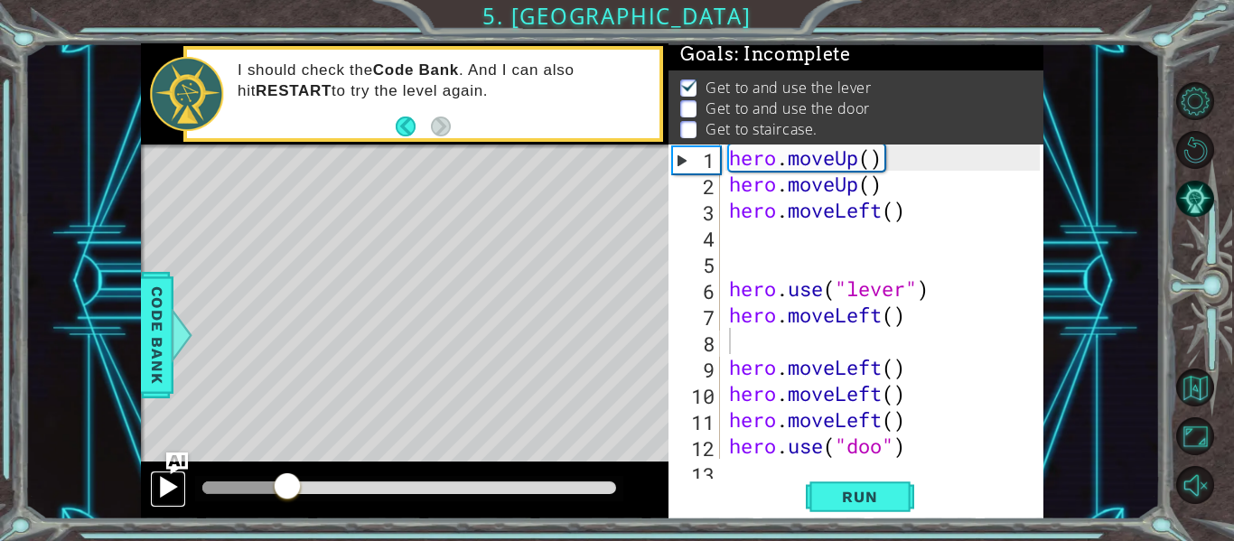
click at [169, 488] on div at bounding box center [167, 486] width 23 height 23
drag, startPoint x: 309, startPoint y: 492, endPoint x: 112, endPoint y: 506, distance: 197.5
click at [112, 506] on div "1 ההההההההההההההההההההההההההההההההההההההההההההההההההההההההההההההההההההההההההההה…" at bounding box center [592, 281] width 1136 height 476
click at [171, 492] on div at bounding box center [167, 486] width 23 height 23
click at [920, 316] on div "hero . moveUp ( ) hero . moveUp ( ) hero . moveLeft ( ) hero . use ( "lever" ) …" at bounding box center [888, 328] width 324 height 367
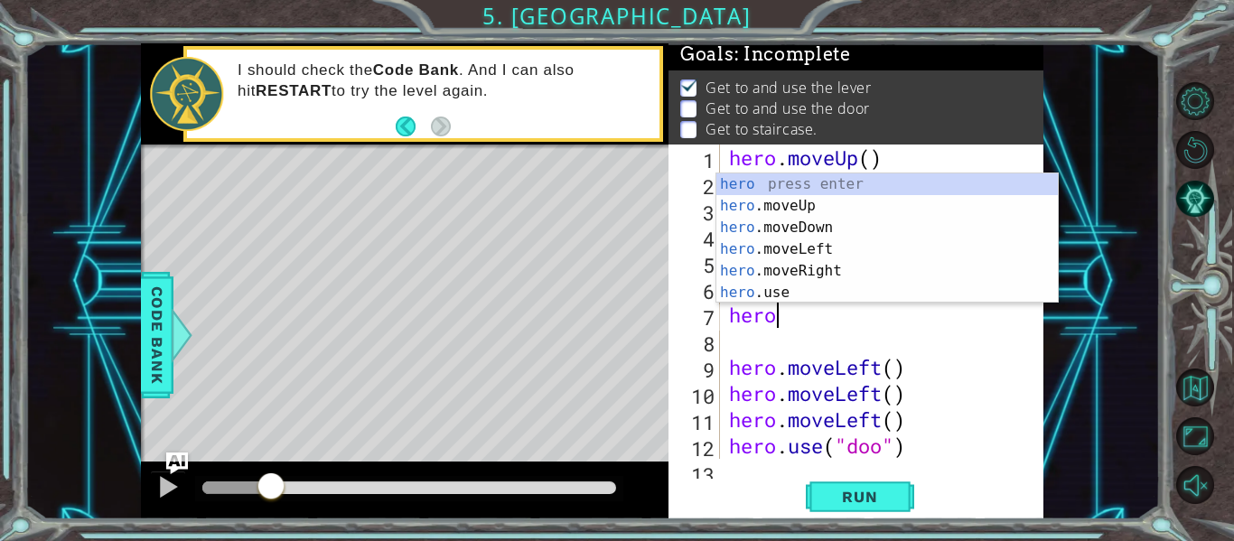
type textarea "he"
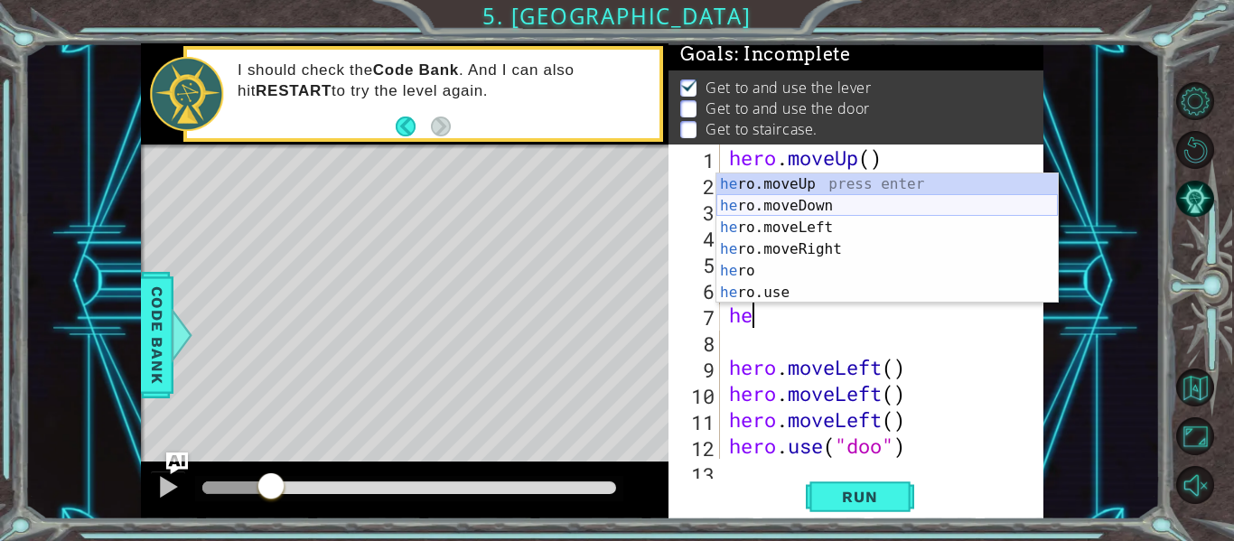
click at [921, 200] on div "he ro.moveUp press enter he ro.moveDown press enter he ro.moveLeft press enter …" at bounding box center [888, 261] width 342 height 174
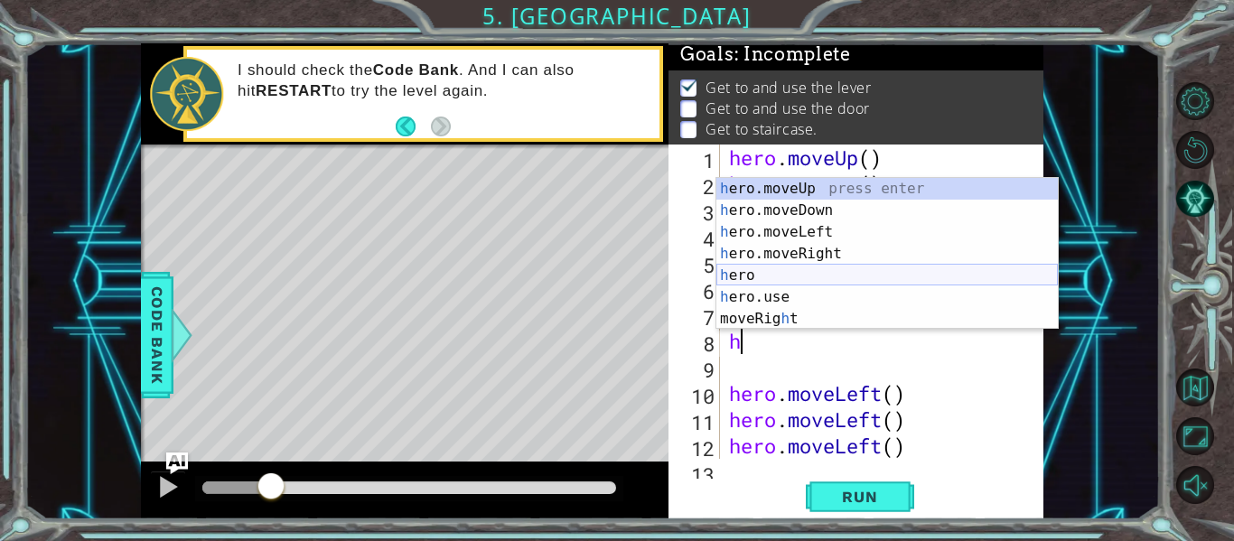
click at [879, 266] on div "h ero.moveUp press enter h ero.moveDown press enter h ero.moveLeft press enter …" at bounding box center [888, 275] width 342 height 195
type textarea "hero"
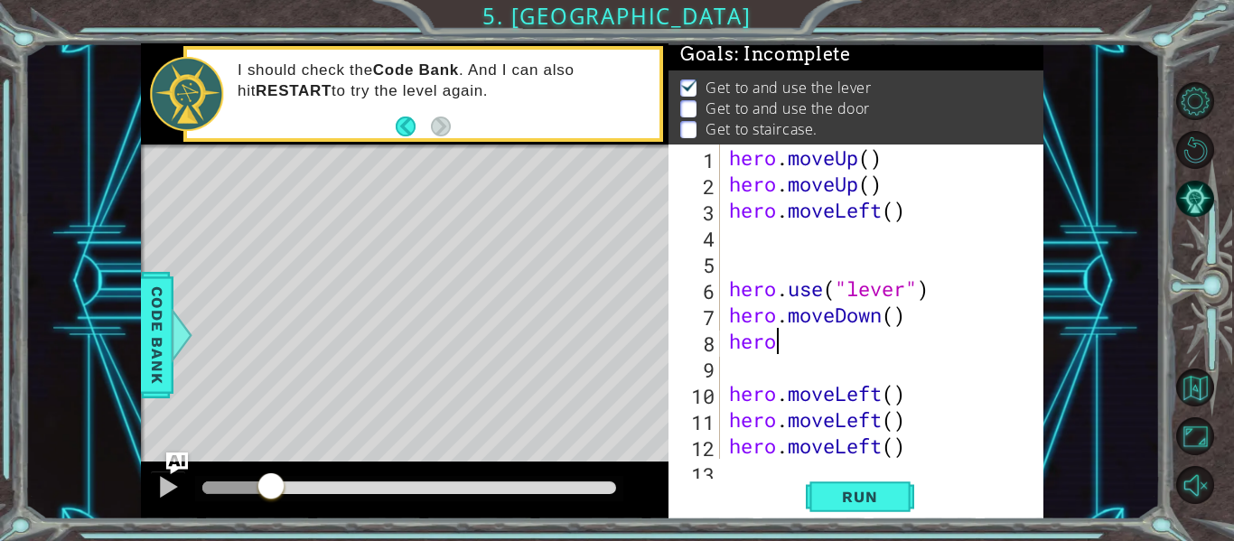
click at [802, 357] on div "hero . moveUp ( ) hero . moveUp ( ) hero . moveLeft ( ) hero . use ( "lever" ) …" at bounding box center [888, 328] width 324 height 367
click at [802, 355] on div "hero . moveUp ( ) hero . moveUp ( ) hero . moveLeft ( ) hero . use ( "lever" ) …" at bounding box center [888, 328] width 324 height 367
click at [774, 342] on div "hero . moveUp ( ) hero . moveUp ( ) hero . moveLeft ( ) hero . use ( "lever" ) …" at bounding box center [888, 328] width 324 height 367
click at [788, 346] on div "hero . moveUp ( ) hero . moveUp ( ) hero . moveLeft ( ) hero . use ( "lever" ) …" at bounding box center [888, 328] width 324 height 367
type textarea "her"
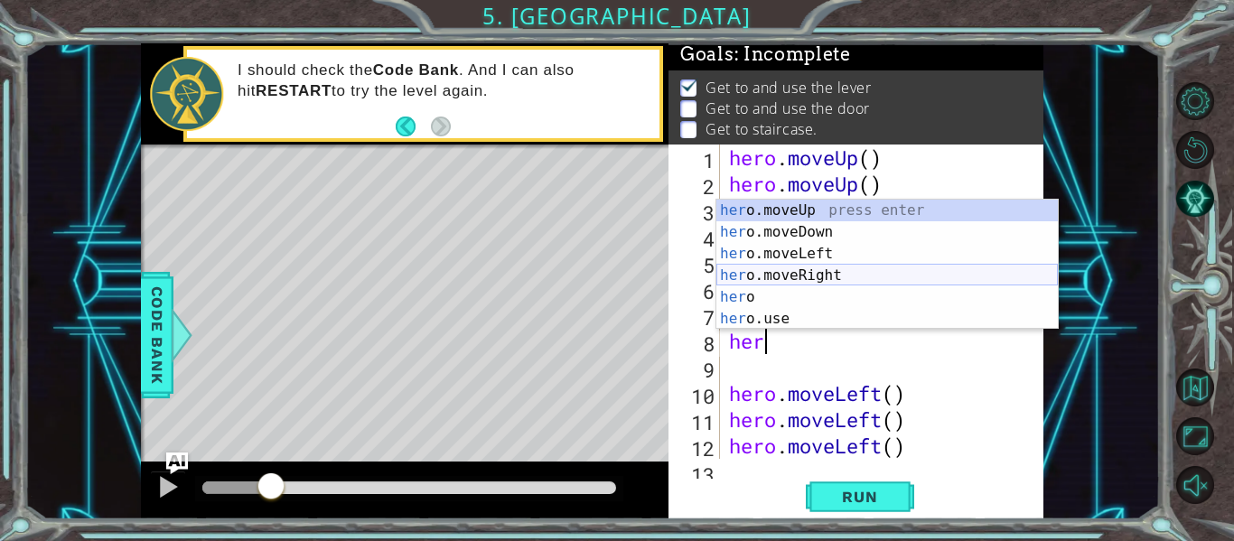
click at [863, 277] on div "her o.moveUp press enter her o.moveDown press enter her o.moveLeft press enter …" at bounding box center [888, 287] width 342 height 174
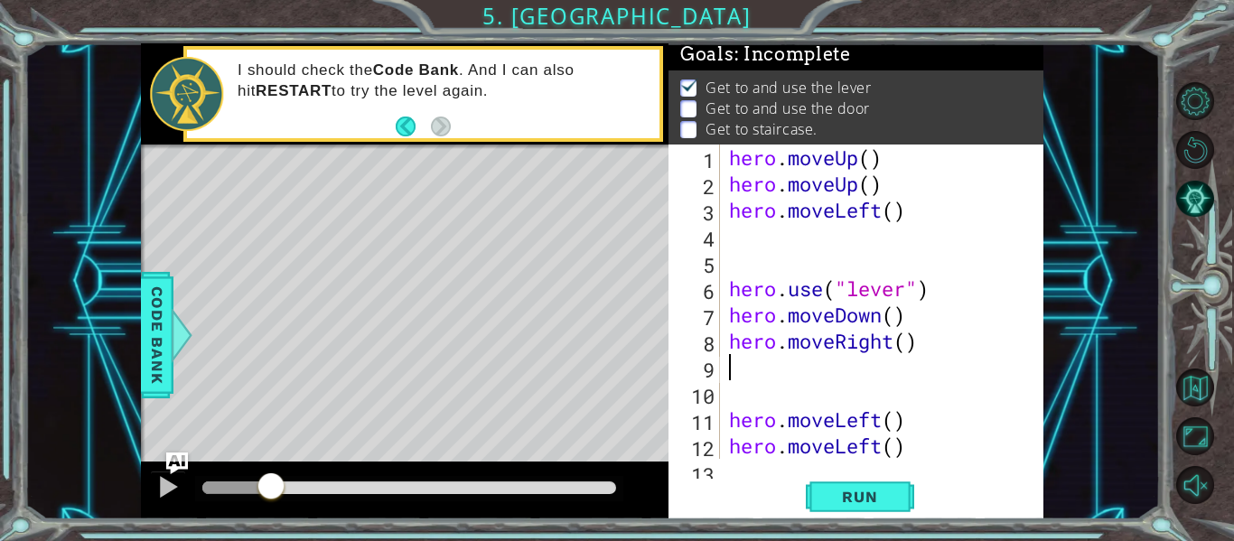
type textarea "h"
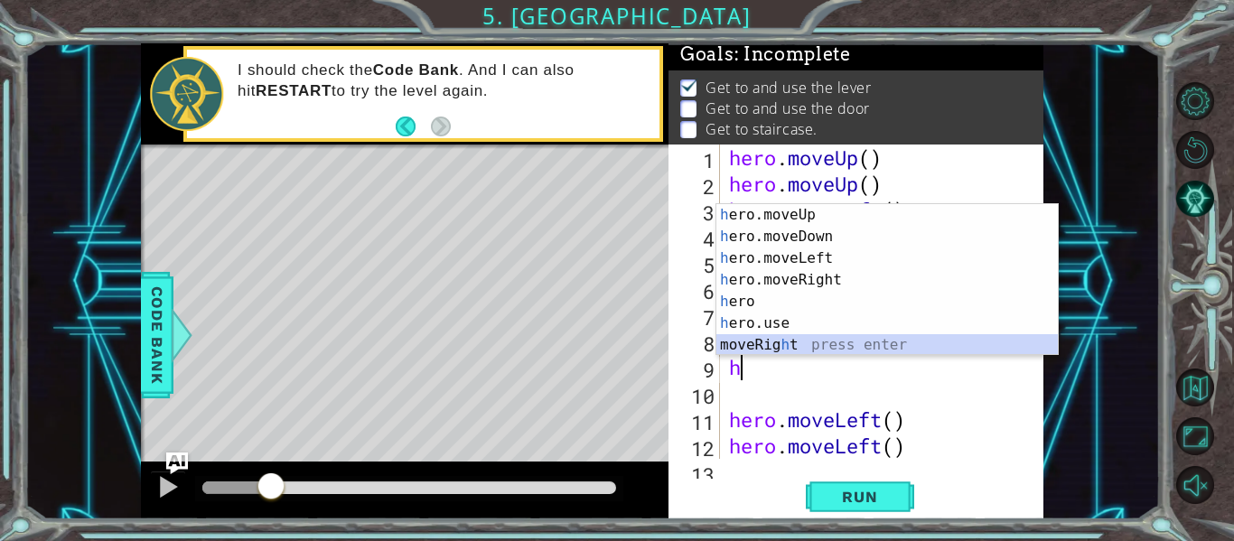
click at [821, 352] on div "h ero.moveUp press enter h ero.moveDown press enter h ero.moveLeft press enter …" at bounding box center [888, 301] width 342 height 195
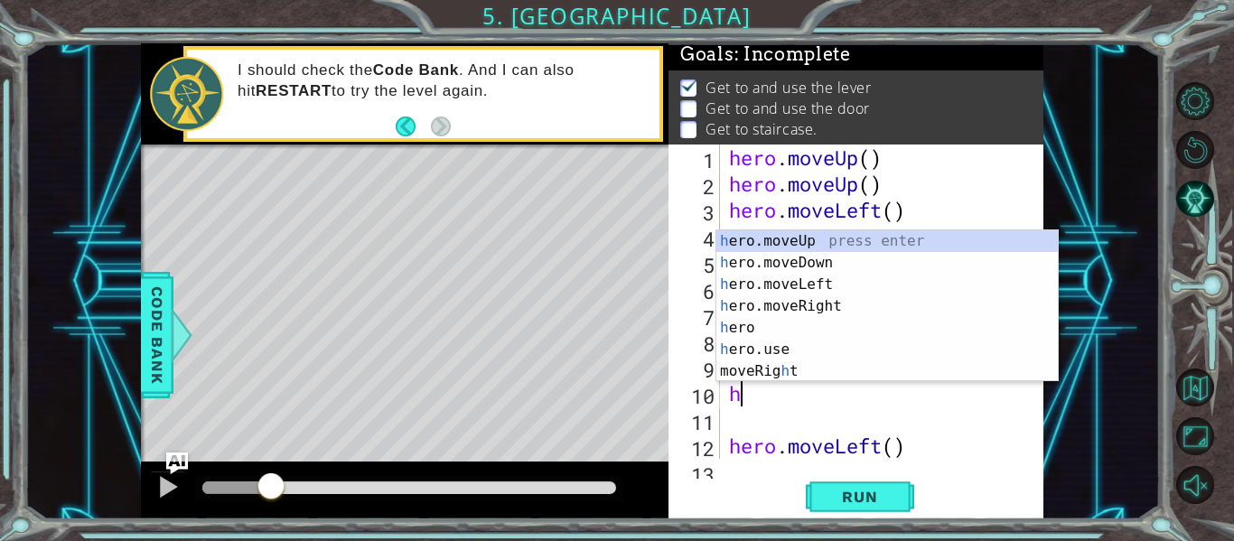
type textarea "he"
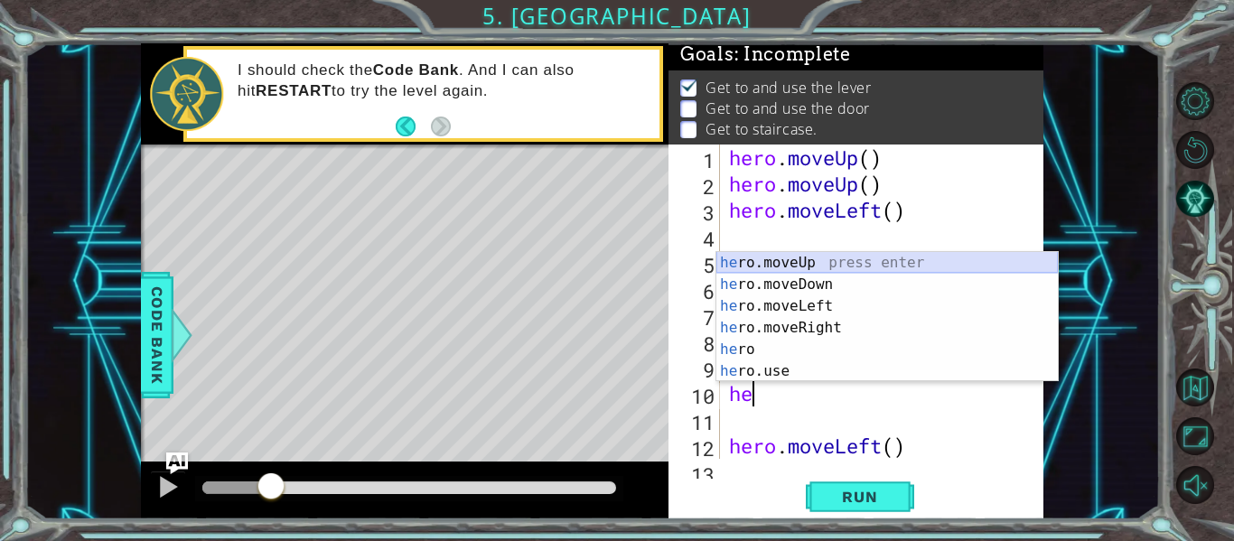
click at [874, 268] on div "he ro.moveUp press enter he ro.moveDown press enter he ro.moveLeft press enter …" at bounding box center [888, 339] width 342 height 174
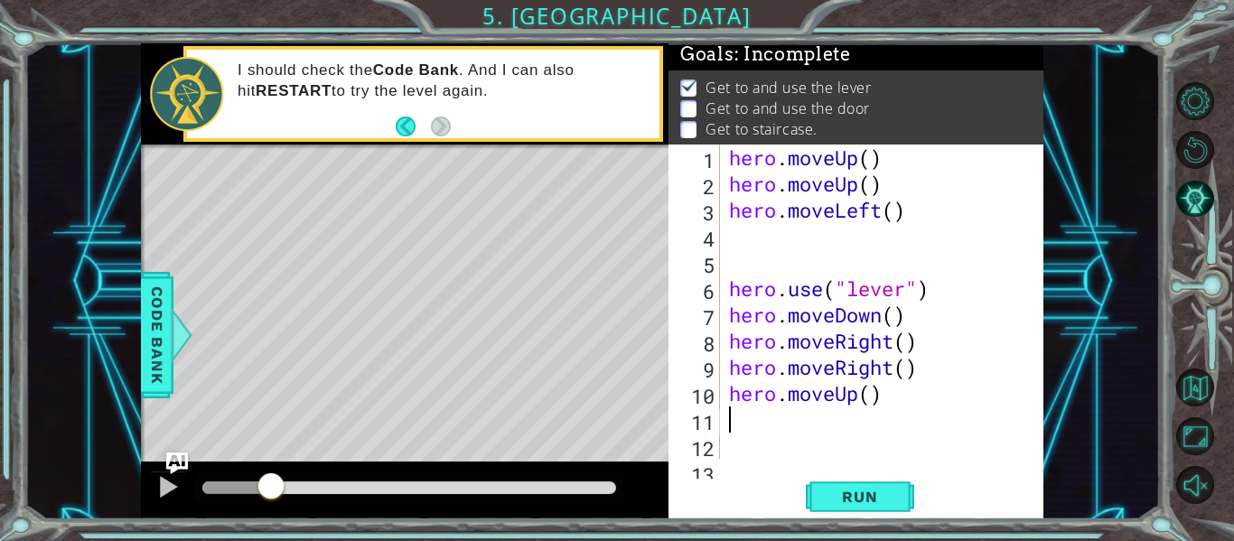
type textarea "h"
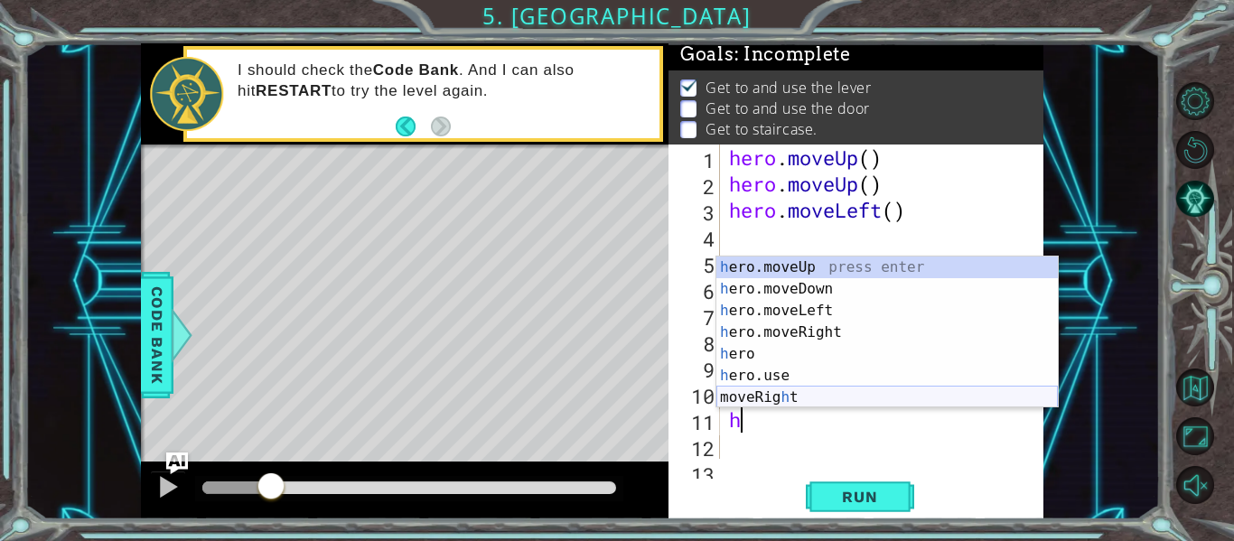
click at [780, 393] on div "h ero.moveUp press enter h ero.moveDown press enter h ero.moveLeft press enter …" at bounding box center [888, 354] width 342 height 195
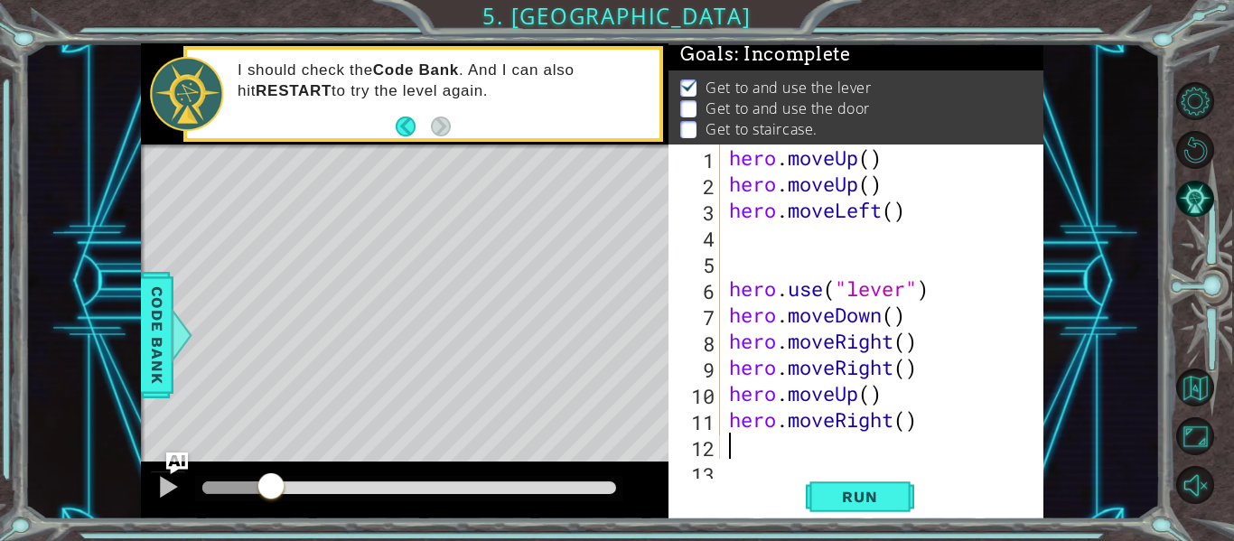
type textarea "h"
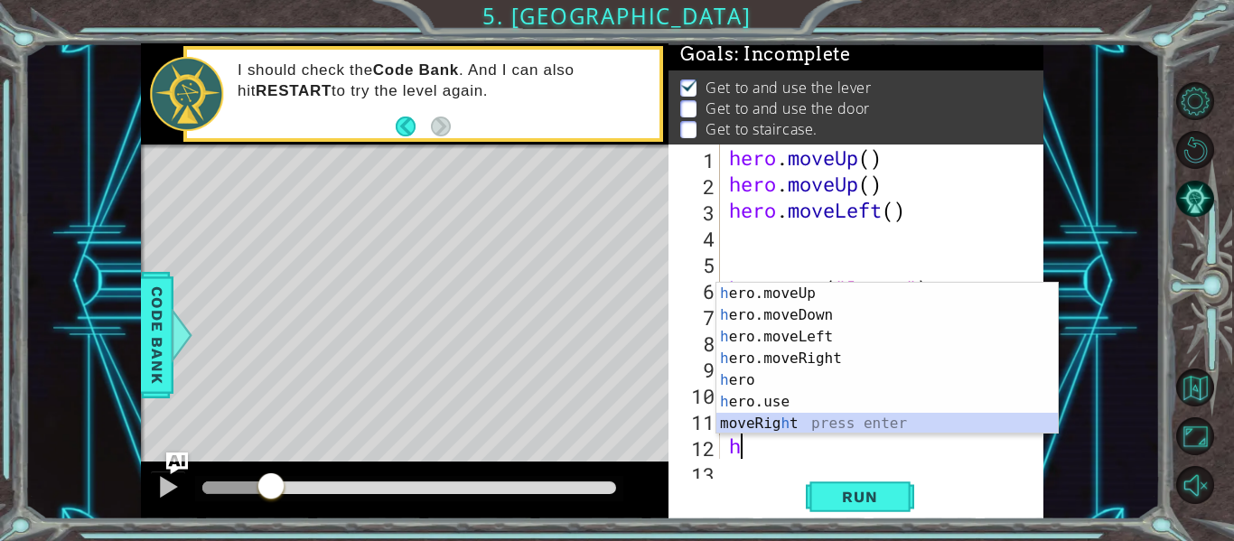
click at [834, 431] on div "h ero.moveUp press enter h ero.moveDown press enter h ero.moveLeft press enter …" at bounding box center [888, 380] width 342 height 195
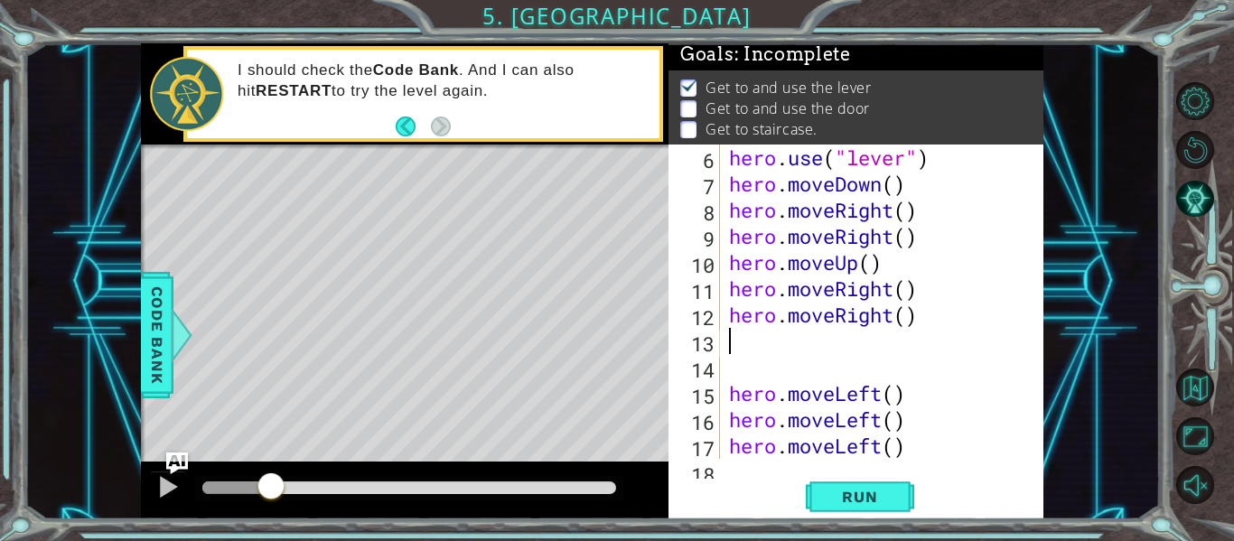
scroll to position [131, 0]
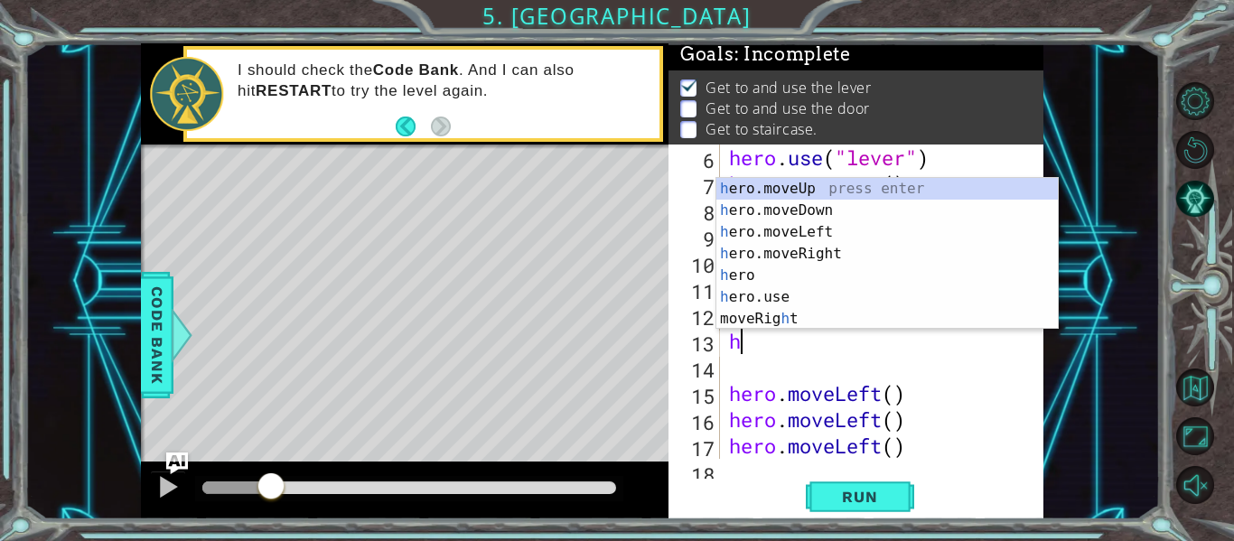
type textarea "he"
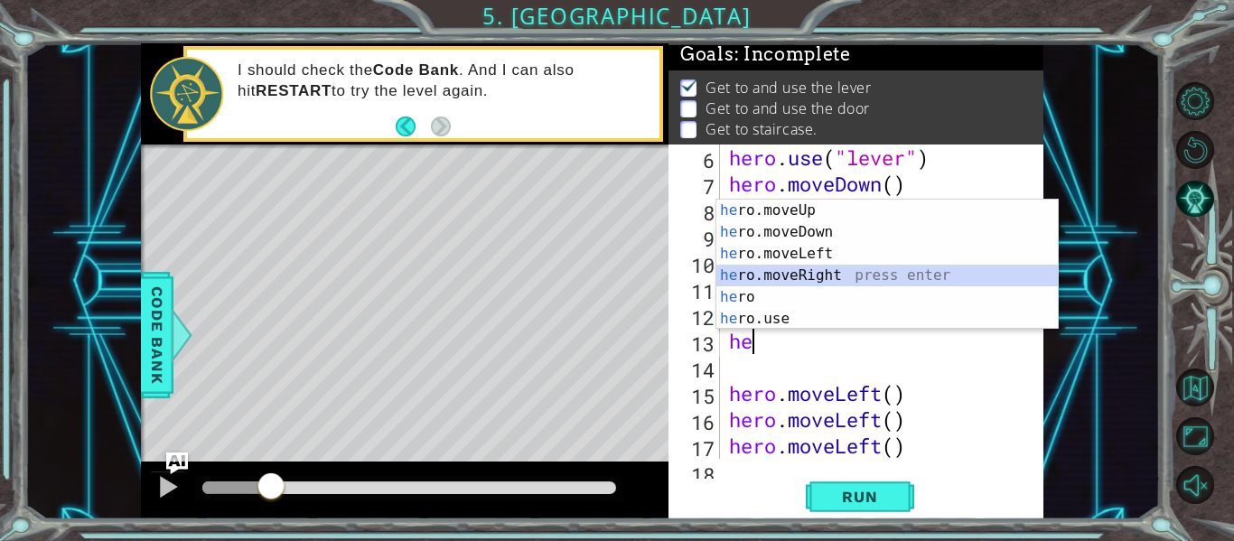
click at [838, 275] on div "he ro.moveUp press enter he ro.moveDown press enter he ro.moveLeft press enter …" at bounding box center [888, 287] width 342 height 174
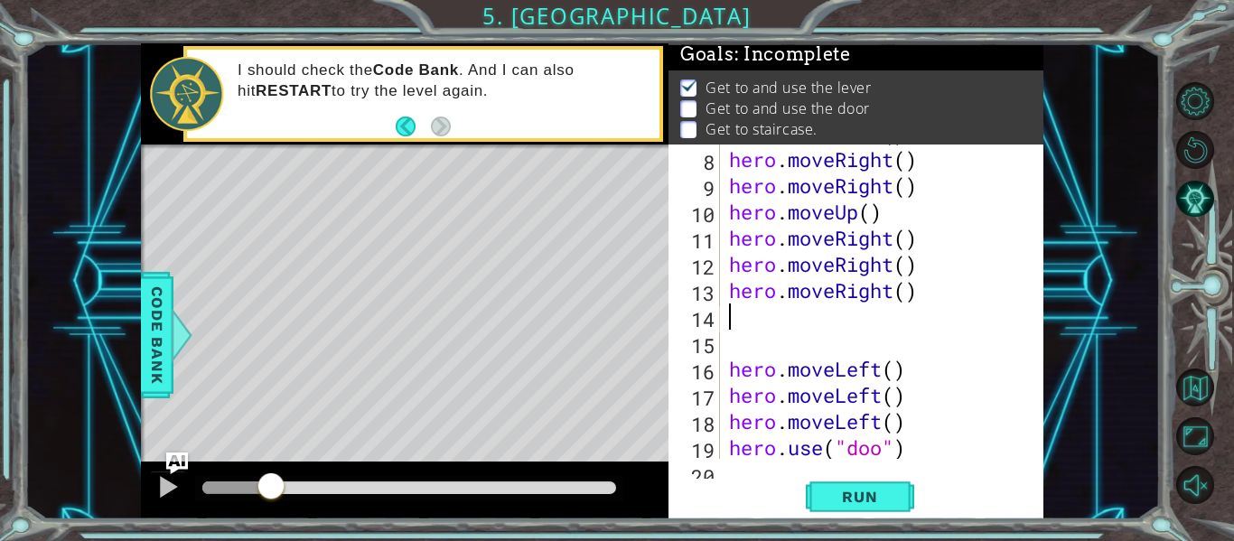
scroll to position [182, 0]
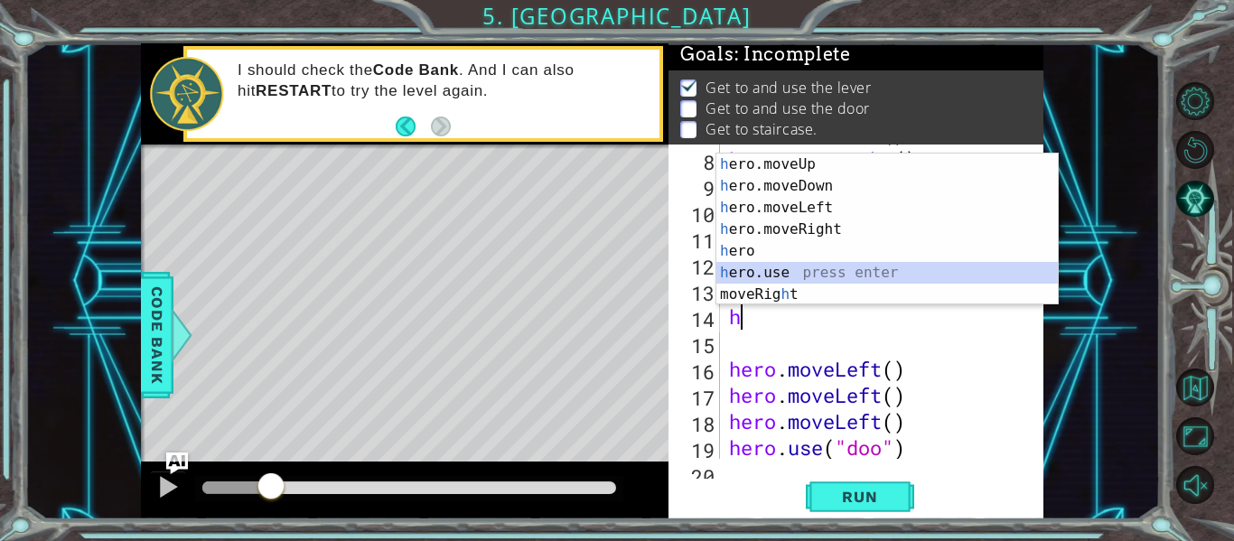
click at [882, 271] on div "h ero.moveUp press enter h ero.moveDown press enter h ero.moveLeft press enter …" at bounding box center [888, 251] width 342 height 195
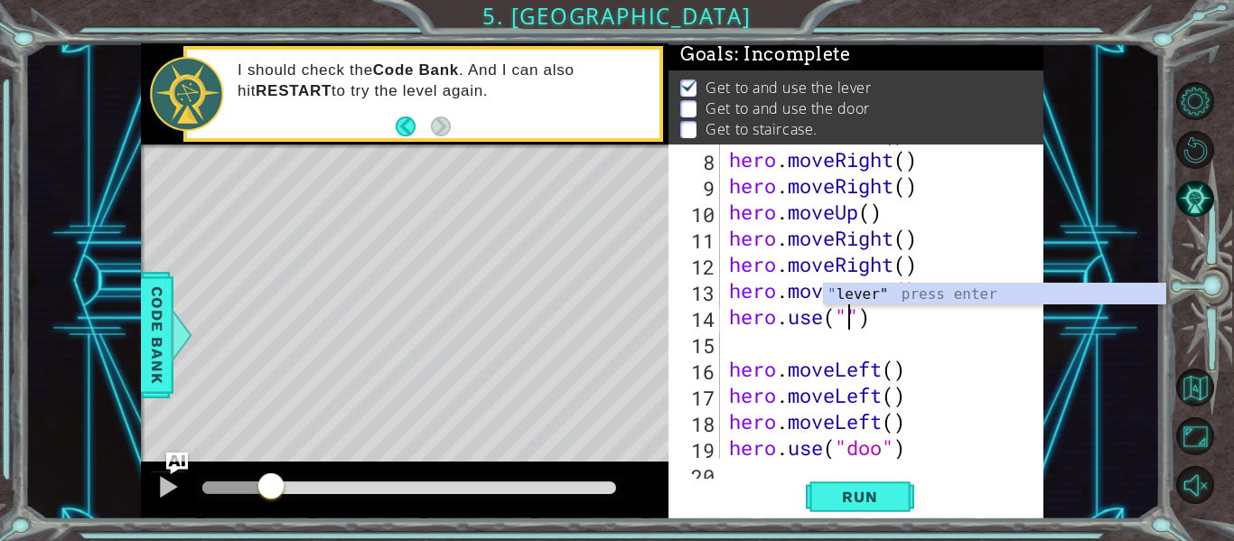
scroll to position [0, 6]
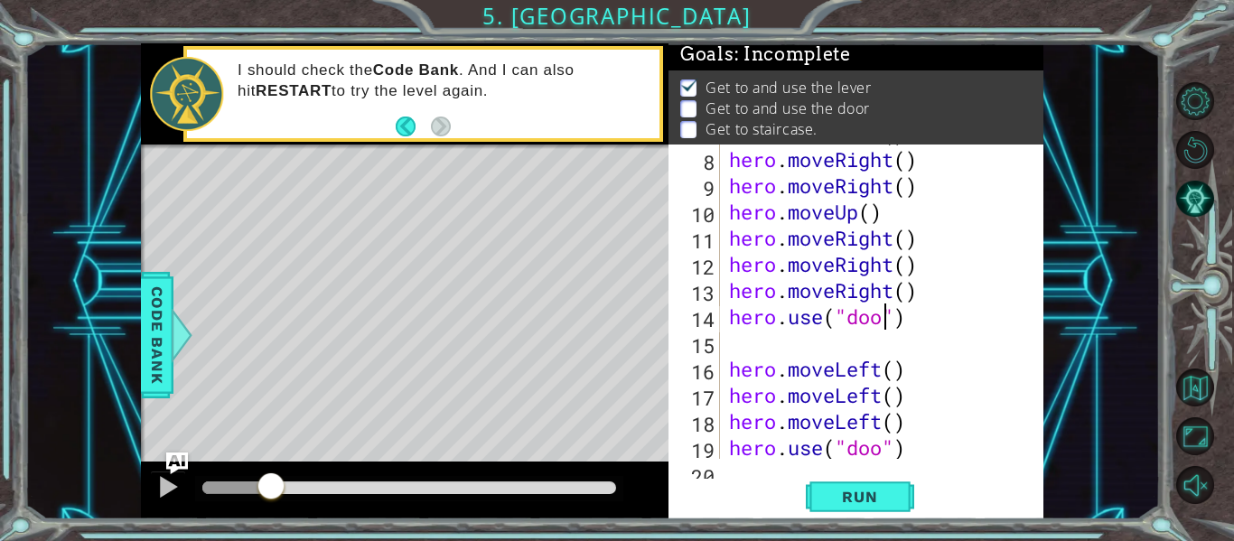
type textarea "hero.use("door")"
click at [762, 347] on div "hero . moveDown ( ) hero . moveRight ( ) hero . moveRight ( ) hero . moveUp ( )…" at bounding box center [888, 303] width 324 height 367
type textarea "h"
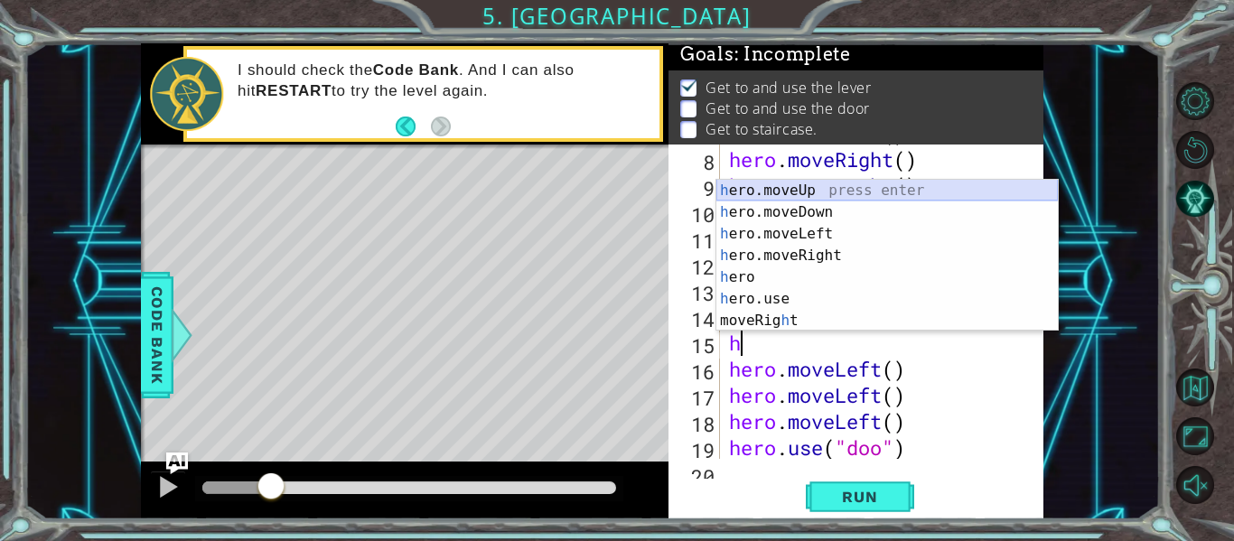
click at [943, 184] on div "h ero.moveUp press enter h ero.moveDown press enter h ero.moveLeft press enter …" at bounding box center [888, 277] width 342 height 195
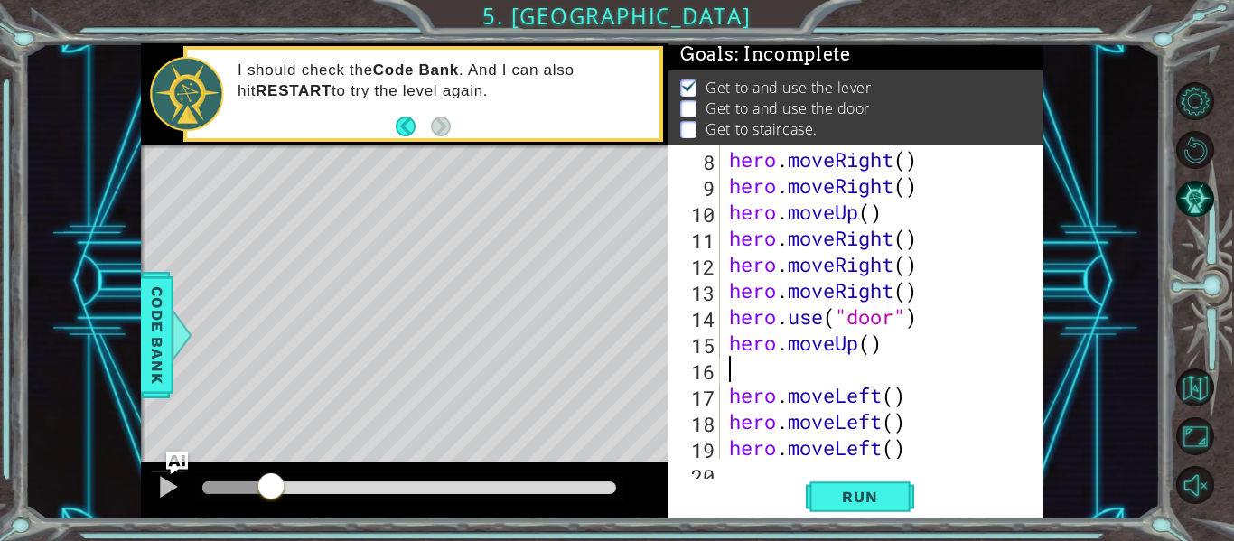
click at [943, 184] on div "hero . moveDown ( ) hero . moveRight ( ) hero . moveRight ( ) hero . moveUp ( )…" at bounding box center [888, 303] width 324 height 367
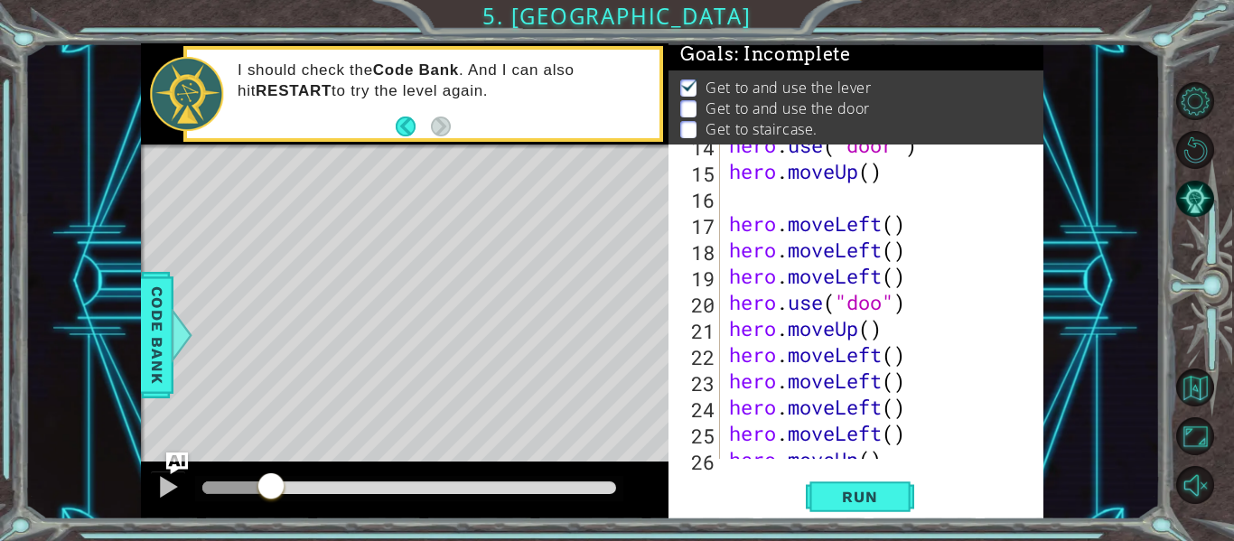
scroll to position [353, 0]
click at [916, 299] on div "hero . use ( "door" ) hero . moveUp ( ) hero . moveLeft ( ) hero . moveLeft ( )…" at bounding box center [888, 315] width 324 height 367
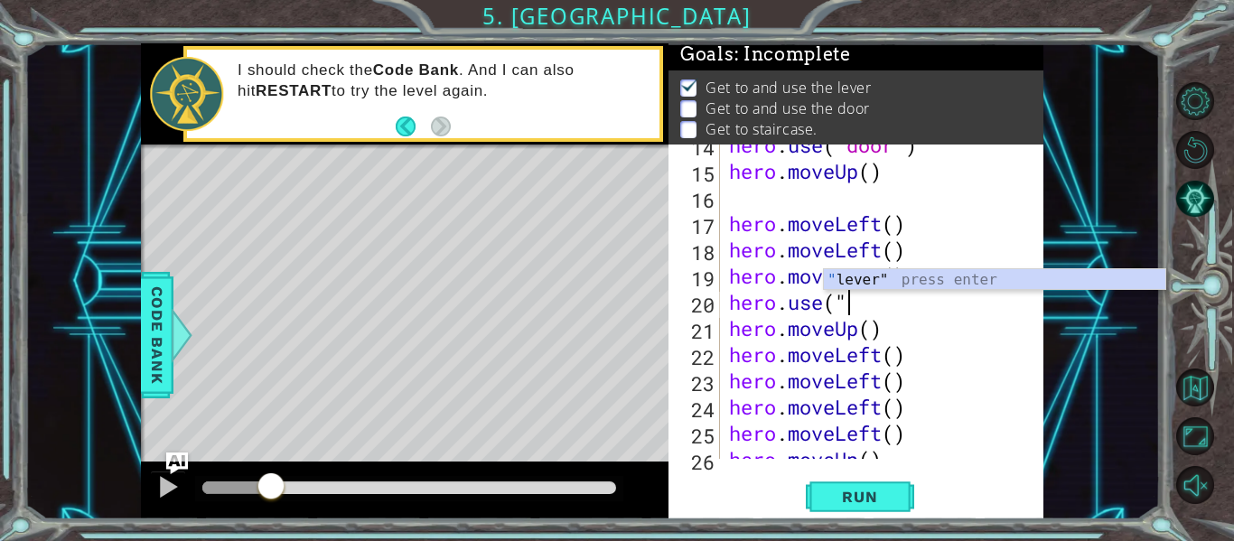
scroll to position [0, 4]
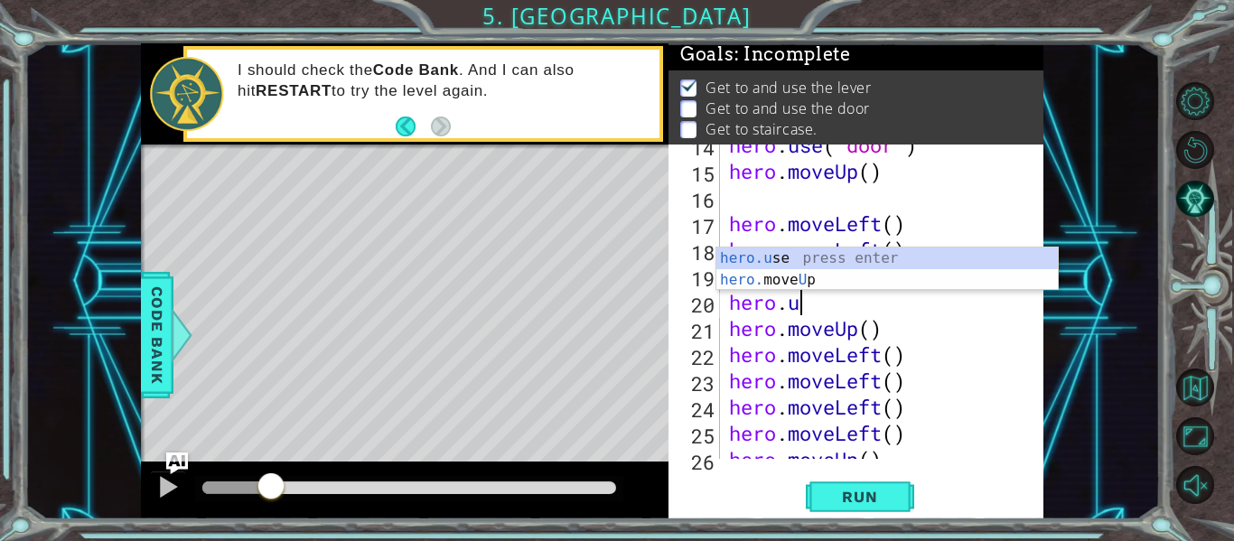
type textarea "hero."
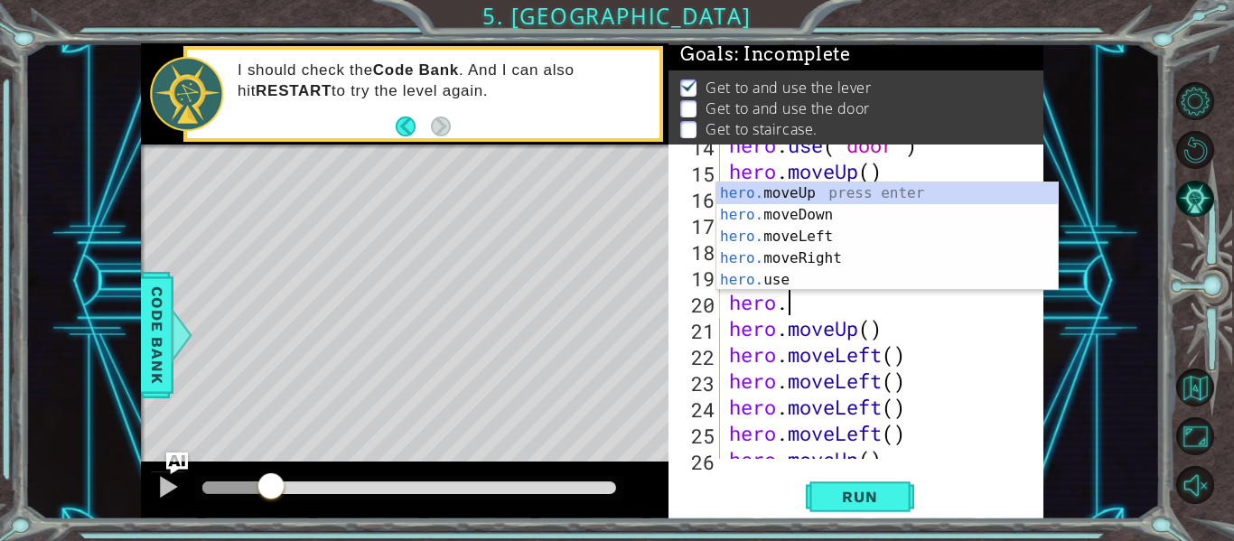
scroll to position [0, 2]
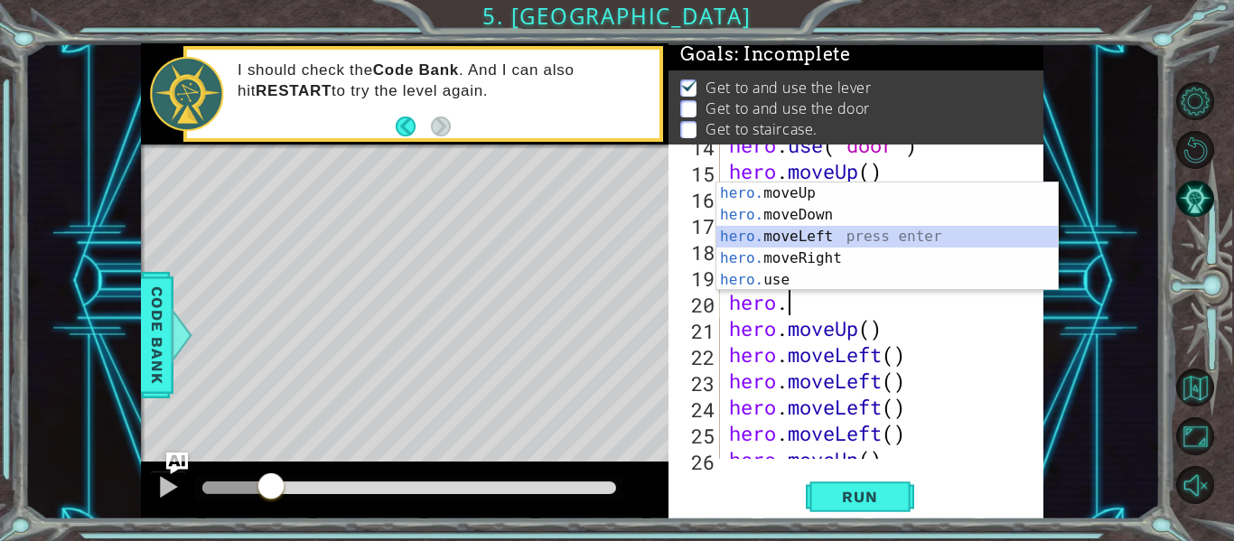
click at [972, 243] on div "hero. moveUp press enter hero. moveDown press enter hero. moveLeft press enter …" at bounding box center [888, 259] width 342 height 152
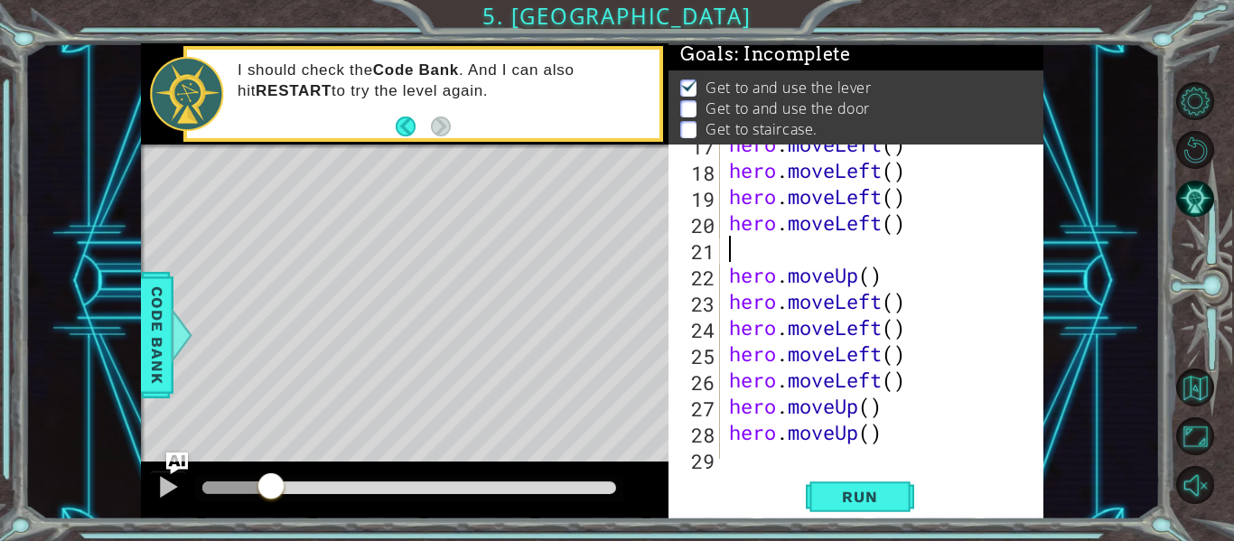
scroll to position [445, 0]
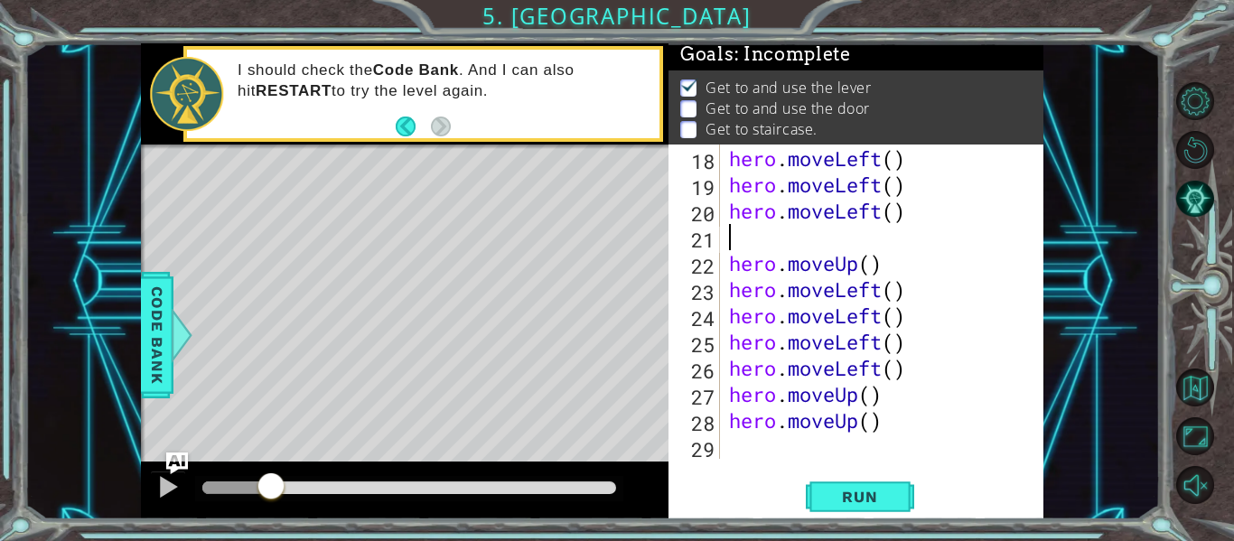
click at [943, 295] on div "hero . moveLeft ( ) hero . moveLeft ( ) hero . moveLeft ( ) hero . moveLeft ( )…" at bounding box center [888, 302] width 324 height 367
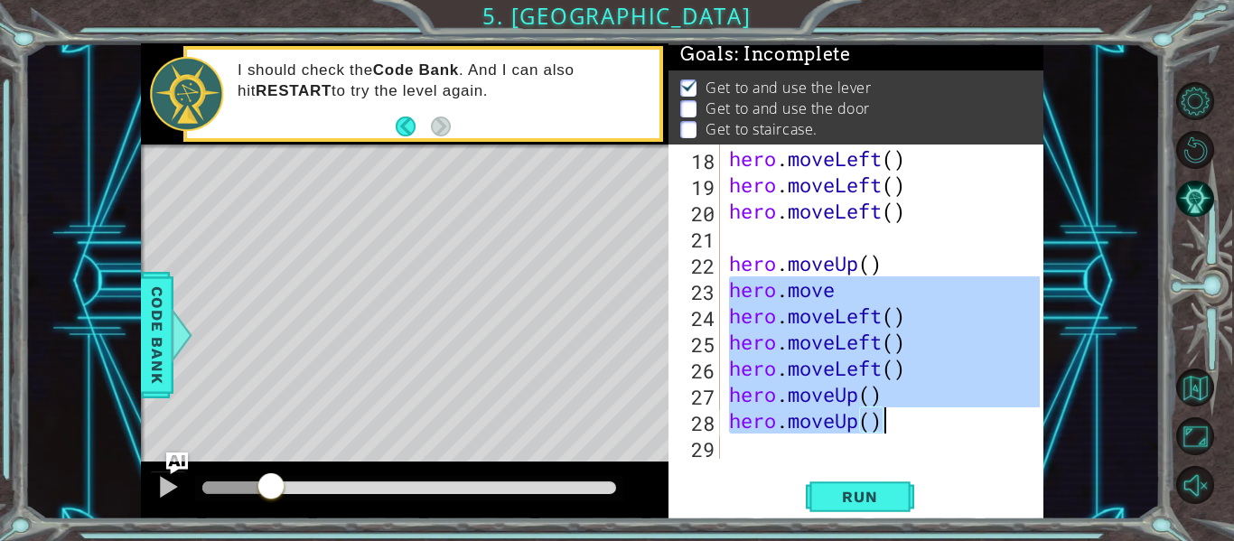
scroll to position [446, 0]
drag, startPoint x: 732, startPoint y: 286, endPoint x: 920, endPoint y: 456, distance: 253.4
click at [920, 456] on div "hero . moveLeft ( ) hero . moveLeft ( ) hero . moveLeft ( ) hero . moveUp ( ) h…" at bounding box center [888, 328] width 324 height 367
type textarea "hero.moveUp()"
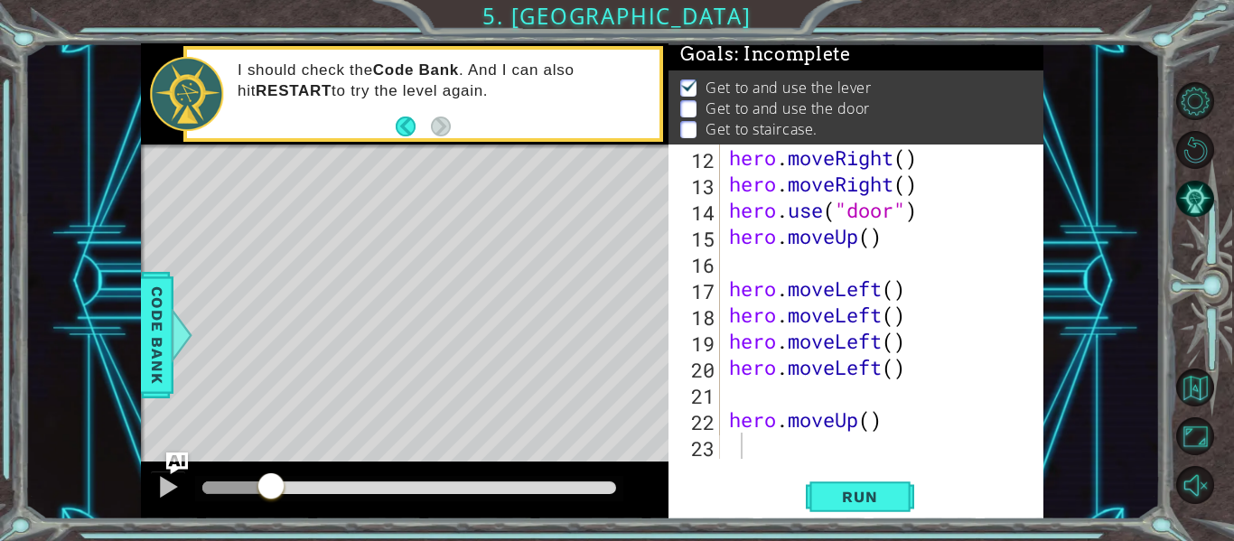
drag, startPoint x: 722, startPoint y: 418, endPoint x: 783, endPoint y: 430, distance: 61.7
click at [783, 430] on div "12 13 14 15 16 17 18 19 20 21 22 23 hero . moveRight ( ) hero . moveRight ( ) h…" at bounding box center [854, 302] width 371 height 314
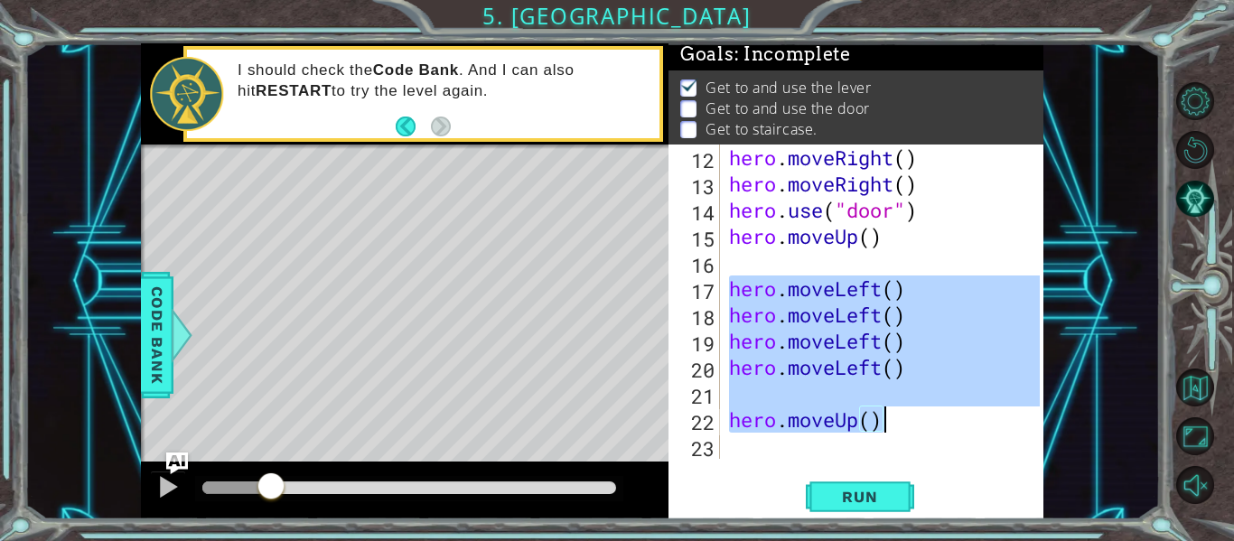
drag, startPoint x: 726, startPoint y: 302, endPoint x: 926, endPoint y: 415, distance: 230.2
click at [926, 415] on div "hero . moveRight ( ) hero . moveRight ( ) hero . use ( "door" ) hero . moveUp (…" at bounding box center [888, 328] width 324 height 367
type textarea "C"
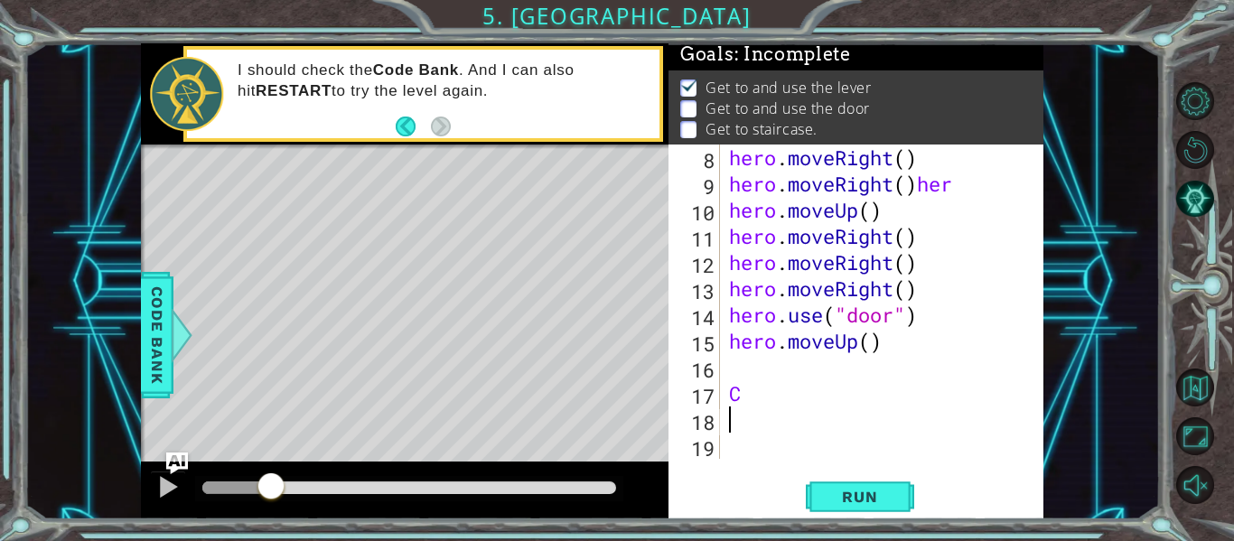
scroll to position [183, 0]
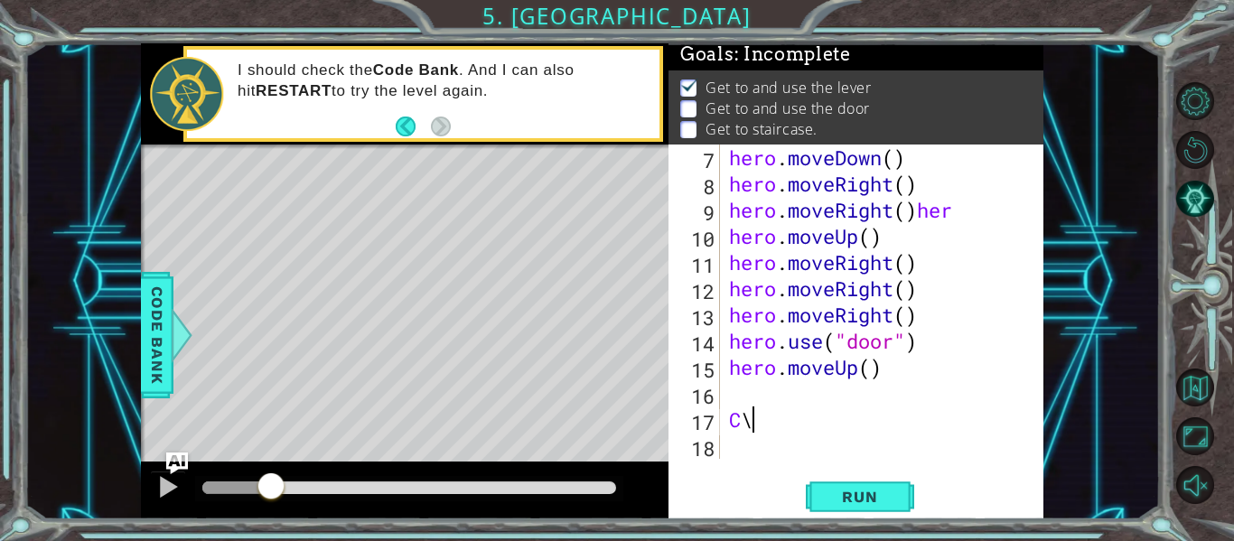
type textarea "C"
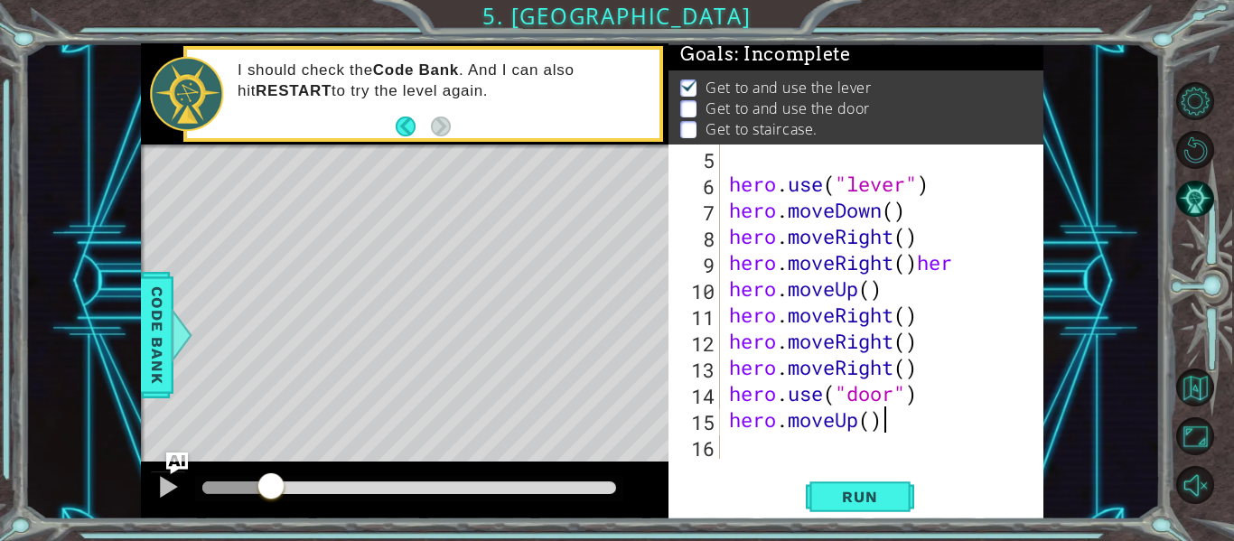
scroll to position [105, 0]
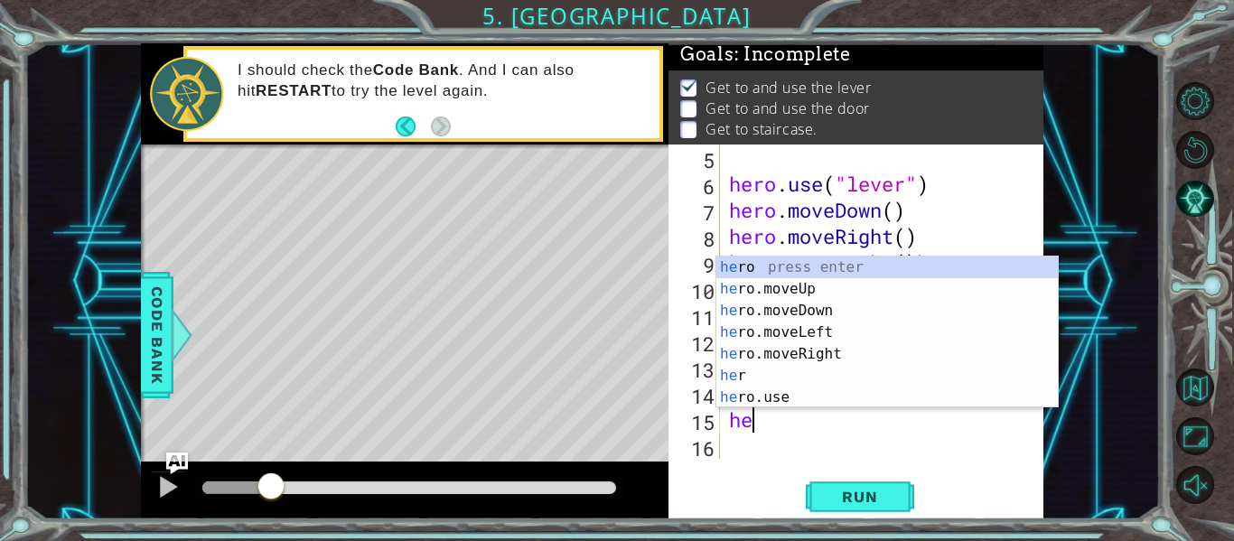
type textarea "h"
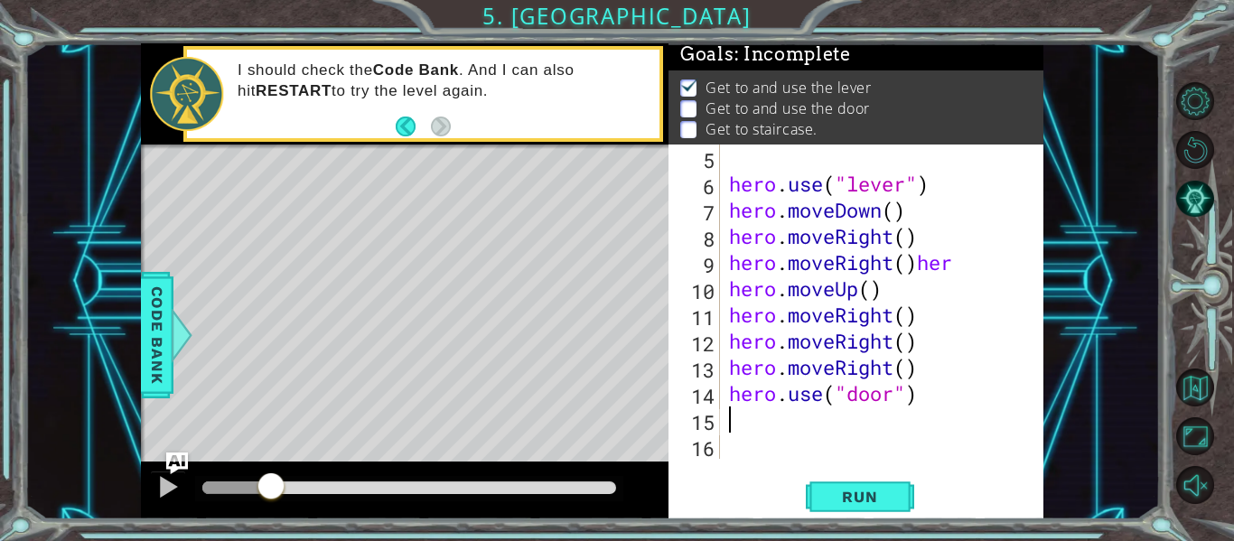
scroll to position [0, 0]
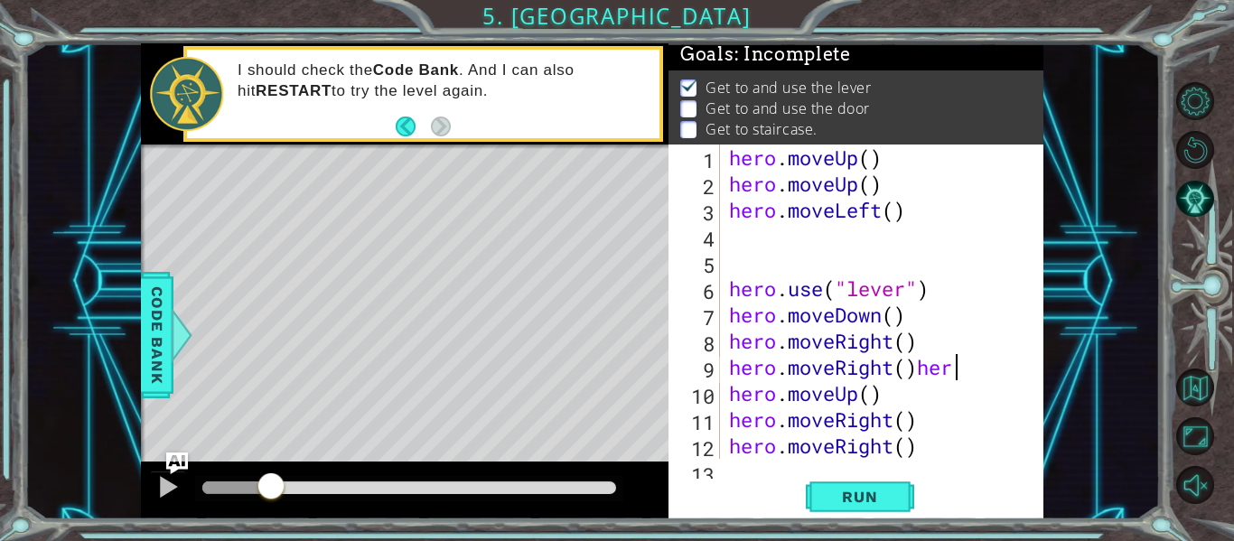
click at [972, 372] on div "hero . moveUp ( ) hero . moveUp ( ) hero . moveLeft ( ) hero . use ( "lever" ) …" at bounding box center [888, 328] width 324 height 367
click at [922, 451] on div "hero . moveUp ( ) hero . moveUp ( ) hero . moveLeft ( ) hero . use ( "lever" ) …" at bounding box center [888, 328] width 324 height 367
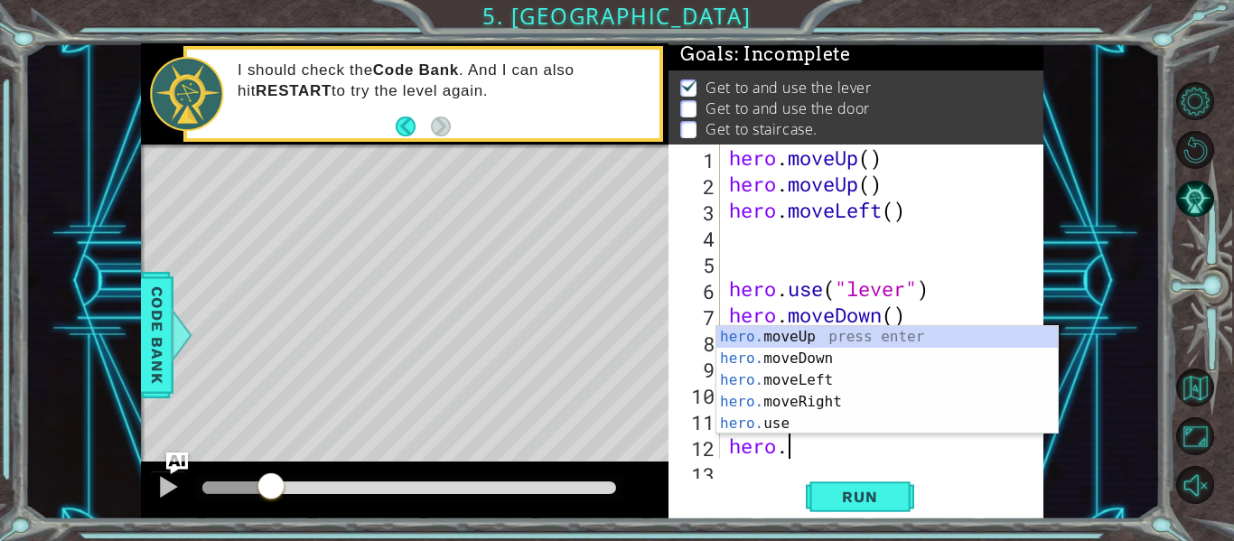
type textarea "h"
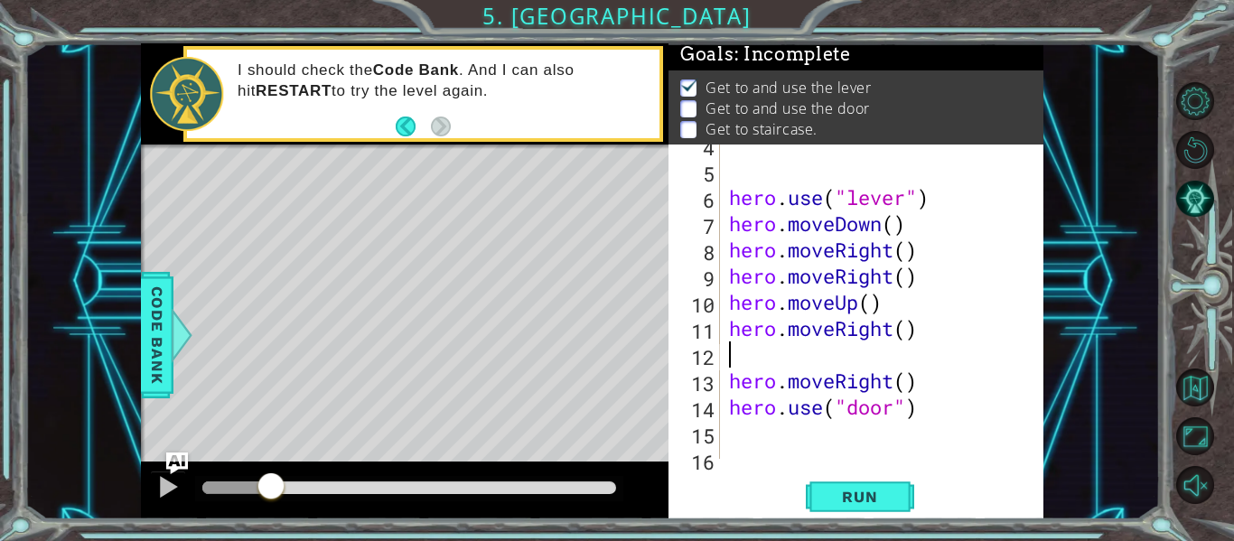
scroll to position [105, 0]
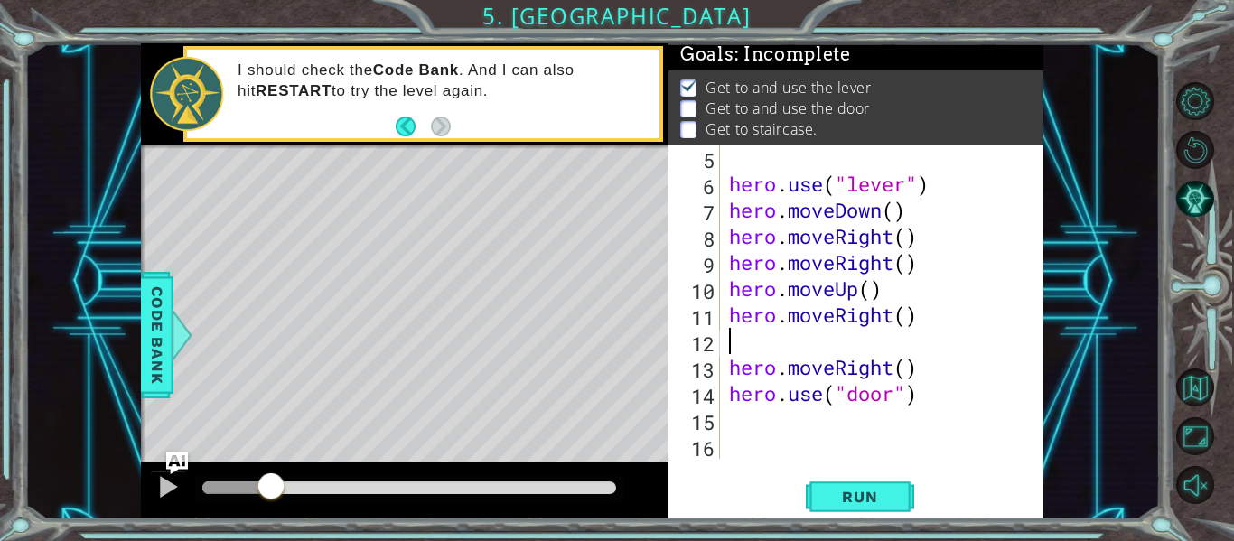
click at [927, 399] on div "hero . use ( "lever" ) hero . moveDown ( ) hero . moveRight ( ) hero . moveRigh…" at bounding box center [888, 328] width 324 height 367
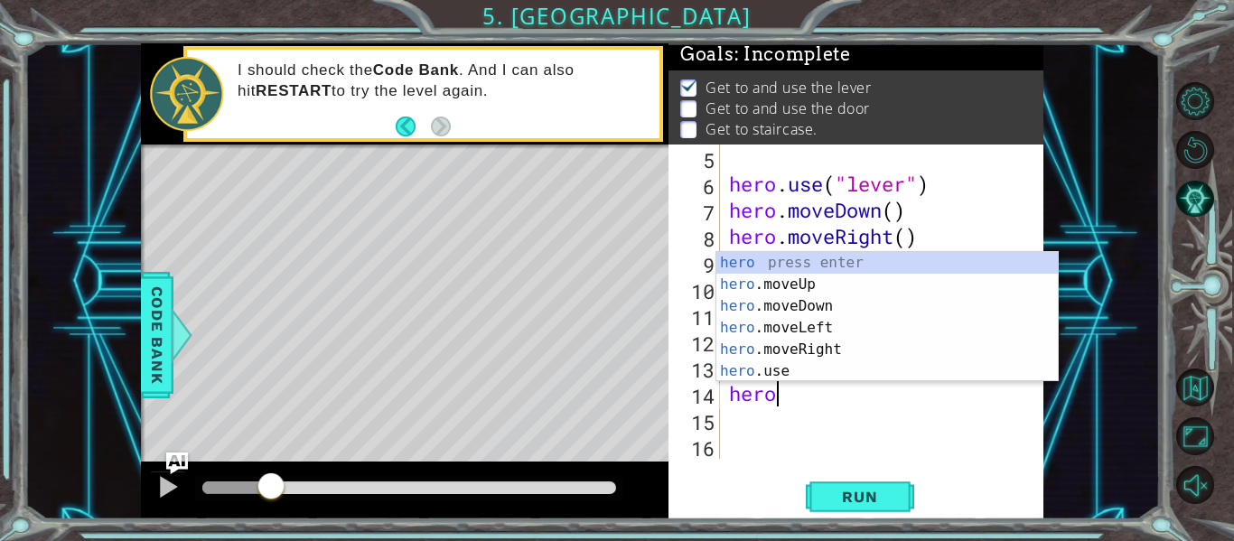
type textarea "h"
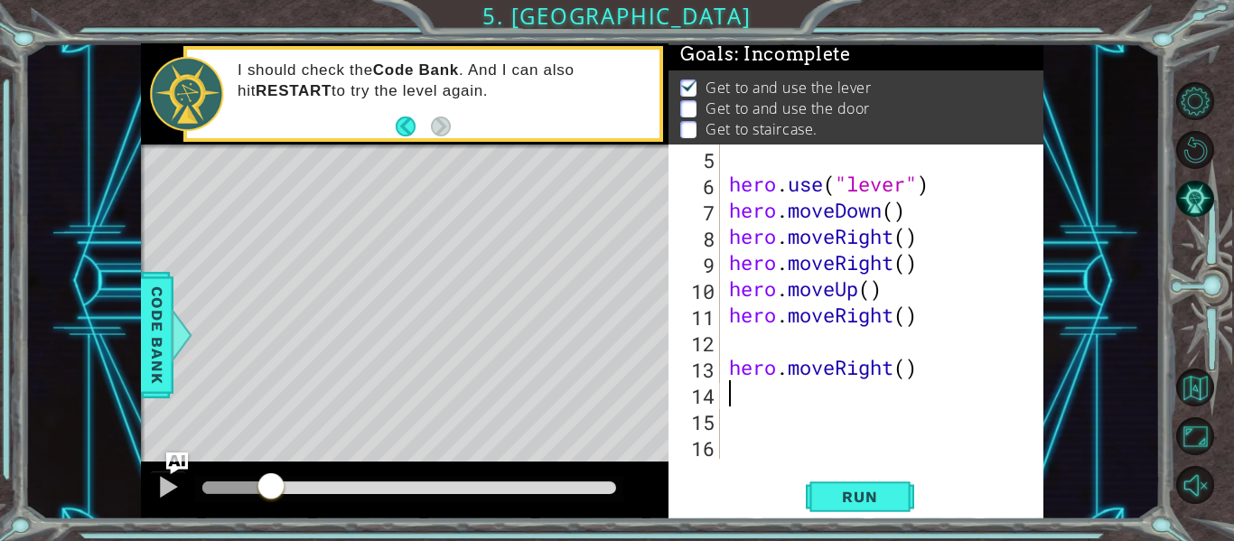
click at [755, 339] on div "hero . use ( "lever" ) hero . moveDown ( ) hero . moveRight ( ) hero . moveRigh…" at bounding box center [888, 328] width 324 height 367
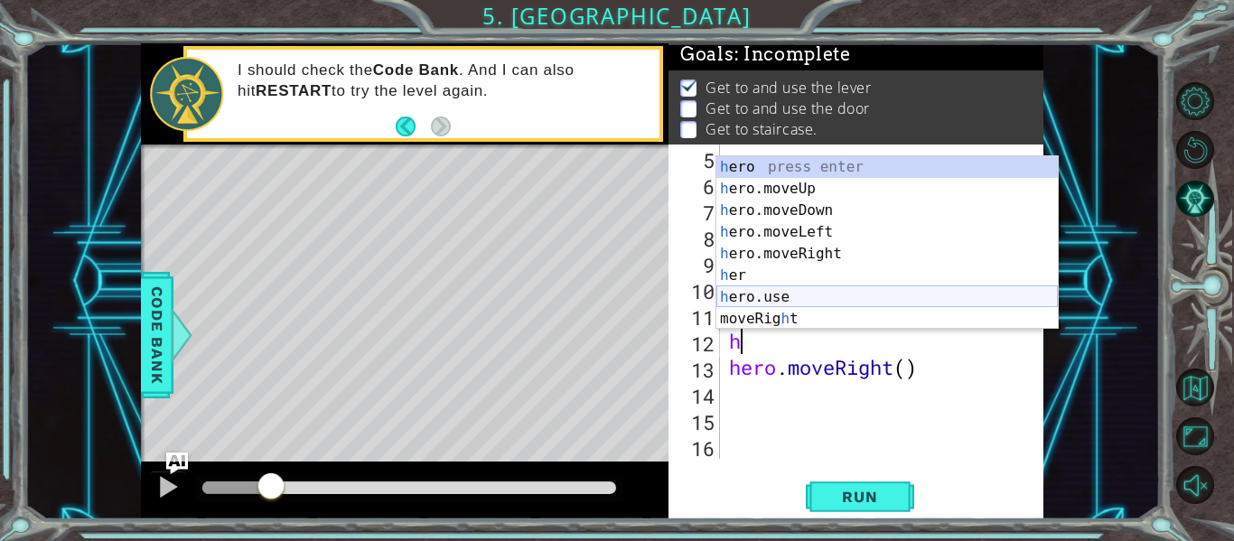
click at [802, 303] on div "h ero press enter h ero.moveUp press enter h ero.moveDown press enter h ero.mov…" at bounding box center [888, 264] width 342 height 217
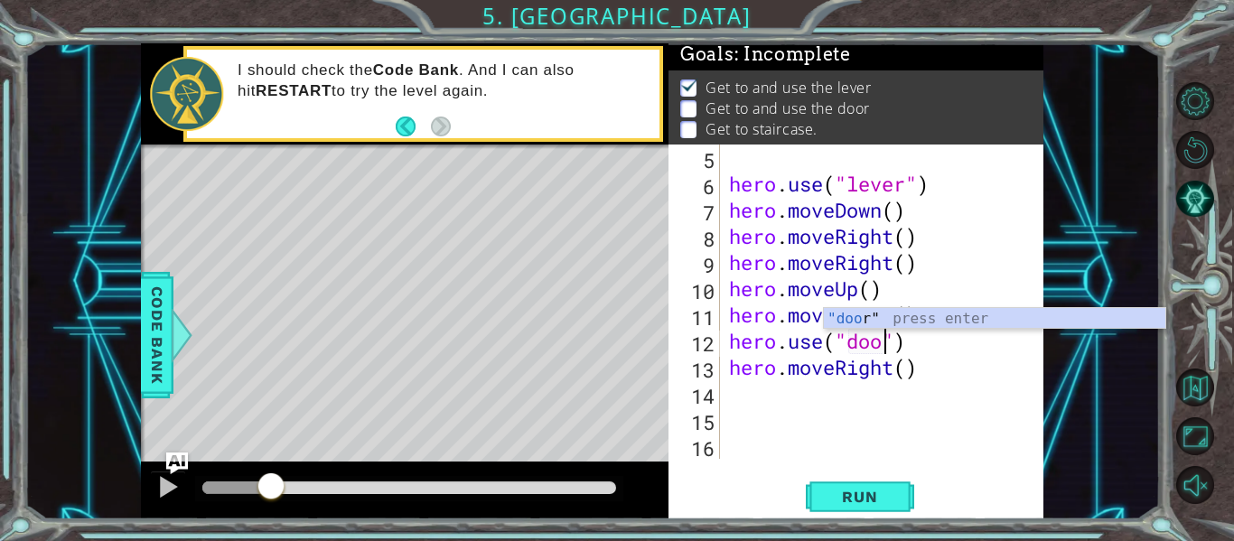
scroll to position [0, 7]
click at [850, 323] on div ""doo r" press enter" at bounding box center [995, 340] width 342 height 65
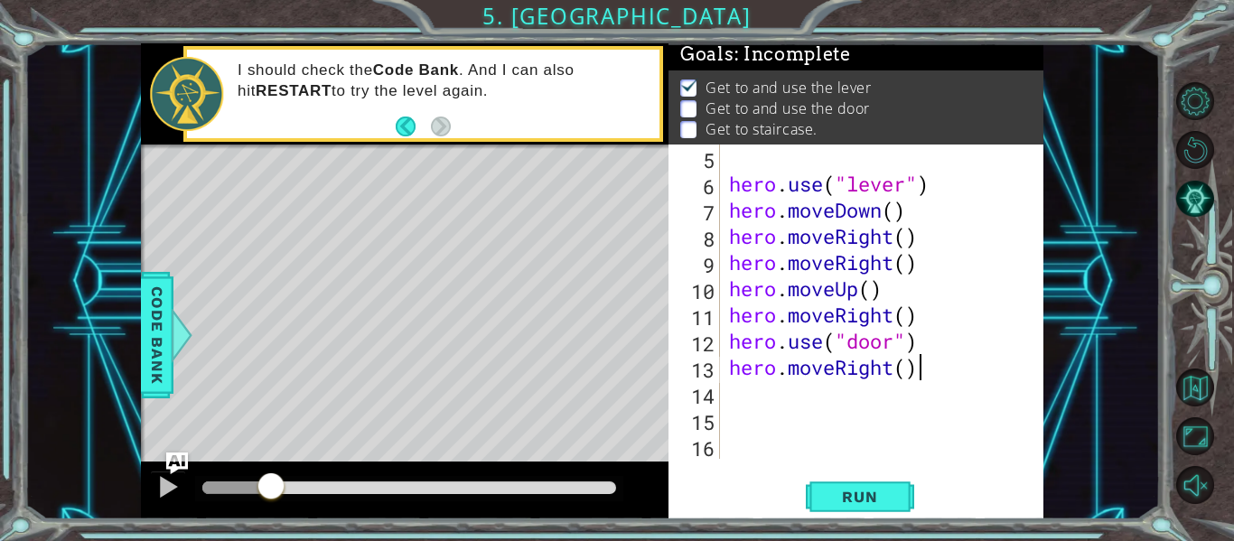
click at [932, 366] on div "hero . use ( "lever" ) hero . moveDown ( ) hero . moveRight ( ) hero . moveRigh…" at bounding box center [888, 328] width 324 height 367
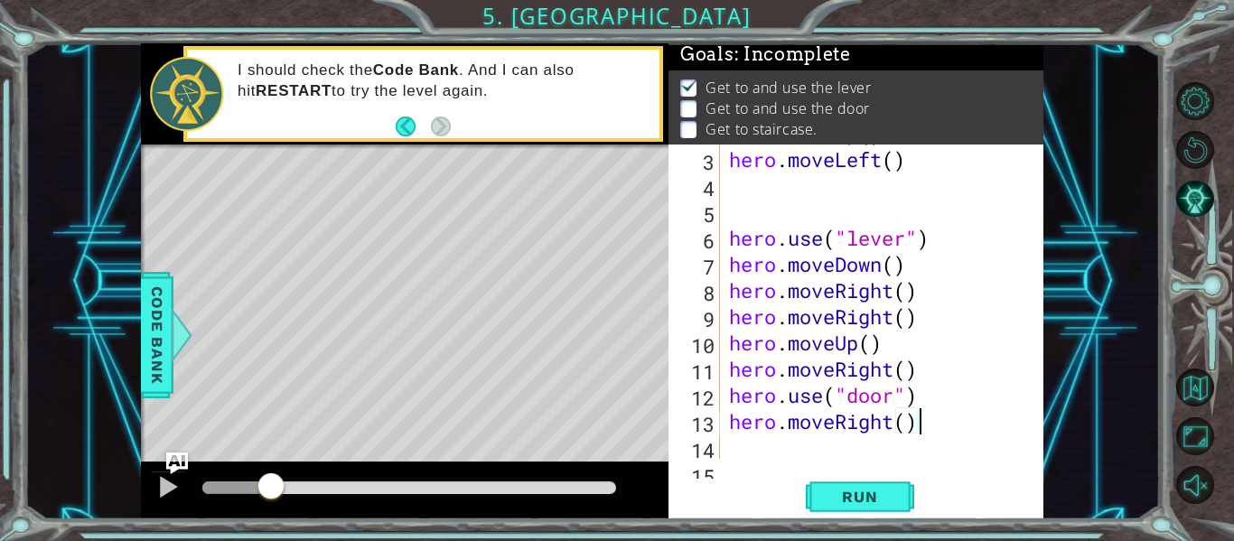
scroll to position [50, 0]
click at [898, 337] on div "hero . moveUp ( ) hero . moveLeft ( ) hero . use ( "lever" ) hero . moveDown ( …" at bounding box center [888, 304] width 324 height 367
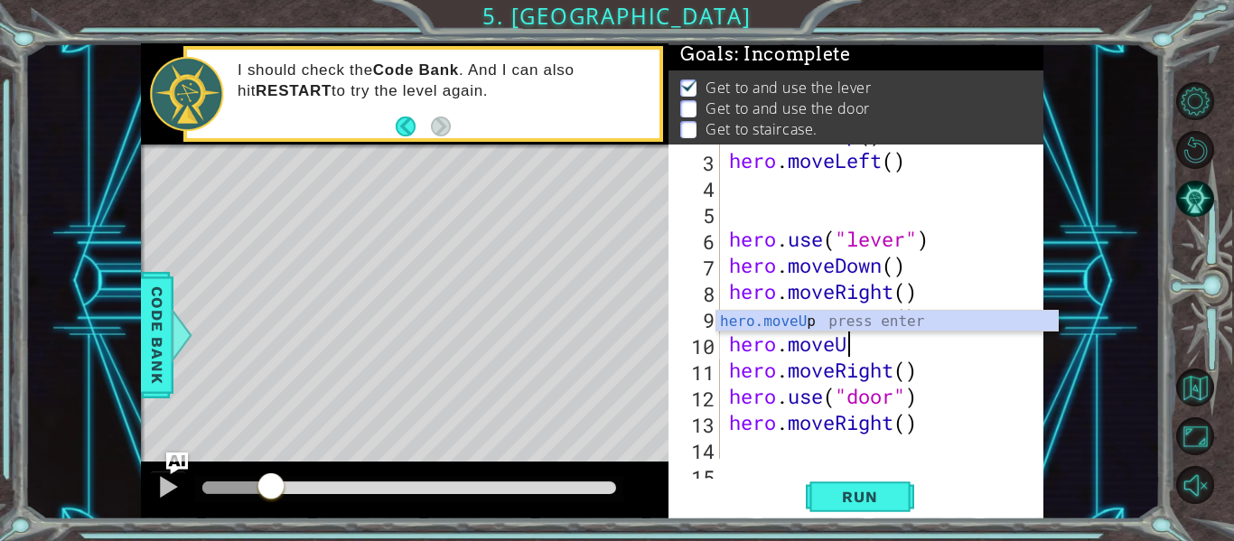
scroll to position [0, 4]
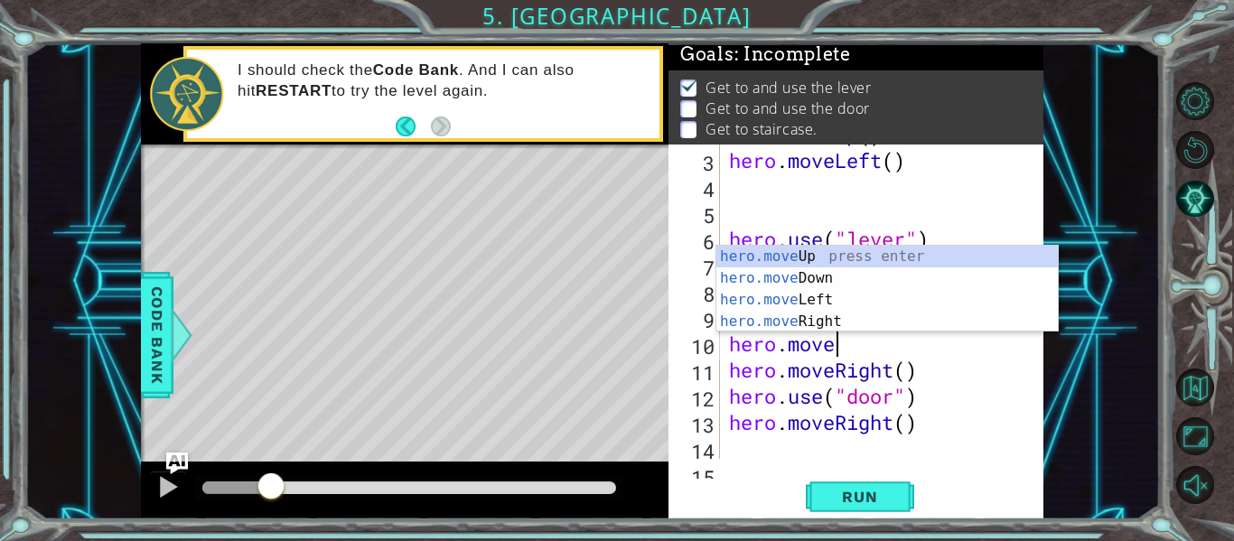
click at [982, 424] on div "hero . moveUp ( ) hero . moveLeft ( ) hero . use ( "lever" ) hero . moveDown ( …" at bounding box center [888, 304] width 324 height 367
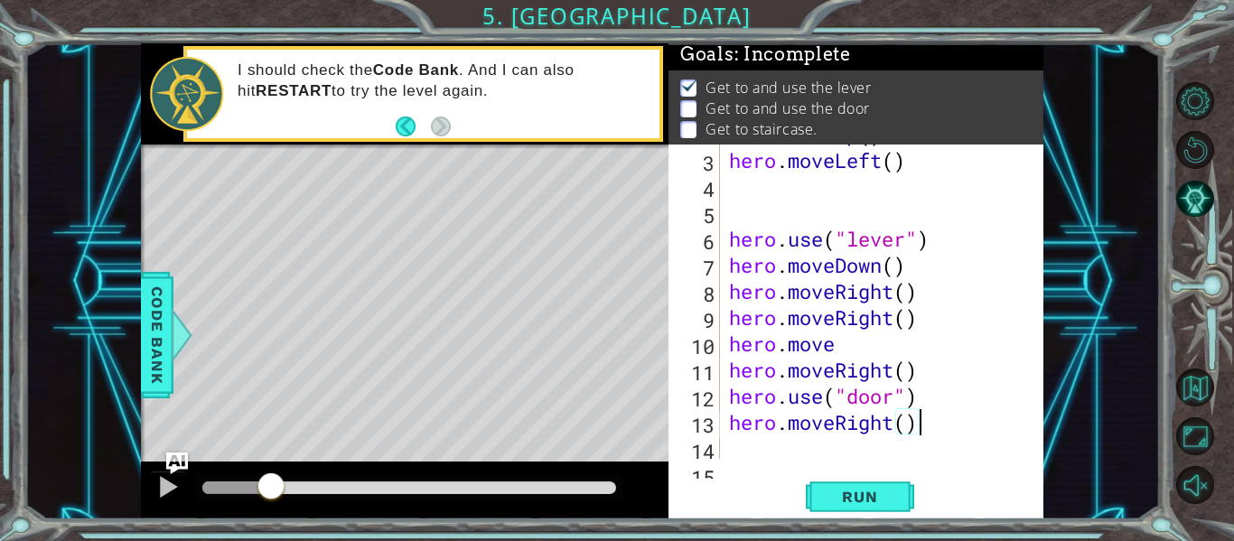
click at [891, 350] on div "hero . moveUp ( ) hero . moveLeft ( ) hero . use ( "lever" ) hero . moveDown ( …" at bounding box center [888, 304] width 324 height 367
type textarea "hero.mov"
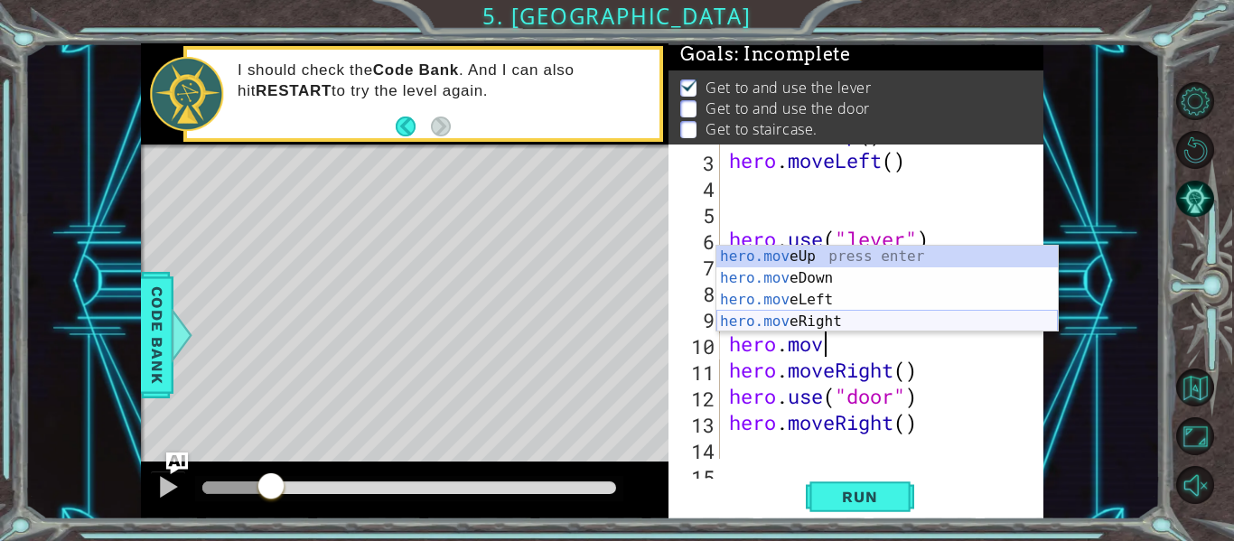
click at [872, 319] on div "hero.mov eUp press enter hero.mov eDown press enter hero.mov eLeft press enter …" at bounding box center [888, 311] width 342 height 130
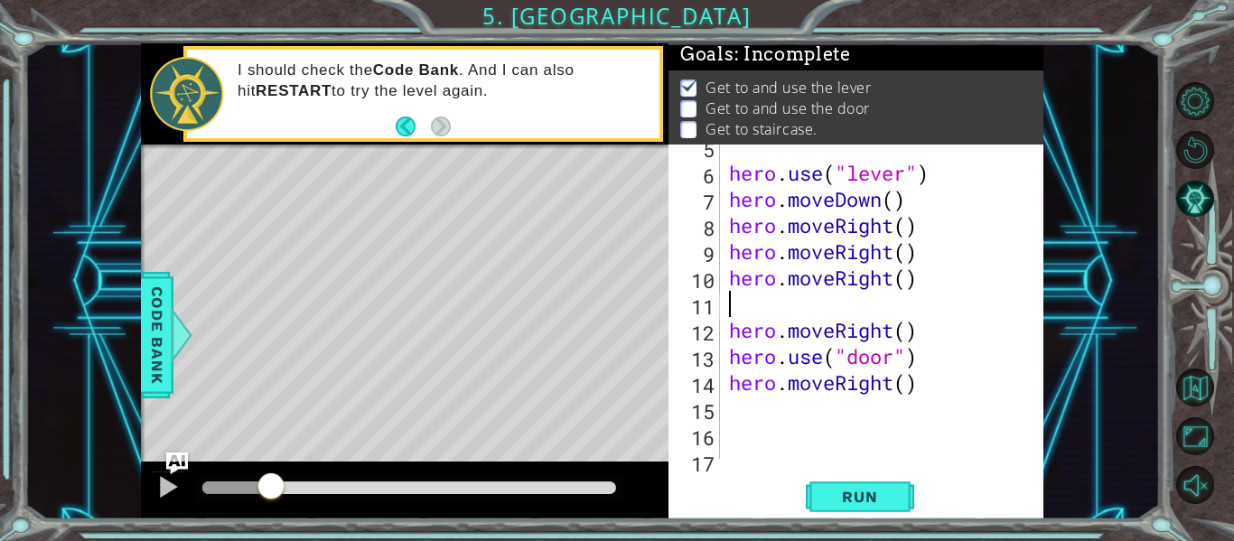
scroll to position [118, 0]
click at [923, 280] on div "hero . use ( "lever" ) hero . moveDown ( ) hero . moveRight ( ) hero . moveRigh…" at bounding box center [888, 314] width 324 height 367
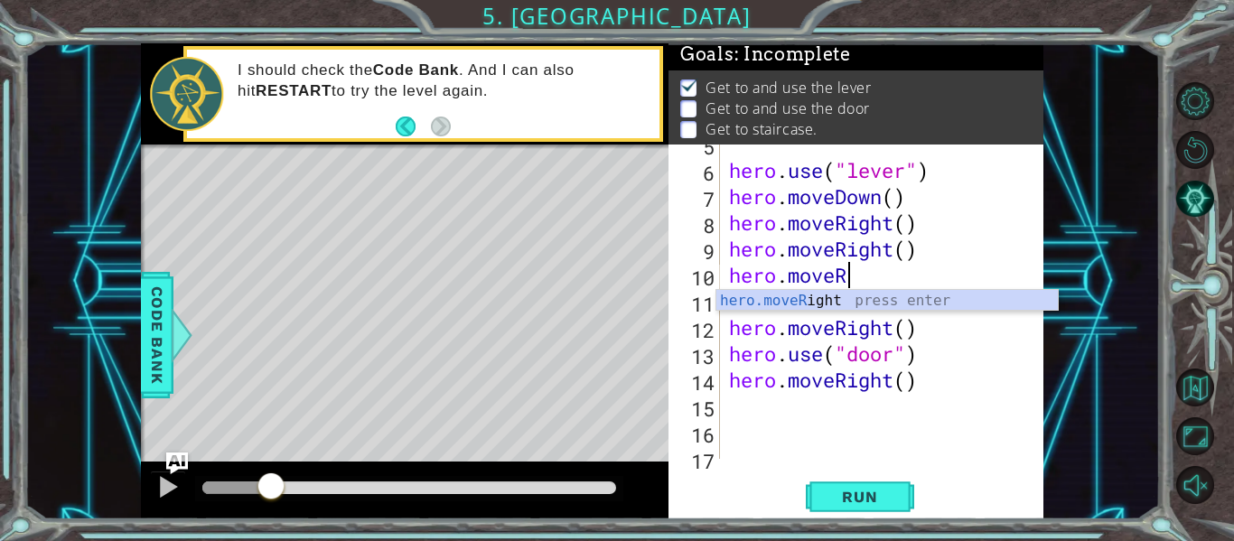
type textarea "hero.move"
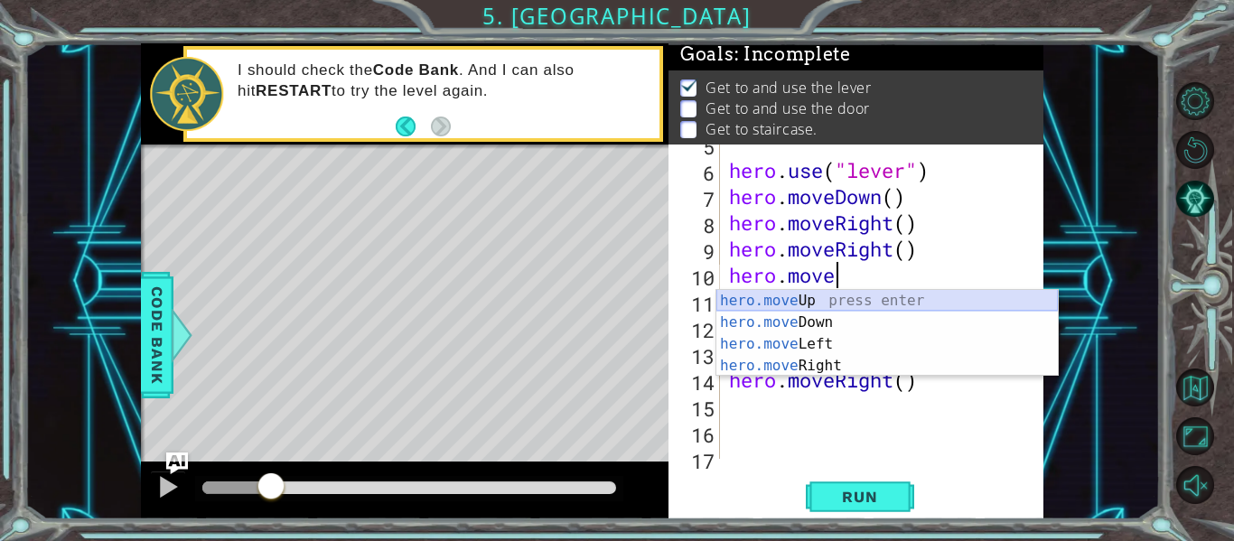
click at [936, 301] on div "hero.move Up press enter hero.move Down press enter hero.move Left press enter …" at bounding box center [888, 355] width 342 height 130
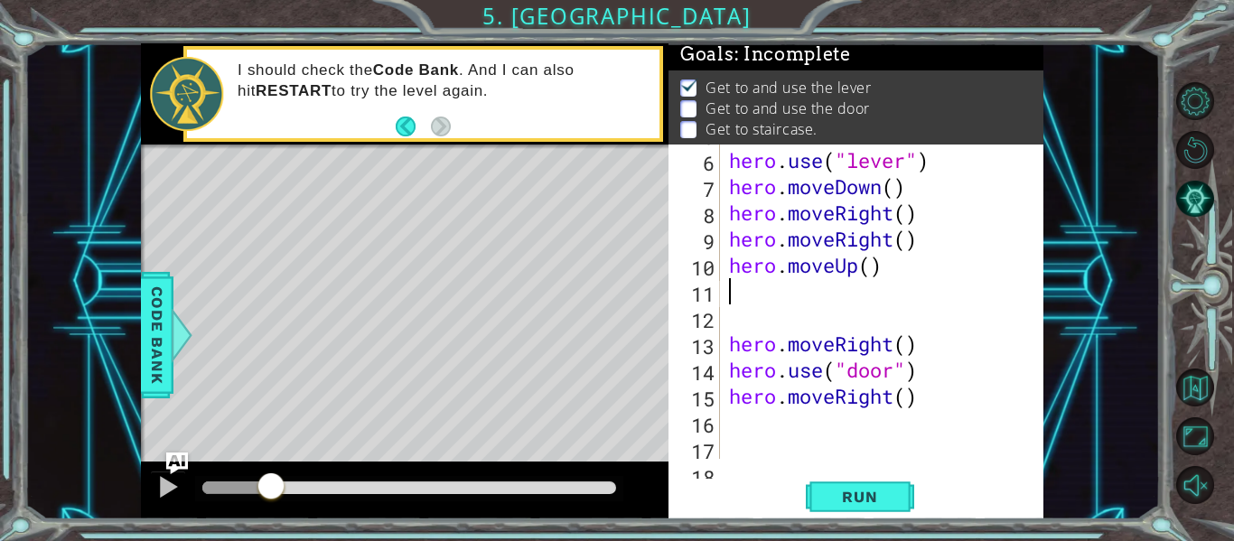
scroll to position [157, 0]
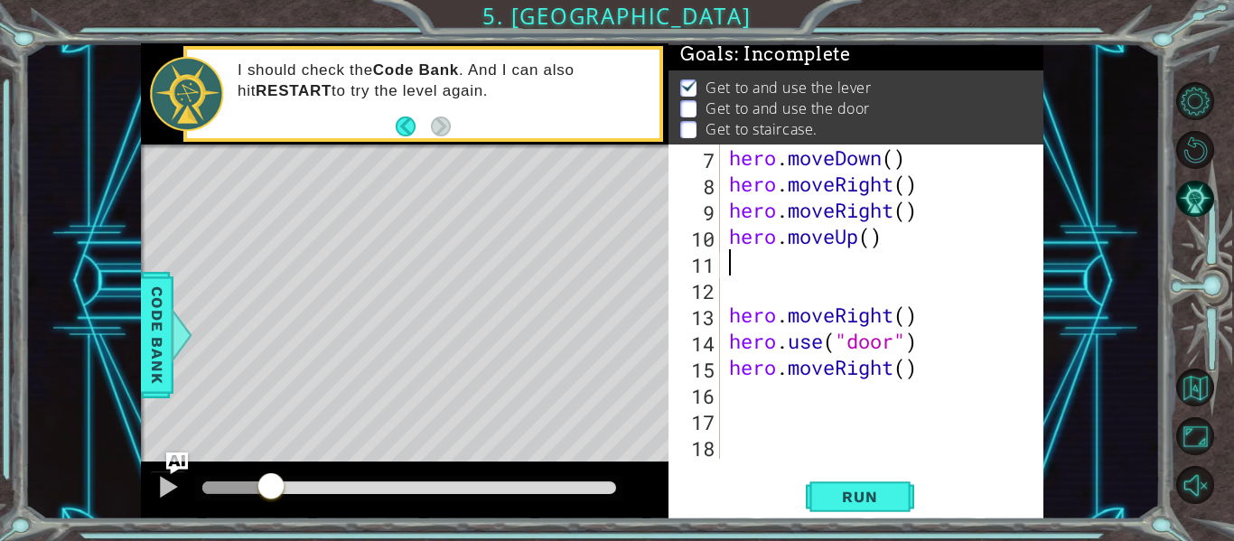
click at [931, 368] on div "hero . moveDown ( ) hero . moveRight ( ) hero . moveRight ( ) hero . moveUp ( )…" at bounding box center [888, 328] width 324 height 367
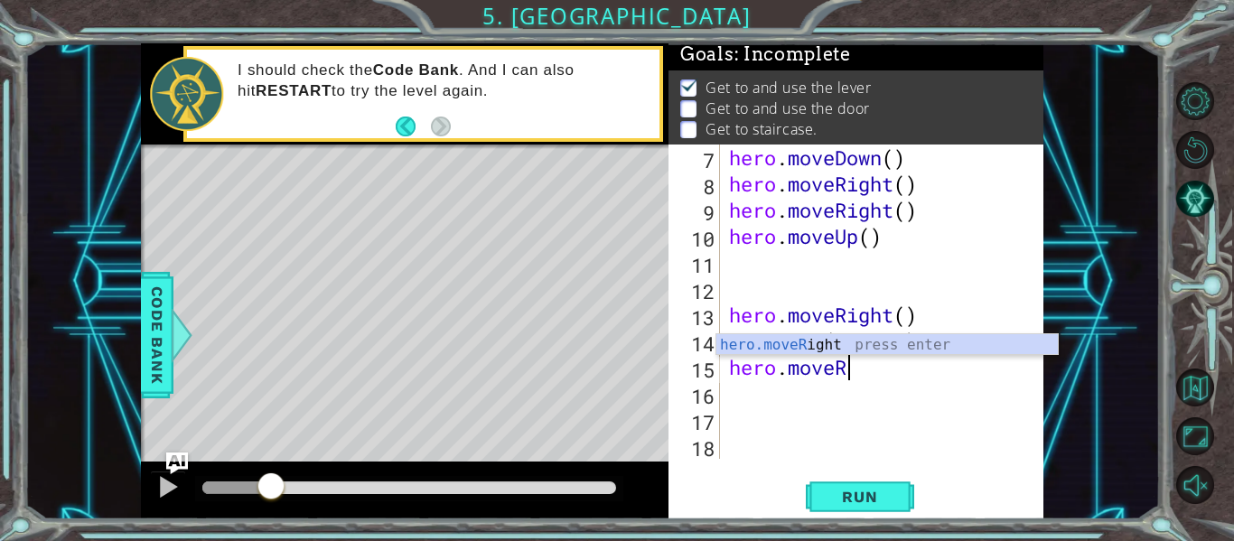
type textarea "hero.move"
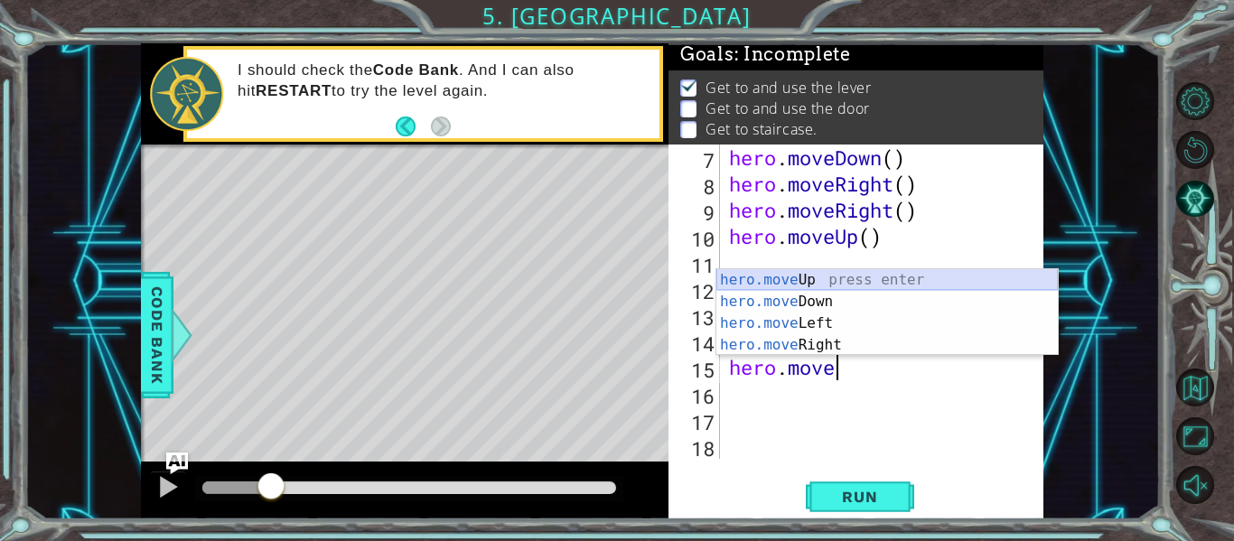
click at [958, 276] on div "hero.move Up press enter hero.move Down press enter hero.move Left press enter …" at bounding box center [888, 334] width 342 height 130
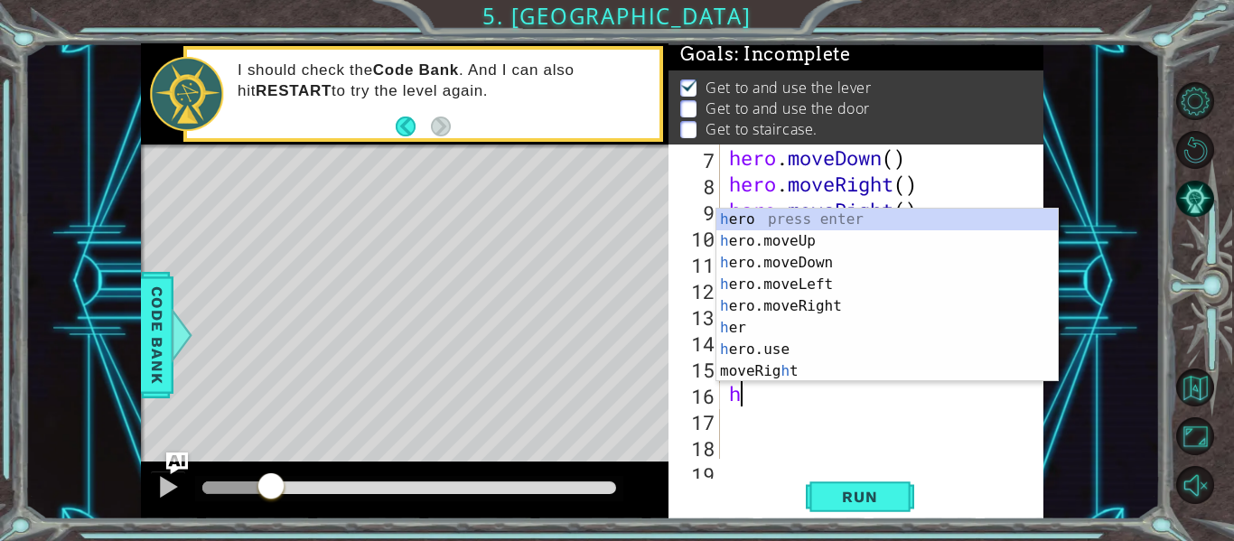
type textarea "he"
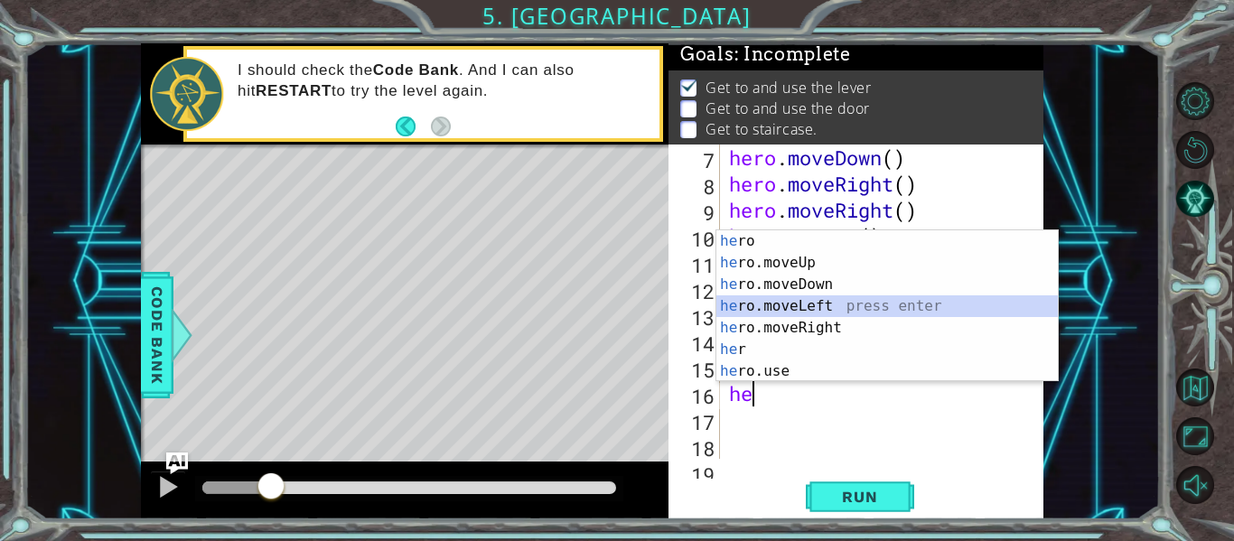
click at [857, 305] on div "he ro press enter he ro.moveUp press enter he ro.moveDown press enter he ro.mov…" at bounding box center [888, 327] width 342 height 195
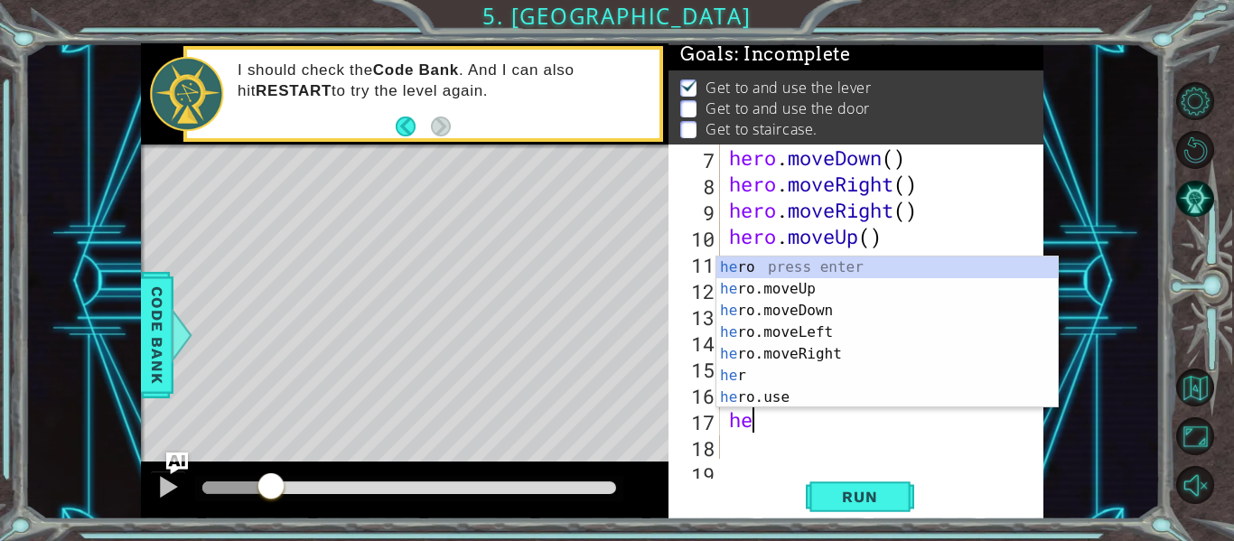
scroll to position [0, 1]
type textarea "hero"
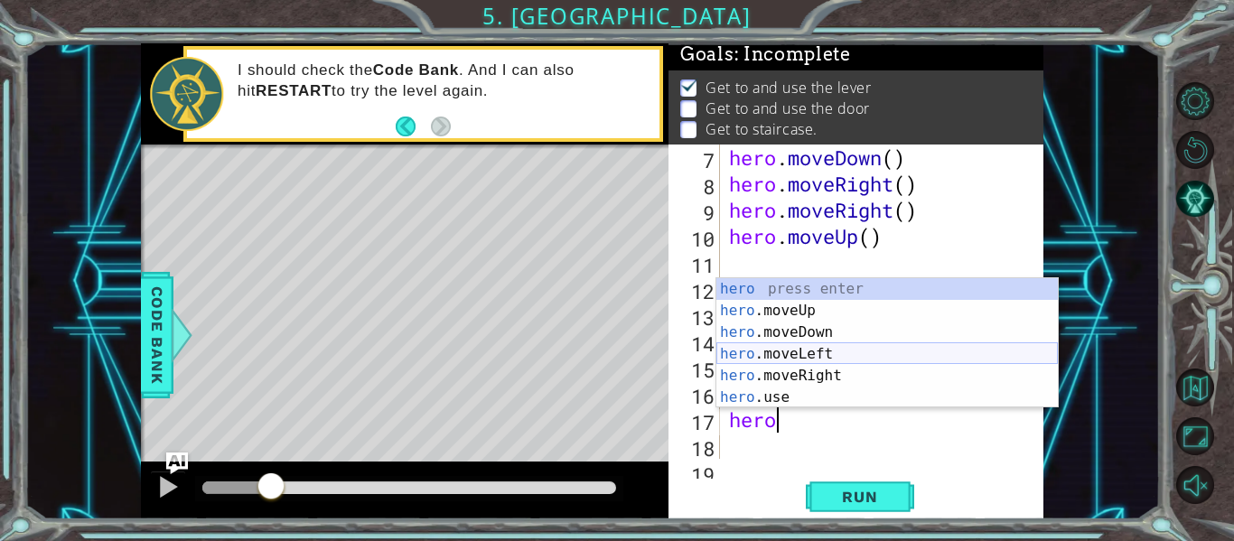
click at [854, 355] on div "hero press enter hero .moveUp press enter hero .moveDown press enter hero .move…" at bounding box center [888, 365] width 342 height 174
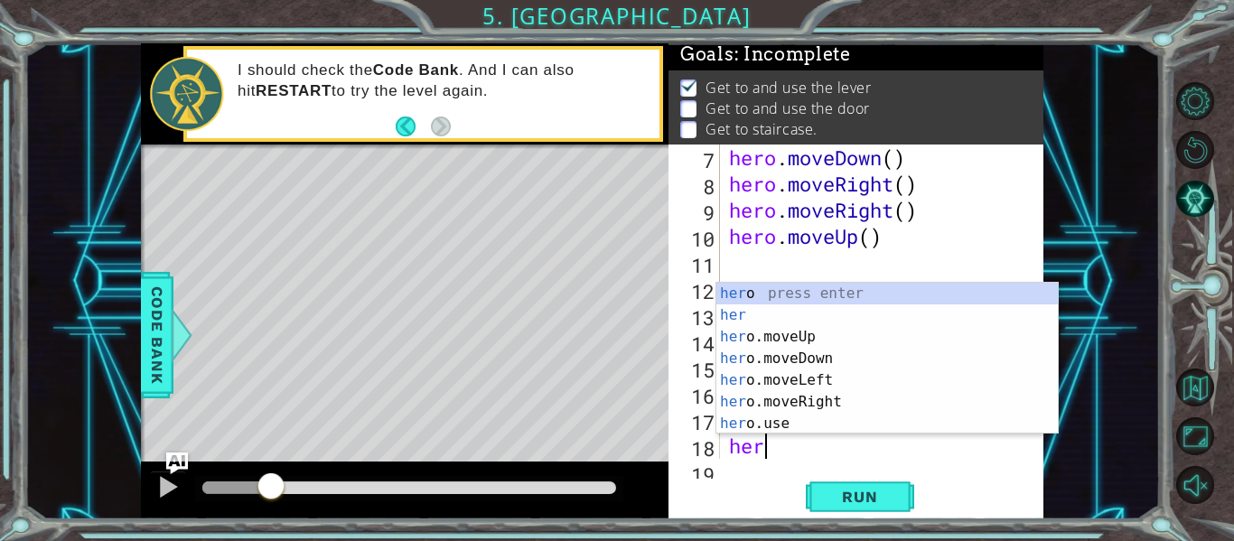
type textarea "hero"
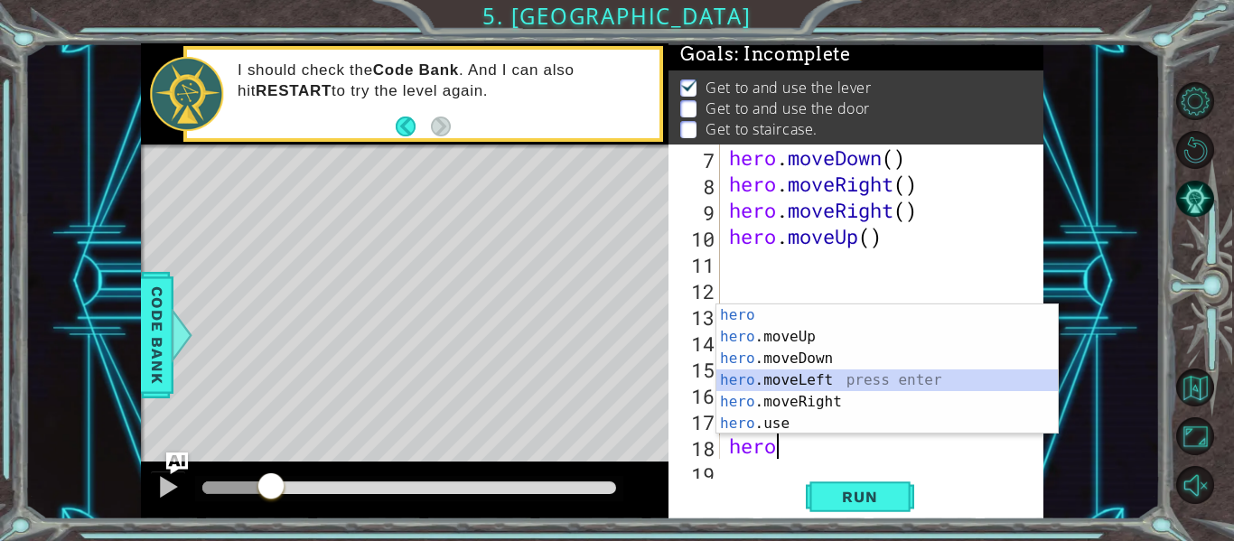
click at [855, 374] on div "hero press enter hero .moveUp press enter hero .moveDown press enter hero .move…" at bounding box center [888, 392] width 342 height 174
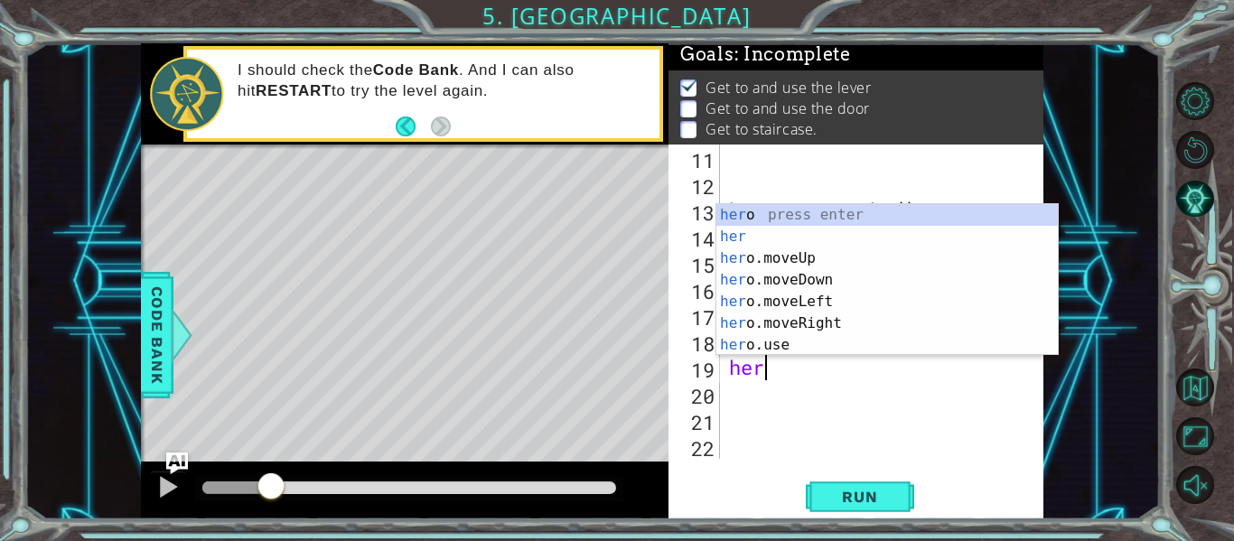
type textarea "hero"
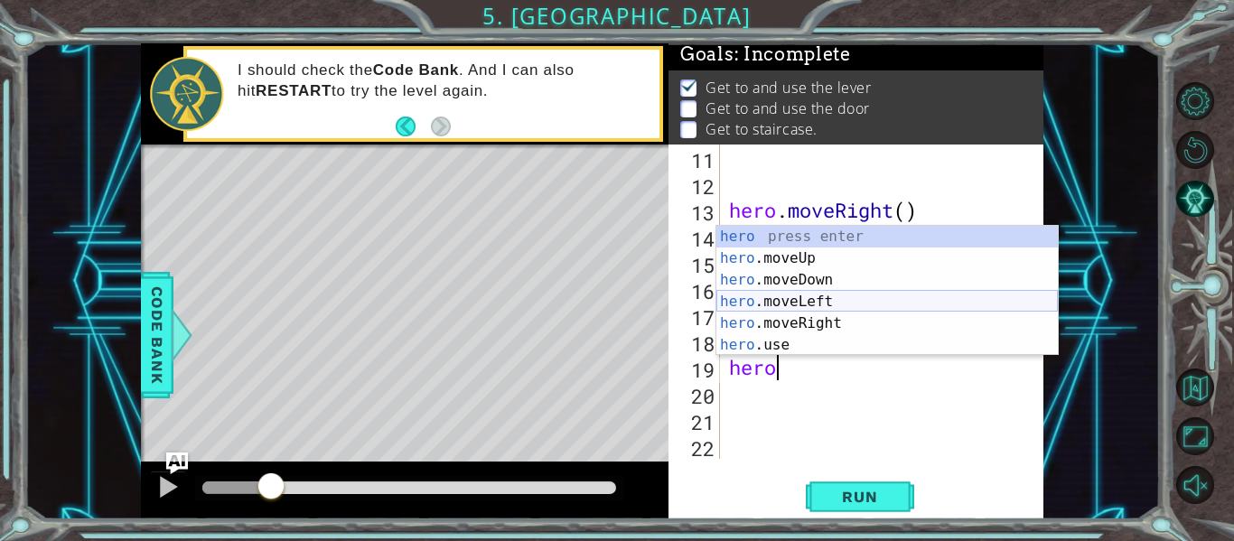
click at [878, 307] on div "hero press enter hero .moveUp press enter hero .moveDown press enter hero .move…" at bounding box center [888, 313] width 342 height 174
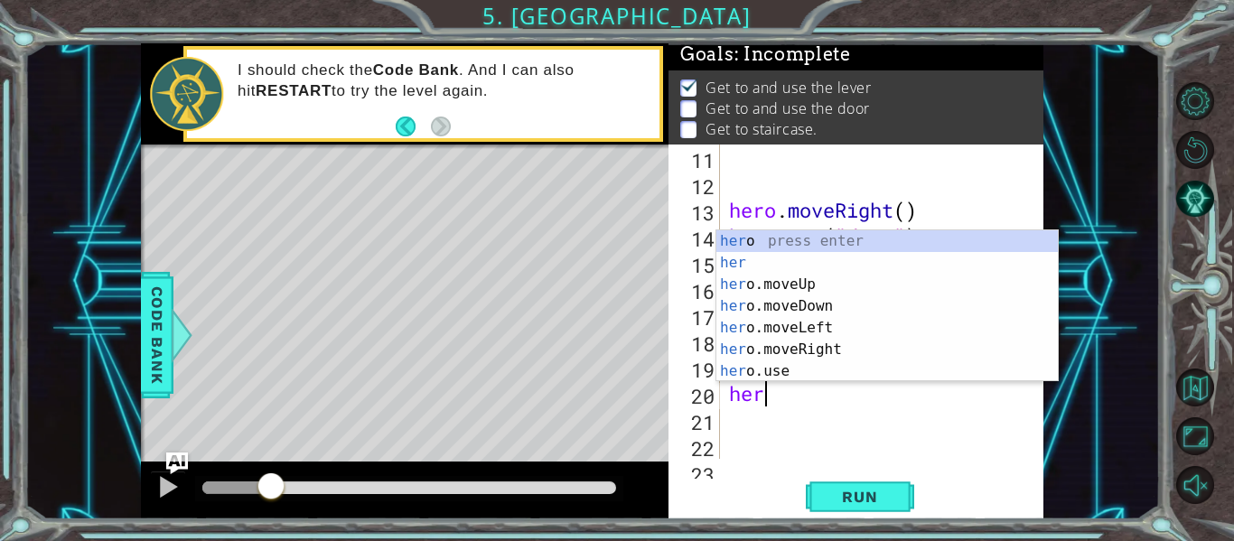
type textarea "hero"
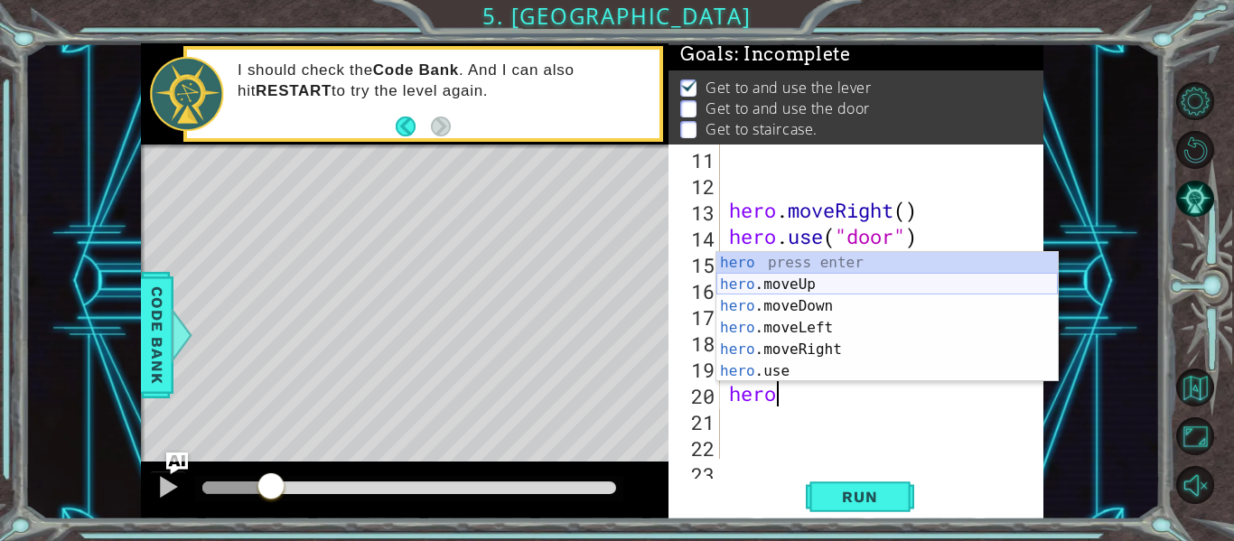
click at [832, 283] on div "hero press enter hero .moveUp press enter hero .moveDown press enter hero .move…" at bounding box center [888, 339] width 342 height 174
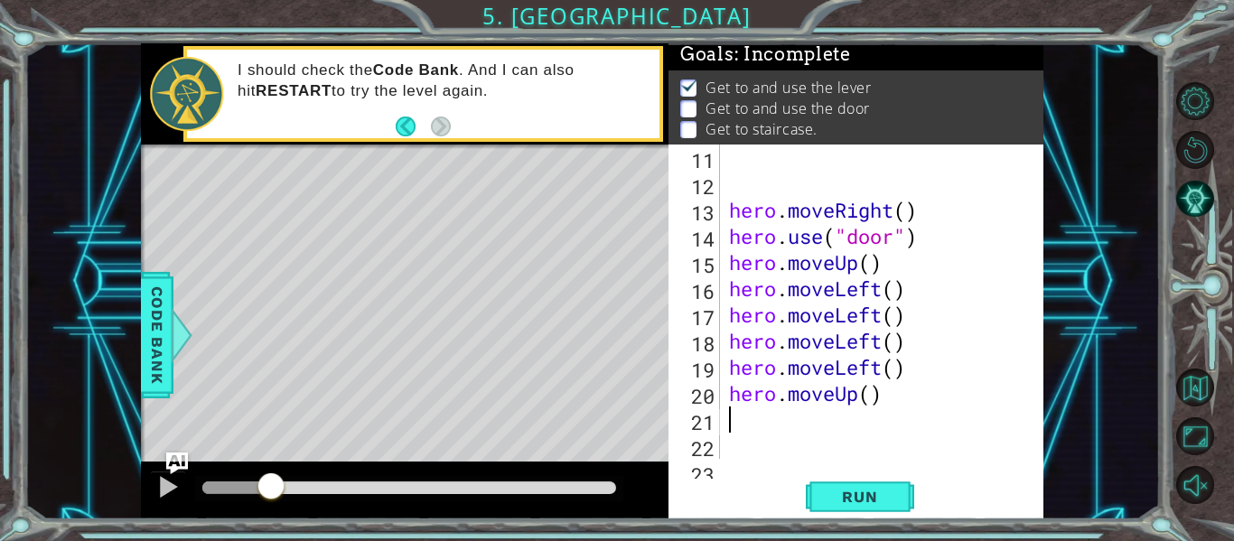
scroll to position [0, 0]
click at [855, 502] on span "Run" at bounding box center [859, 497] width 71 height 18
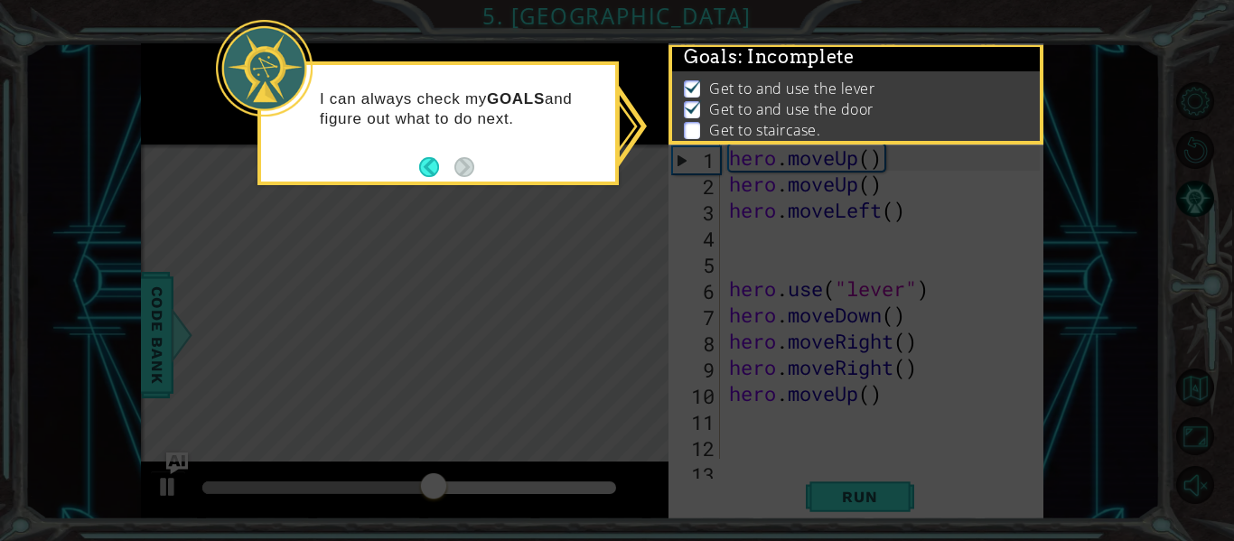
click at [499, 230] on icon at bounding box center [617, 270] width 1234 height 541
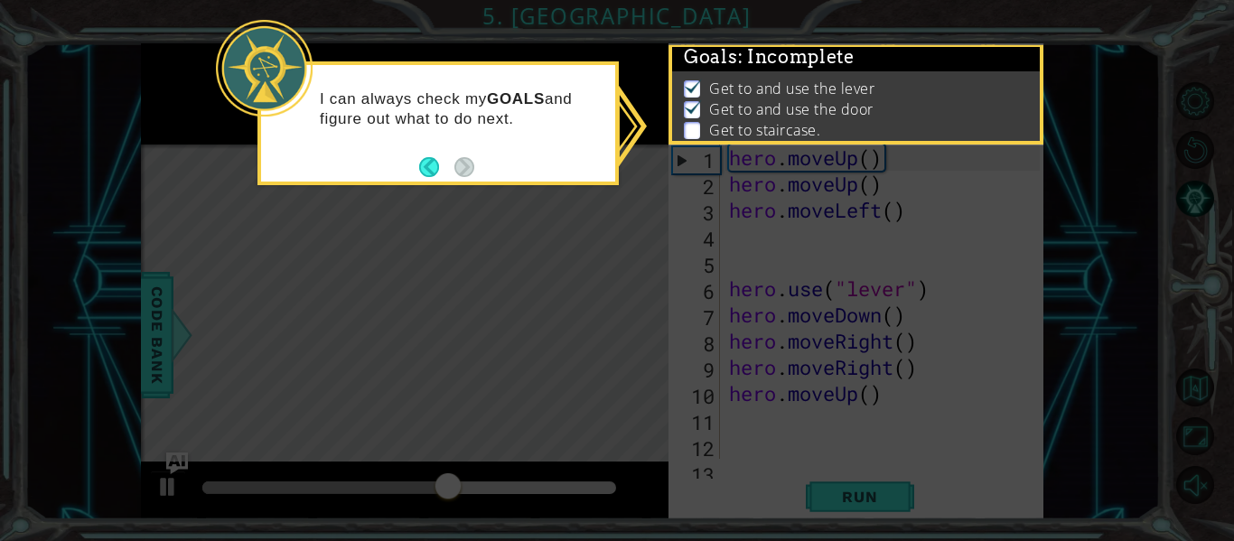
click at [499, 230] on icon at bounding box center [617, 270] width 1234 height 541
click at [422, 168] on button "Back" at bounding box center [436, 167] width 35 height 20
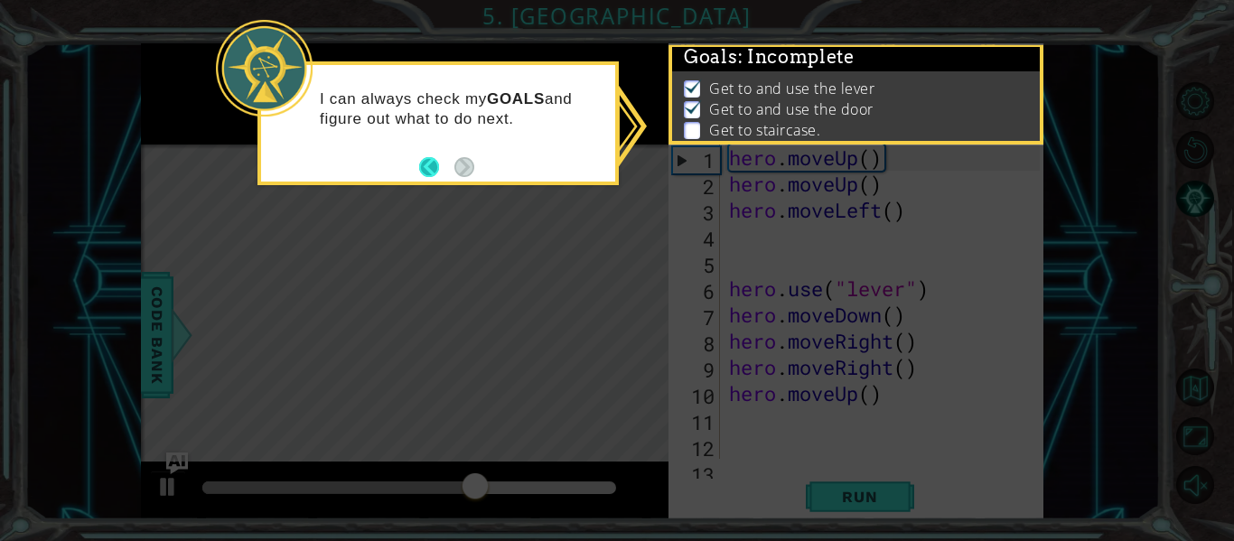
scroll to position [1, 0]
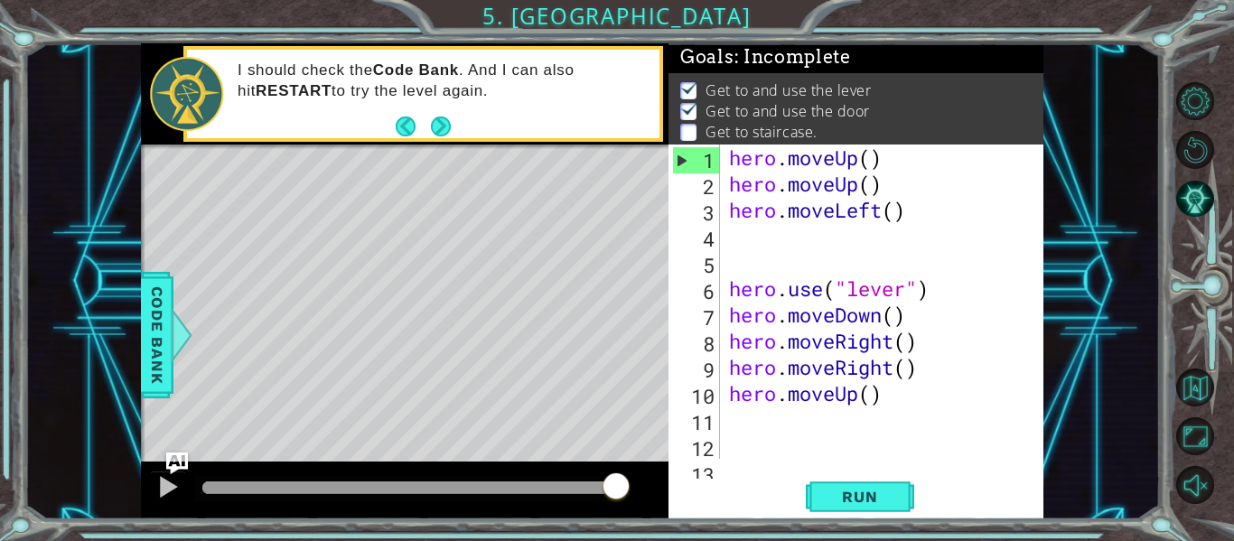
click at [929, 221] on div "hero . moveUp ( ) hero . moveUp ( ) hero . moveLeft ( ) hero . use ( "lever" ) …" at bounding box center [888, 328] width 324 height 367
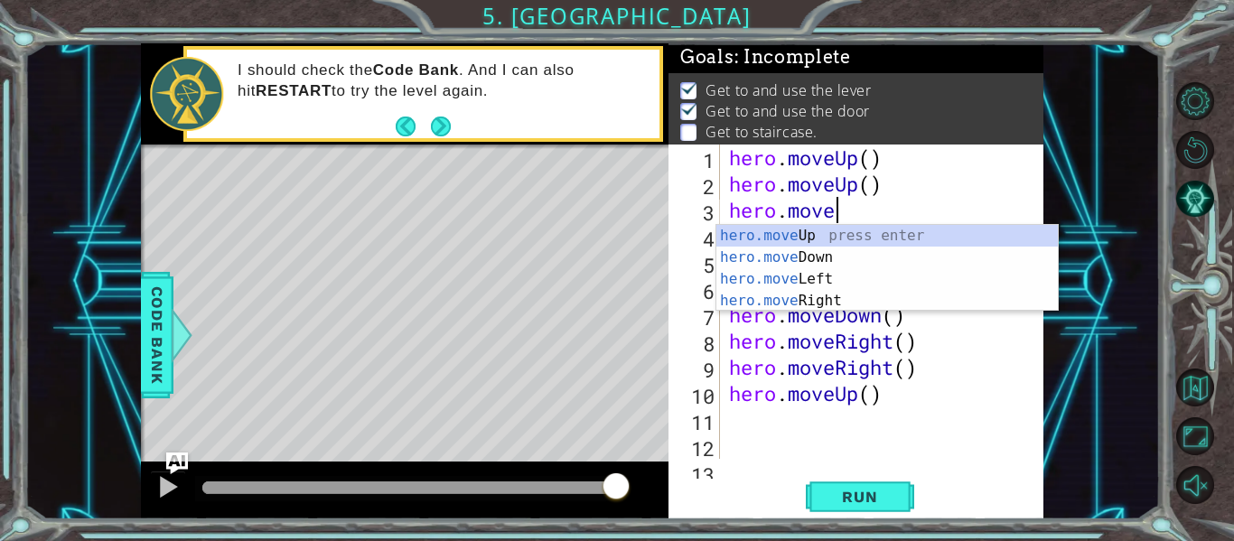
type textarea "hero.mov"
click at [937, 231] on div "hero.mov eUp press enter hero.mov eDown press enter hero.mov eLeft press enter …" at bounding box center [888, 290] width 342 height 130
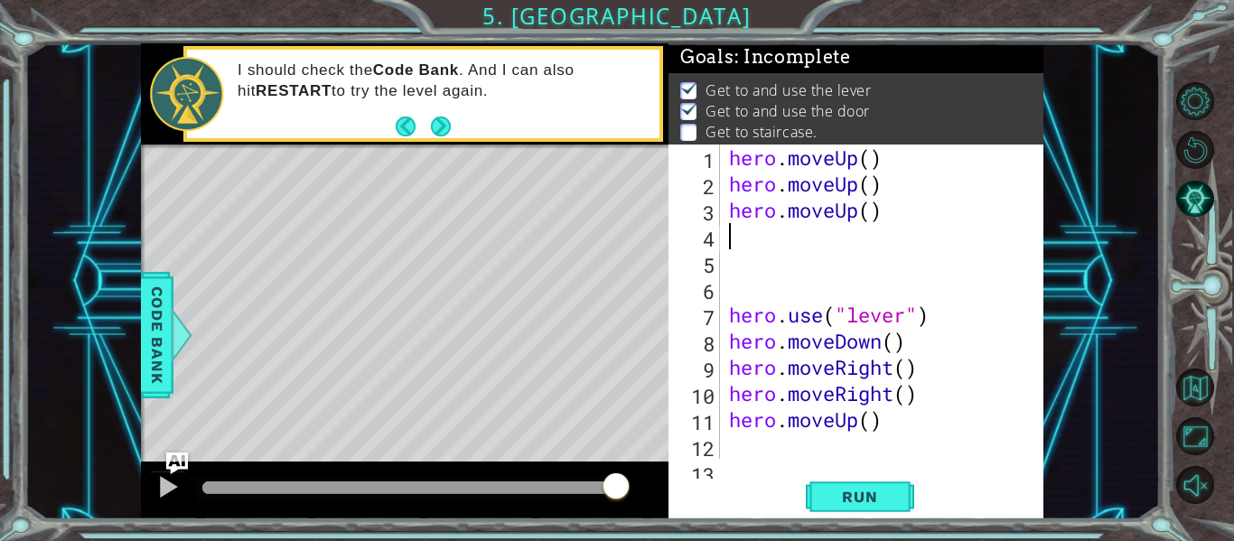
type textarea "m"
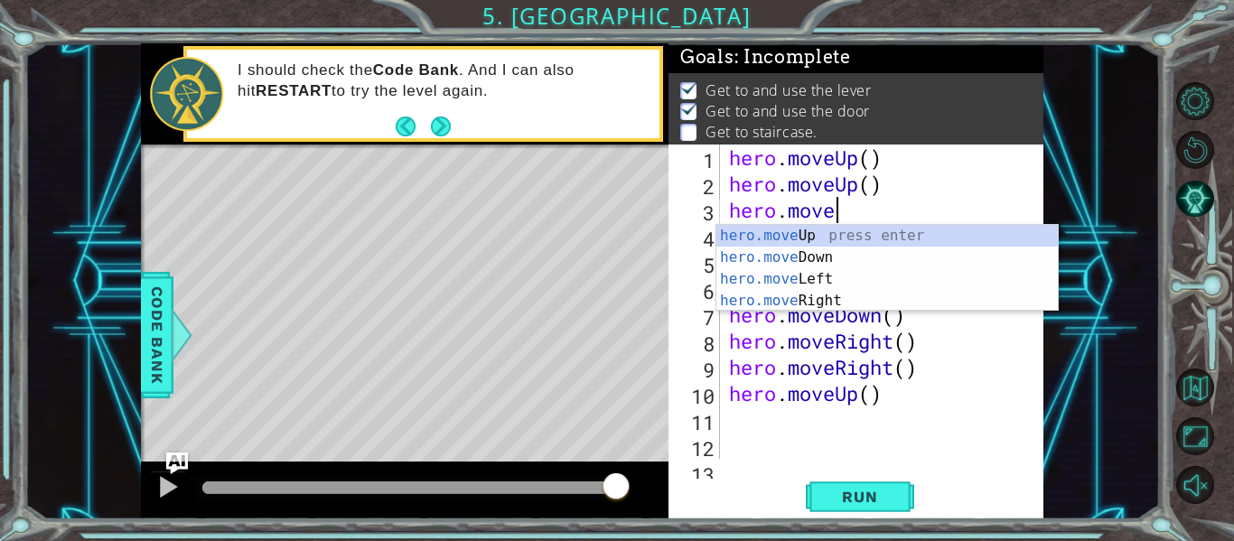
type textarea "hero.mov"
click at [841, 273] on div "hero.mov eUp press enter hero.mov eDown press enter hero.mov eLeft press enter …" at bounding box center [888, 290] width 342 height 130
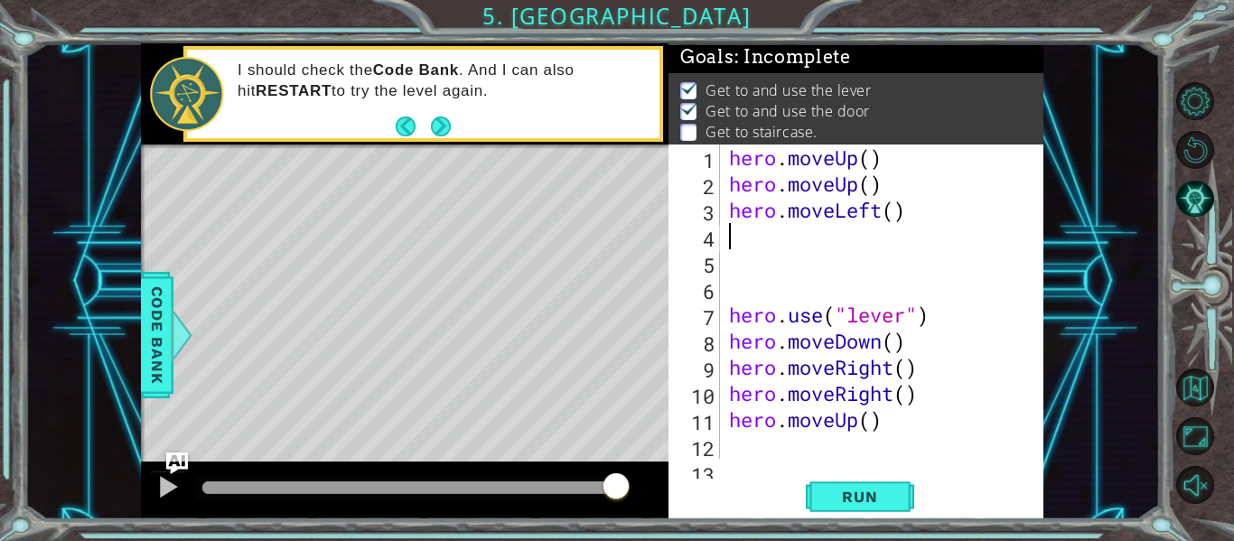
scroll to position [310, 0]
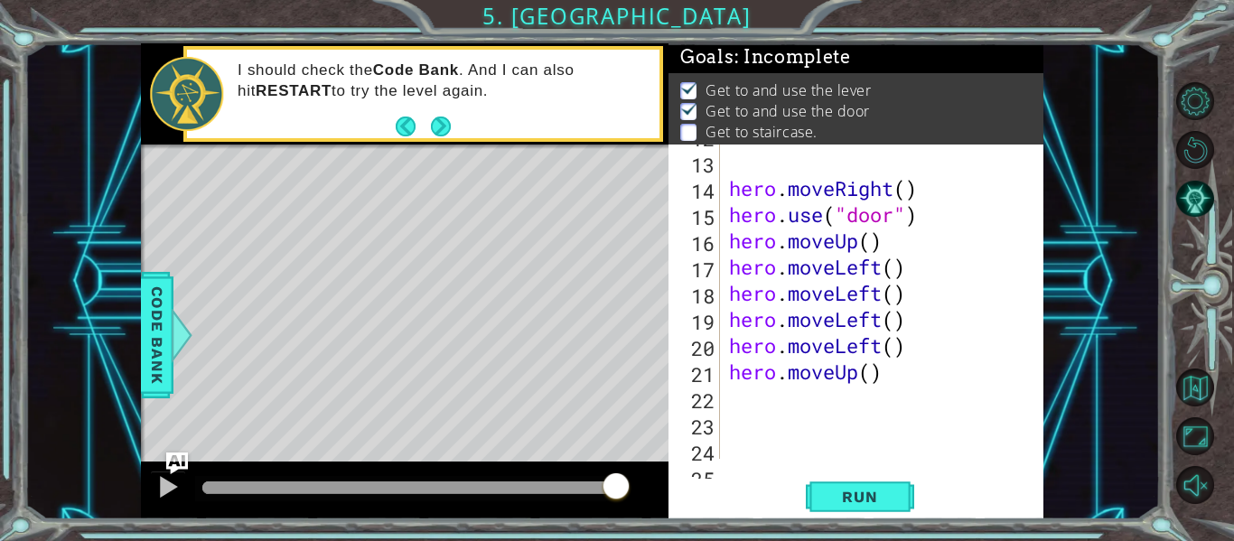
click at [959, 291] on div "hero . moveRight ( ) hero . use ( "door" ) hero . moveUp ( ) hero . moveLeft ( …" at bounding box center [888, 306] width 324 height 367
click at [933, 266] on div "hero . moveRight ( ) hero . use ( "door" ) hero . moveUp ( ) hero . moveLeft ( …" at bounding box center [888, 306] width 324 height 367
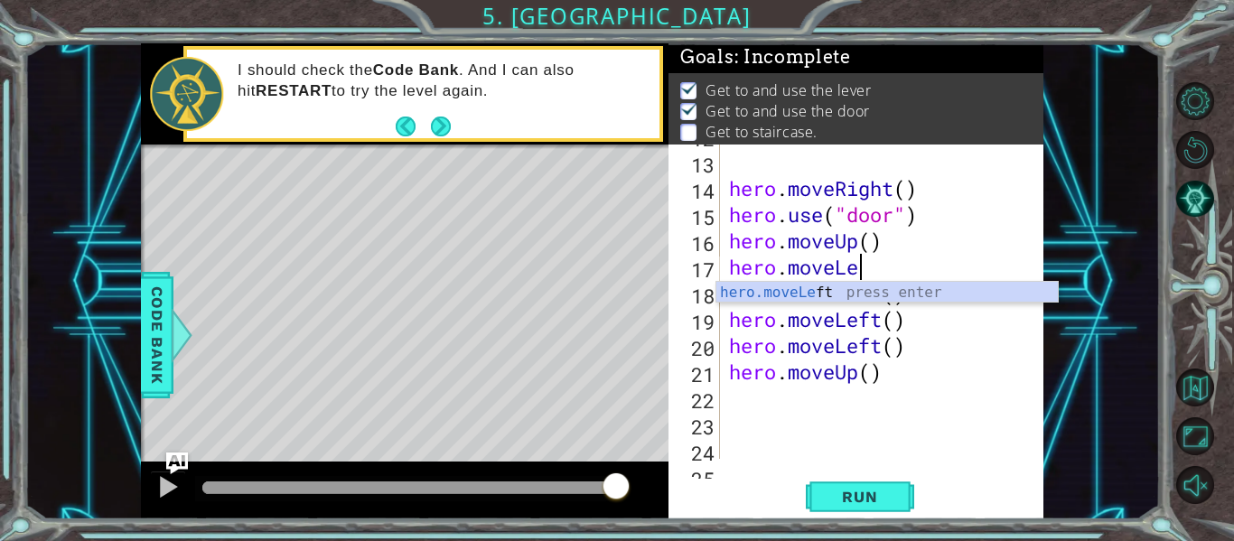
type textarea "[DOMAIN_NAME]"
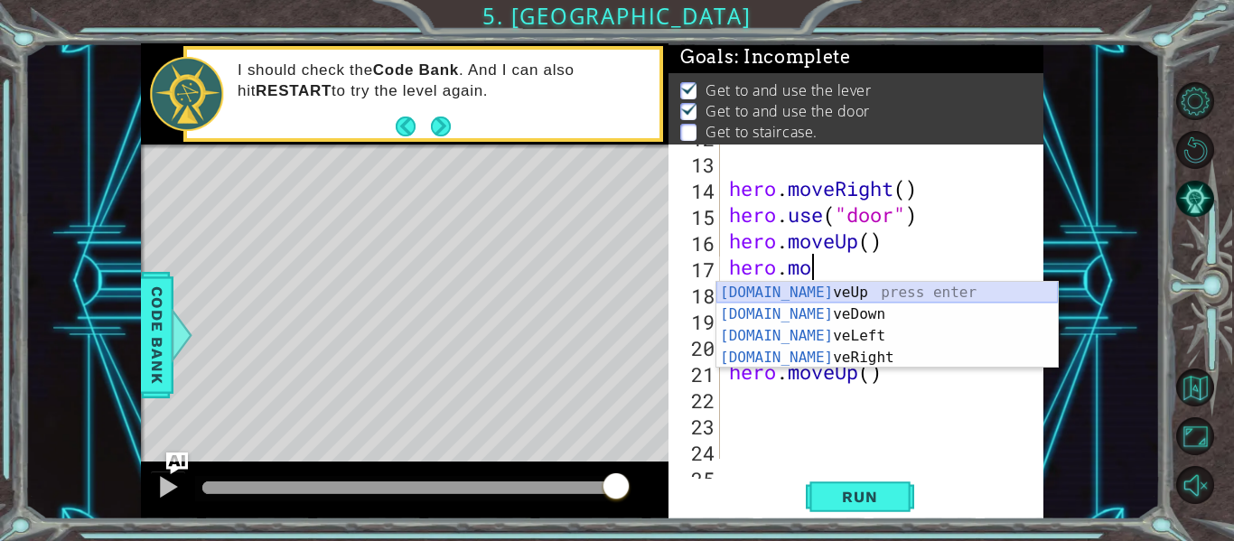
click at [942, 289] on div "[DOMAIN_NAME] veUp press enter [DOMAIN_NAME] veDown press enter [DOMAIN_NAME] v…" at bounding box center [888, 347] width 342 height 130
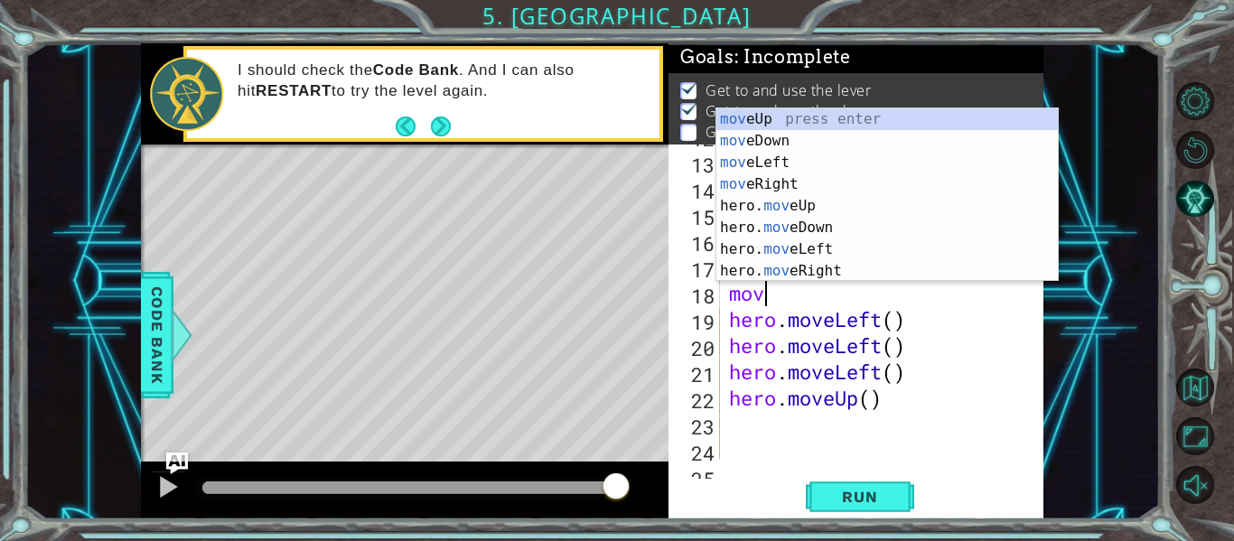
scroll to position [0, 0]
type textarea "m"
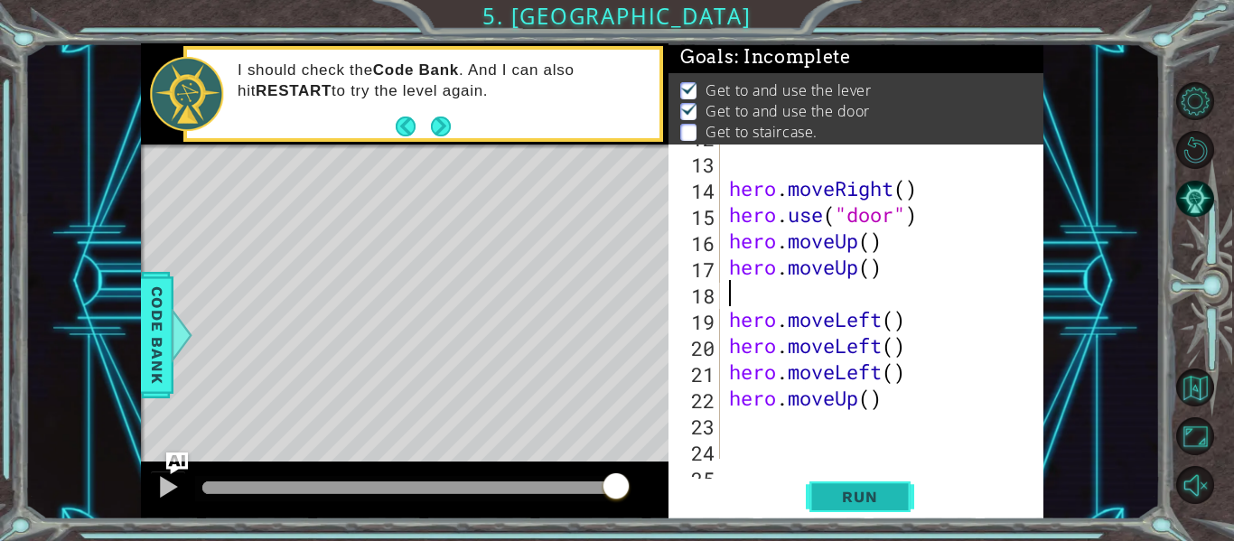
click at [889, 485] on button "Run" at bounding box center [860, 497] width 108 height 37
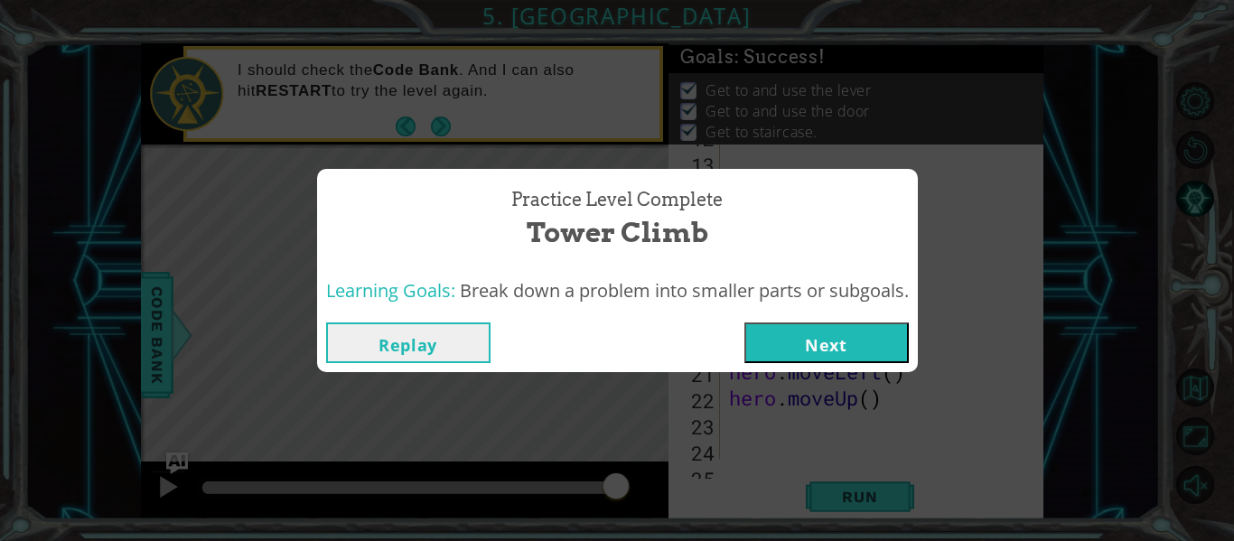
click at [815, 345] on button "Next" at bounding box center [827, 343] width 164 height 41
